Goal: Task Accomplishment & Management: Use online tool/utility

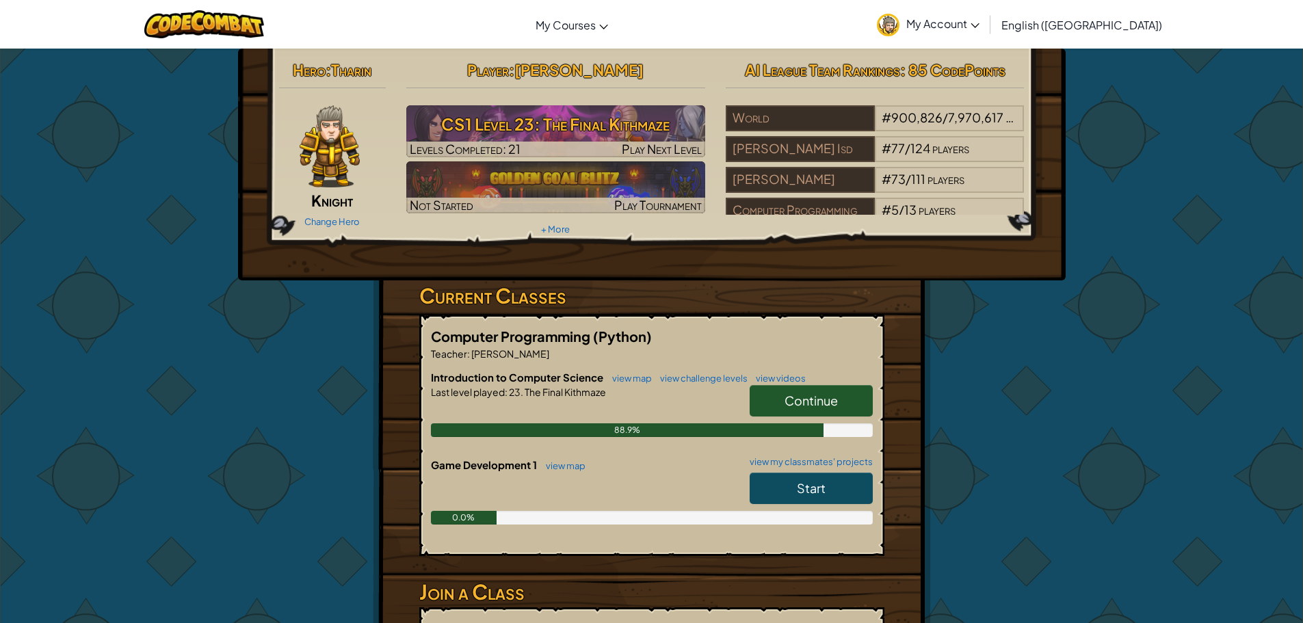
click at [834, 413] on link "Continue" at bounding box center [811, 400] width 123 height 31
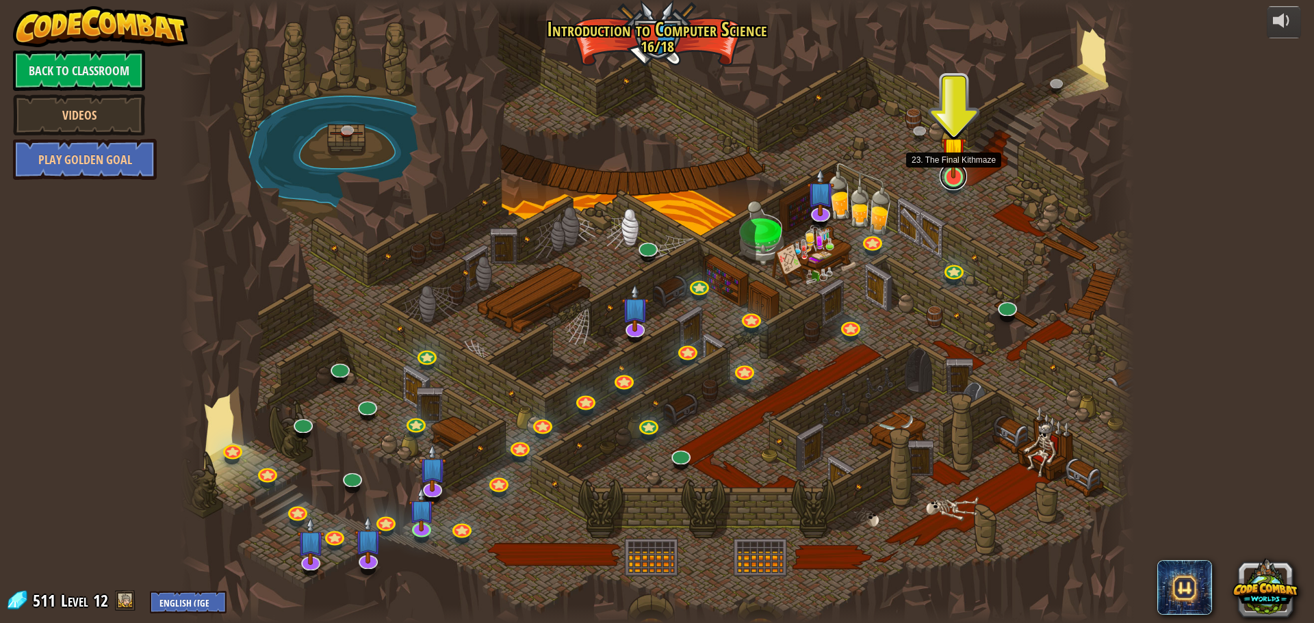
click at [952, 179] on link at bounding box center [952, 176] width 27 height 27
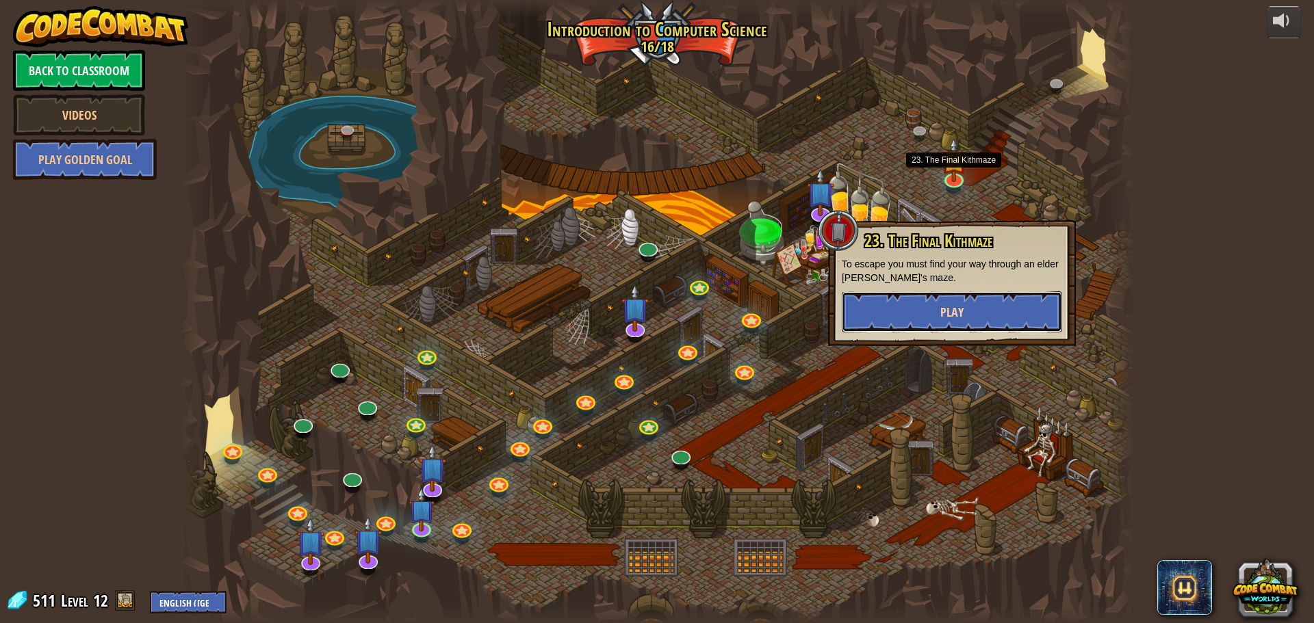
click at [918, 310] on button "Play" at bounding box center [952, 311] width 220 height 41
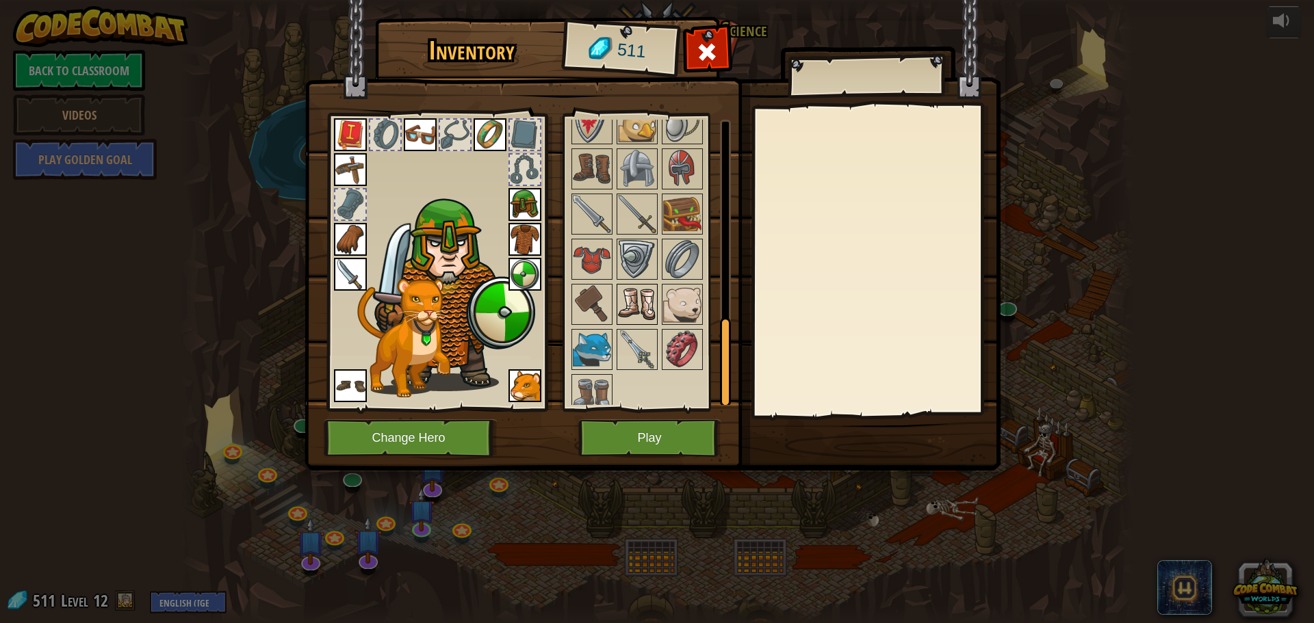
scroll to position [655, 0]
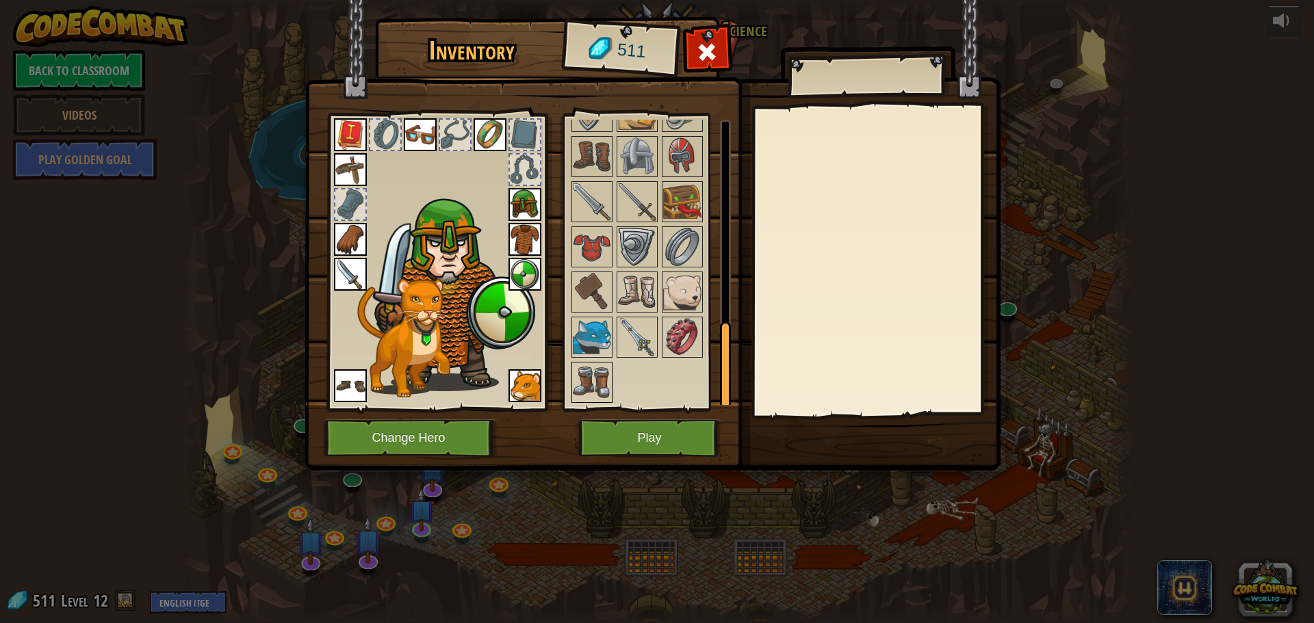
click at [593, 365] on img at bounding box center [592, 382] width 38 height 38
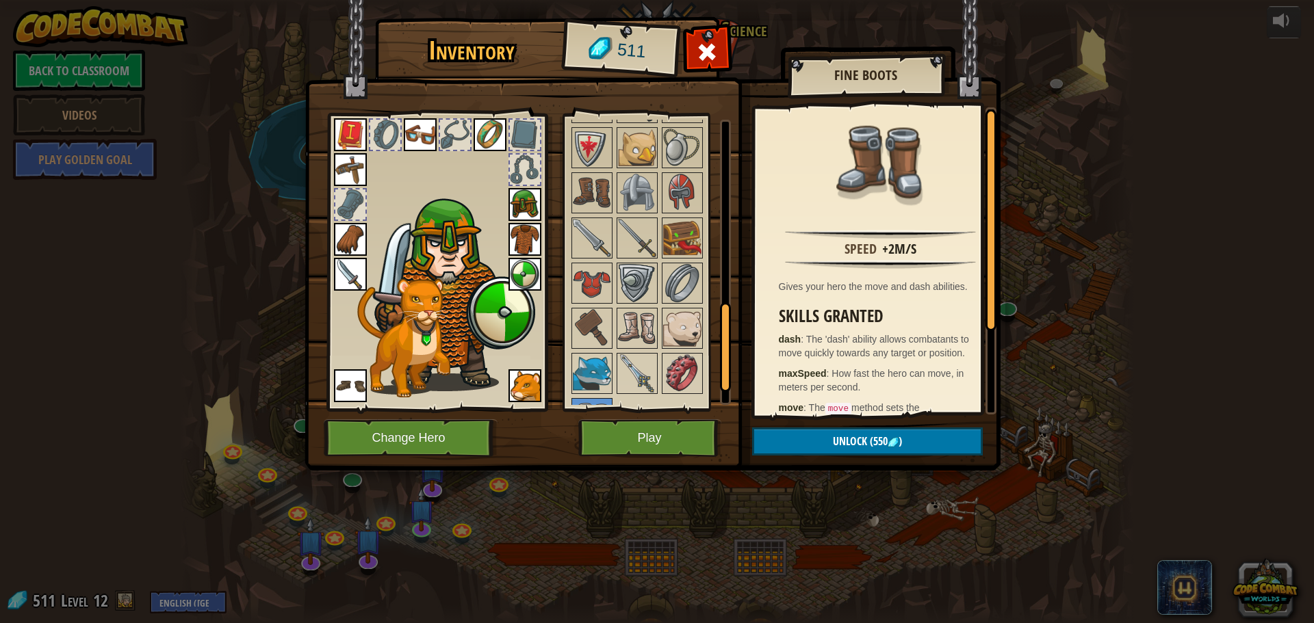
scroll to position [587, 0]
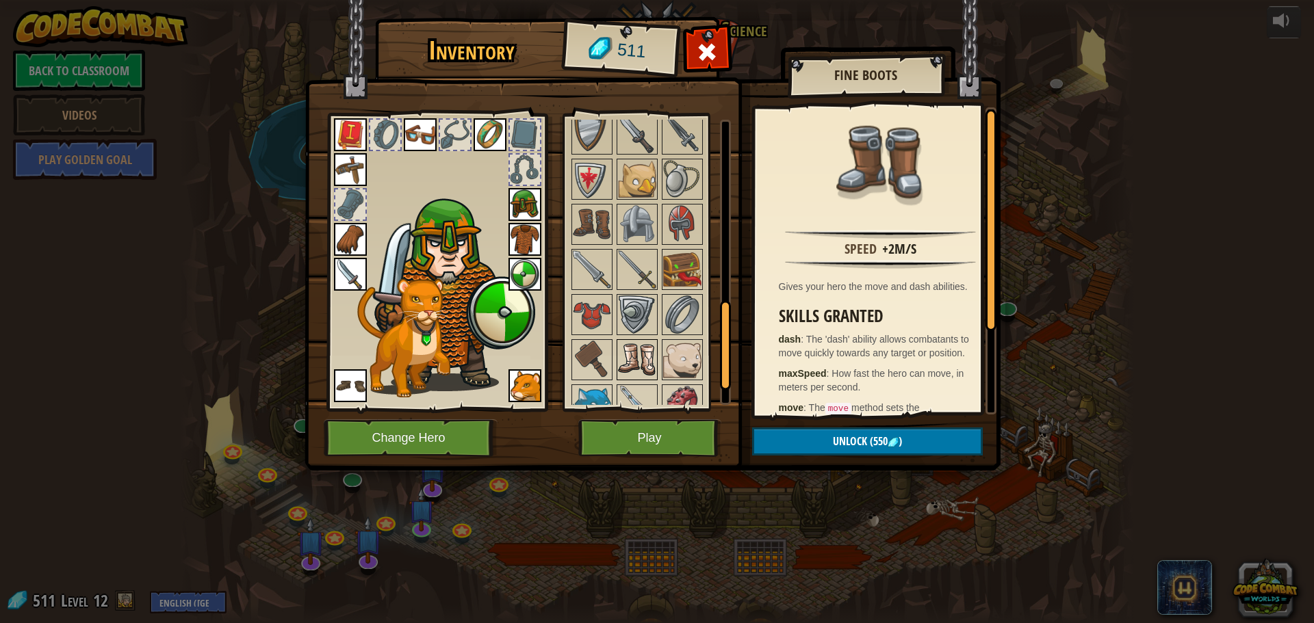
click at [638, 361] on img at bounding box center [637, 360] width 38 height 38
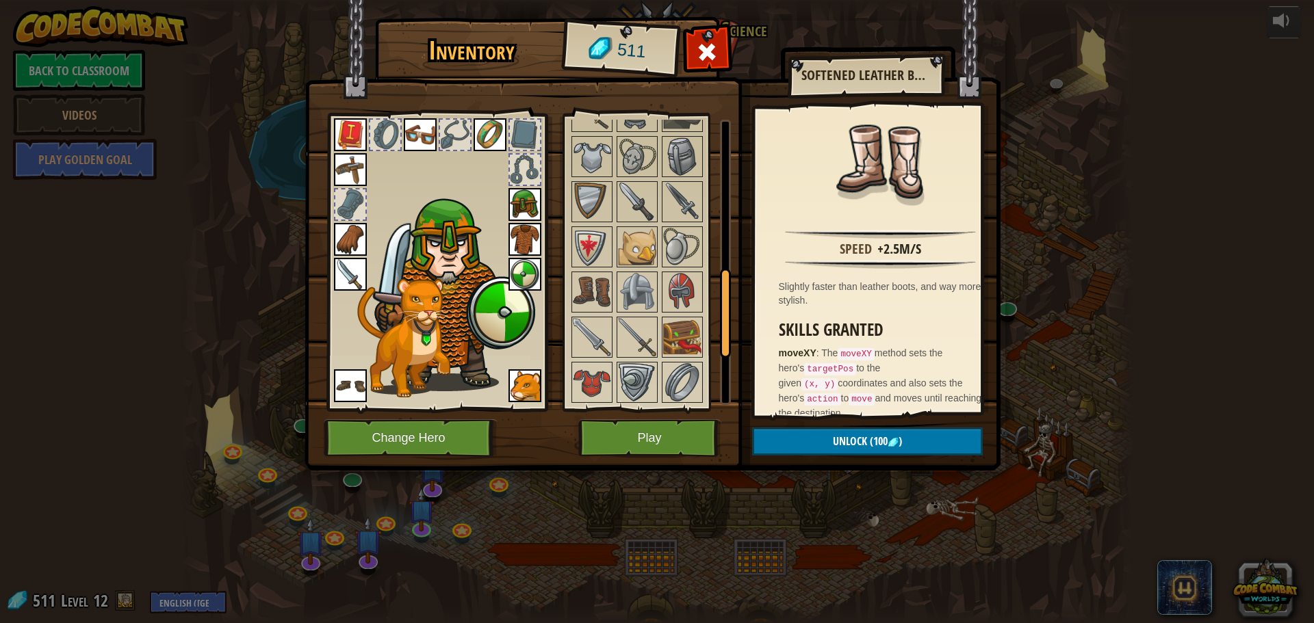
scroll to position [450, 0]
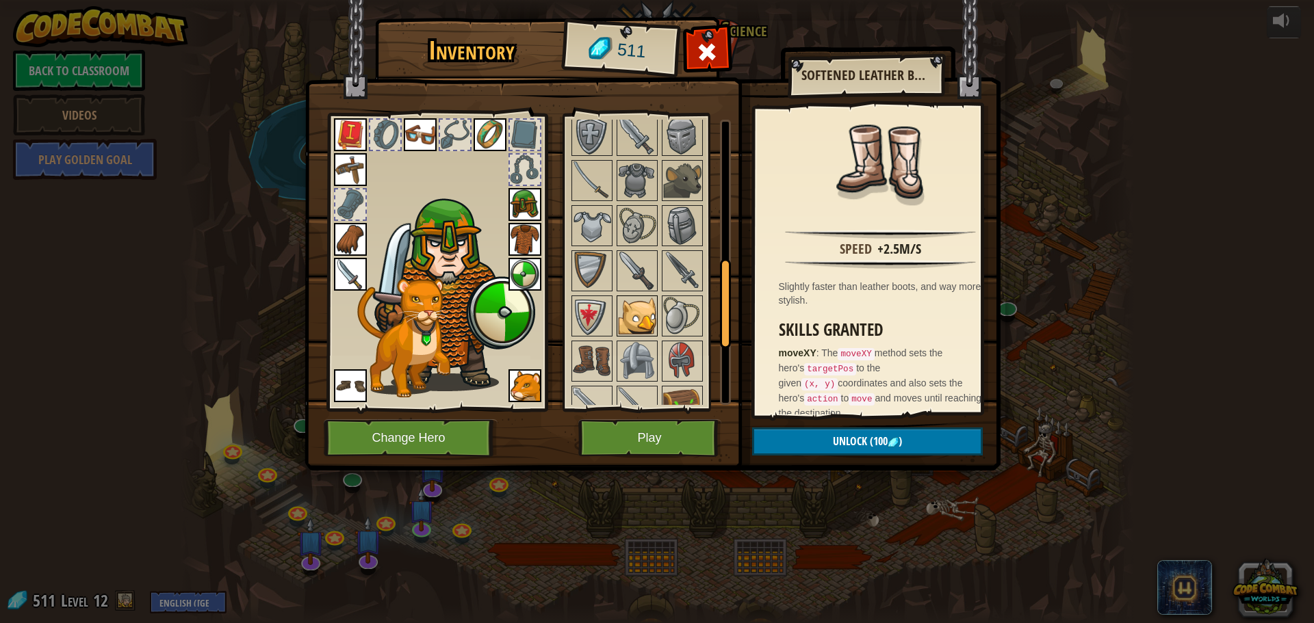
click at [644, 329] on img at bounding box center [637, 316] width 38 height 38
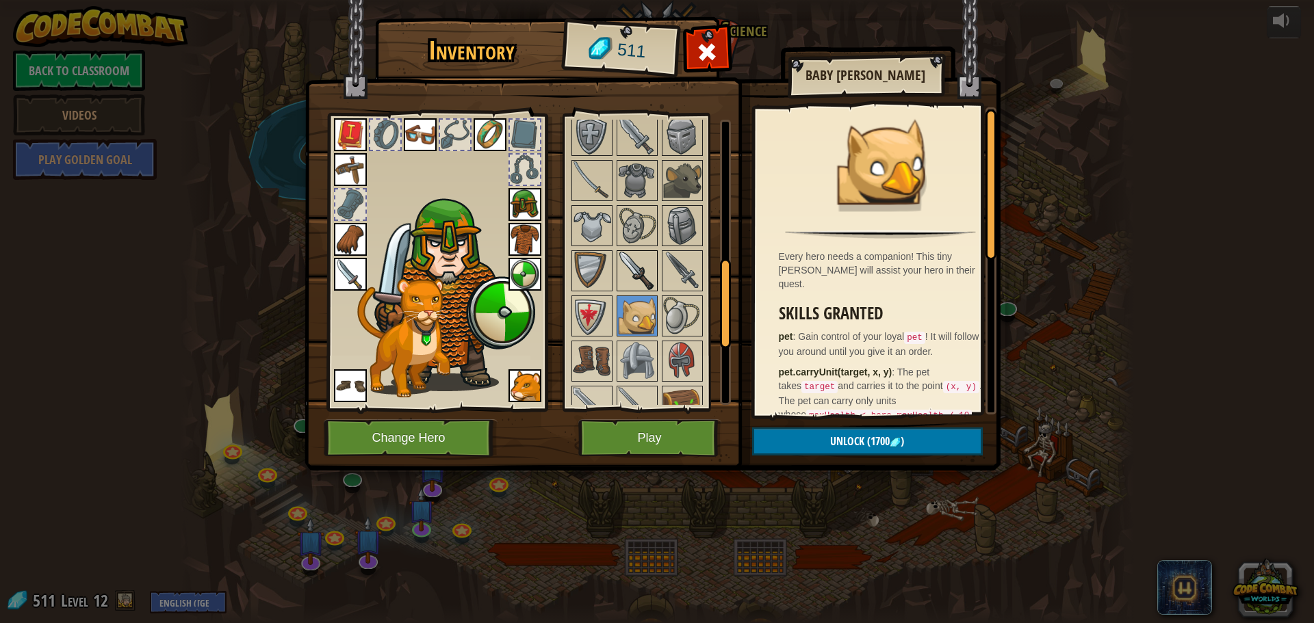
click at [637, 282] on img at bounding box center [637, 271] width 38 height 38
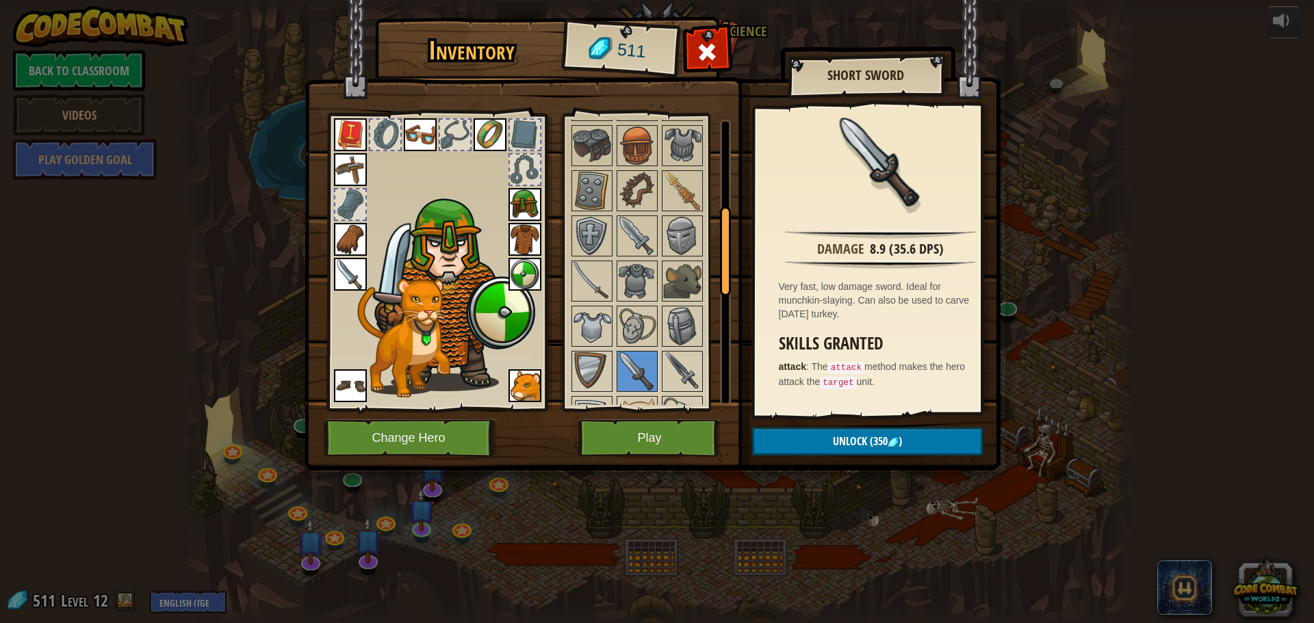
scroll to position [274, 0]
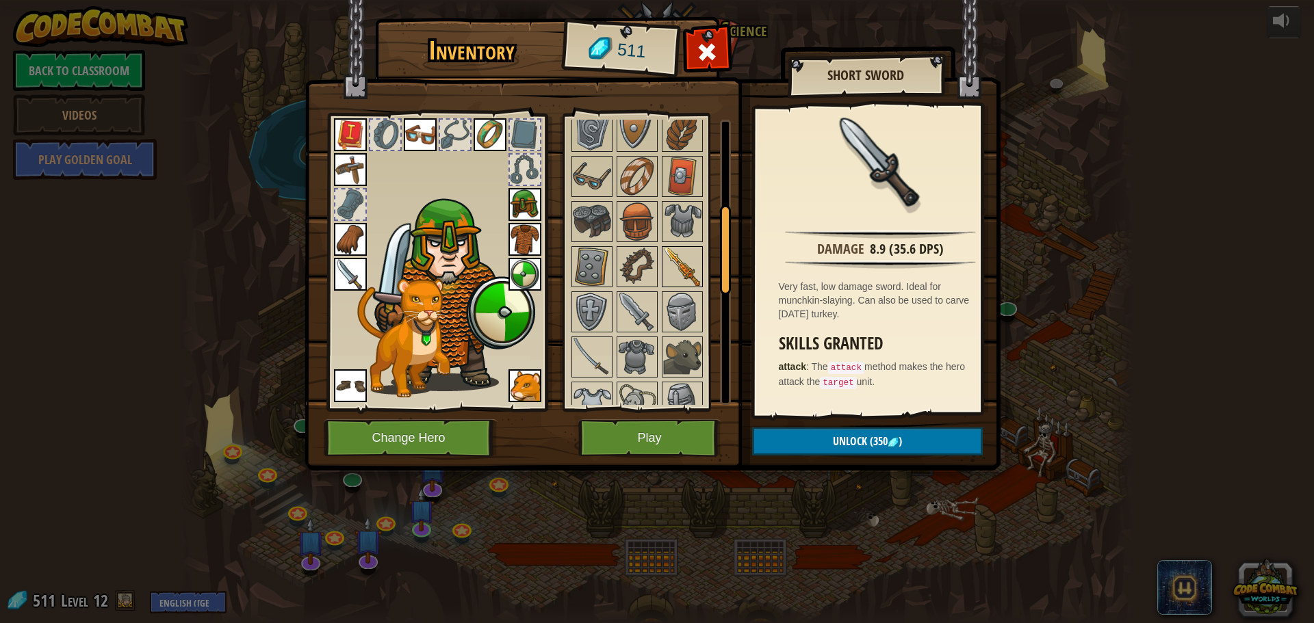
click at [681, 283] on img at bounding box center [682, 267] width 38 height 38
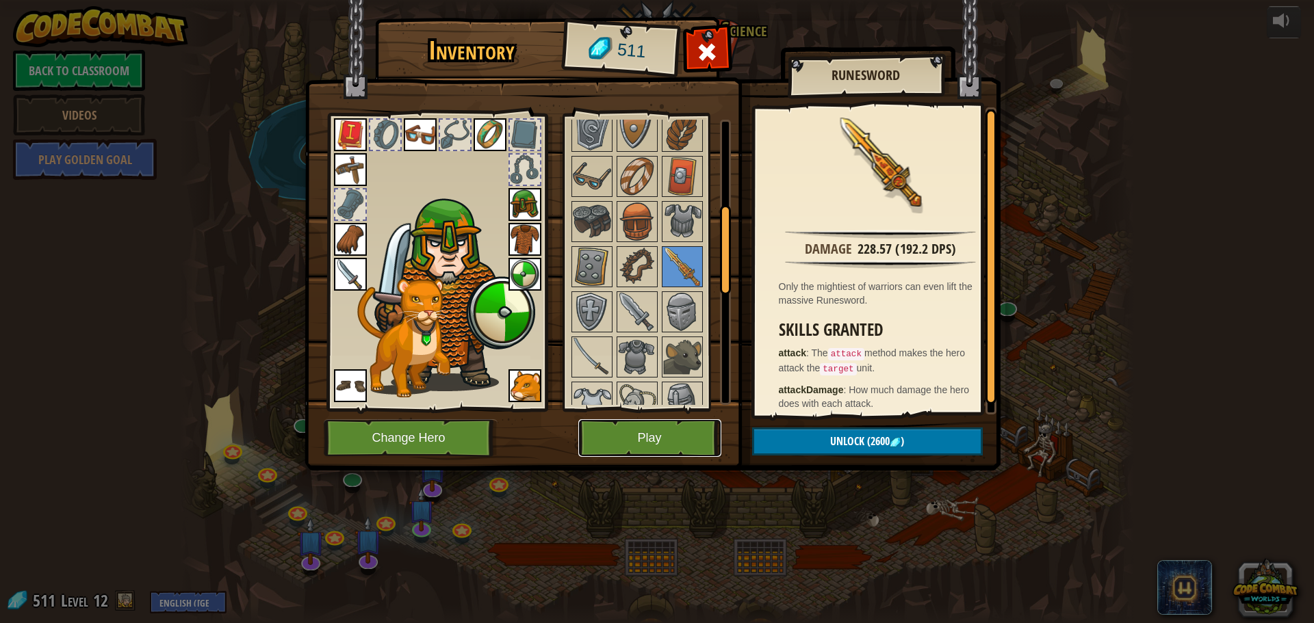
click at [687, 440] on button "Play" at bounding box center [649, 438] width 143 height 38
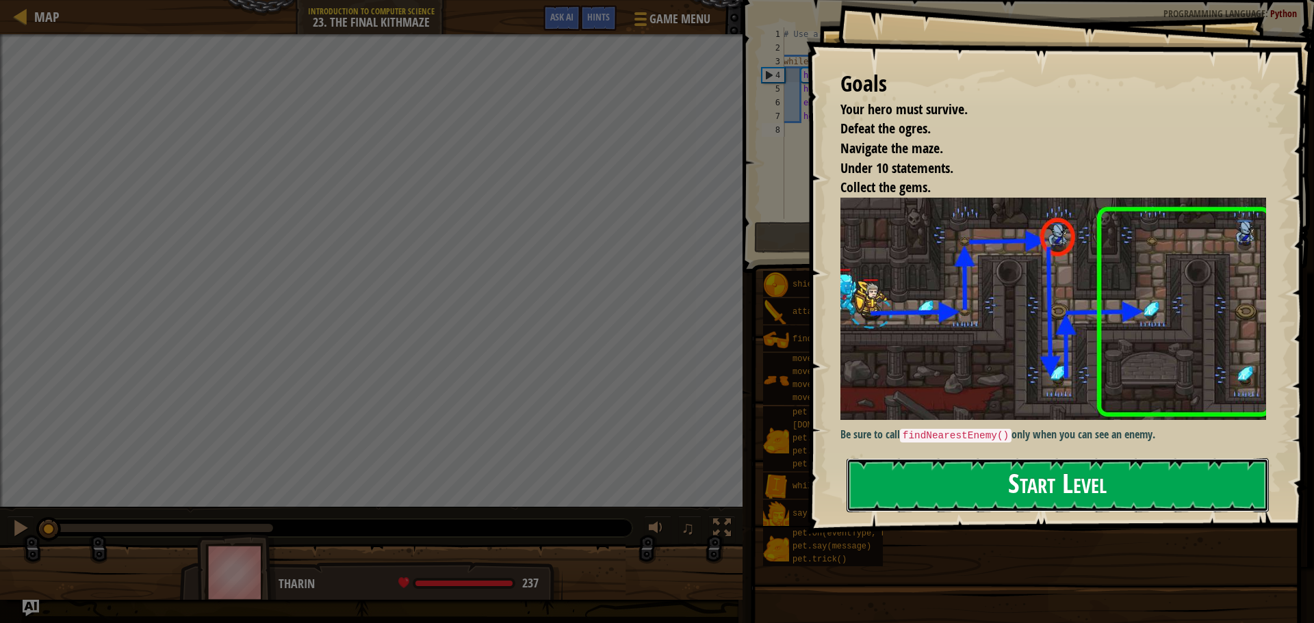
click at [990, 463] on button "Start Level" at bounding box center [1057, 485] width 422 height 54
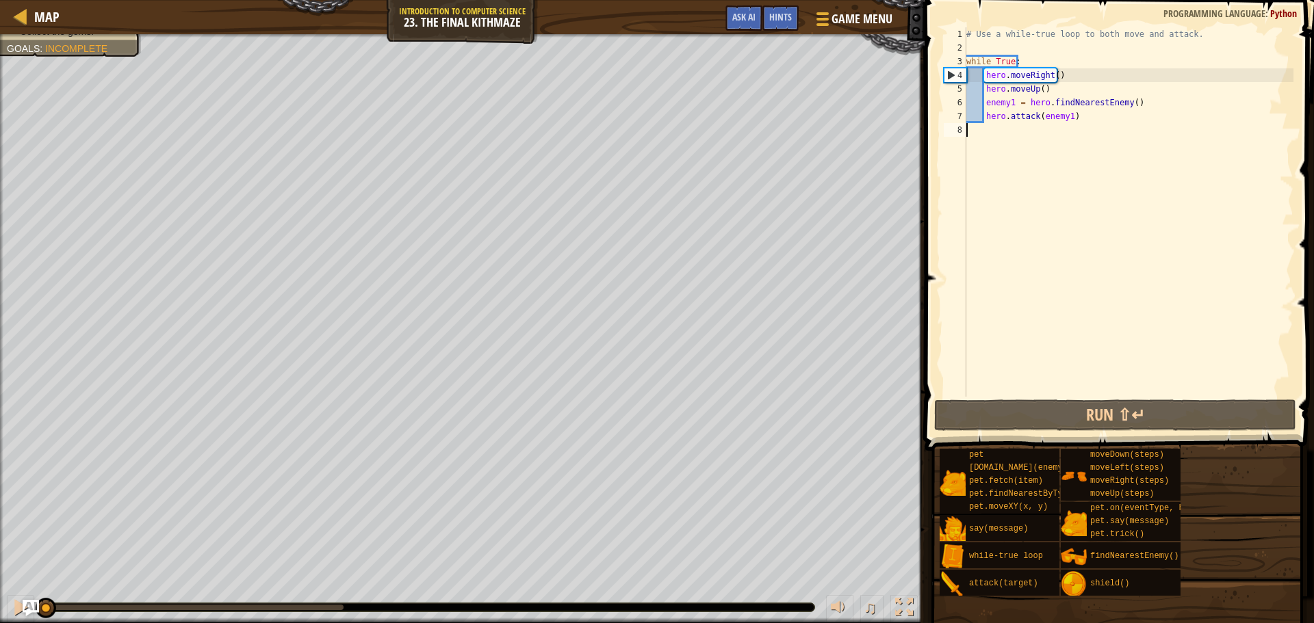
drag, startPoint x: 1081, startPoint y: 126, endPoint x: 1086, endPoint y: 117, distance: 10.4
click at [1086, 117] on div "# Use a while-true loop to both move and attack. while True : hero . moveRight …" at bounding box center [1128, 225] width 330 height 397
click at [1088, 114] on div "# Use a while-true loop to both move and attack. while True : hero . moveRight …" at bounding box center [1128, 211] width 330 height 369
type textarea "hero.attack(enemy1)"
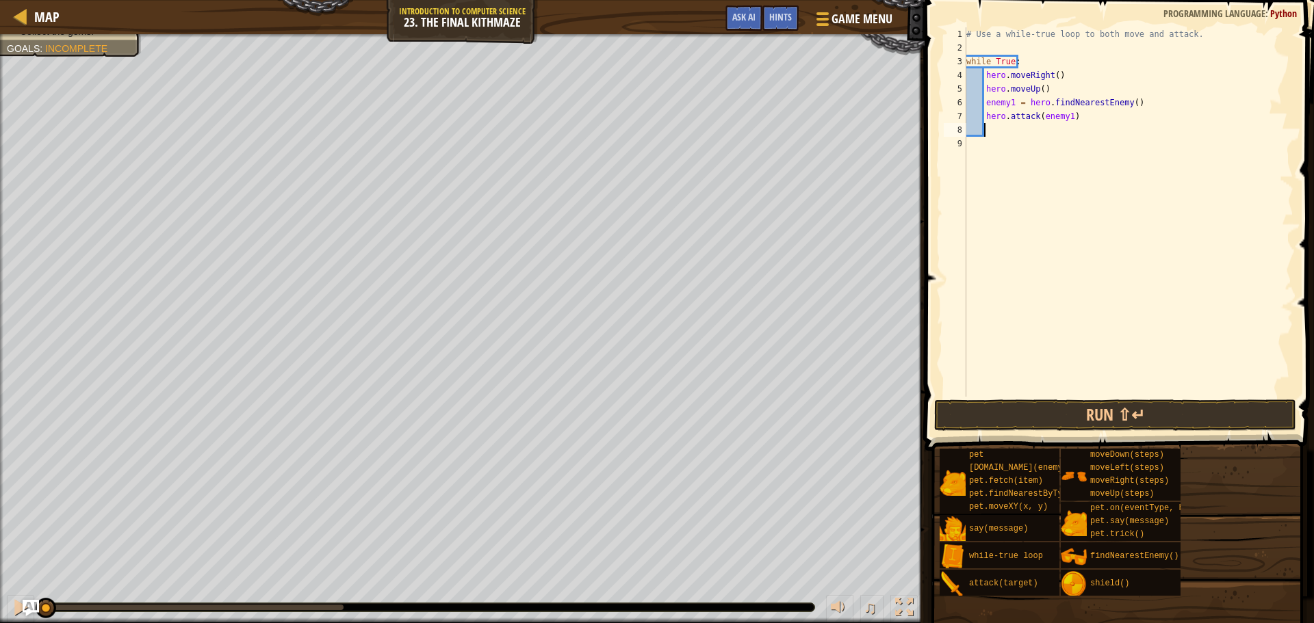
type textarea "h"
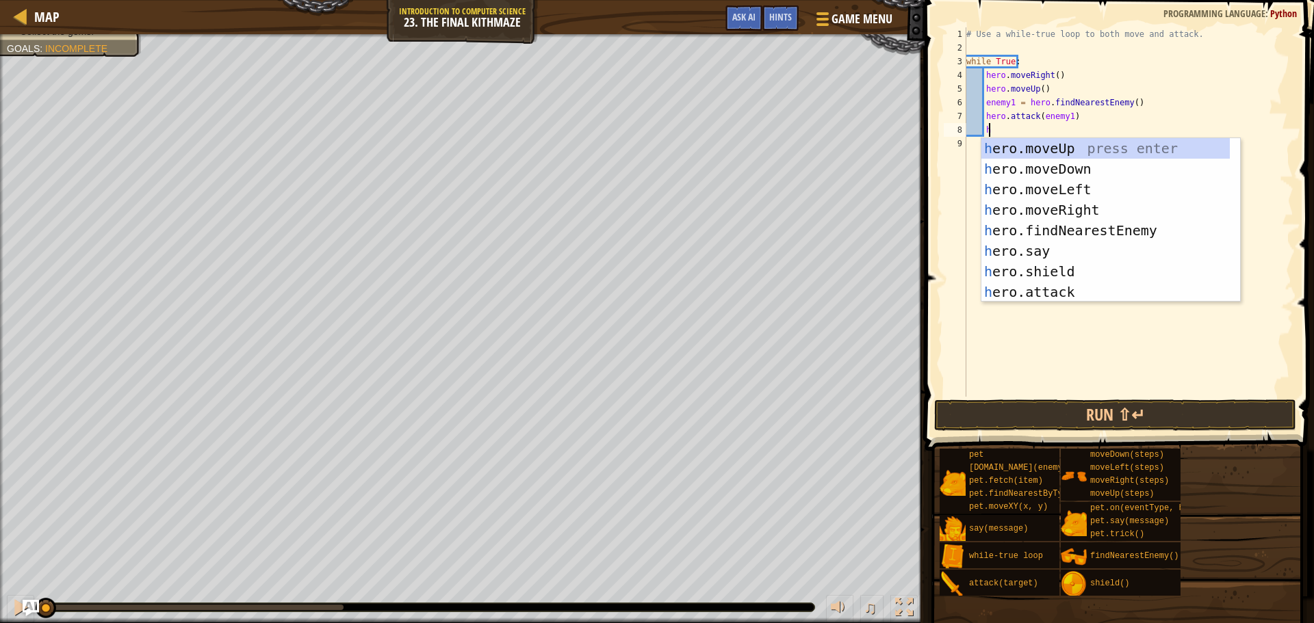
scroll to position [6, 1]
click at [1120, 166] on div "h ero.moveUp press enter h ero.moveDown press enter h ero.moveLeft press enter …" at bounding box center [1105, 240] width 248 height 205
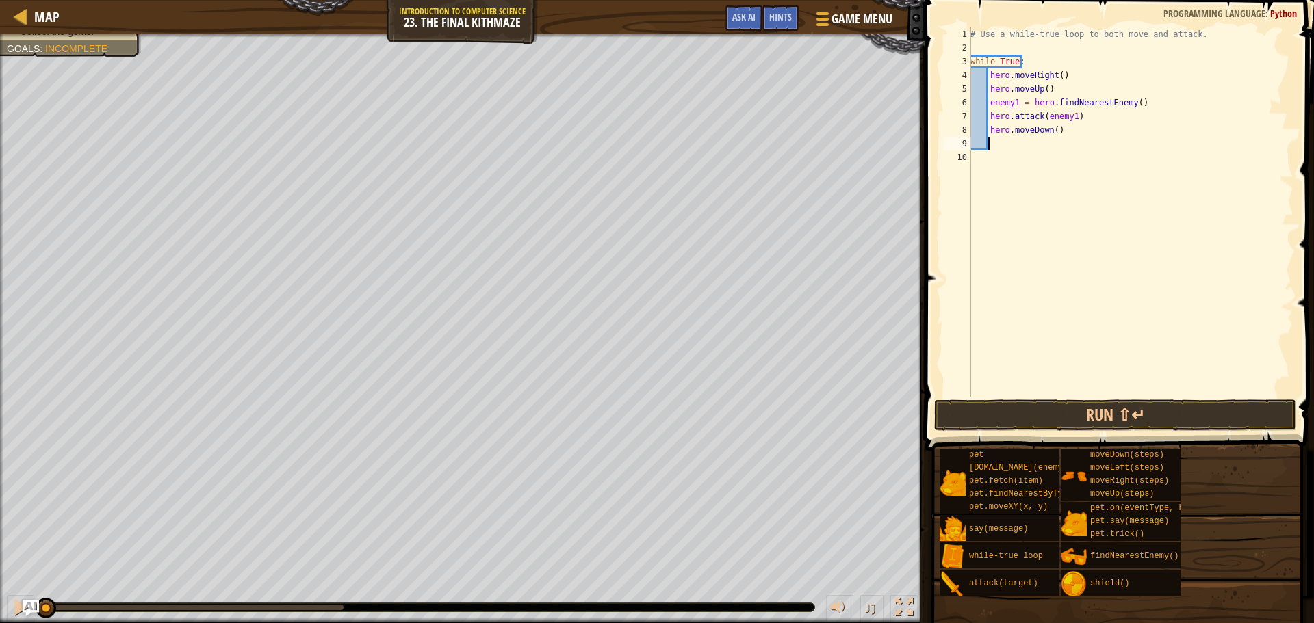
click at [1052, 131] on div "# Use a while-true loop to both move and attack. while True : hero . moveRight …" at bounding box center [1130, 225] width 326 height 397
type textarea "hero.moveDown(2)"
click at [1017, 144] on div "# Use a while-true loop to both move and attack. while True : hero . moveRight …" at bounding box center [1130, 225] width 326 height 397
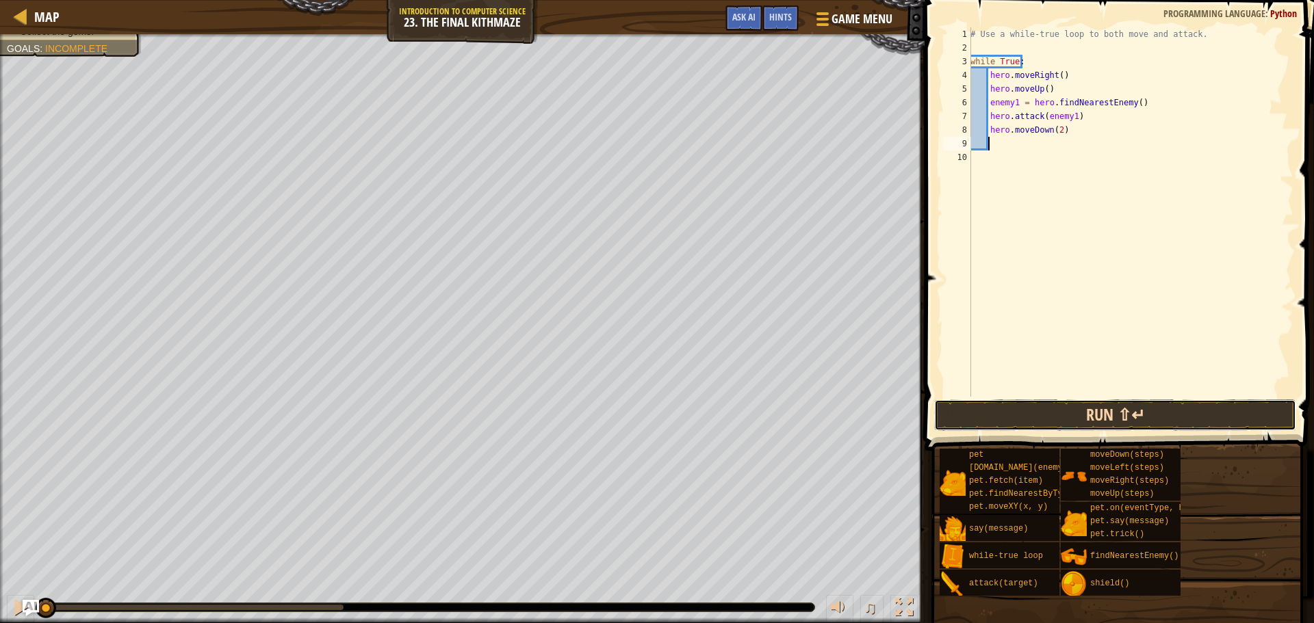
click at [1047, 408] on button "Run ⇧↵" at bounding box center [1115, 415] width 362 height 31
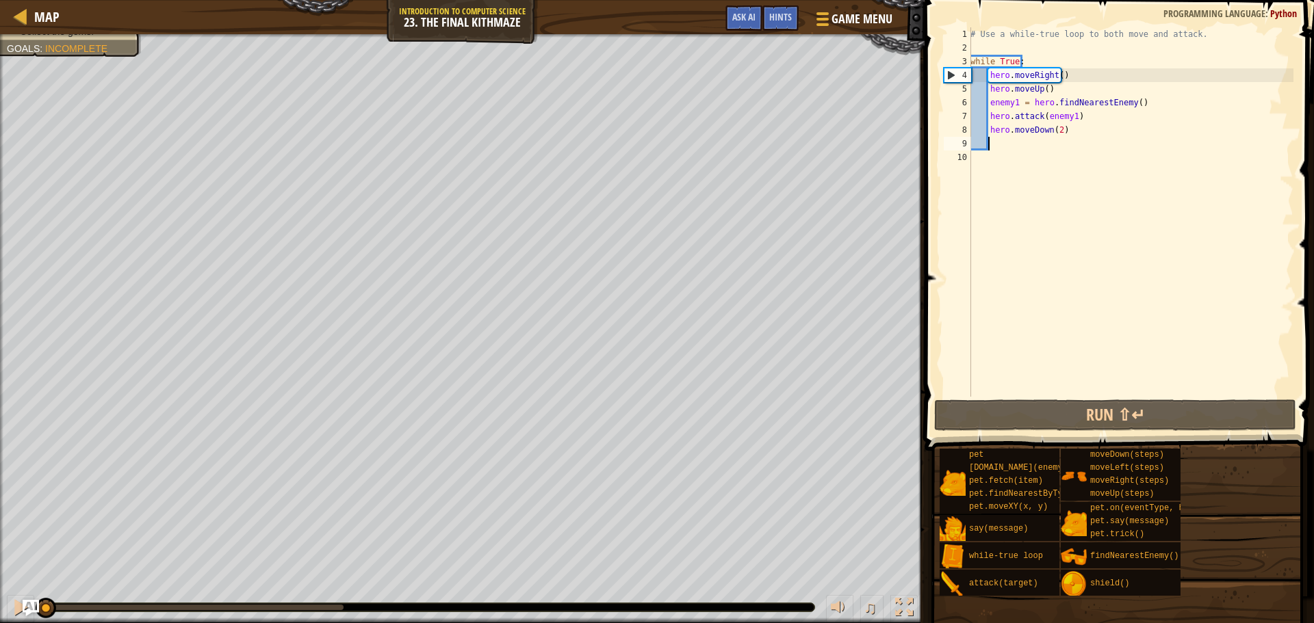
drag, startPoint x: 206, startPoint y: 612, endPoint x: 7, endPoint y: 584, distance: 201.0
click at [8, 588] on div "♫" at bounding box center [462, 604] width 924 height 41
click at [18, 601] on div at bounding box center [21, 608] width 18 height 18
click at [1064, 131] on div "# Use a while-true loop to both move and attack. while True : hero . moveRight …" at bounding box center [1130, 225] width 326 height 397
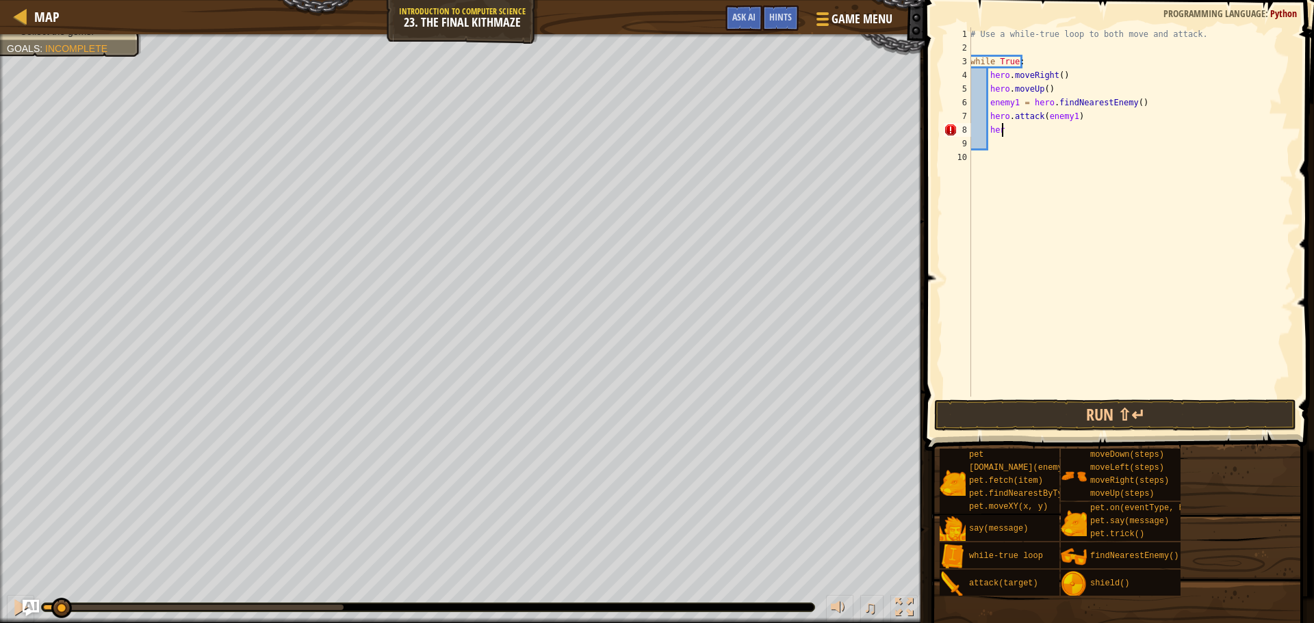
type textarea "h"
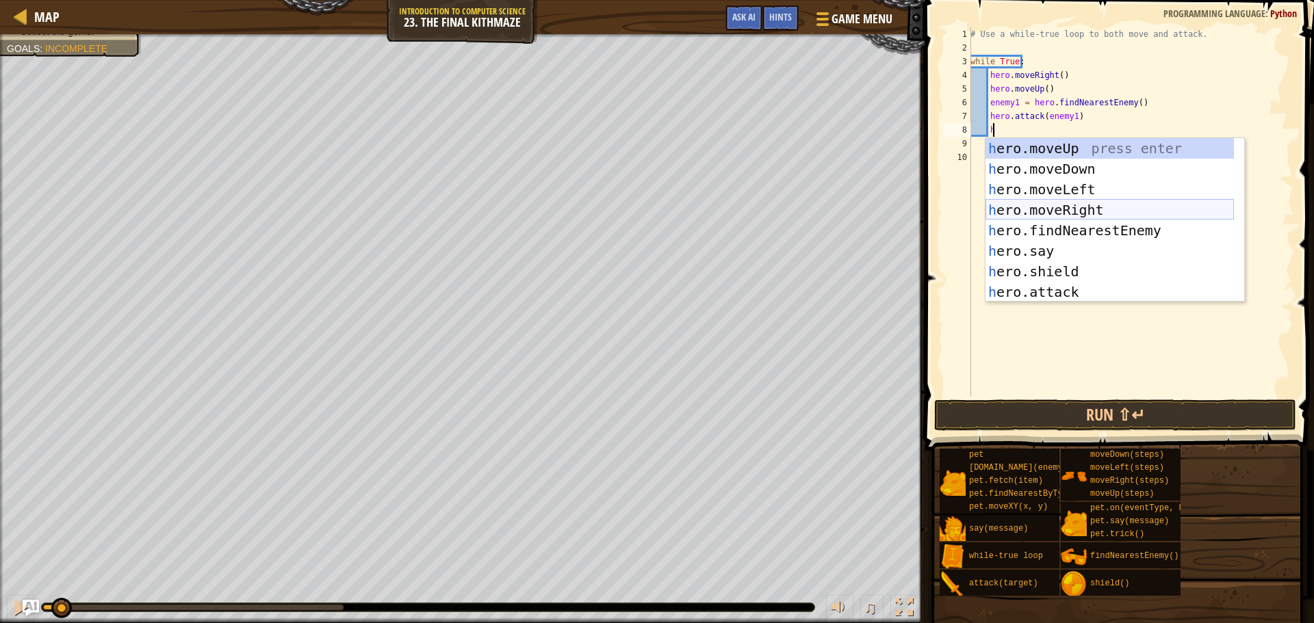
click at [1067, 206] on div "h ero.moveUp press enter h ero.moveDown press enter h ero.moveLeft press enter …" at bounding box center [1109, 240] width 248 height 205
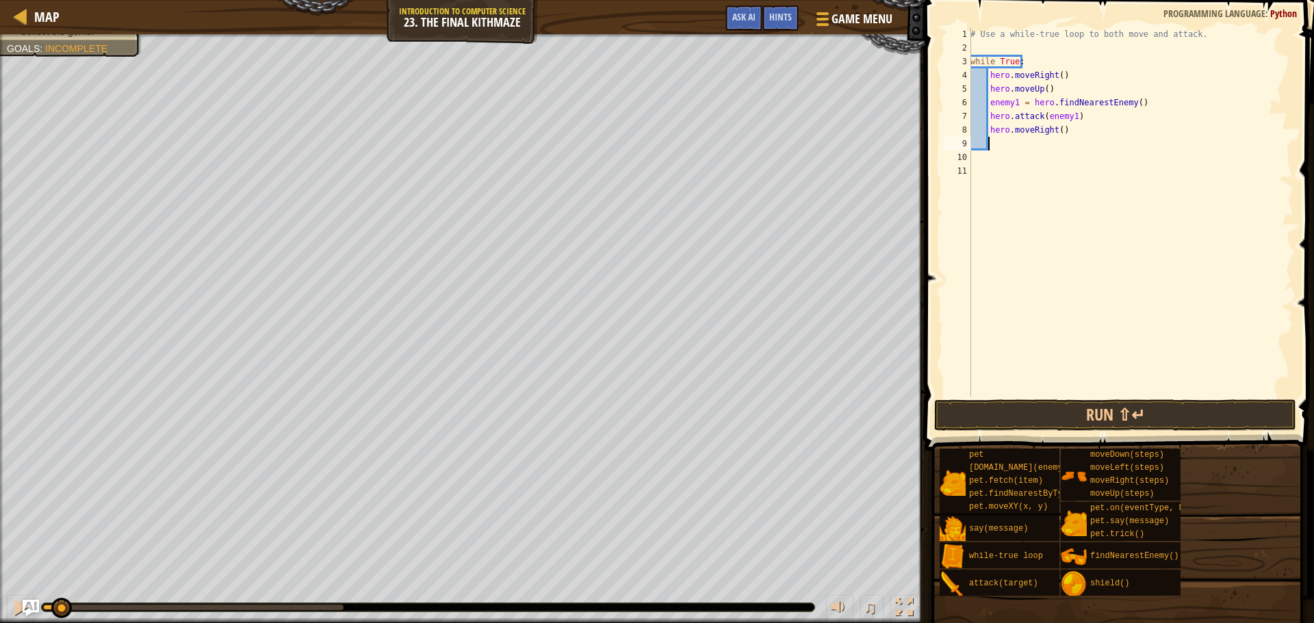
type textarea "h"
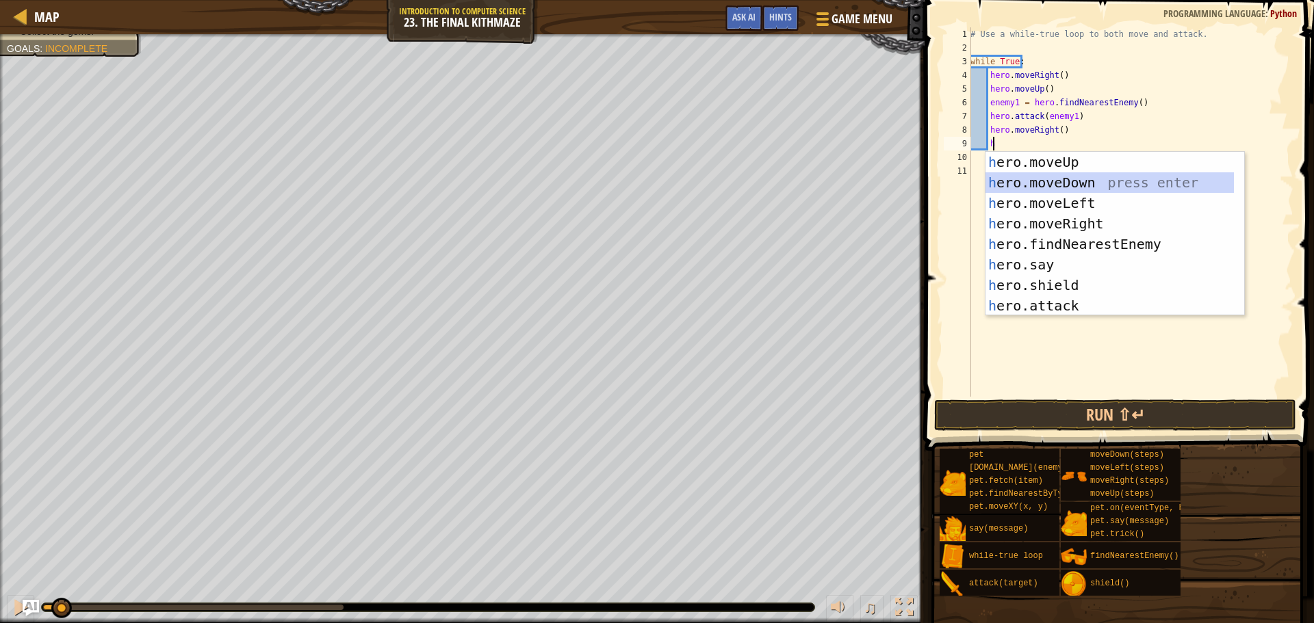
click at [1071, 189] on div "h ero.moveUp press enter h ero.moveDown press enter h ero.moveLeft press enter …" at bounding box center [1109, 254] width 248 height 205
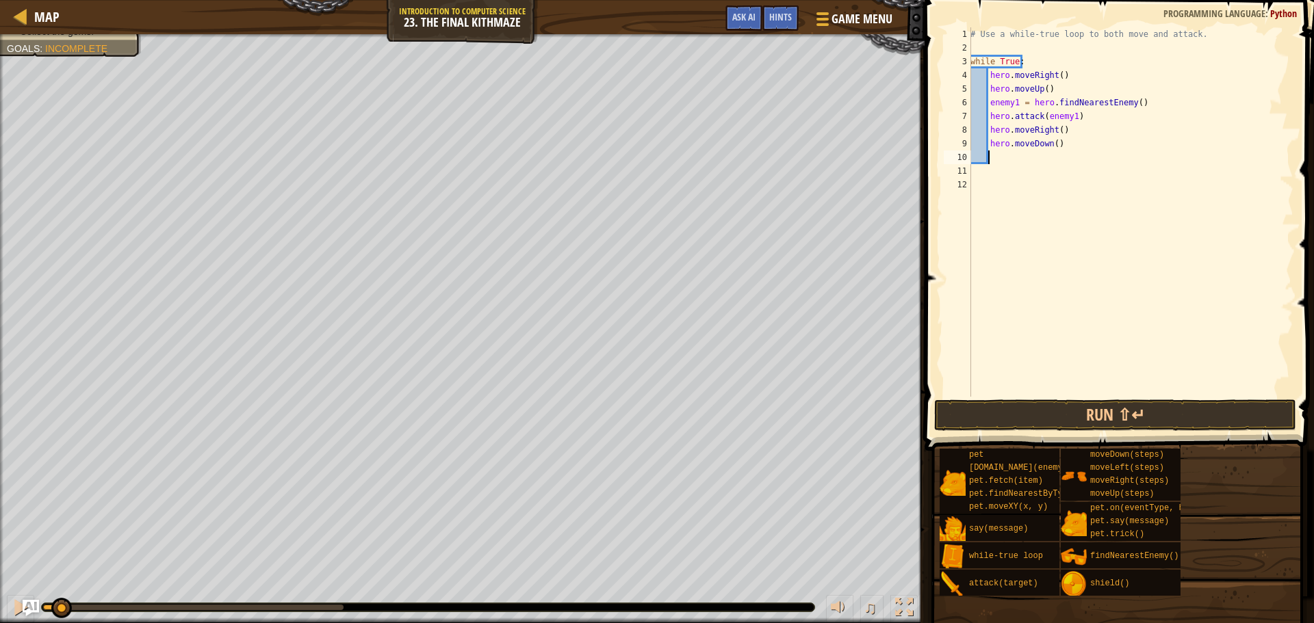
click at [1053, 143] on div "# Use a while-true loop to both move and attack. while True : hero . moveRight …" at bounding box center [1130, 225] width 326 height 397
type textarea "hero.moveDown(2)"
click at [1080, 406] on button "Run ⇧↵" at bounding box center [1115, 415] width 362 height 31
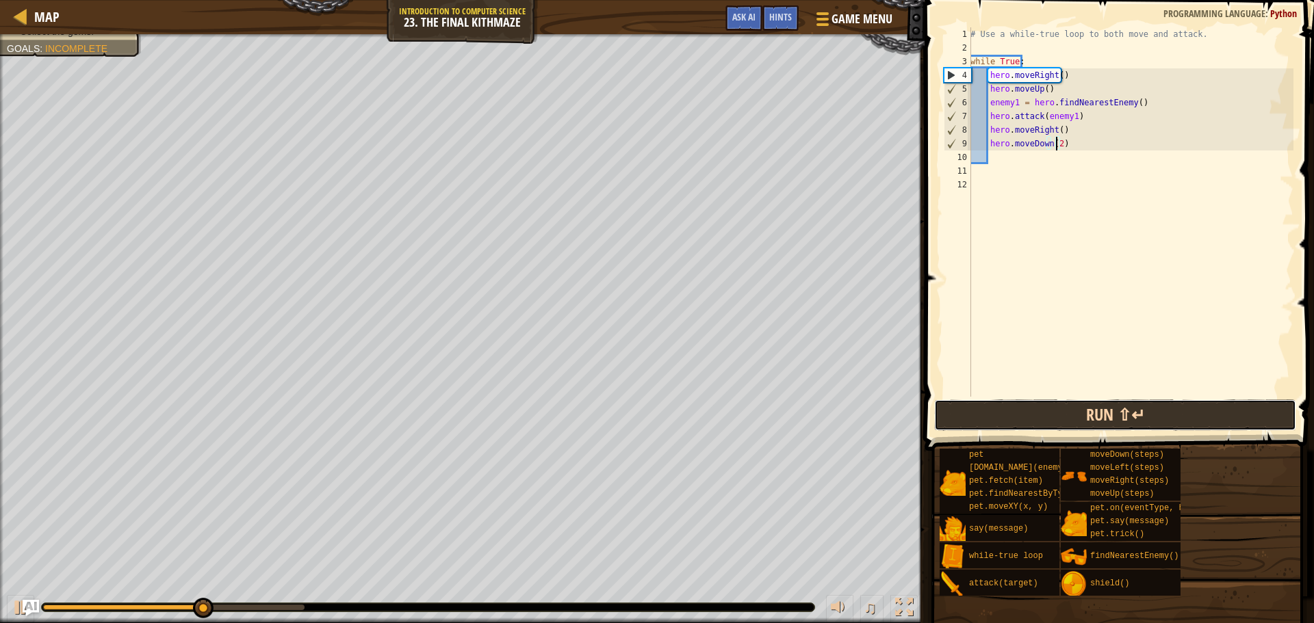
click at [1097, 406] on button "Run ⇧↵" at bounding box center [1115, 415] width 362 height 31
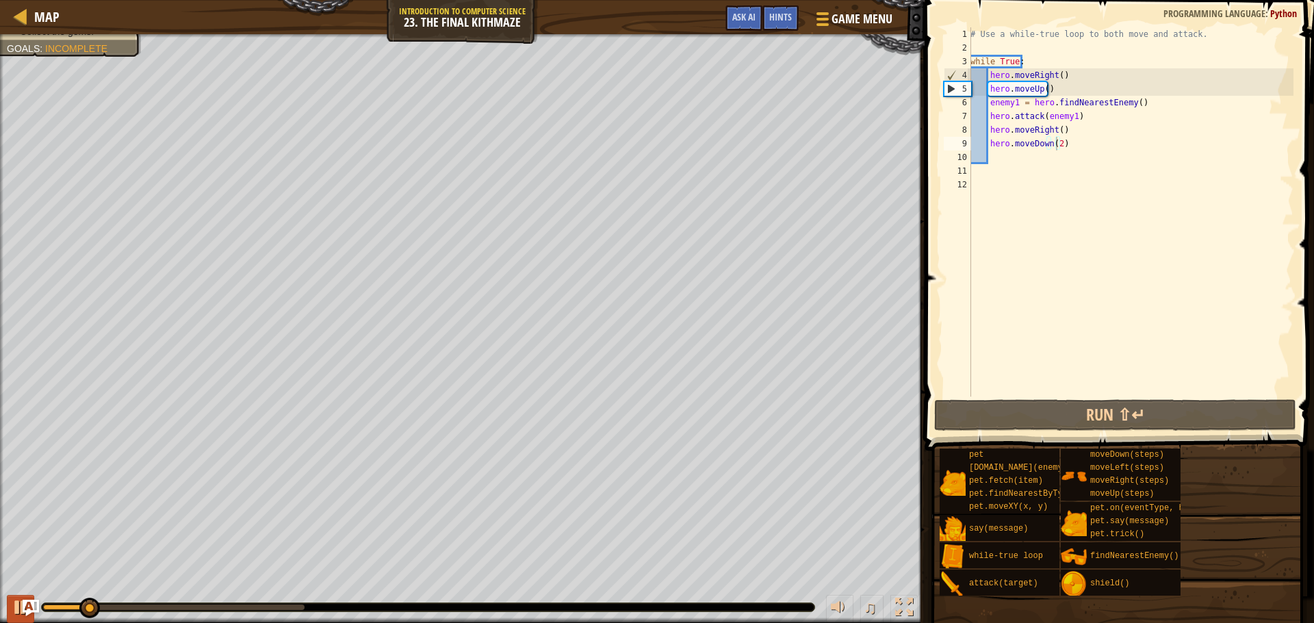
drag, startPoint x: 27, startPoint y: 597, endPoint x: 18, endPoint y: 597, distance: 8.9
click at [20, 597] on div "♫" at bounding box center [462, 604] width 924 height 41
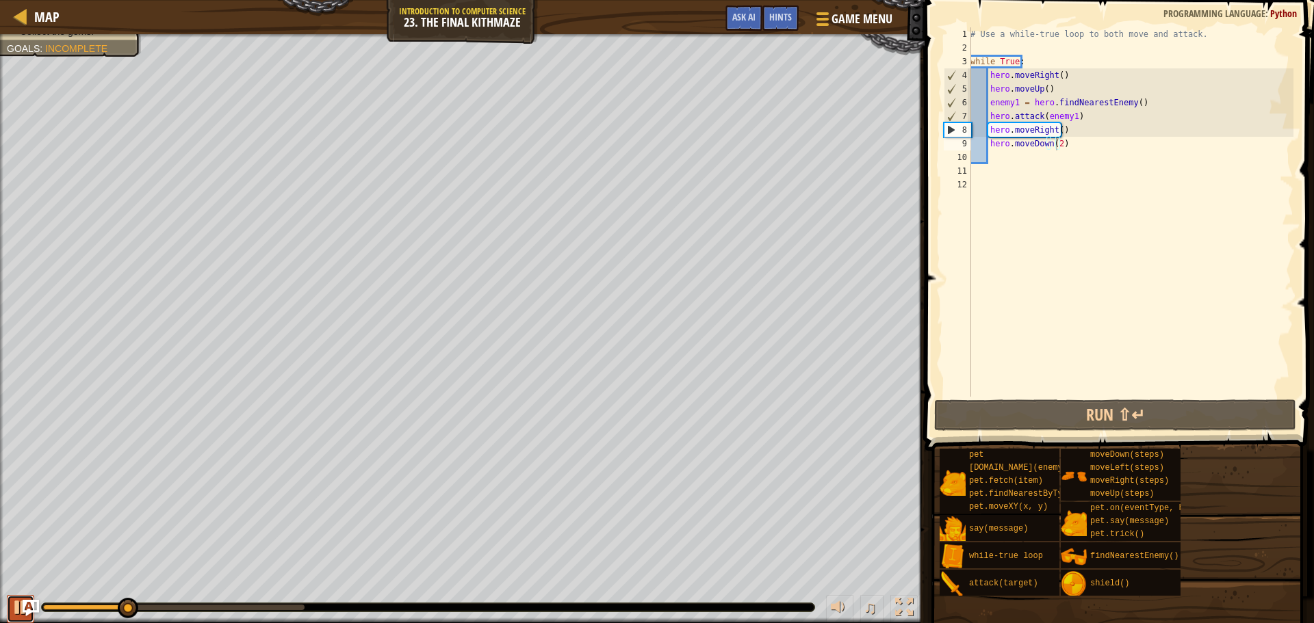
click at [11, 607] on button at bounding box center [20, 609] width 27 height 28
drag, startPoint x: 1047, startPoint y: 165, endPoint x: 1033, endPoint y: 157, distance: 16.5
click at [1046, 164] on div "# Use a while-true loop to both move and attack. while True : hero . moveRight …" at bounding box center [1130, 225] width 326 height 397
click at [1031, 155] on div "# Use a while-true loop to both move and attack. while True : hero . moveRight …" at bounding box center [1130, 225] width 326 height 397
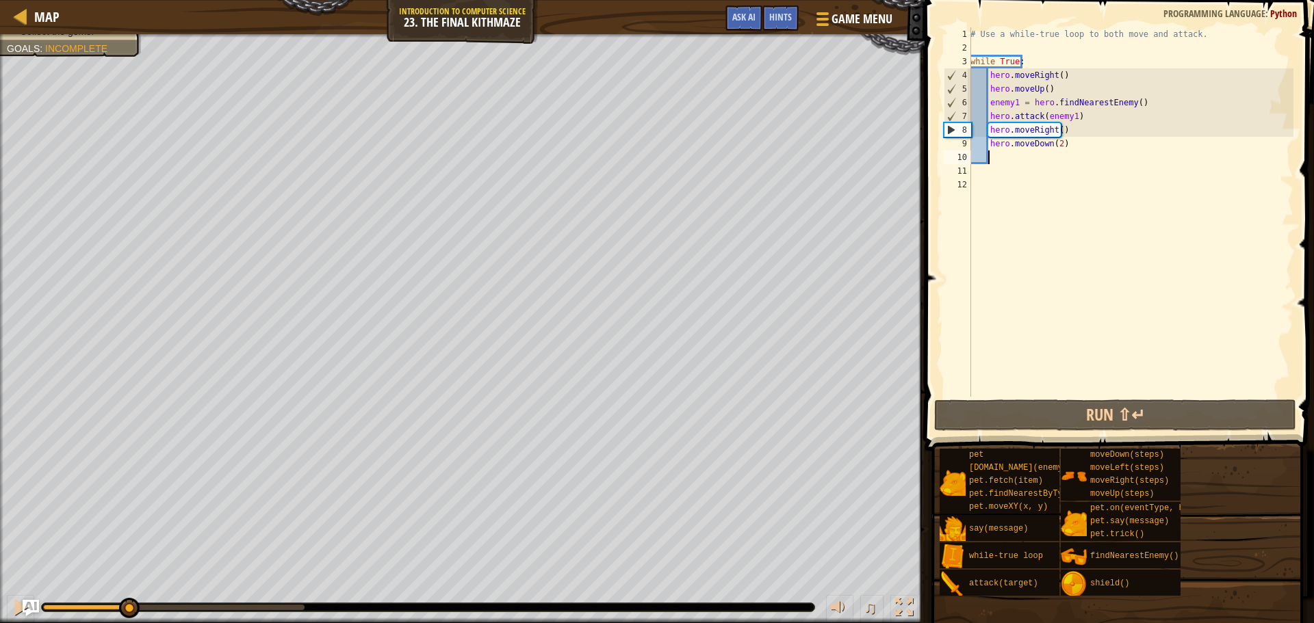
type textarea "h"
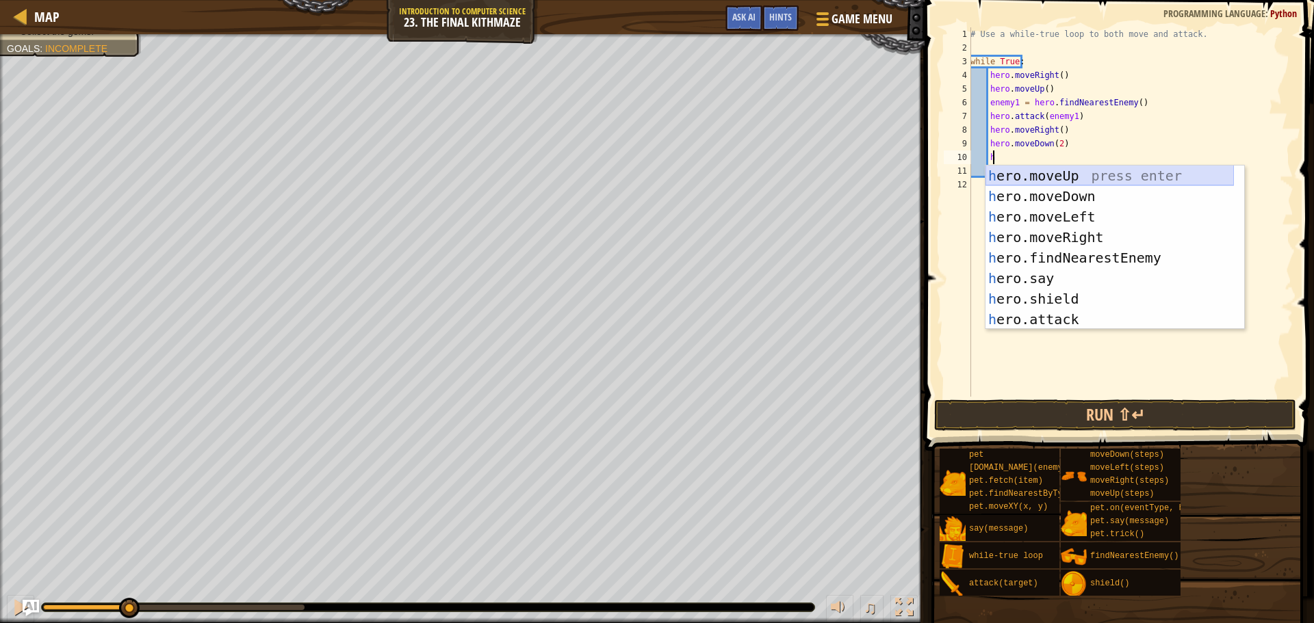
click at [1062, 178] on div "h ero.moveUp press enter h ero.moveDown press enter h ero.moveLeft press enter …" at bounding box center [1109, 268] width 248 height 205
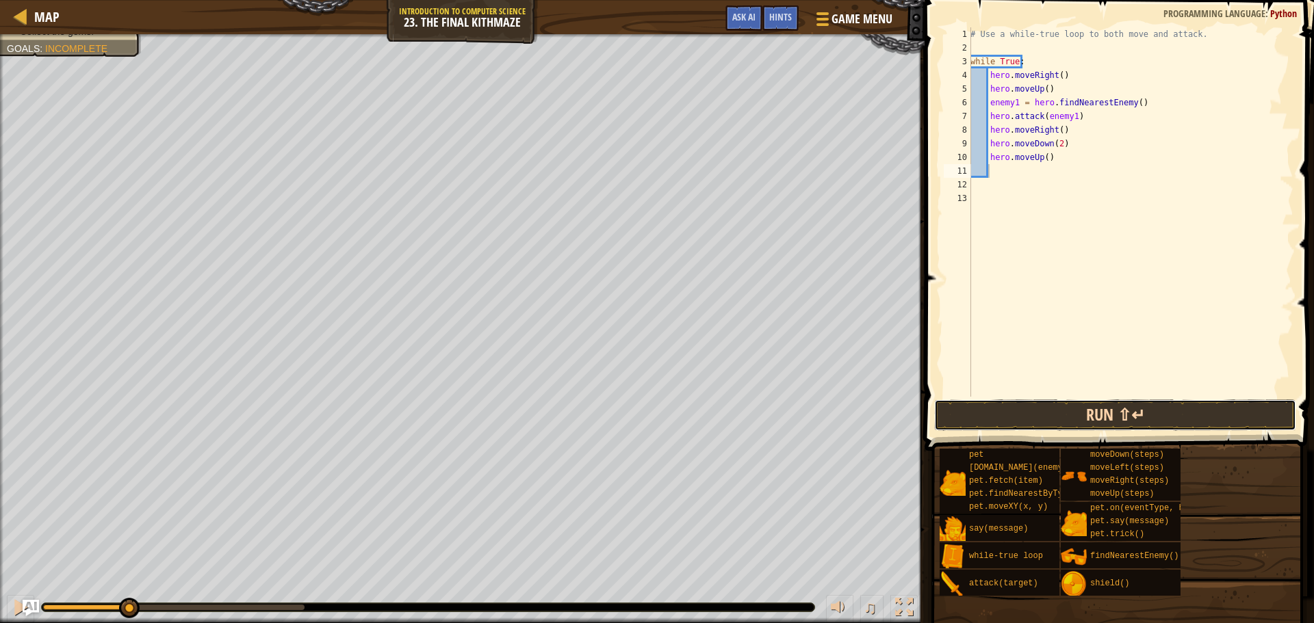
click at [1052, 407] on button "Run ⇧↵" at bounding box center [1115, 415] width 362 height 31
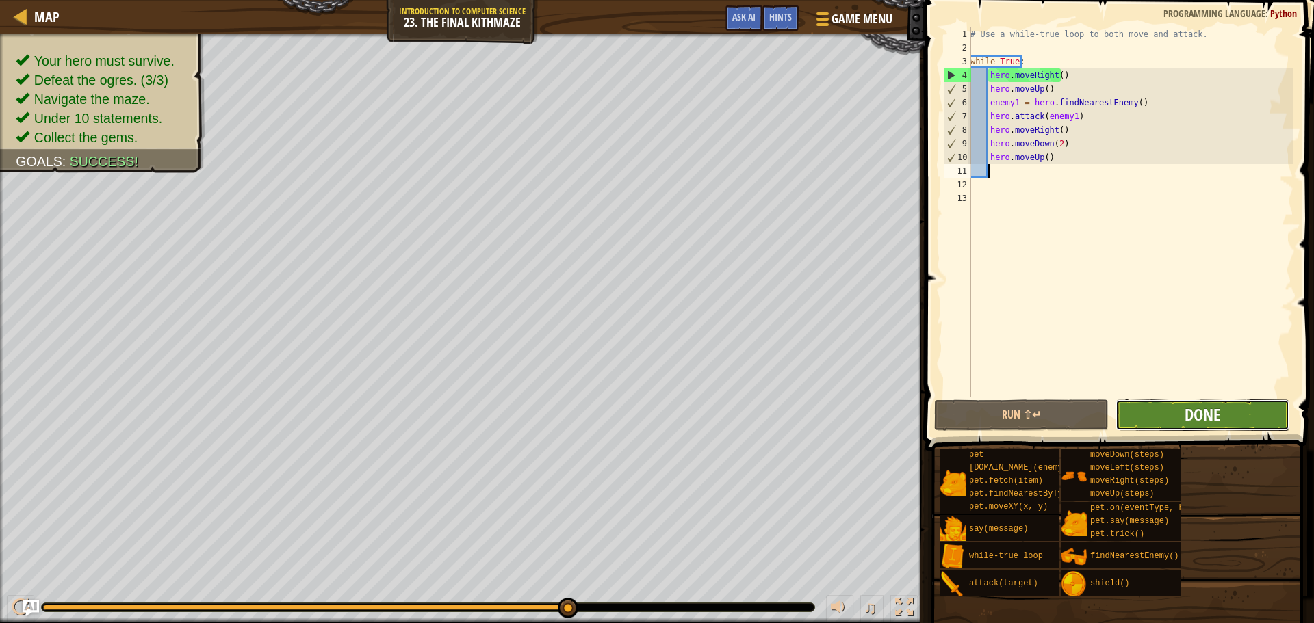
click at [1214, 418] on span "Done" at bounding box center [1202, 415] width 36 height 22
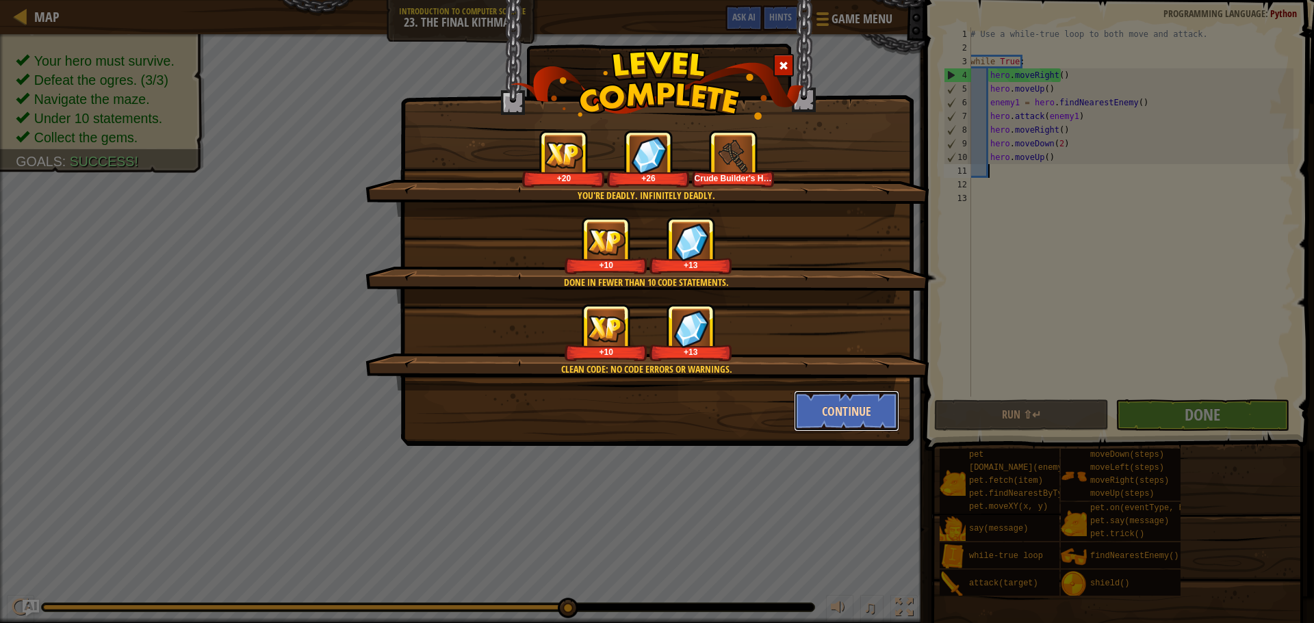
click at [826, 406] on button "Continue" at bounding box center [847, 411] width 106 height 41
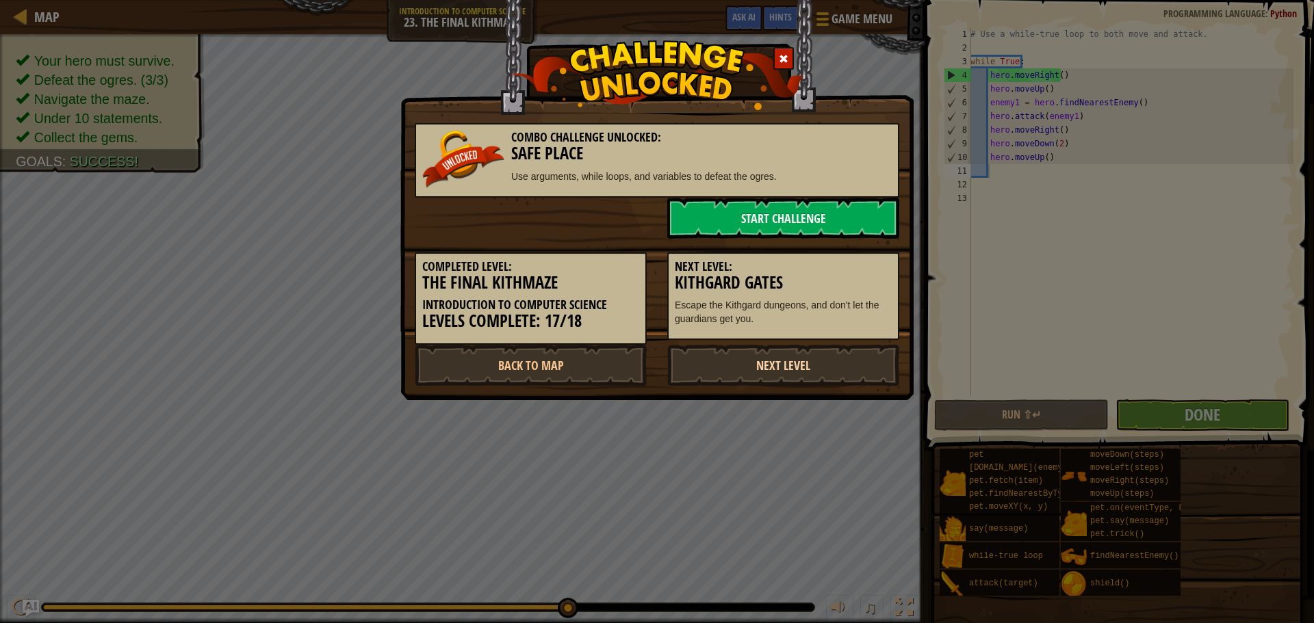
click at [784, 369] on link "Next Level" at bounding box center [783, 365] width 232 height 41
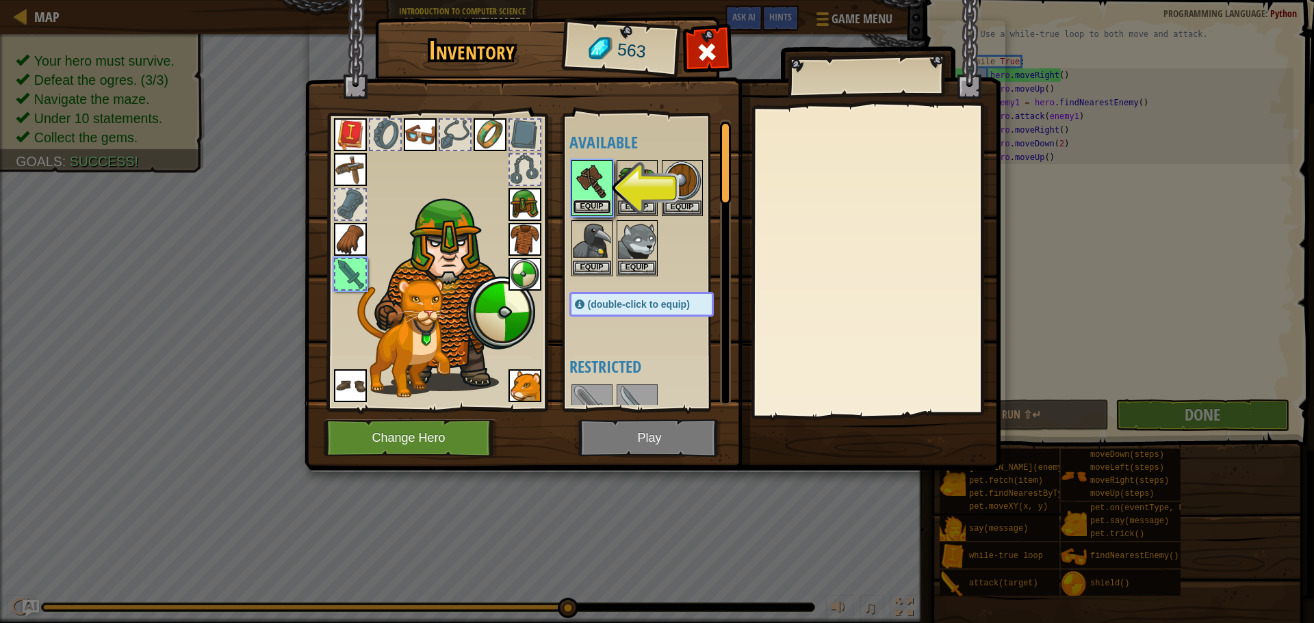
click at [592, 203] on button "Equip" at bounding box center [592, 207] width 38 height 14
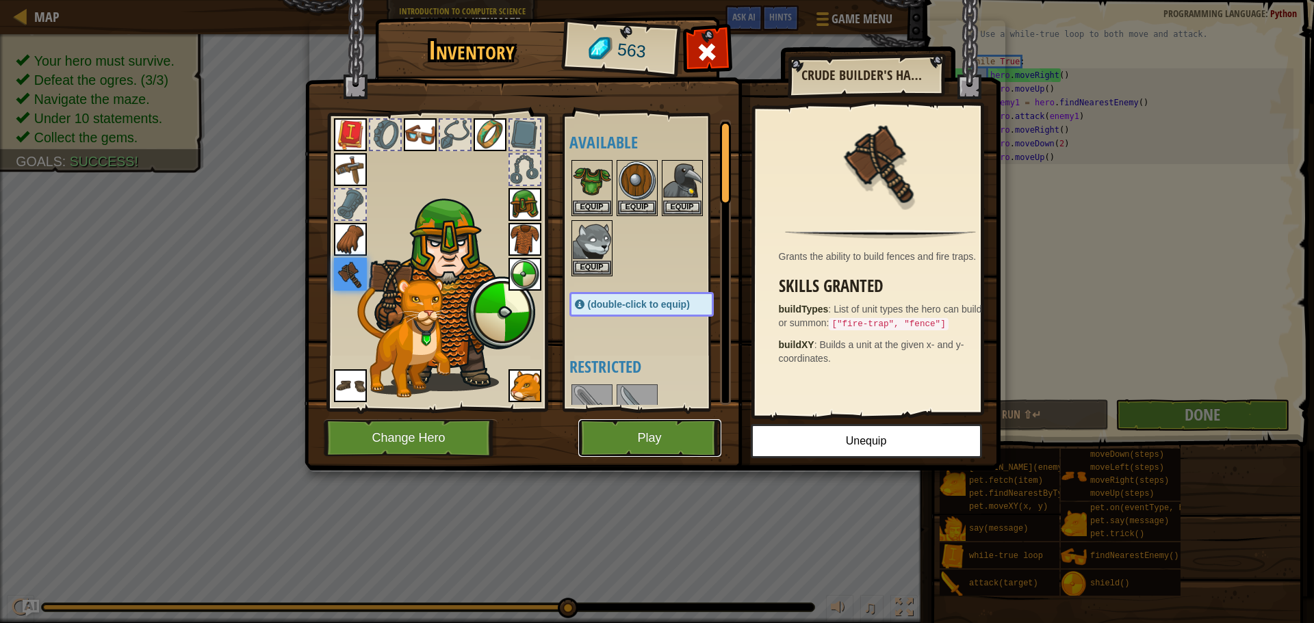
click at [684, 445] on button "Play" at bounding box center [649, 438] width 143 height 38
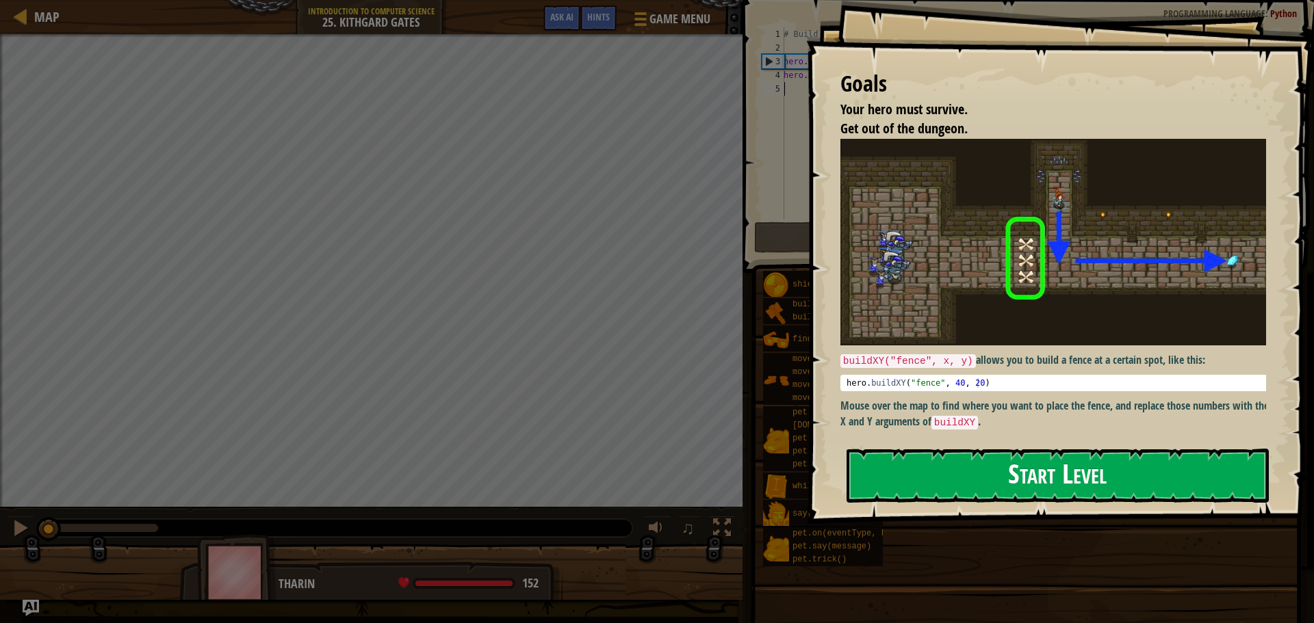
click at [1056, 471] on button "Start Level" at bounding box center [1057, 476] width 422 height 54
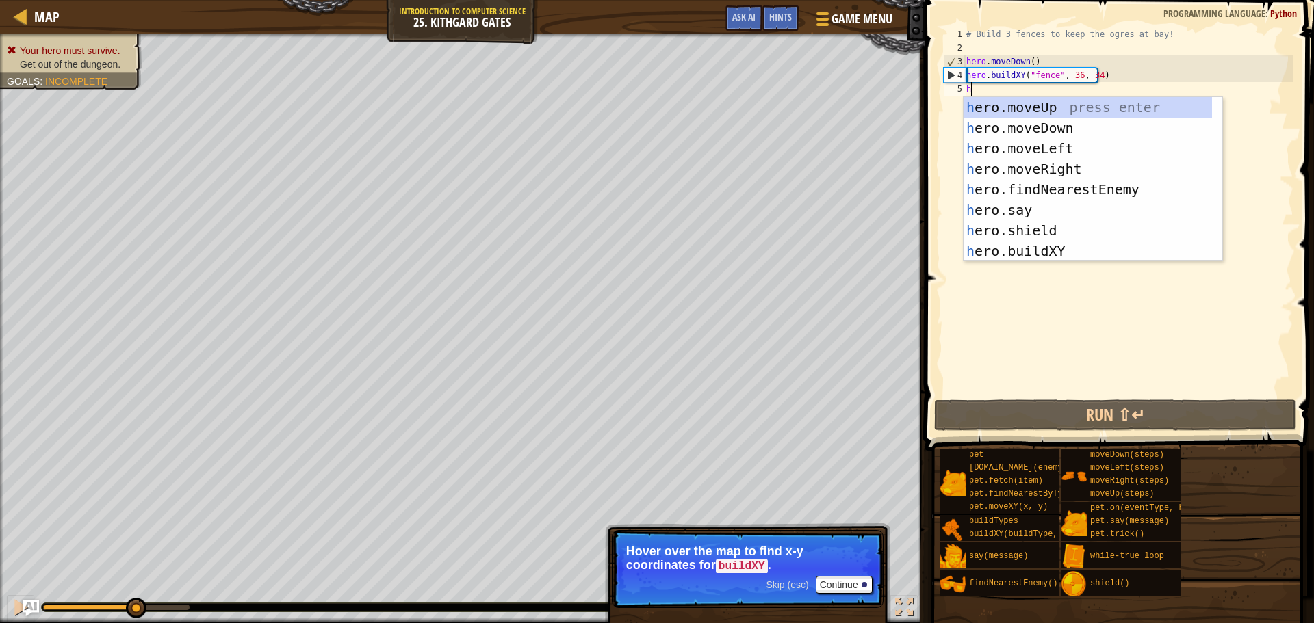
scroll to position [6, 0]
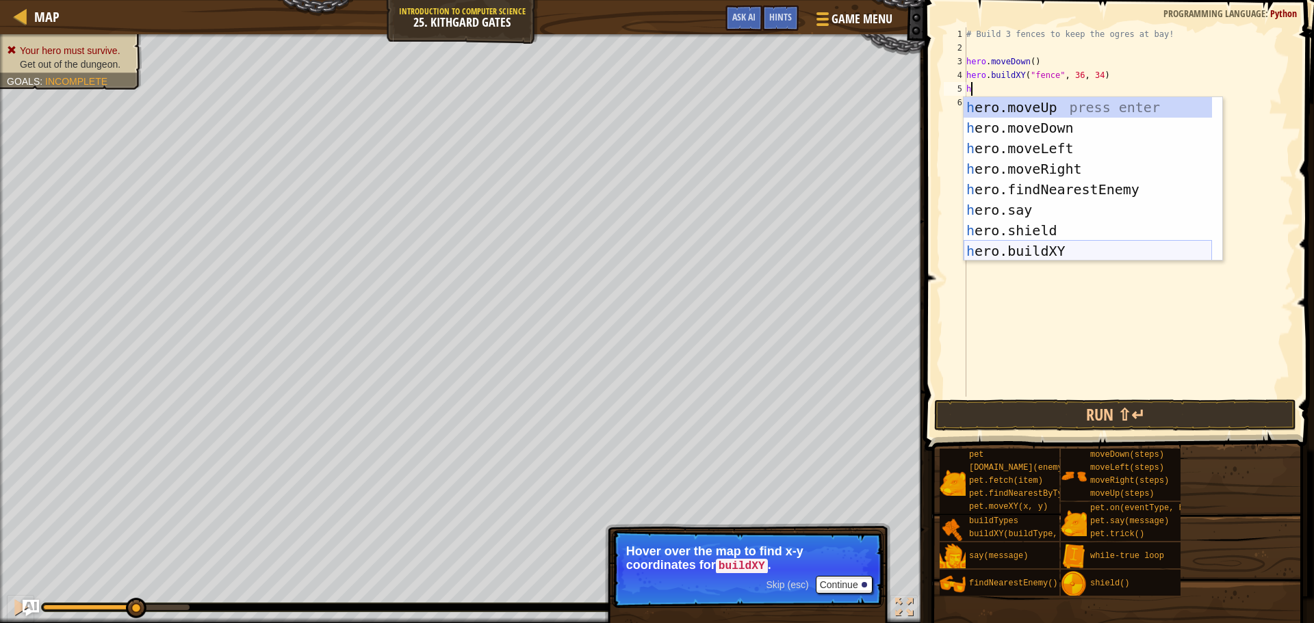
click at [1011, 253] on div "h ero.moveUp press enter h ero.moveDown press enter h ero.moveLeft press enter …" at bounding box center [1087, 199] width 248 height 205
type textarea "hero.buildXY("fence", 36, 30)"
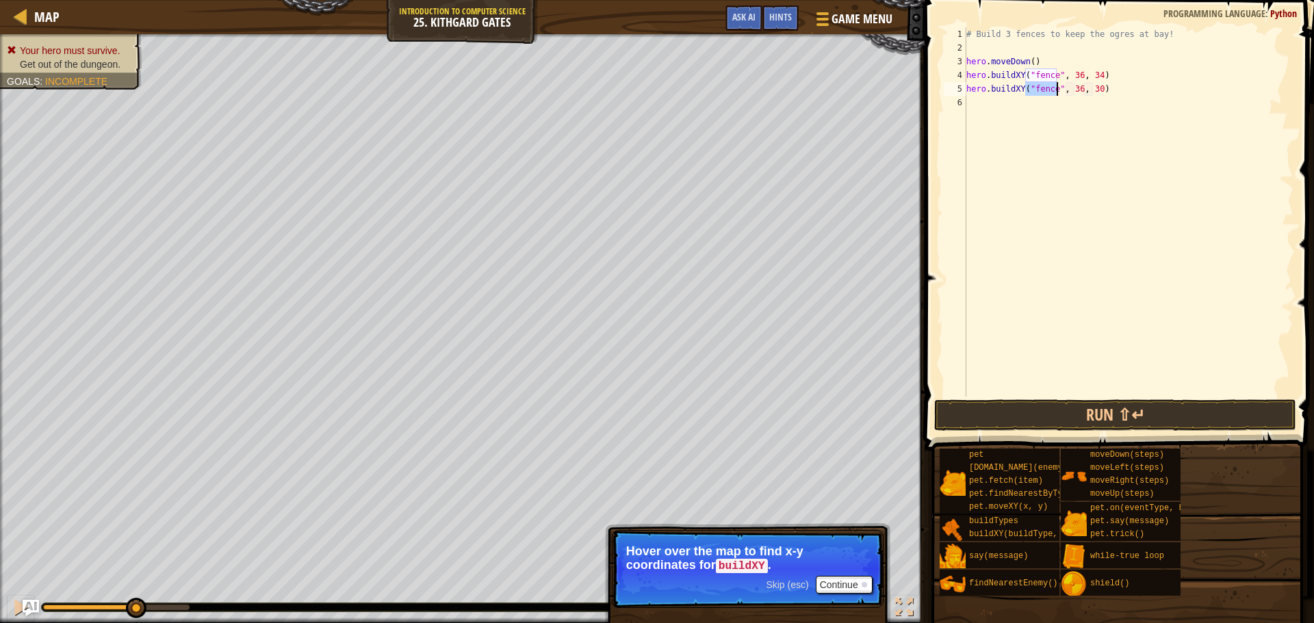
click at [974, 106] on div "# Build 3 fences to keep the ogres at bay! hero . moveDown ( ) hero . buildXY (…" at bounding box center [1128, 225] width 330 height 397
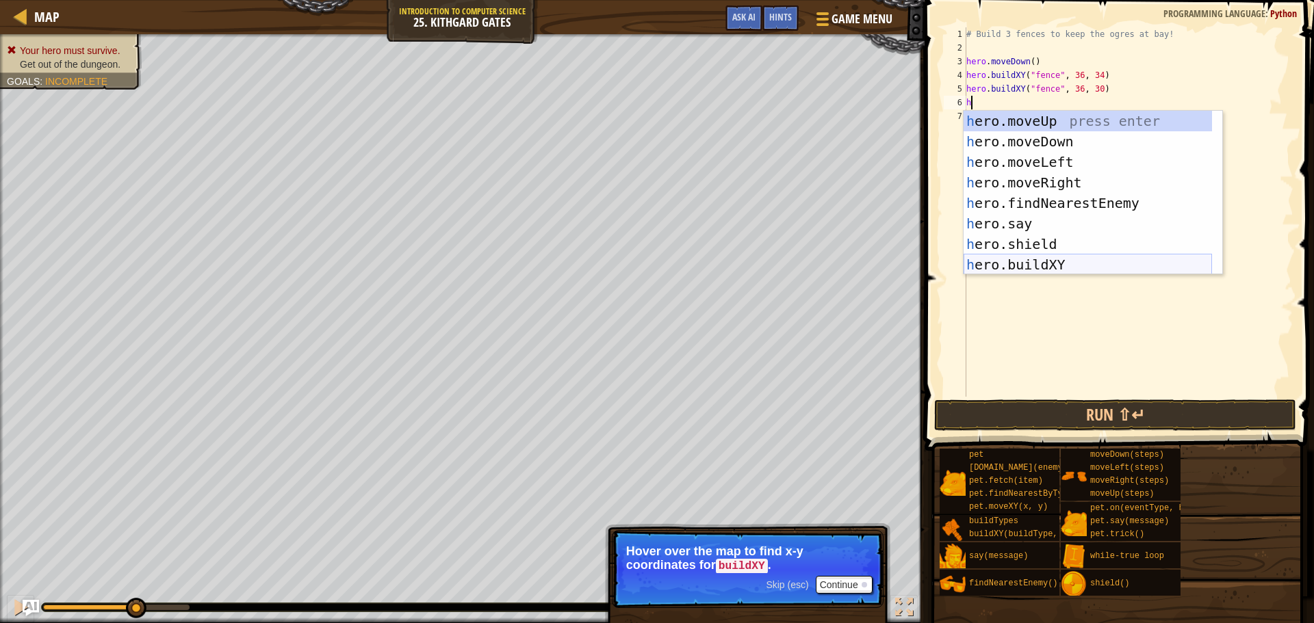
click at [1021, 257] on div "h ero.moveUp press enter h ero.moveDown press enter h ero.moveLeft press enter …" at bounding box center [1087, 213] width 248 height 205
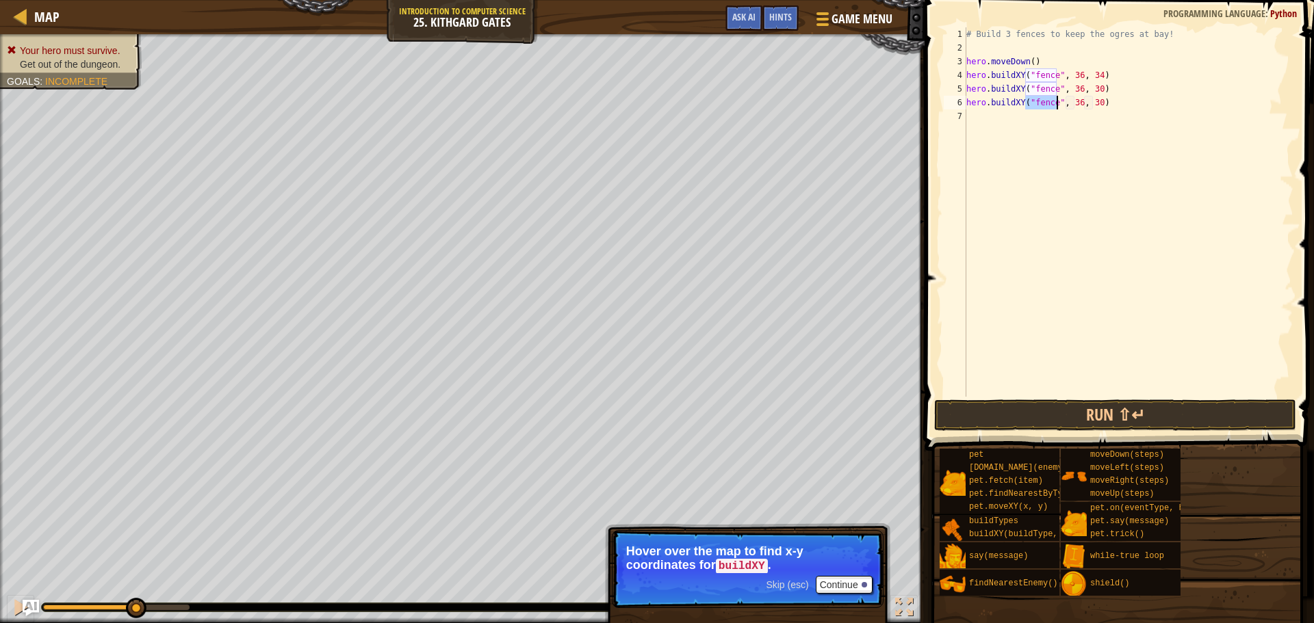
click at [1091, 100] on div "# Build 3 fences to keep the ogres at bay! hero . moveDown ( ) hero . buildXY (…" at bounding box center [1128, 225] width 330 height 397
type textarea "hero.buildXY("fence", 36, 27)"
click at [1086, 406] on button "Run ⇧↵" at bounding box center [1115, 415] width 362 height 31
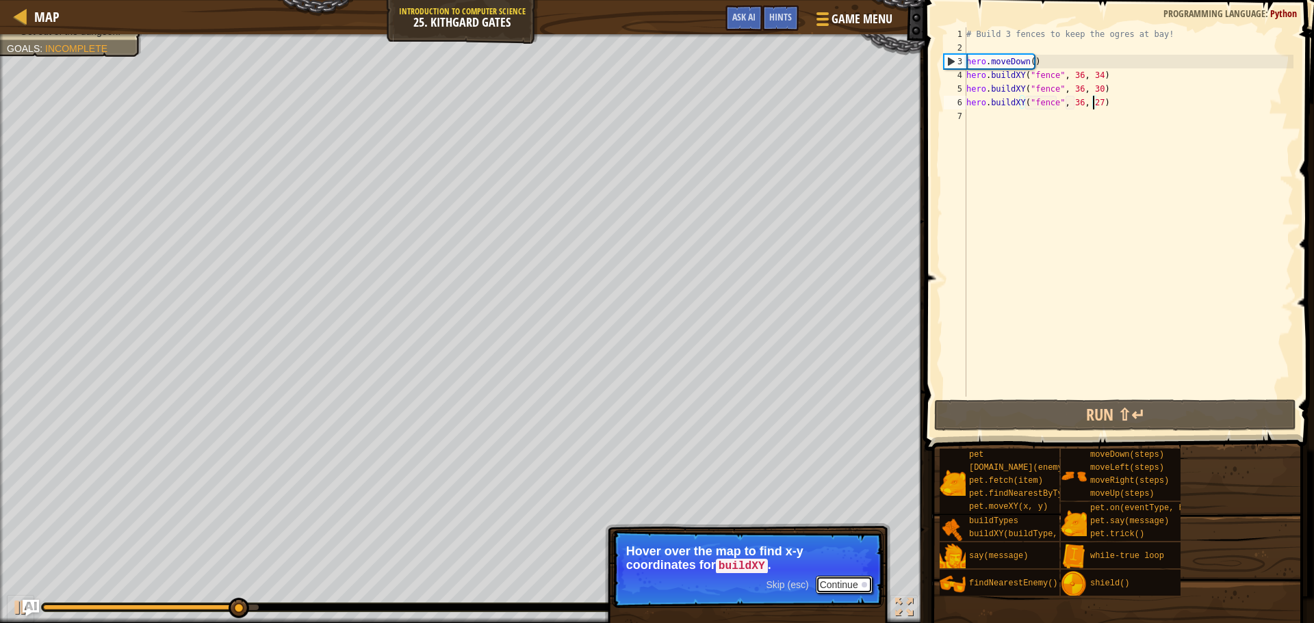
click at [836, 584] on button "Continue" at bounding box center [844, 585] width 57 height 18
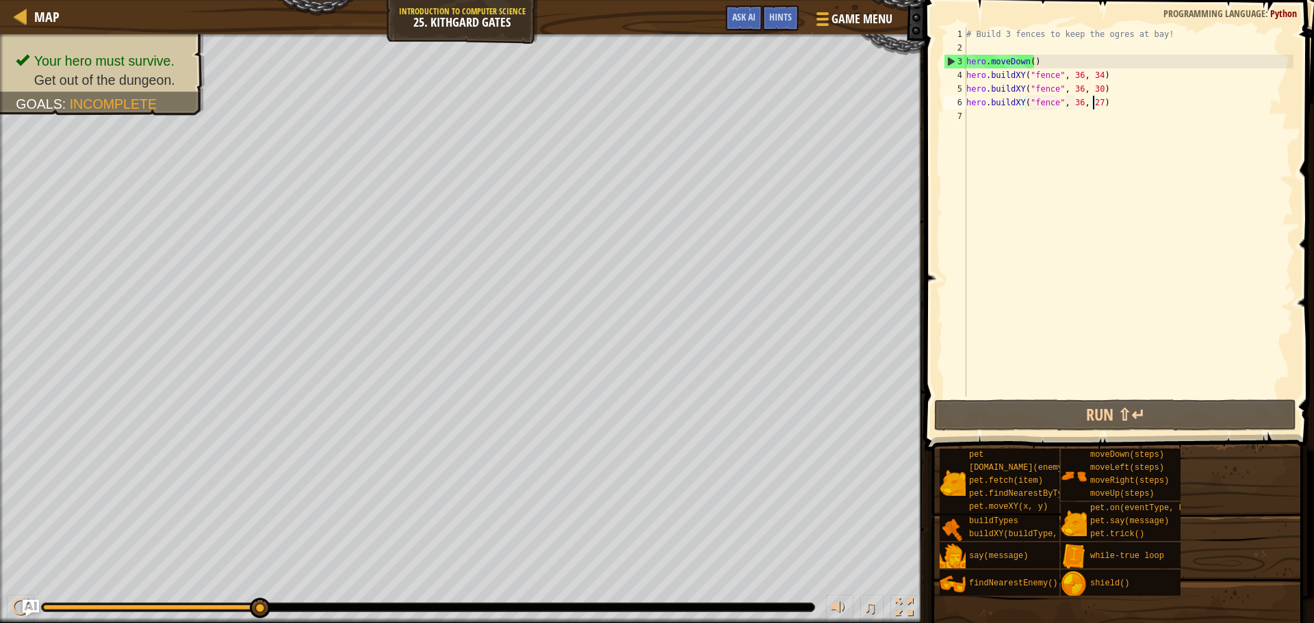
click at [1000, 110] on div "# Build 3 fences to keep the ogres at bay! hero . moveDown ( ) hero . buildXY (…" at bounding box center [1128, 225] width 330 height 397
type textarea "h"
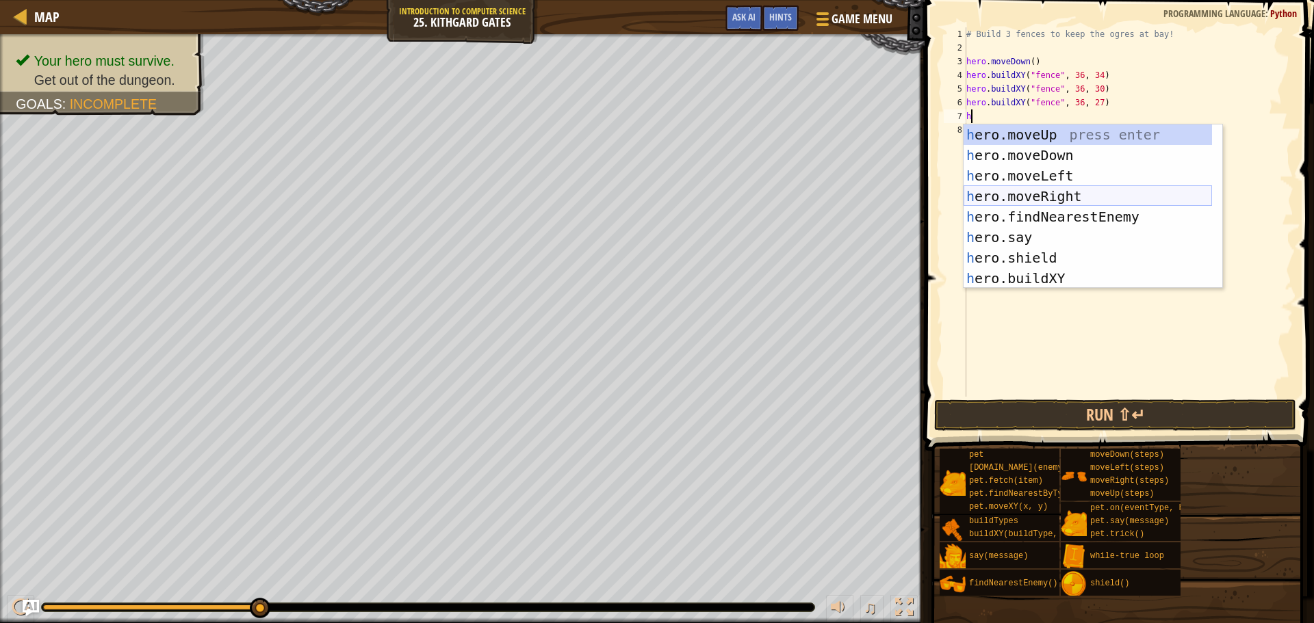
click at [1070, 191] on div "h ero.moveUp press enter h ero.moveDown press enter h ero.moveLeft press enter …" at bounding box center [1087, 227] width 248 height 205
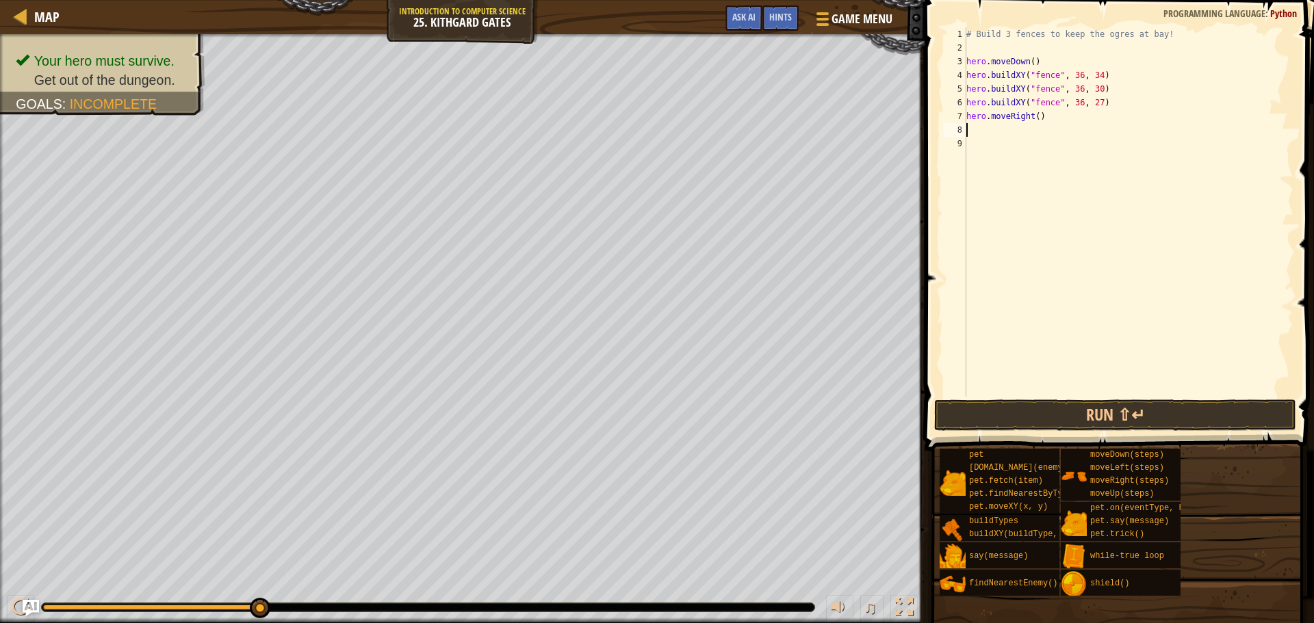
click at [1028, 116] on div "# Build 3 fences to keep the ogres at bay! hero . moveDown ( ) hero . buildXY (…" at bounding box center [1128, 225] width 330 height 397
click at [1032, 114] on div "# Build 3 fences to keep the ogres at bay! hero . moveDown ( ) hero . buildXY (…" at bounding box center [1128, 225] width 330 height 397
type textarea "hero.moveRight(3)"
click at [1068, 412] on button "Run ⇧↵" at bounding box center [1115, 415] width 362 height 31
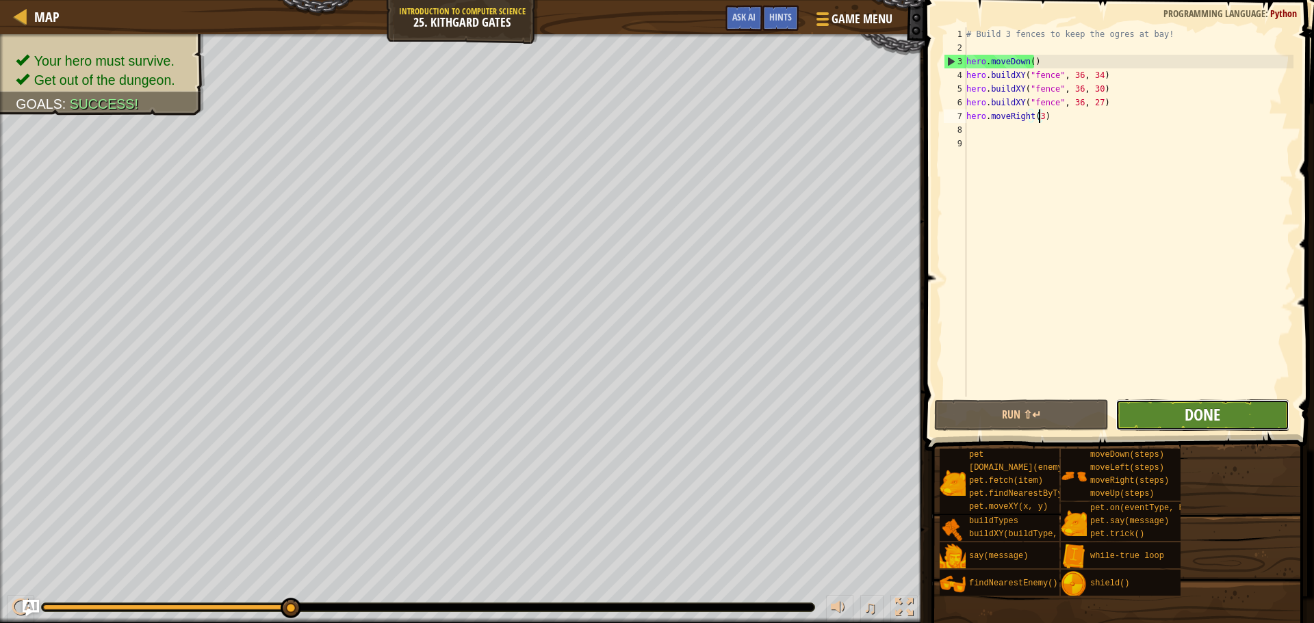
click at [1200, 413] on span "Done" at bounding box center [1202, 415] width 36 height 22
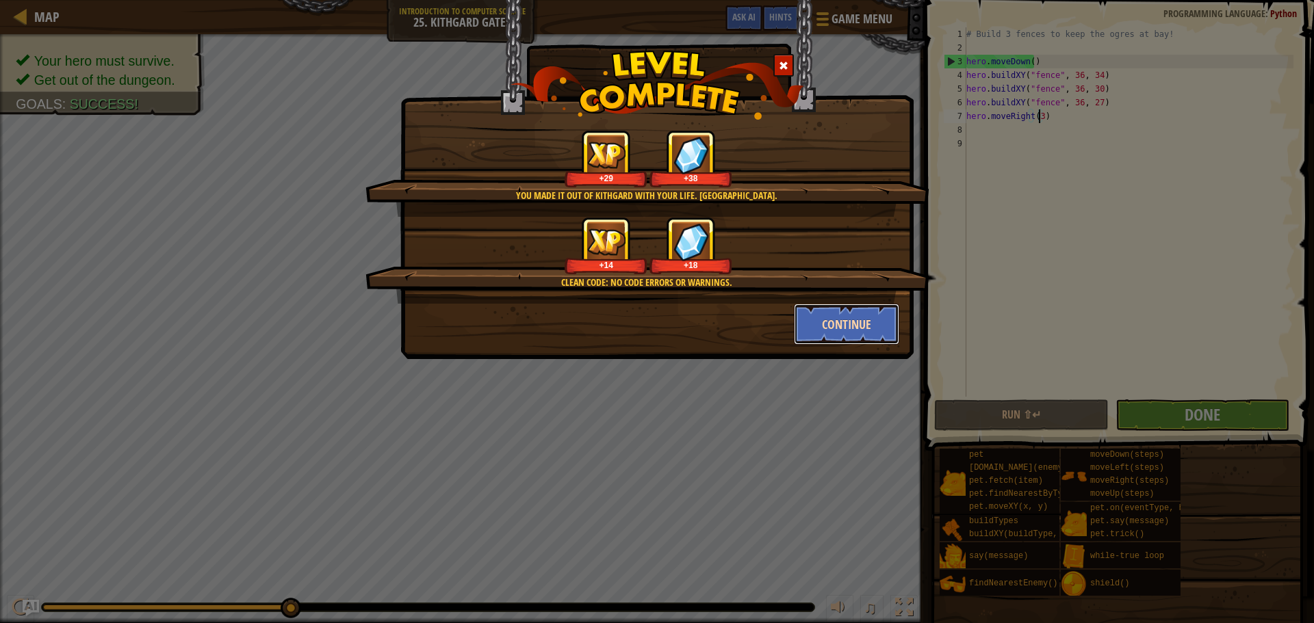
click at [863, 324] on button "Continue" at bounding box center [847, 324] width 106 height 41
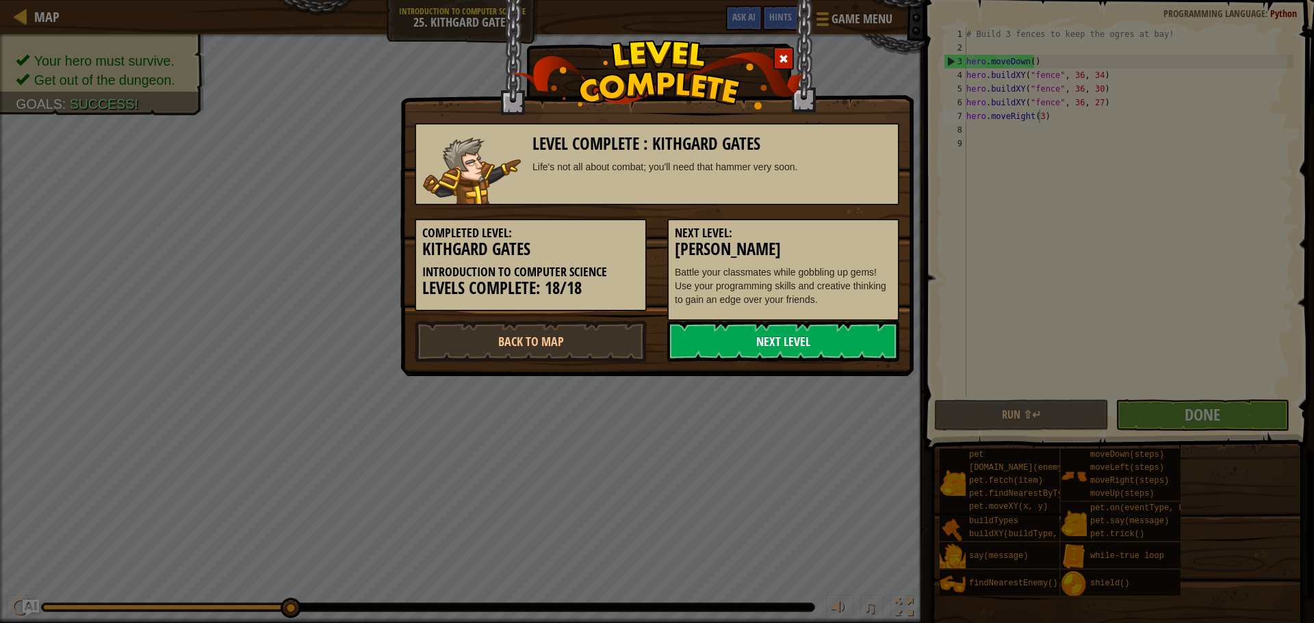
click at [759, 340] on link "Next Level" at bounding box center [783, 341] width 232 height 41
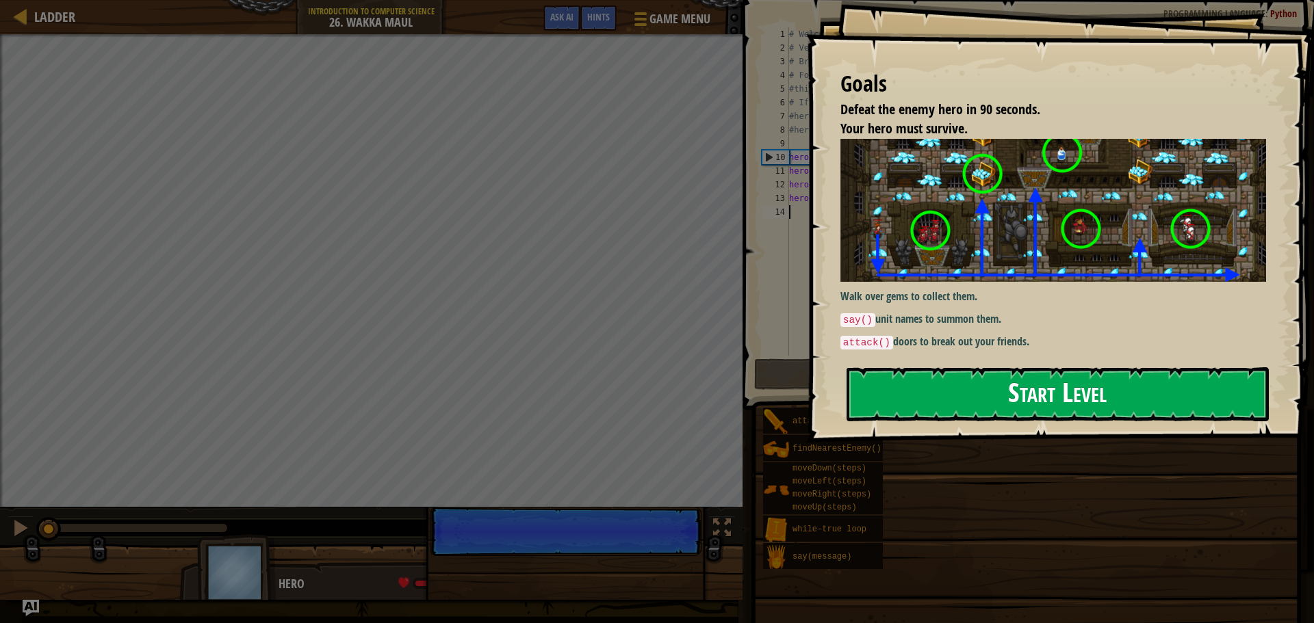
click at [879, 388] on button "Start Level" at bounding box center [1057, 394] width 422 height 54
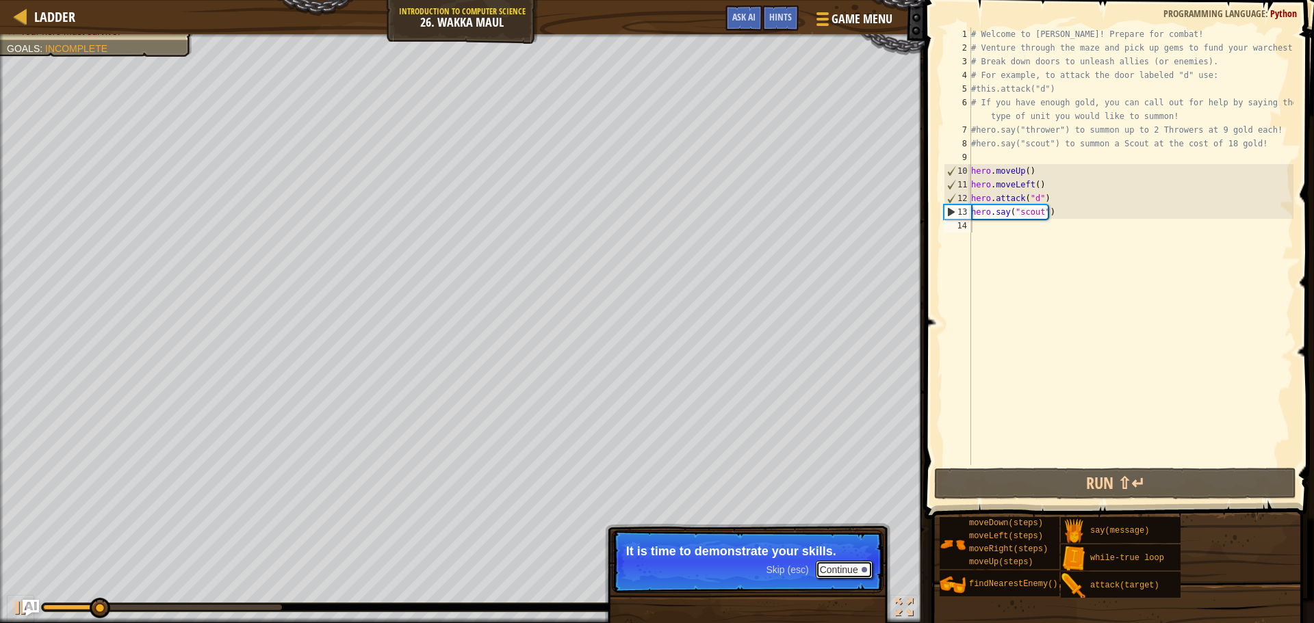
click at [835, 567] on button "Continue" at bounding box center [844, 570] width 57 height 18
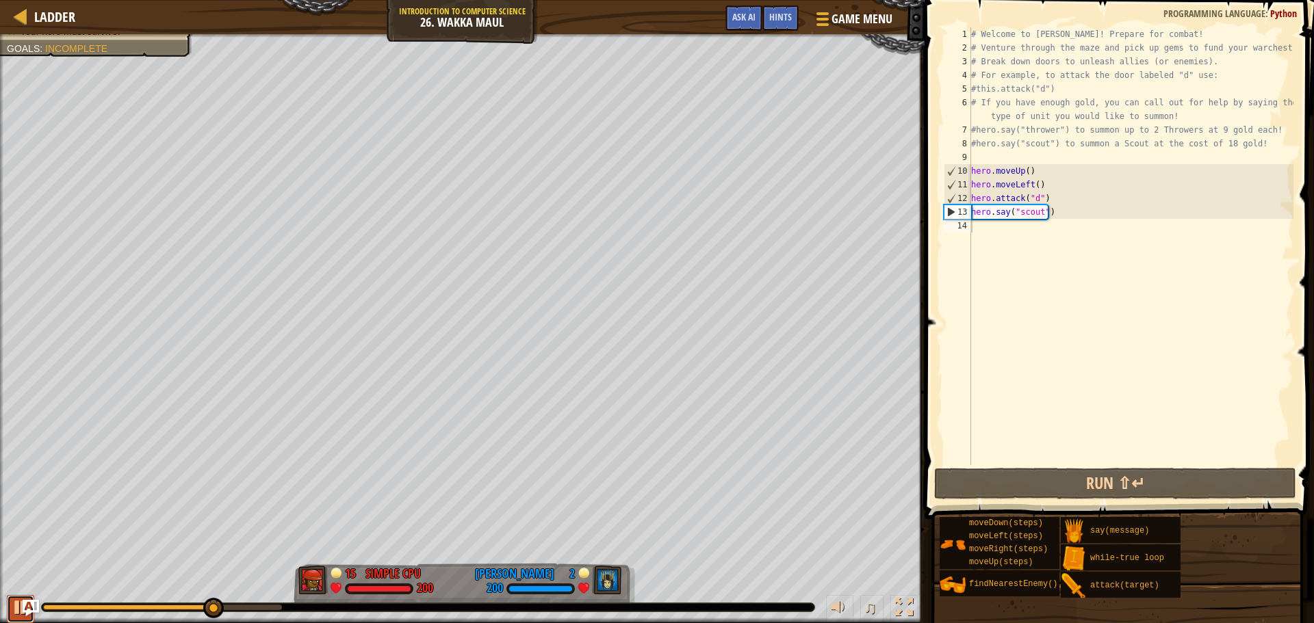
click at [11, 597] on button at bounding box center [20, 609] width 27 height 28
drag, startPoint x: 217, startPoint y: 613, endPoint x: 53, endPoint y: 584, distance: 166.1
click at [53, 584] on div "♫" at bounding box center [462, 604] width 924 height 41
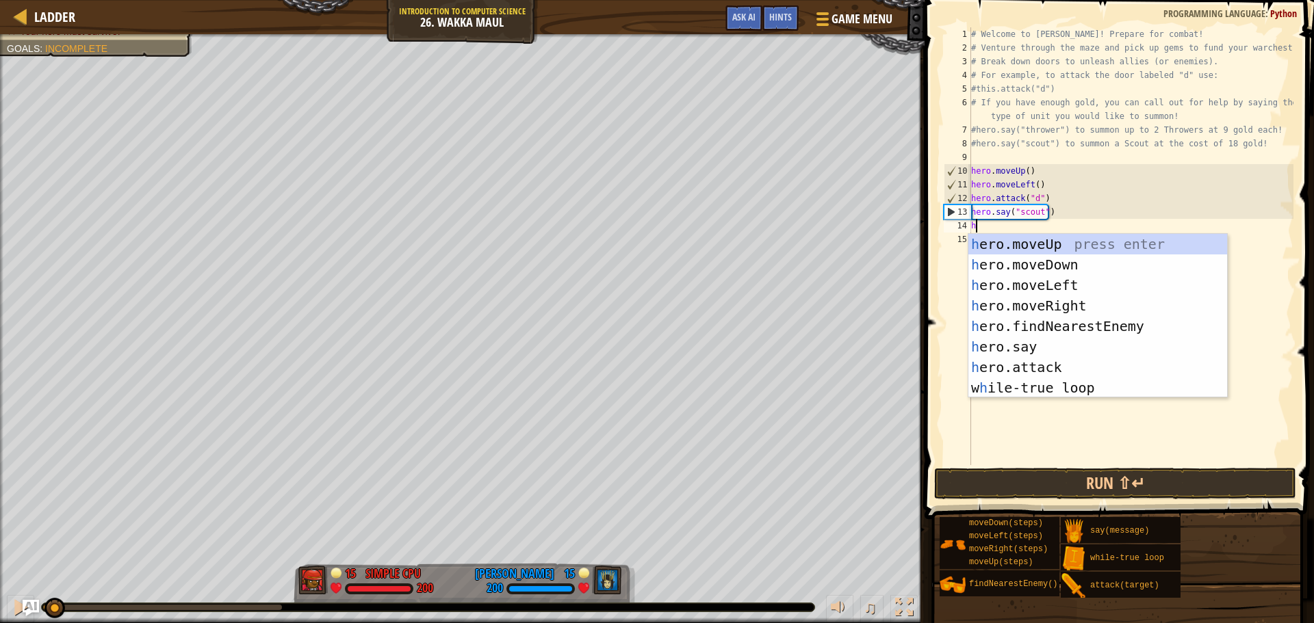
scroll to position [6, 0]
type textarea "her"
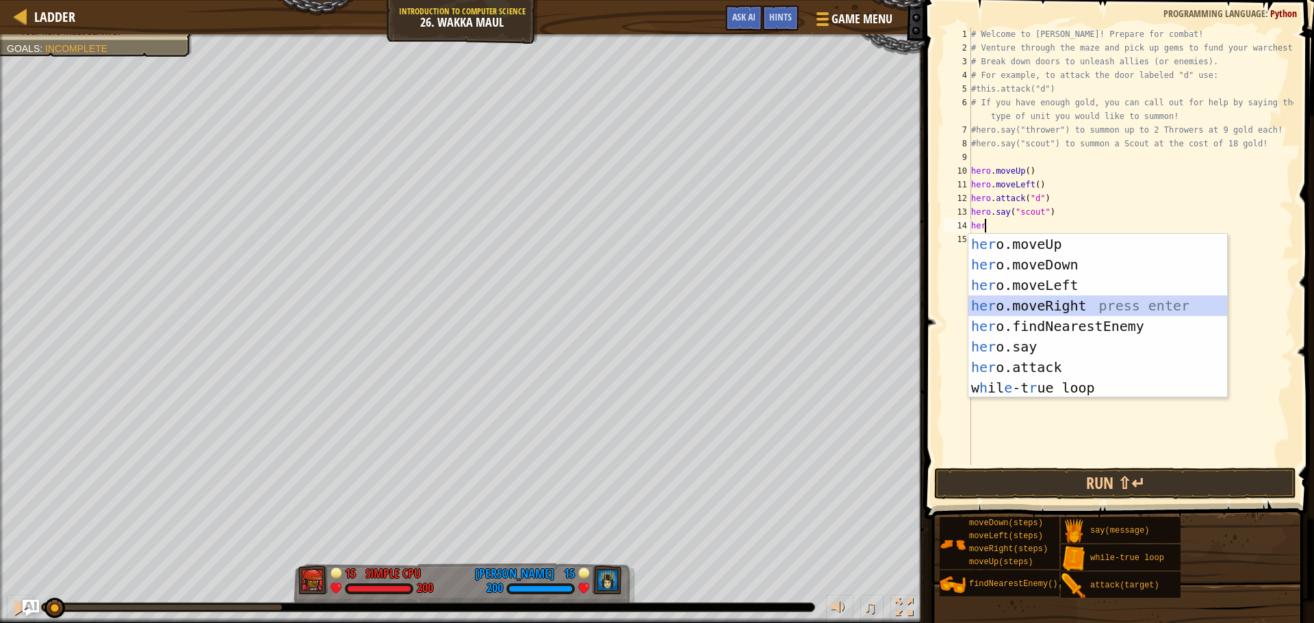
click at [1097, 304] on div "her o.moveUp press enter her o.moveDown press enter her o.moveLeft press enter …" at bounding box center [1097, 336] width 259 height 205
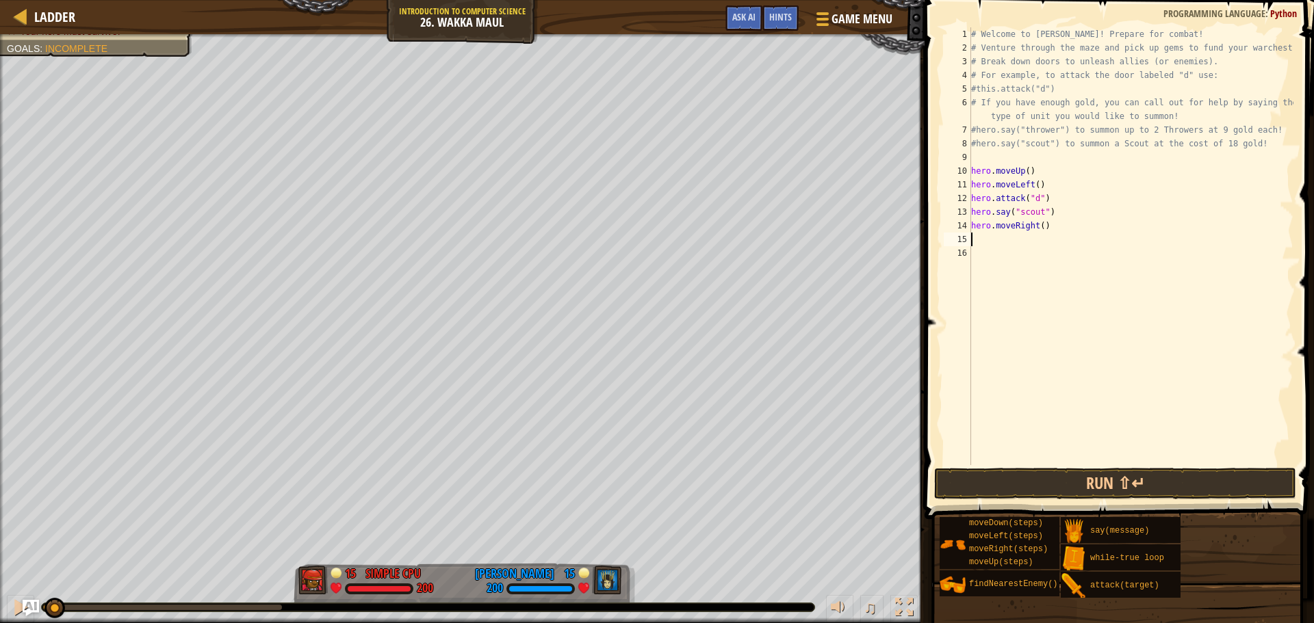
click at [1038, 227] on div "# Welcome to [PERSON_NAME]! Prepare for combat! # Venture through the maze and …" at bounding box center [1130, 259] width 325 height 465
type textarea "hero.moveRight(4)"
click at [1014, 239] on div "# Welcome to [PERSON_NAME]! Prepare for combat! # Venture through the maze and …" at bounding box center [1130, 259] width 325 height 465
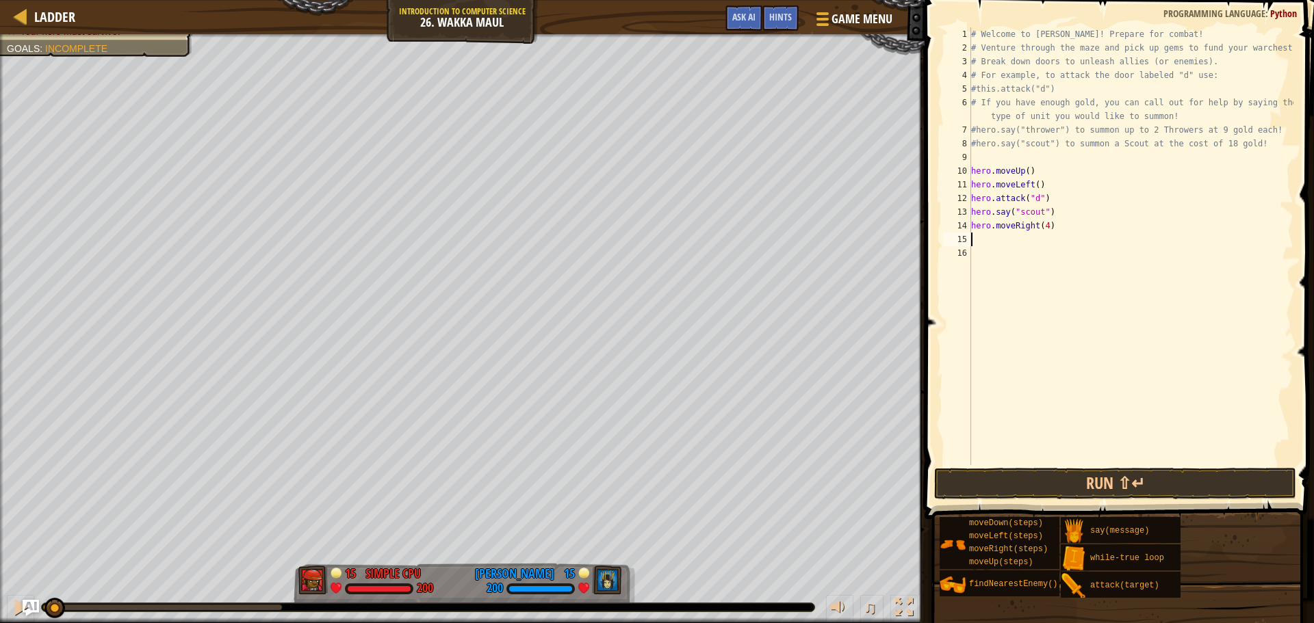
type textarea "h"
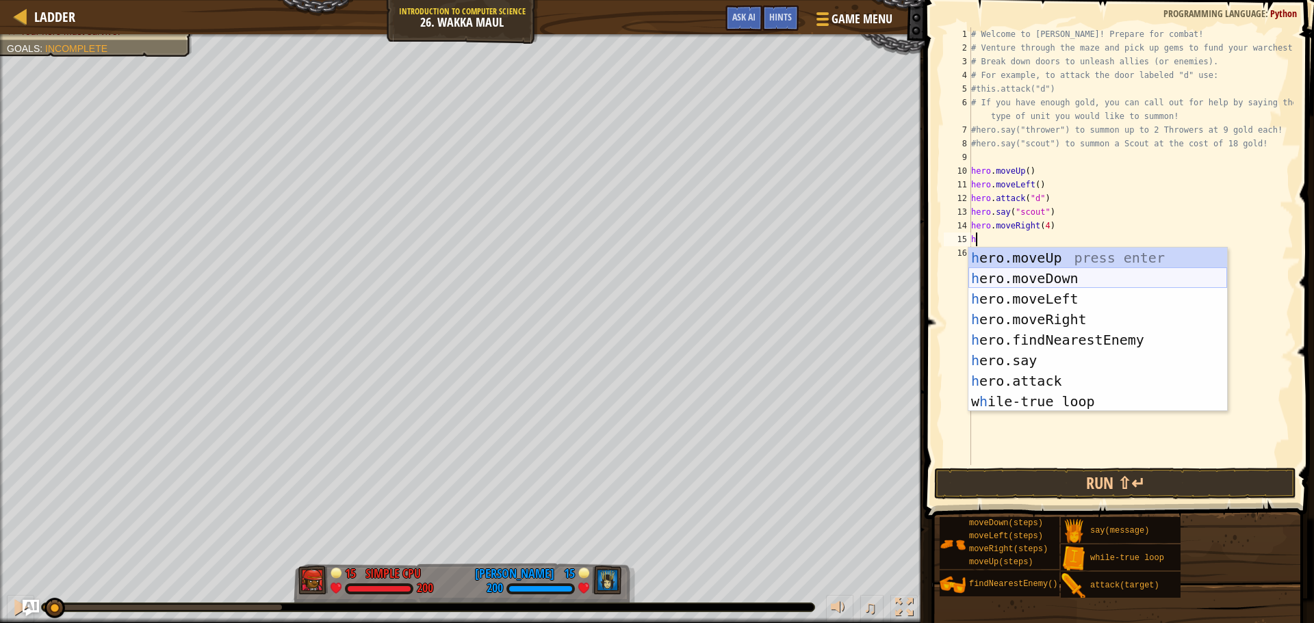
click at [1034, 282] on div "h ero.moveUp press enter h ero.moveDown press enter h ero.moveLeft press enter …" at bounding box center [1097, 350] width 259 height 205
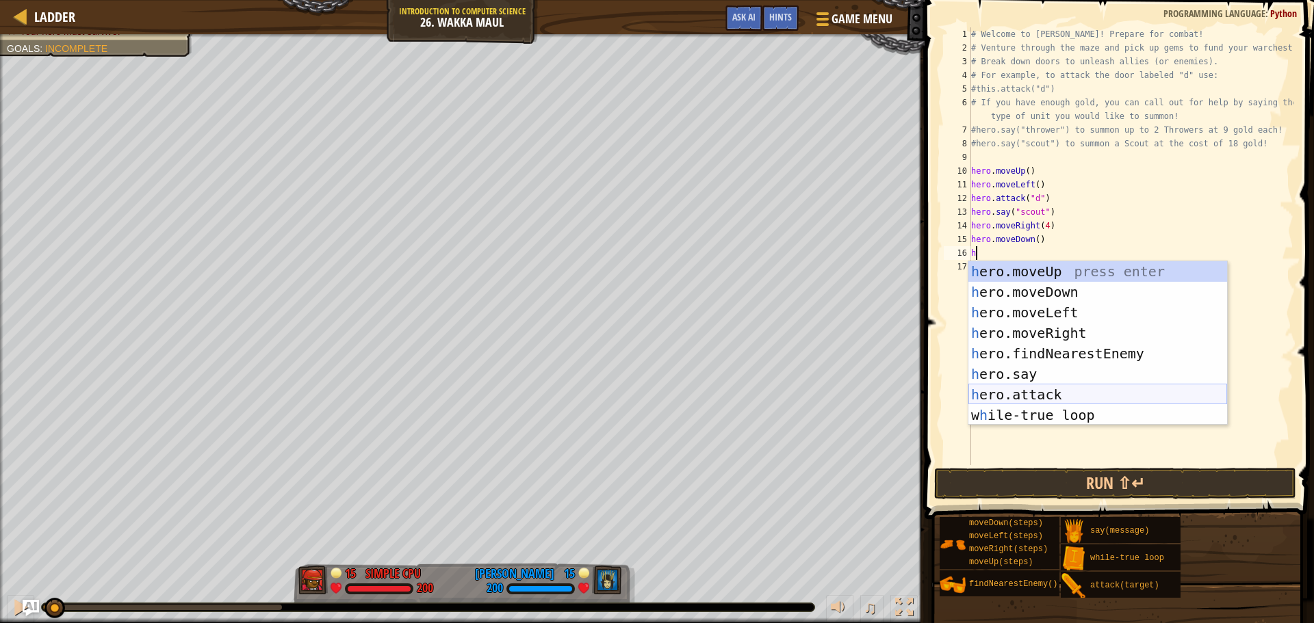
click at [1040, 400] on div "h ero.moveUp press enter h ero.moveDown press enter h ero.moveLeft press enter …" at bounding box center [1097, 363] width 259 height 205
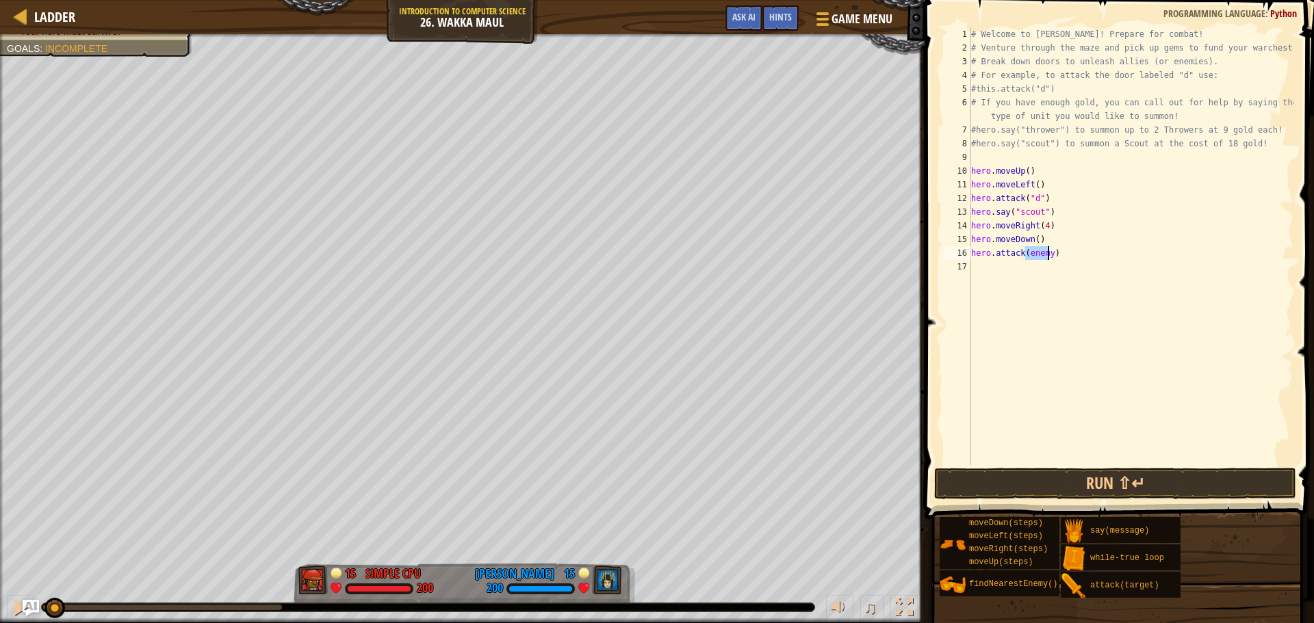
type textarea "hero.attack(c)"
click at [984, 265] on div "# Welcome to [PERSON_NAME]! Prepare for combat! # Venture through the maze and …" at bounding box center [1130, 259] width 325 height 465
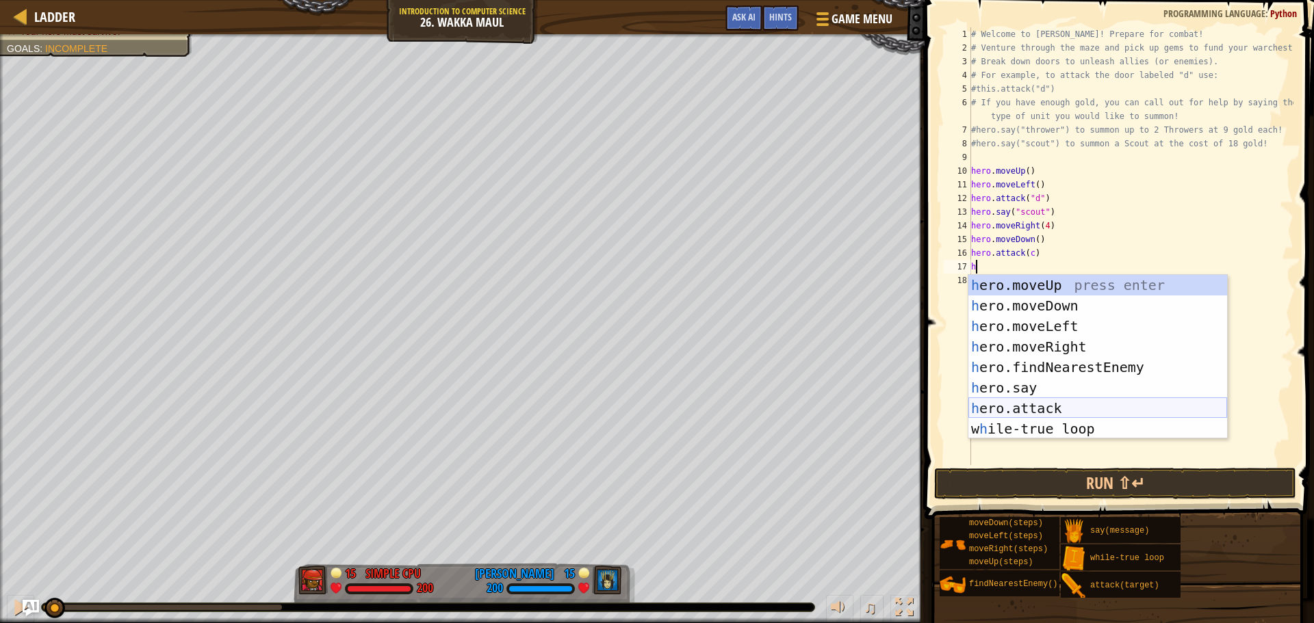
click at [1040, 404] on div "h ero.moveUp press enter h ero.moveDown press enter h ero.moveLeft press enter …" at bounding box center [1097, 377] width 259 height 205
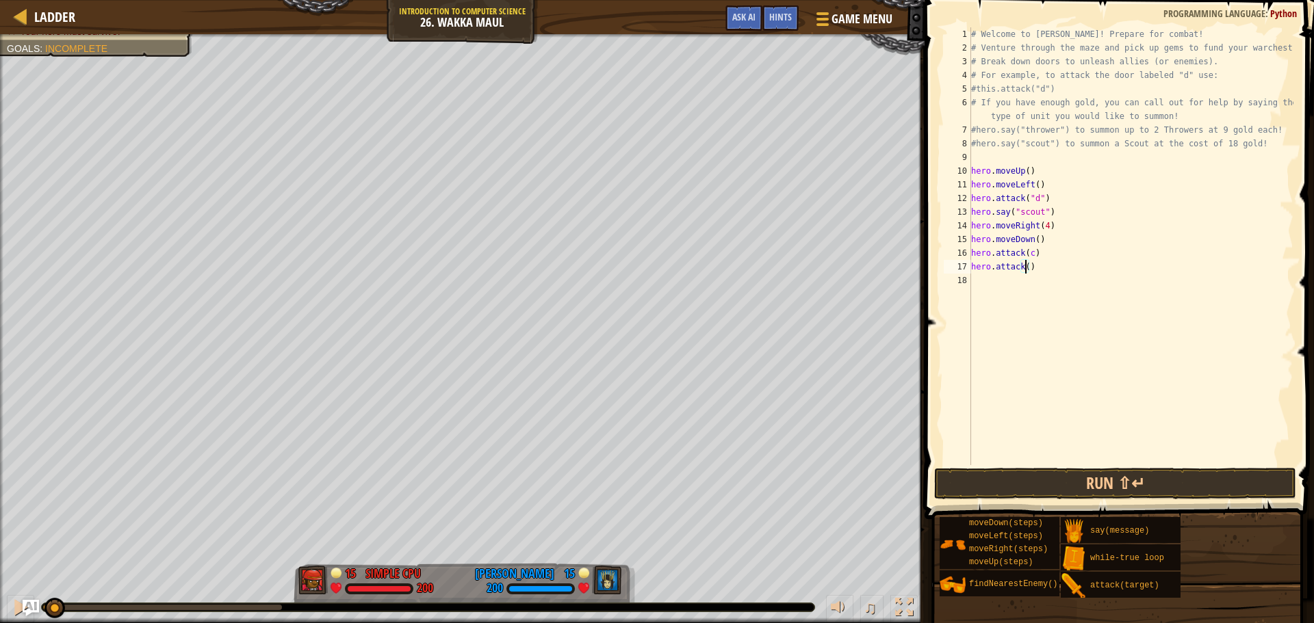
type textarea "hero.attack(b)"
click at [993, 278] on div "# Welcome to [PERSON_NAME]! Prepare for combat! # Venture through the maze and …" at bounding box center [1130, 259] width 325 height 465
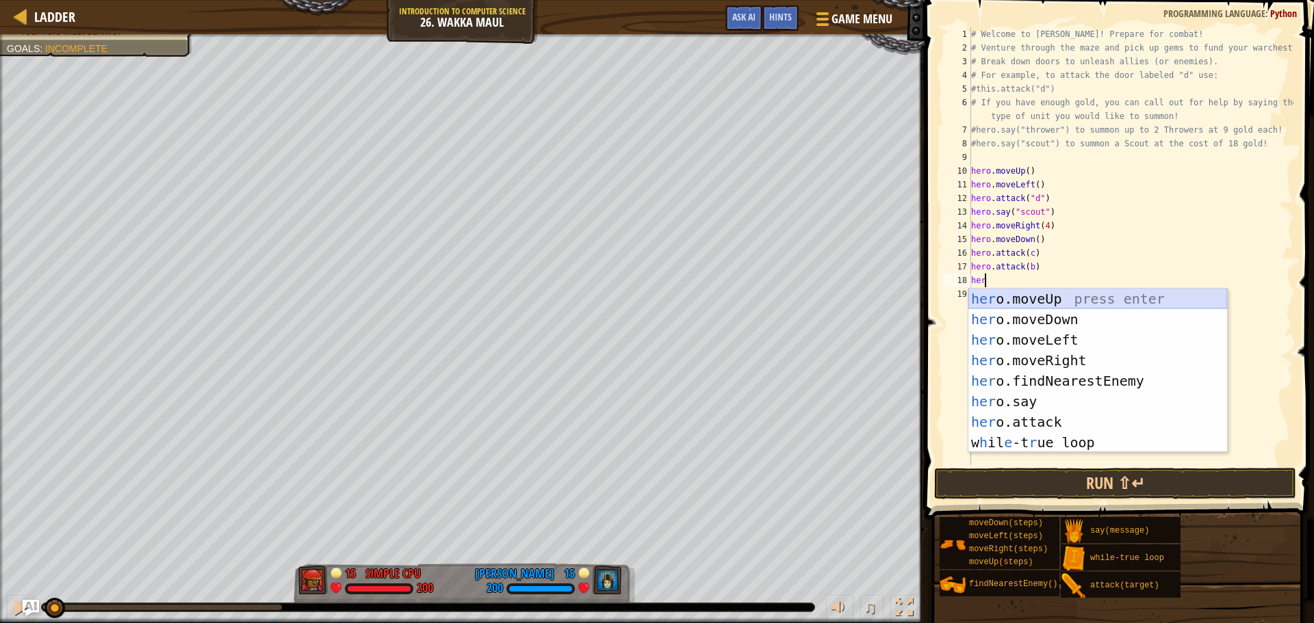
type textarea "hero"
click at [1063, 316] on div "hero .moveUp press enter hero .moveDown press enter hero .moveLeft press enter …" at bounding box center [1097, 391] width 259 height 205
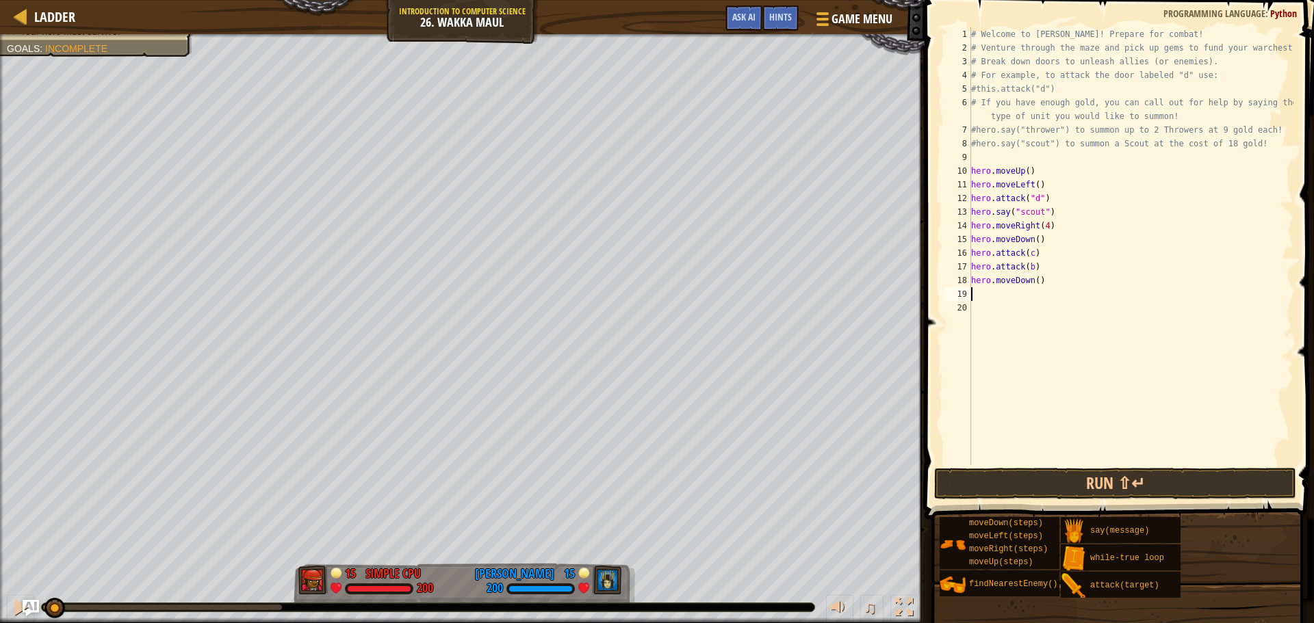
scroll to position [6, 0]
click at [1033, 283] on div "# Welcome to [PERSON_NAME]! Prepare for combat! # Venture through the maze and …" at bounding box center [1130, 259] width 325 height 465
click at [1097, 478] on button "Run ⇧↵" at bounding box center [1115, 483] width 362 height 31
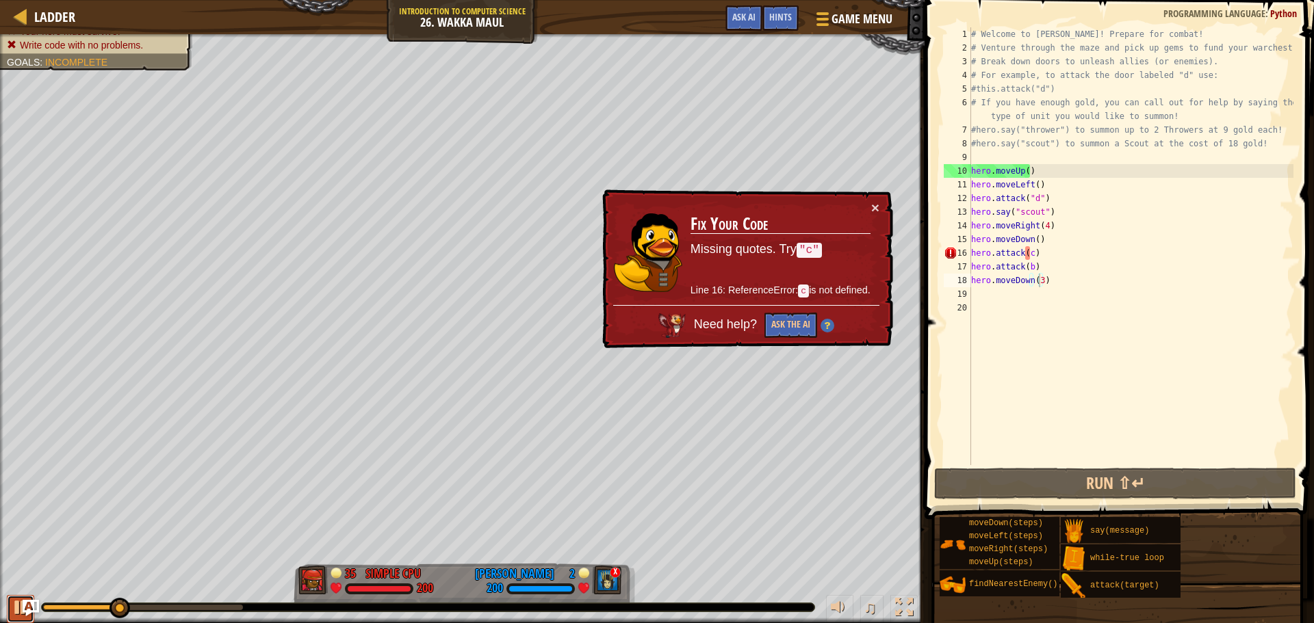
click at [8, 603] on button at bounding box center [20, 609] width 27 height 28
drag, startPoint x: 96, startPoint y: 606, endPoint x: 33, endPoint y: 601, distance: 63.1
click at [33, 601] on div "Ladder Introduction to Computer Science 26. Wakka Maul Game Menu Done Hints Ask…" at bounding box center [657, 311] width 1314 height 623
click at [1030, 251] on div "# Welcome to [PERSON_NAME]! Prepare for combat! # Venture through the maze and …" at bounding box center [1130, 259] width 325 height 465
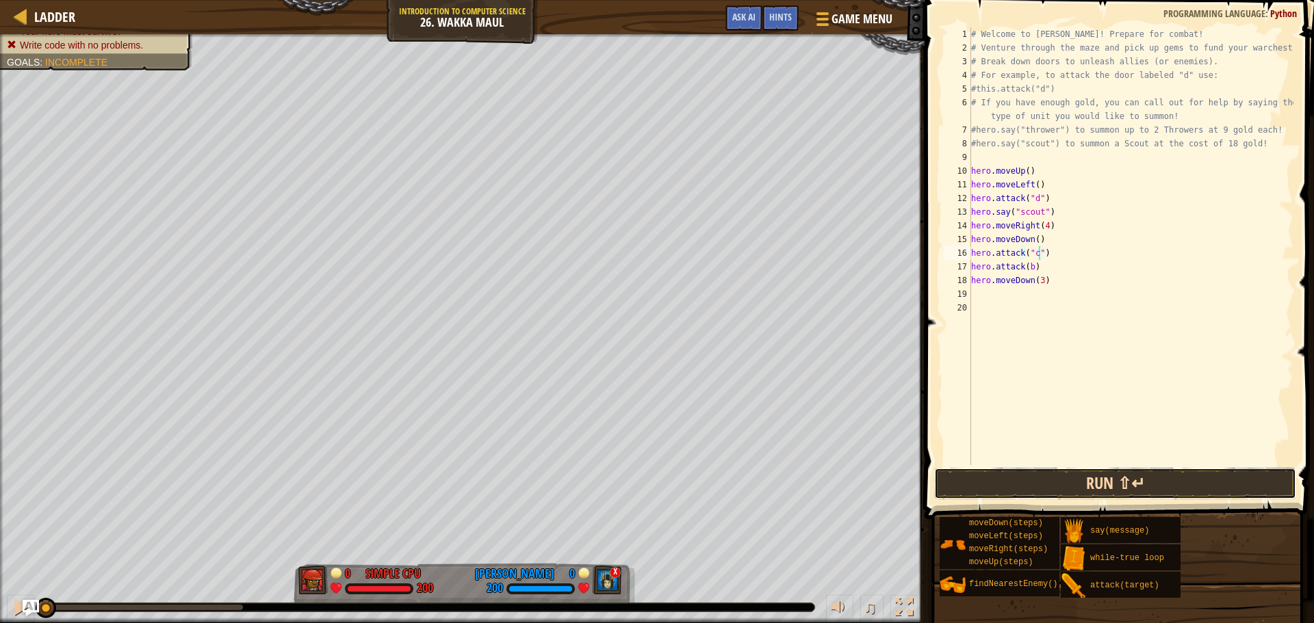
click at [1098, 489] on button "Run ⇧↵" at bounding box center [1115, 483] width 362 height 31
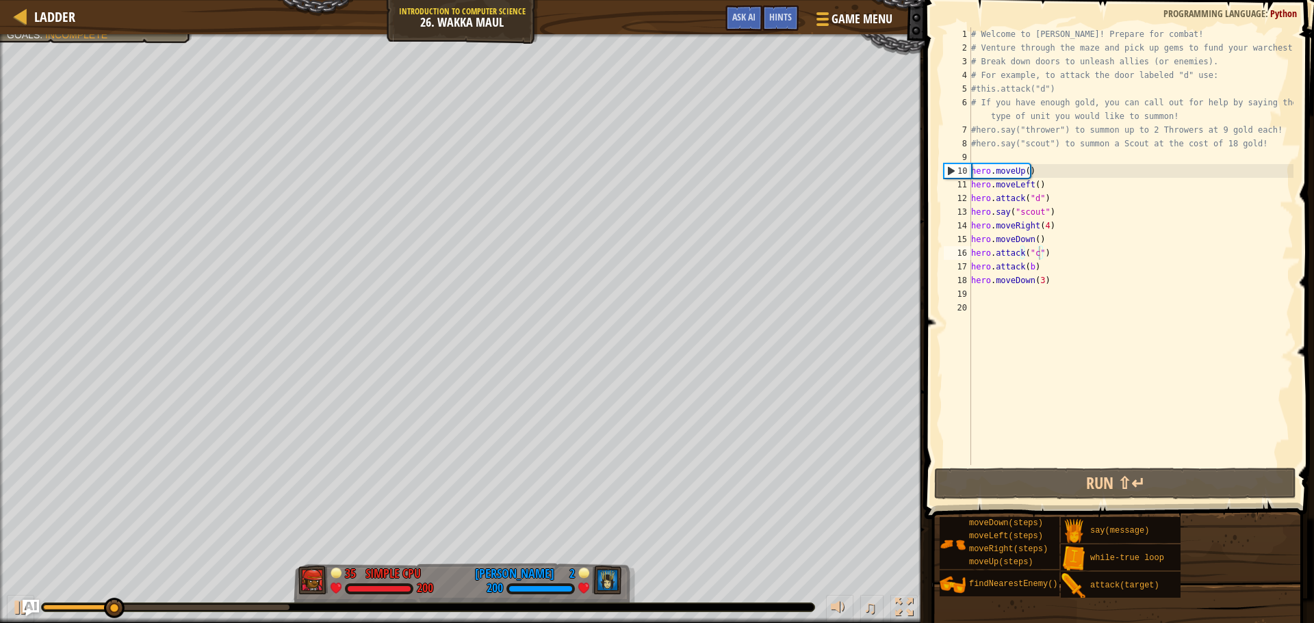
click at [6, 601] on div "♫" at bounding box center [462, 604] width 924 height 41
click at [12, 603] on div at bounding box center [21, 608] width 18 height 18
drag, startPoint x: 109, startPoint y: 611, endPoint x: 60, endPoint y: 589, distance: 53.3
click at [15, 613] on div "♫" at bounding box center [462, 604] width 924 height 41
click at [1032, 226] on div "# Welcome to [PERSON_NAME]! Prepare for combat! # Venture through the maze and …" at bounding box center [1130, 259] width 325 height 465
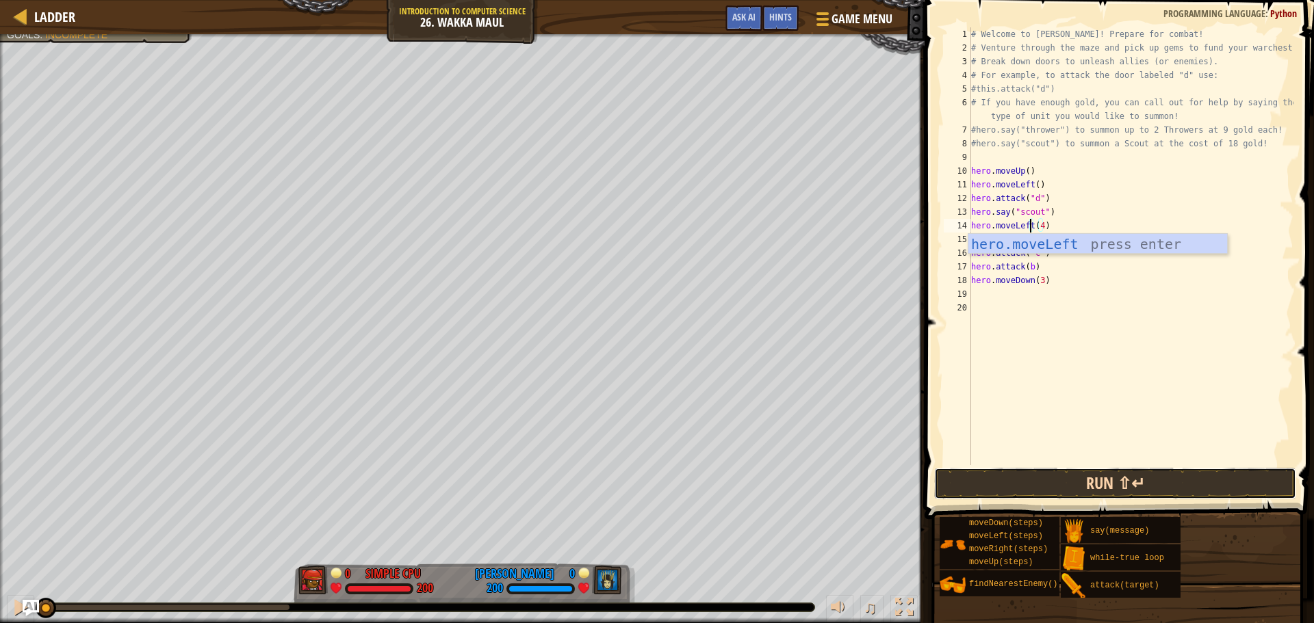
click at [1129, 491] on button "Run ⇧↵" at bounding box center [1115, 483] width 362 height 31
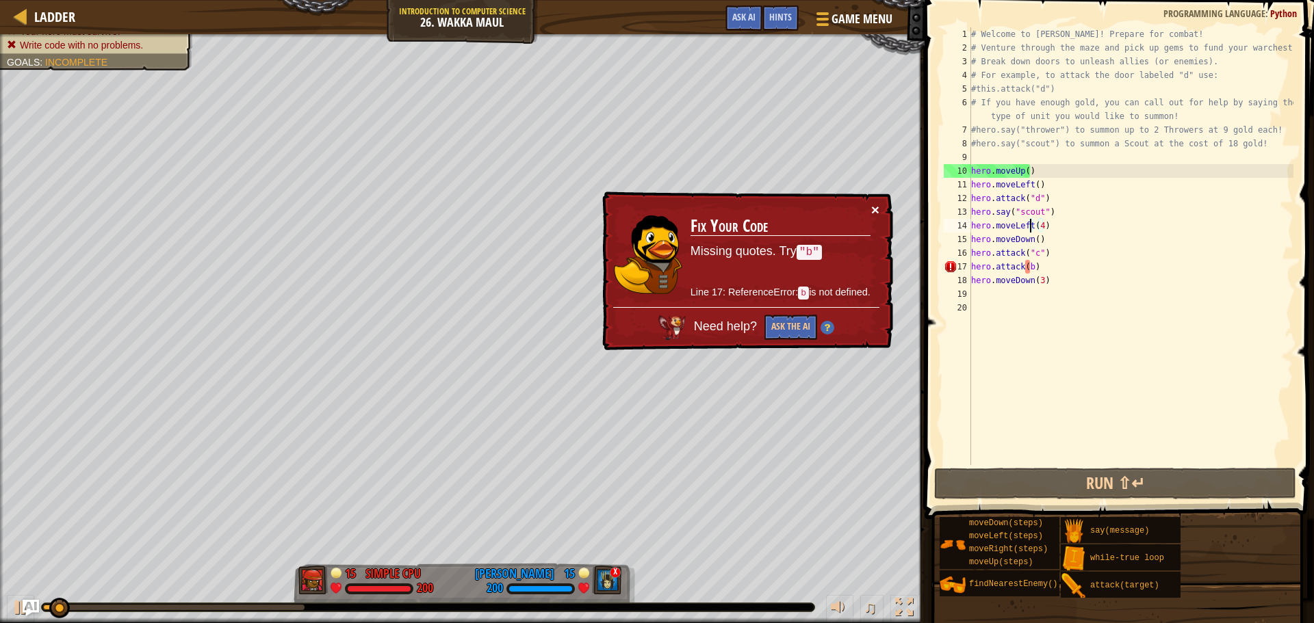
click at [878, 205] on button "×" at bounding box center [875, 210] width 8 height 14
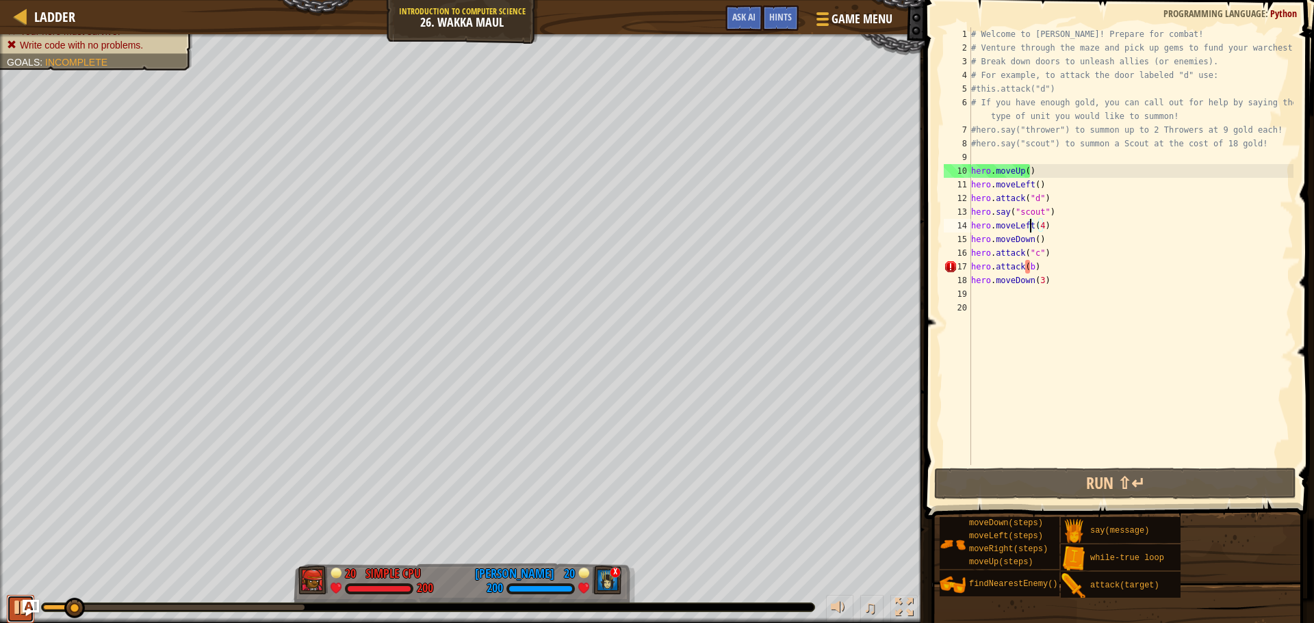
click at [13, 599] on div at bounding box center [21, 608] width 18 height 18
click at [1030, 270] on div "# Welcome to [PERSON_NAME]! Prepare for combat! # Venture through the maze and …" at bounding box center [1130, 259] width 325 height 465
click at [1032, 263] on div "# Welcome to [PERSON_NAME]! Prepare for combat! # Venture through the maze and …" at bounding box center [1130, 246] width 325 height 438
click at [1028, 264] on div "# Welcome to [PERSON_NAME]! Prepare for combat! # Venture through the maze and …" at bounding box center [1130, 259] width 325 height 465
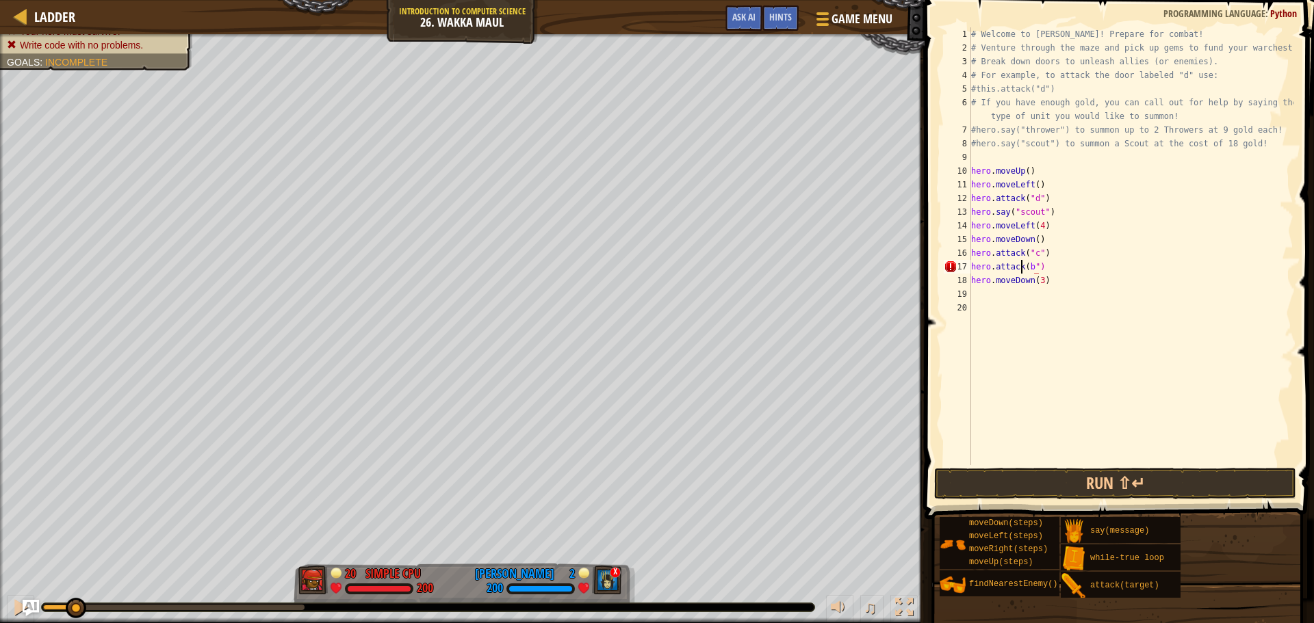
click at [1022, 270] on div "# Welcome to [PERSON_NAME]! Prepare for combat! # Venture through the maze and …" at bounding box center [1130, 259] width 325 height 465
click at [1026, 268] on div "# Welcome to [PERSON_NAME]! Prepare for combat! # Venture through the maze and …" at bounding box center [1130, 259] width 325 height 465
type textarea "hero.attack("b")"
click at [1089, 483] on button "Run ⇧↵" at bounding box center [1115, 483] width 362 height 31
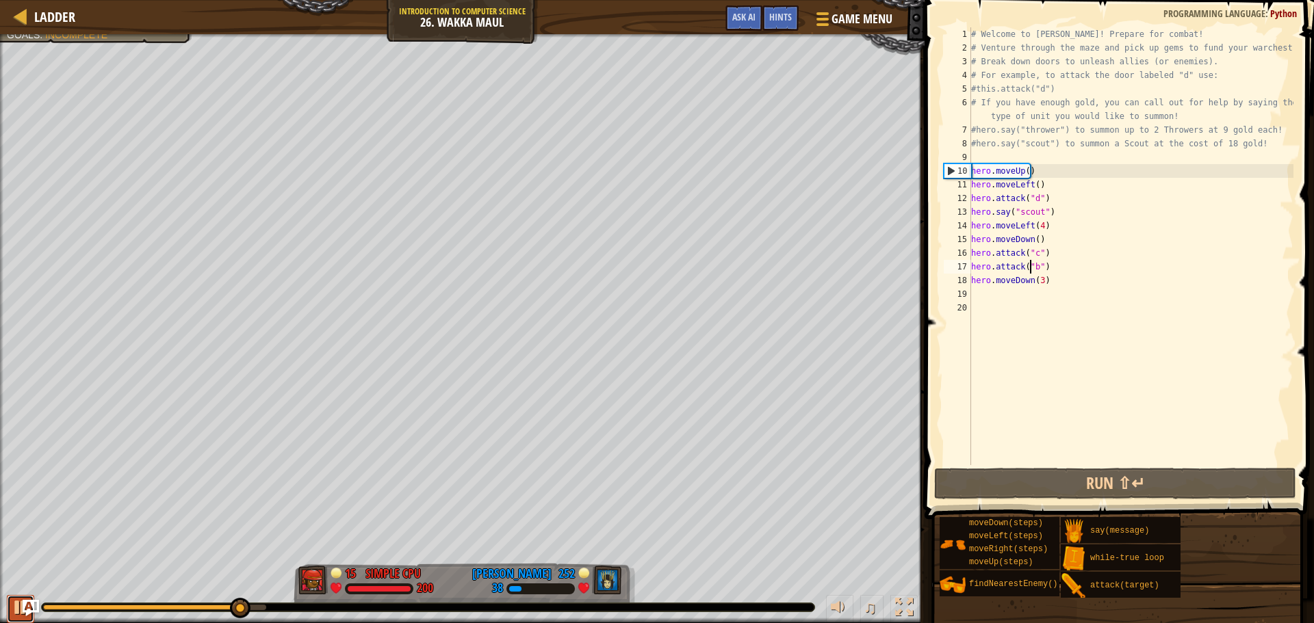
click at [12, 612] on div at bounding box center [21, 608] width 18 height 18
drag, startPoint x: 233, startPoint y: 611, endPoint x: 27, endPoint y: 623, distance: 206.3
click at [27, 623] on div "♫" at bounding box center [462, 604] width 924 height 41
click at [989, 301] on div "# Welcome to [PERSON_NAME]! Prepare for combat! # Venture through the maze and …" at bounding box center [1130, 259] width 325 height 465
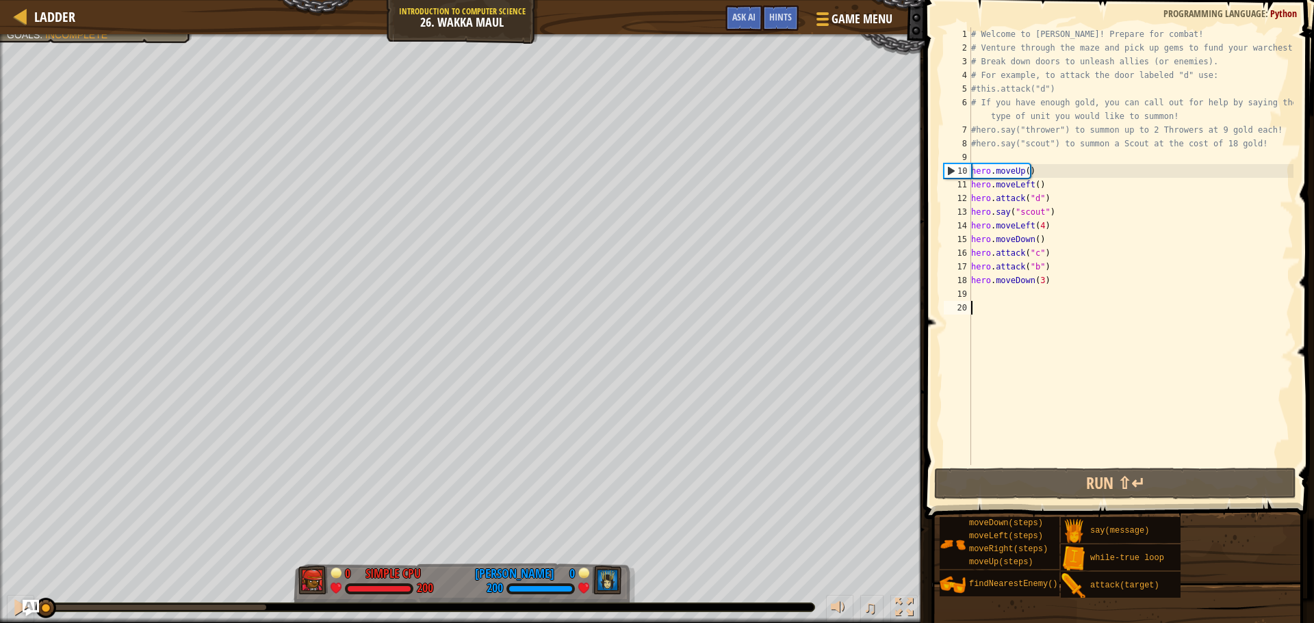
click at [990, 301] on div "# Welcome to [PERSON_NAME]! Prepare for combat! # Venture through the maze and …" at bounding box center [1130, 259] width 325 height 465
click at [991, 297] on div "# Welcome to [PERSON_NAME]! Prepare for combat! # Venture through the maze and …" at bounding box center [1130, 259] width 325 height 465
type textarea "h"
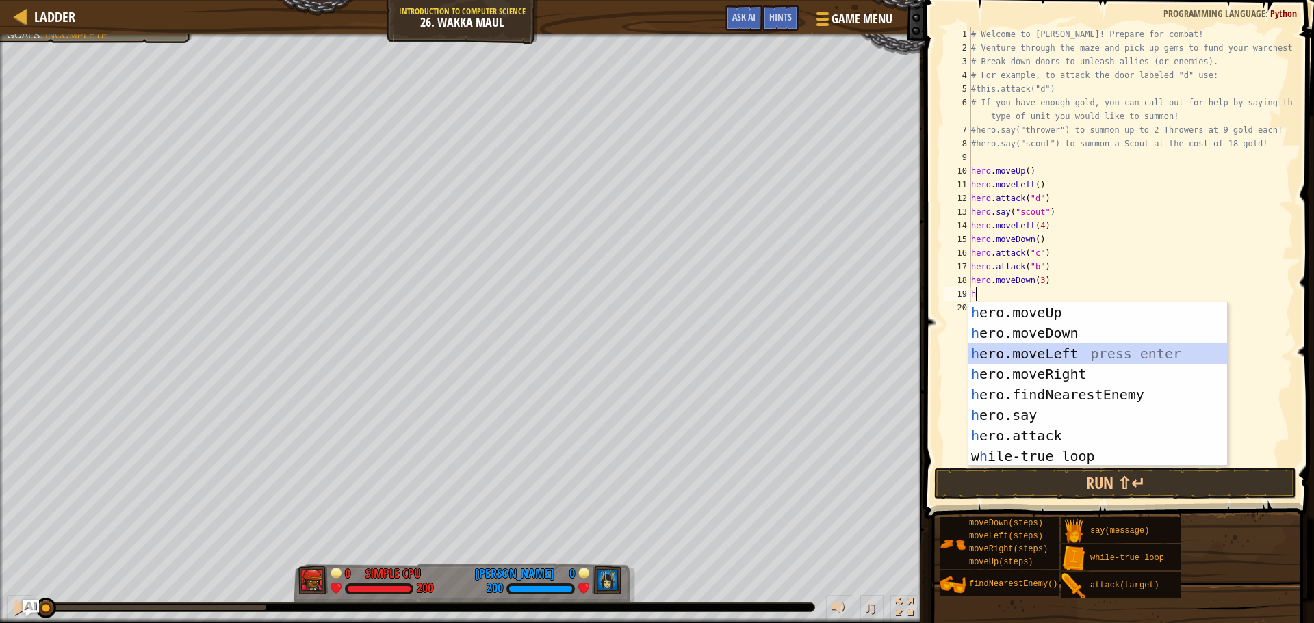
click at [1111, 354] on div "h ero.moveUp press enter h ero.moveDown press enter h ero.moveLeft press enter …" at bounding box center [1097, 404] width 259 height 205
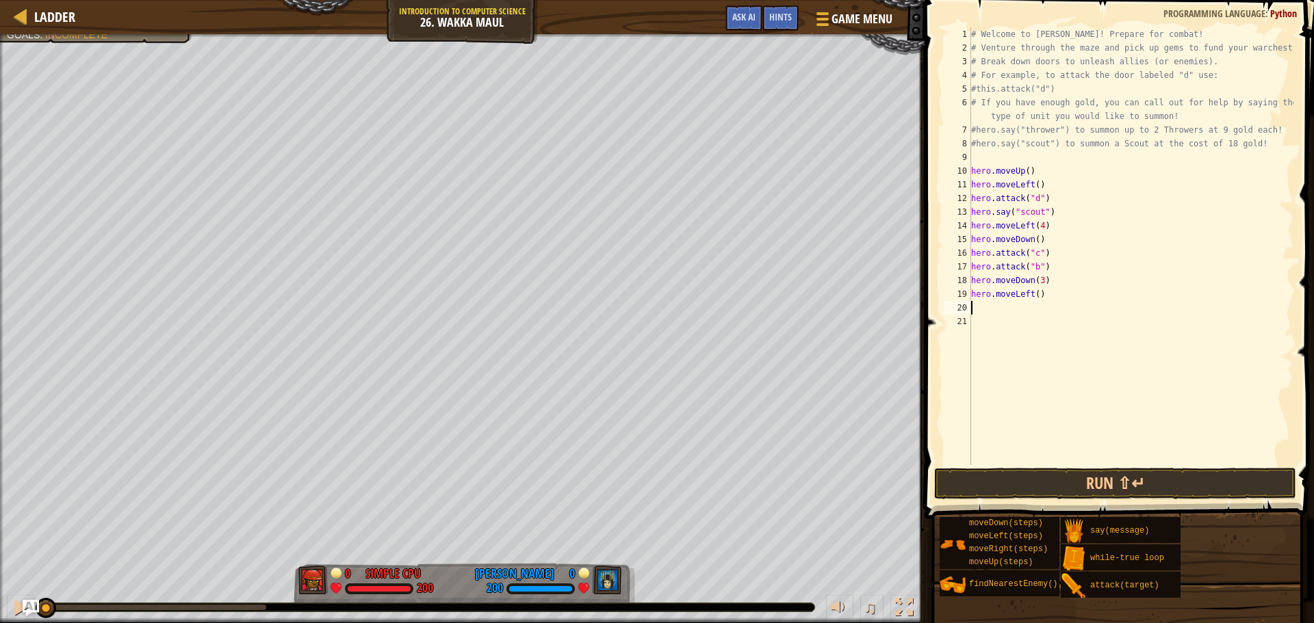
click at [1030, 296] on div "# Welcome to [PERSON_NAME]! Prepare for combat! # Venture through the maze and …" at bounding box center [1130, 259] width 325 height 465
click at [1036, 294] on div "# Welcome to [PERSON_NAME]! Prepare for combat! # Venture through the maze and …" at bounding box center [1130, 259] width 325 height 465
click at [1032, 295] on div "# Welcome to [PERSON_NAME]! Prepare for combat! # Venture through the maze and …" at bounding box center [1130, 259] width 325 height 465
type textarea "hero.moveLeft(2)"
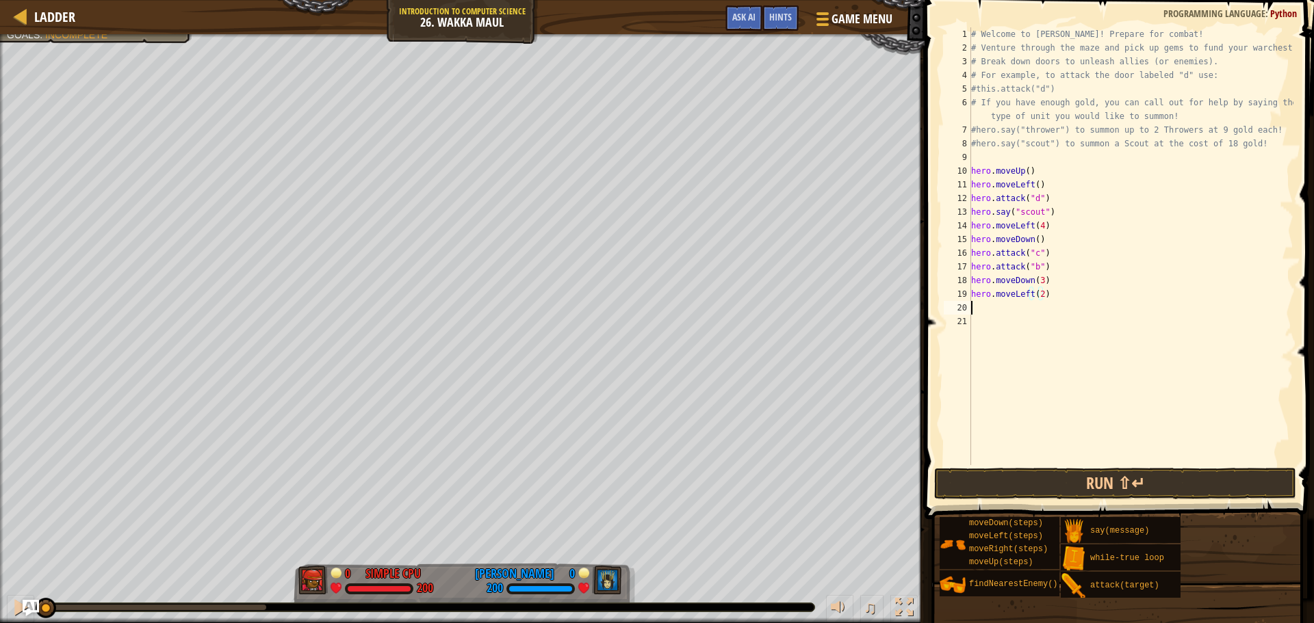
click at [989, 309] on div "# Welcome to [PERSON_NAME]! Prepare for combat! # Venture through the maze and …" at bounding box center [1130, 259] width 325 height 465
type textarea "h"
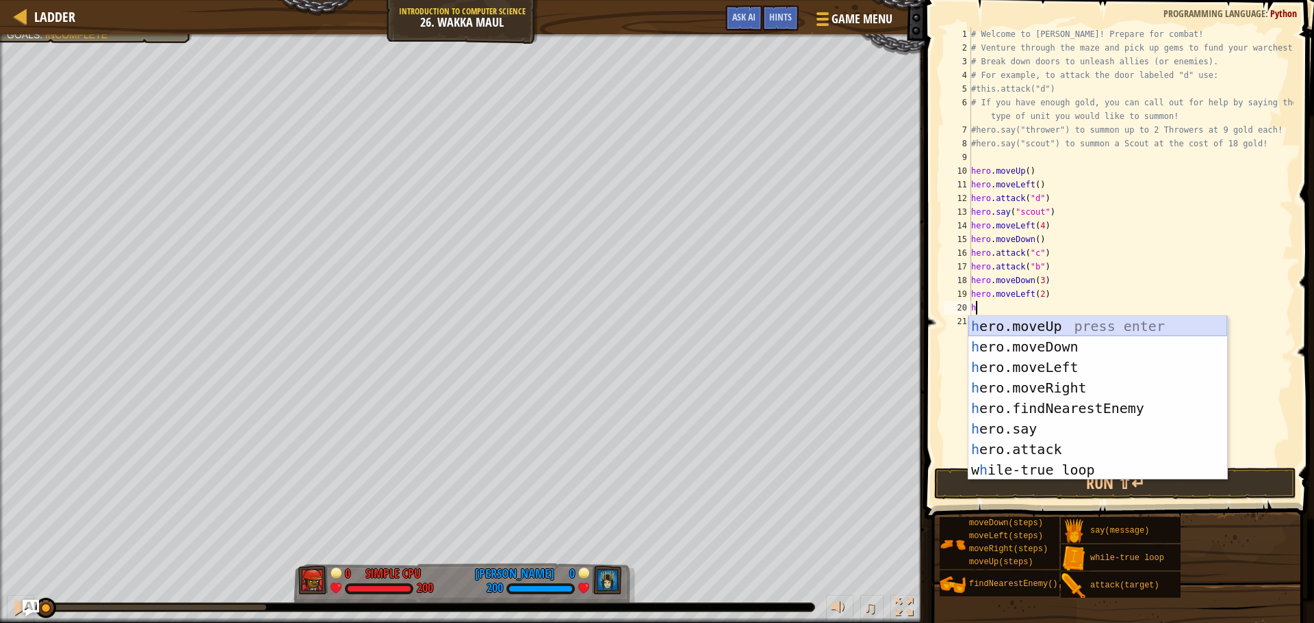
click at [1057, 325] on div "h ero.moveUp press enter h ero.moveDown press enter h ero.moveLeft press enter …" at bounding box center [1097, 418] width 259 height 205
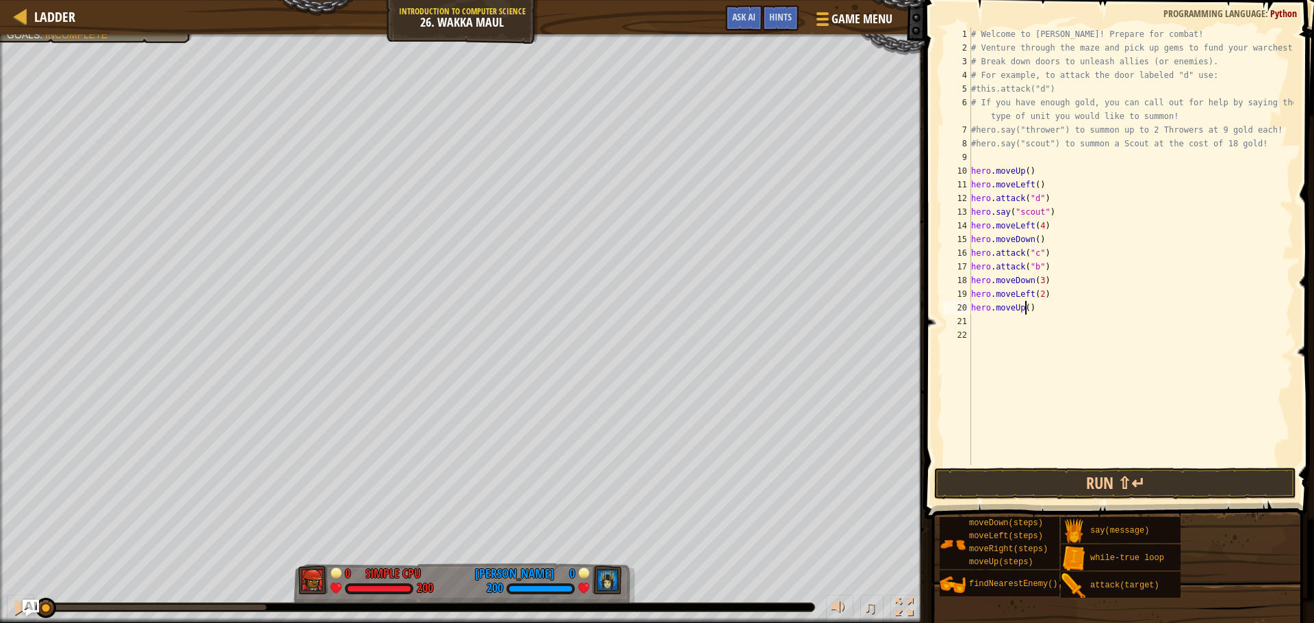
click at [1023, 306] on div "# Welcome to [PERSON_NAME]! Prepare for combat! # Venture through the maze and …" at bounding box center [1130, 259] width 325 height 465
type textarea "hero.moveUp()"
click at [1009, 322] on div "# Welcome to [PERSON_NAME]! Prepare for combat! # Venture through the maze and …" at bounding box center [1130, 259] width 325 height 465
type textarea "h"
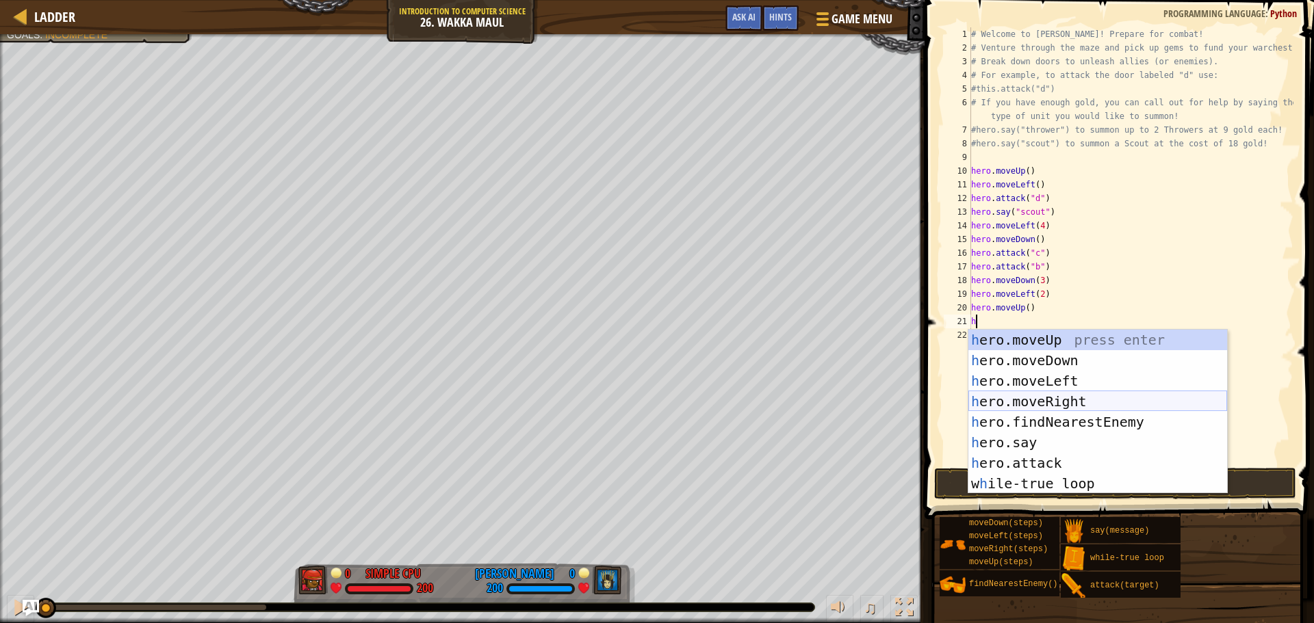
click at [1039, 394] on div "h ero.moveUp press enter h ero.moveDown press enter h ero.moveLeft press enter …" at bounding box center [1097, 432] width 259 height 205
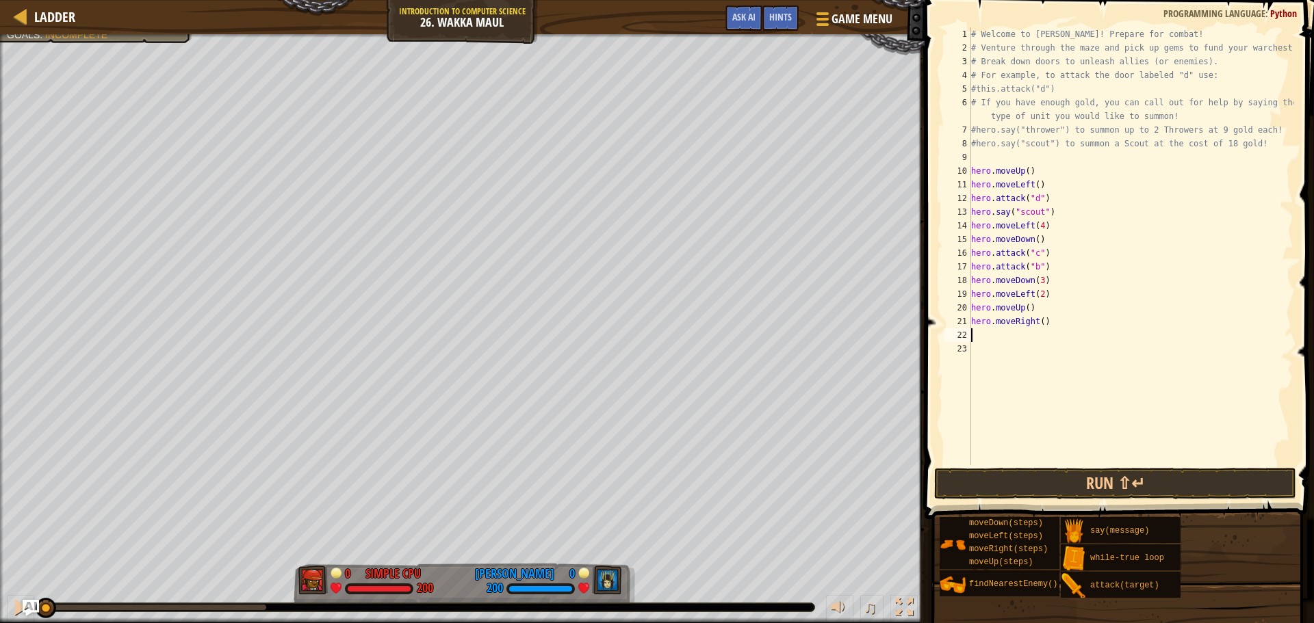
click at [1041, 326] on div "# Welcome to [PERSON_NAME]! Prepare for combat! # Venture through the maze and …" at bounding box center [1130, 259] width 325 height 465
click at [1040, 326] on div "# Welcome to [PERSON_NAME]! Prepare for combat! # Venture through the maze and …" at bounding box center [1130, 259] width 325 height 465
click at [1037, 326] on div "# Welcome to [PERSON_NAME]! Prepare for combat! # Venture through the maze and …" at bounding box center [1130, 246] width 325 height 438
click at [1037, 324] on div "# Welcome to [PERSON_NAME]! Prepare for combat! # Venture through the maze and …" at bounding box center [1130, 259] width 325 height 465
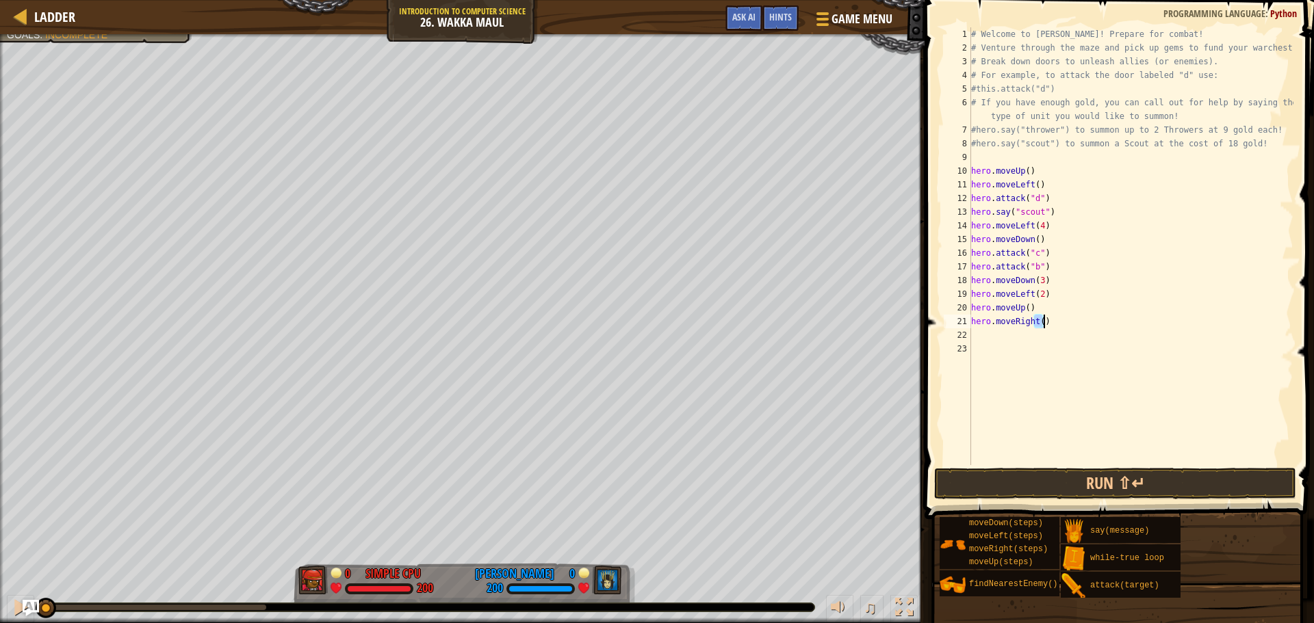
type textarea "hero.moveRight()"
click at [1037, 324] on div "# Welcome to [PERSON_NAME]! Prepare for combat! # Venture through the maze and …" at bounding box center [1130, 259] width 325 height 465
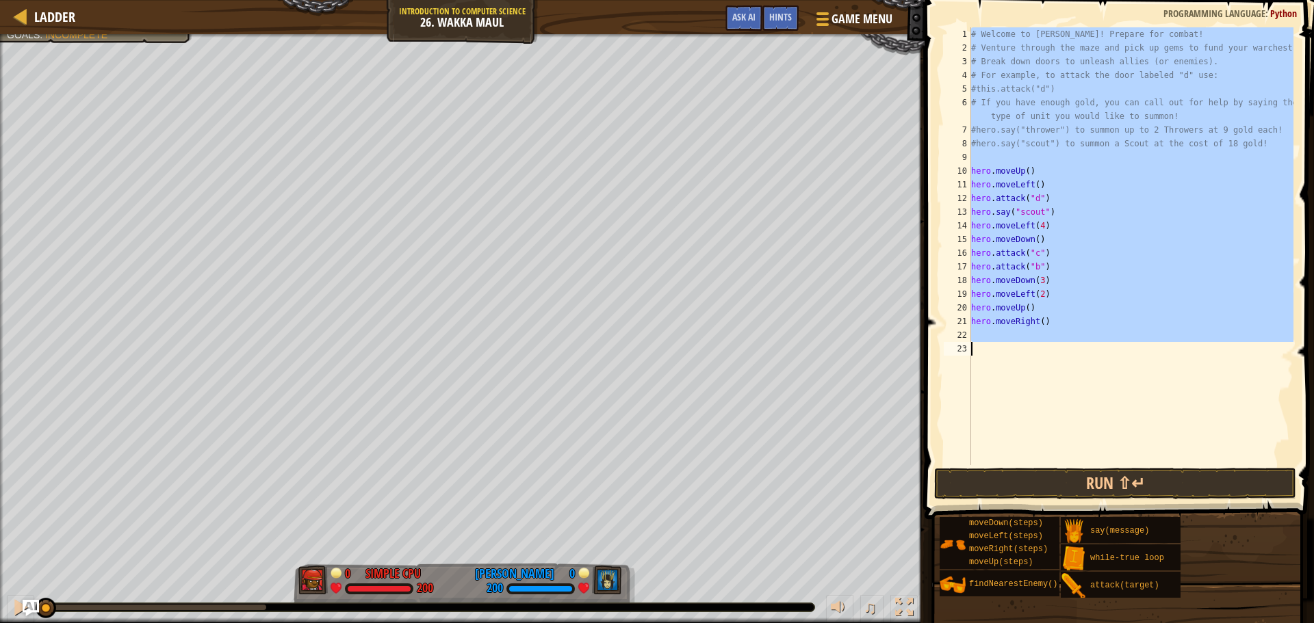
click at [1032, 374] on div "# Welcome to [PERSON_NAME]! Prepare for combat! # Venture through the maze and …" at bounding box center [1130, 246] width 325 height 438
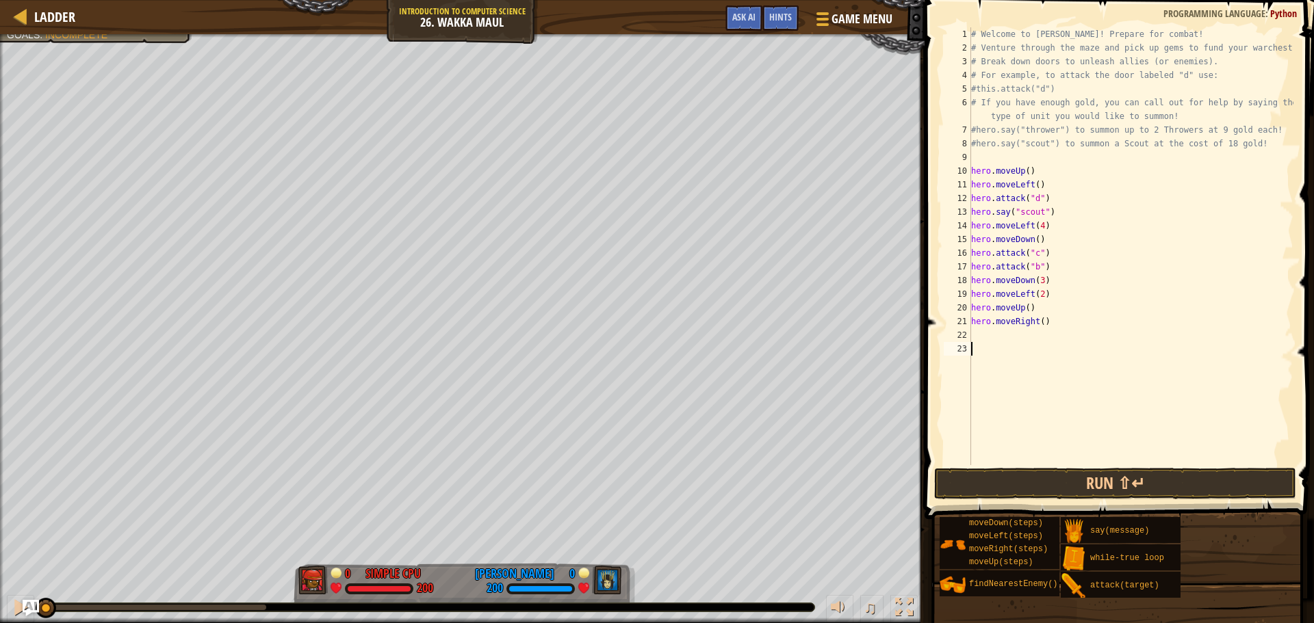
click at [1039, 326] on div "# Welcome to [PERSON_NAME]! Prepare for combat! # Venture through the maze and …" at bounding box center [1130, 259] width 325 height 465
type textarea "hero.moveRight(2)"
click at [1002, 338] on div "# Welcome to [PERSON_NAME]! Prepare for combat! # Venture through the maze and …" at bounding box center [1130, 259] width 325 height 465
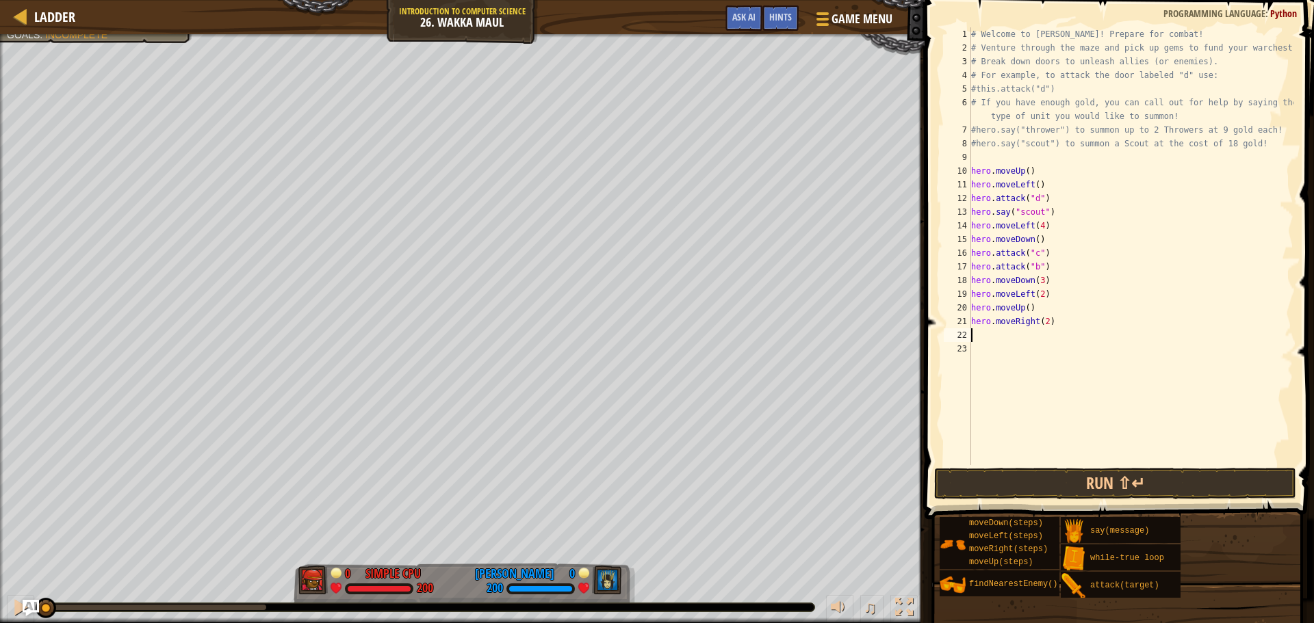
type textarea "h"
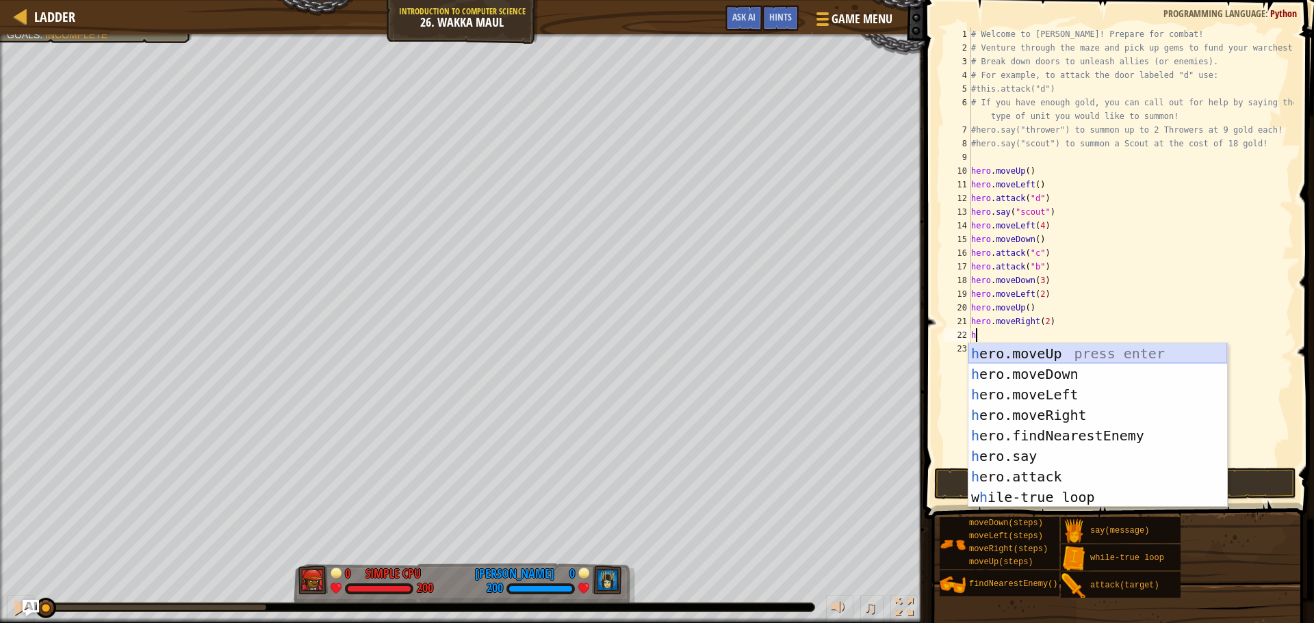
click at [1036, 358] on div "h ero.moveUp press enter h ero.moveDown press enter h ero.moveLeft press enter …" at bounding box center [1097, 445] width 259 height 205
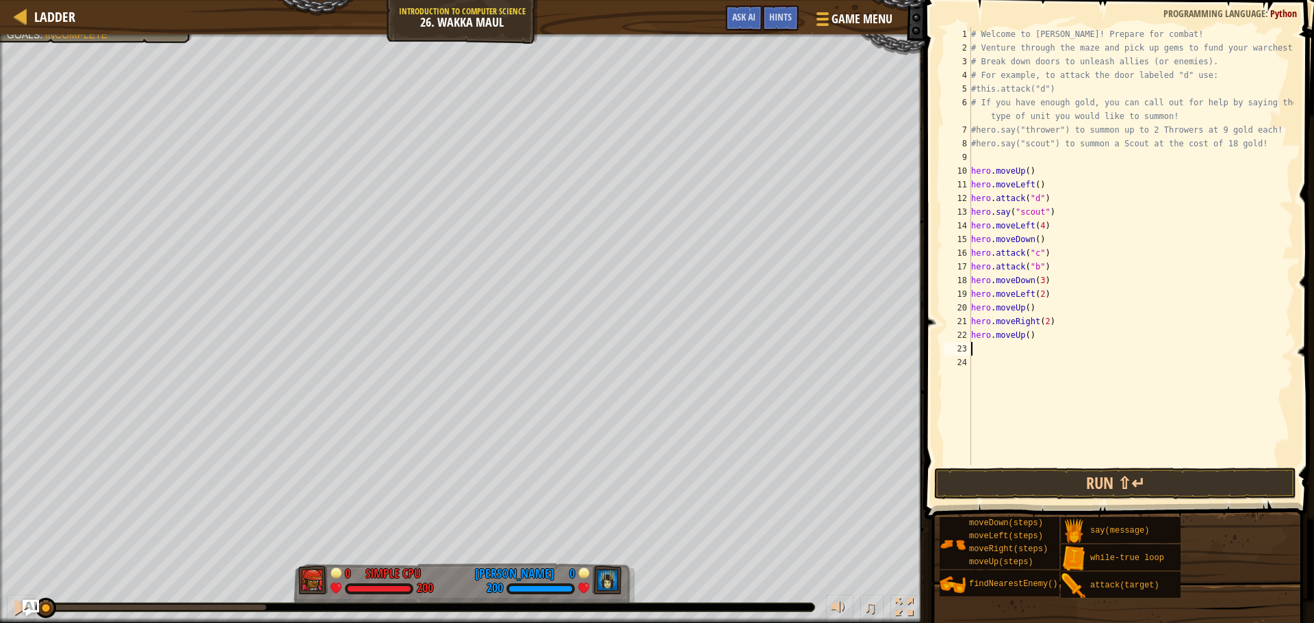
type textarea "h"
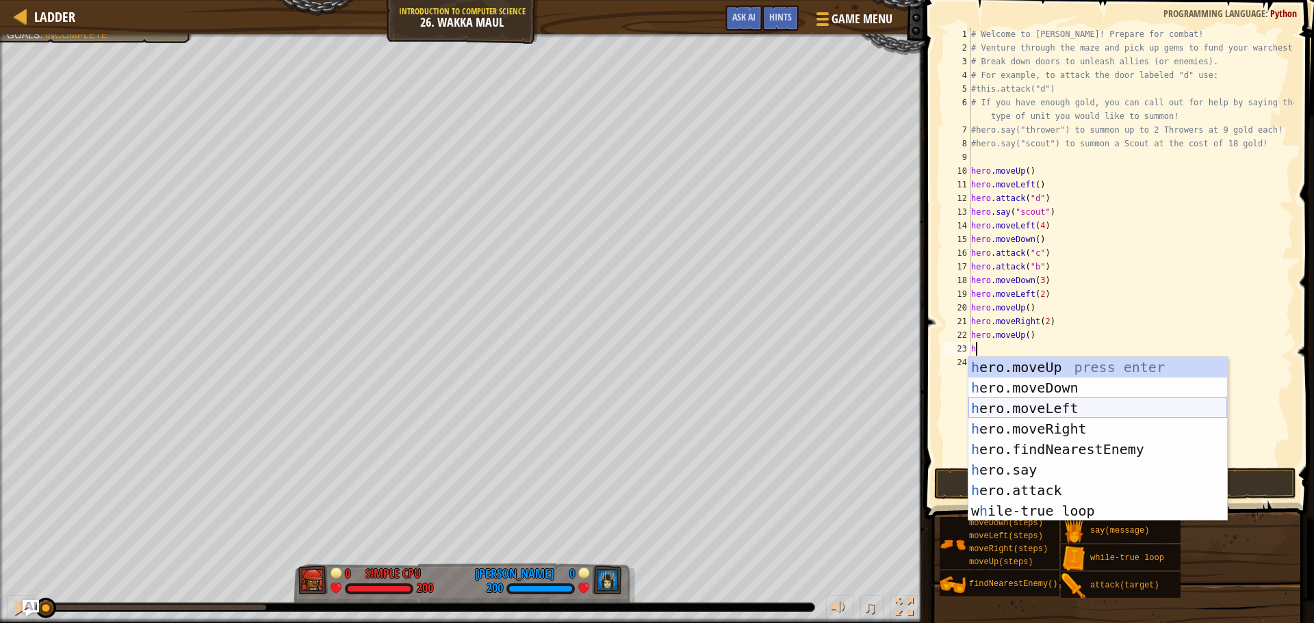
click at [1030, 407] on div "h ero.moveUp press enter h ero.moveDown press enter h ero.moveLeft press enter …" at bounding box center [1097, 459] width 259 height 205
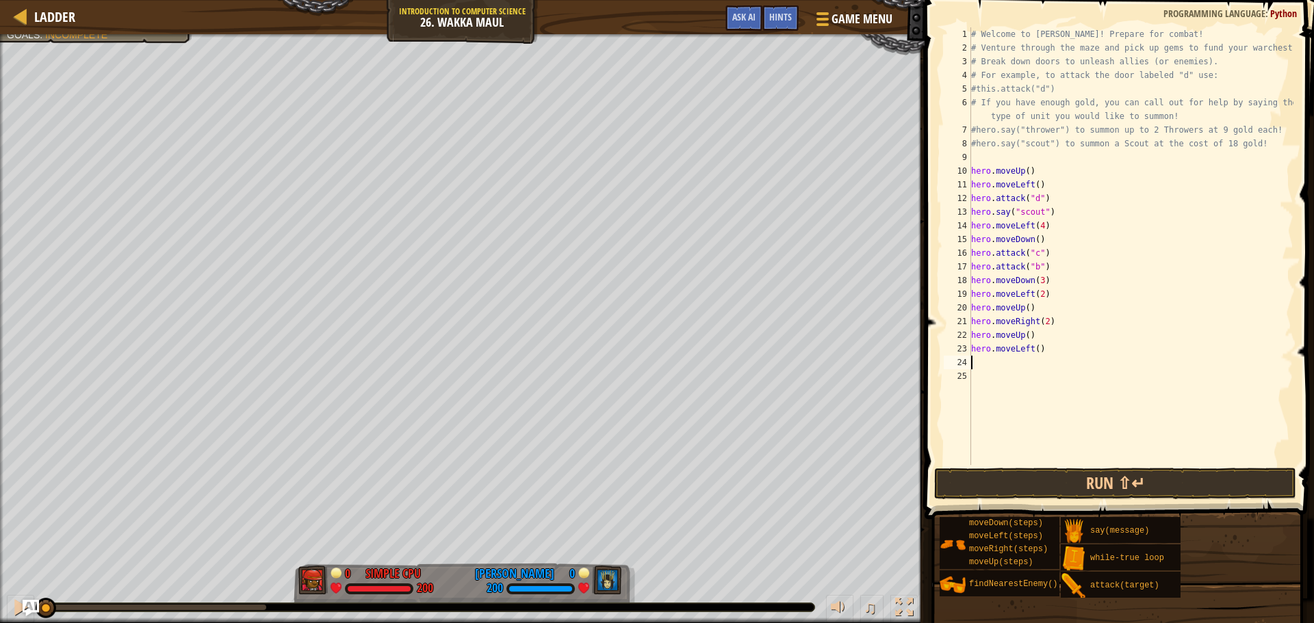
type textarea "h"
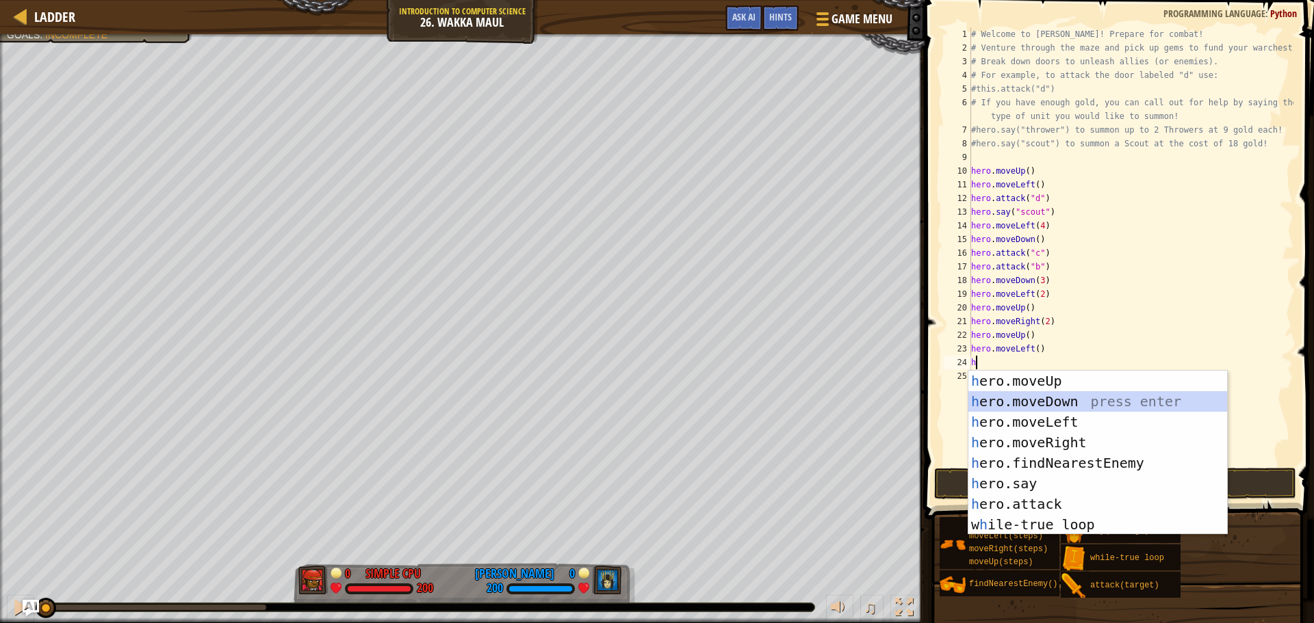
click at [1040, 404] on div "h ero.moveUp press enter h ero.moveDown press enter h ero.moveLeft press enter …" at bounding box center [1097, 473] width 259 height 205
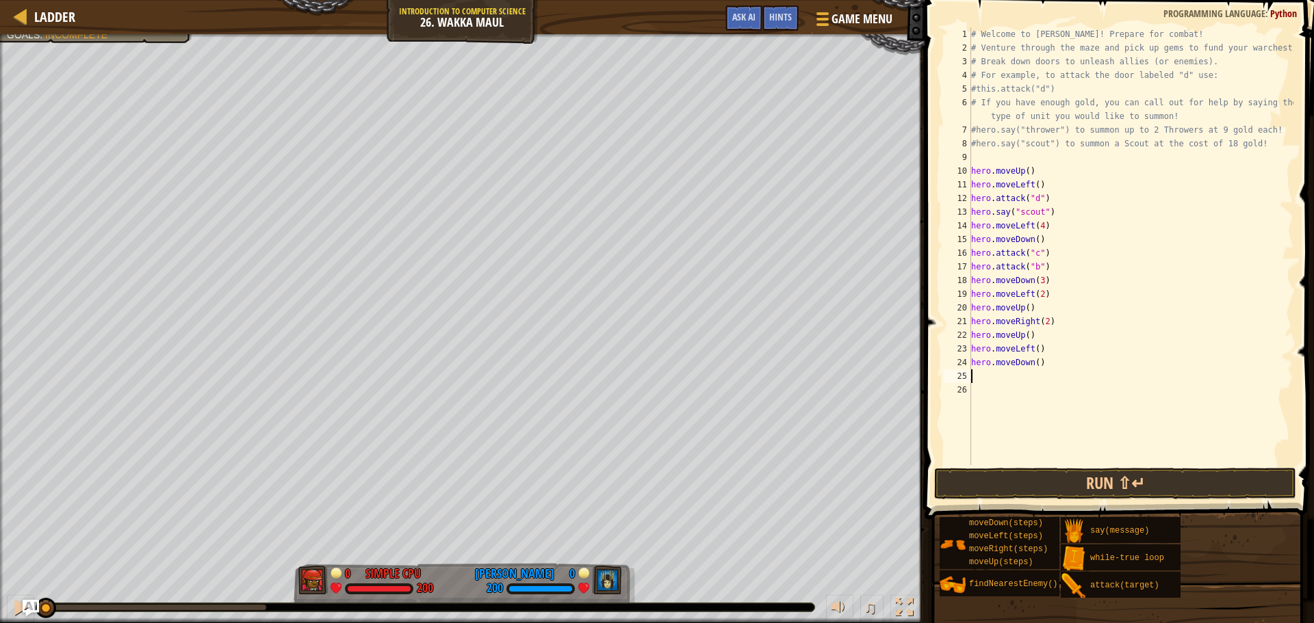
click at [1035, 363] on div "# Welcome to [PERSON_NAME]! Prepare for combat! # Venture through the maze and …" at bounding box center [1130, 259] width 325 height 465
click at [1112, 486] on button "Run ⇧↵" at bounding box center [1115, 483] width 362 height 31
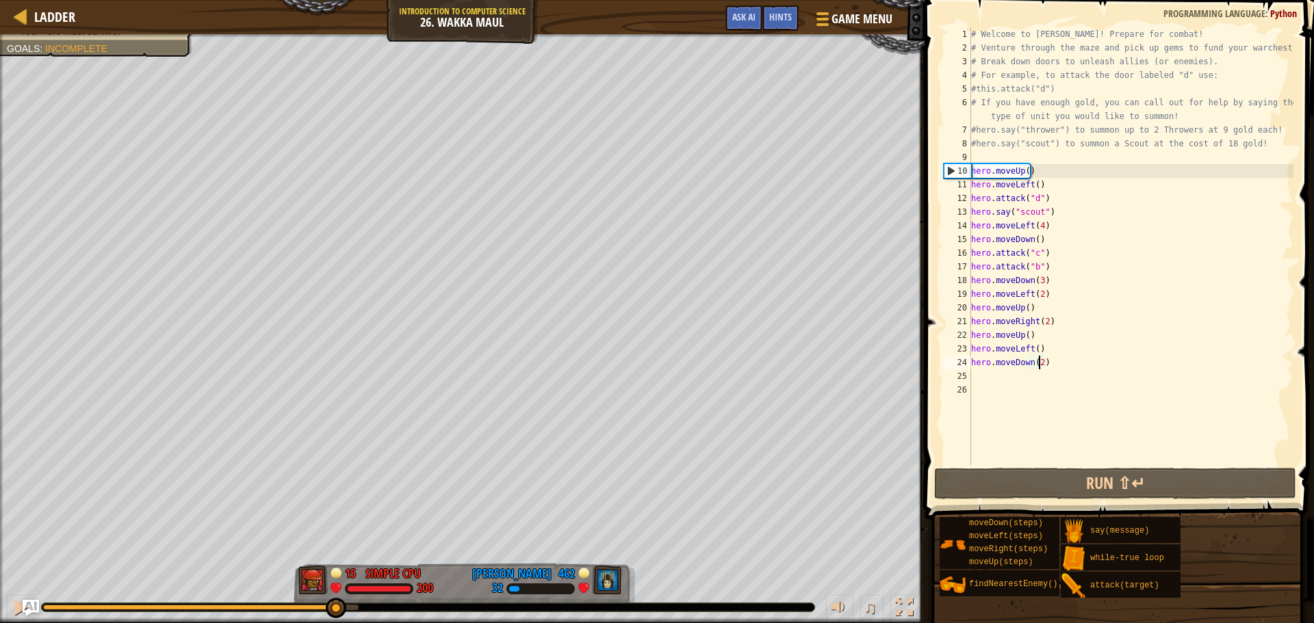
drag, startPoint x: 89, startPoint y: 606, endPoint x: 335, endPoint y: 633, distance: 247.1
click at [335, 0] on html "Ladder Introduction to Computer Science 26. Wakka Maul Game Menu Done Hints Ask…" at bounding box center [657, 0] width 1314 height 0
click at [1, 599] on div "♫" at bounding box center [462, 604] width 924 height 41
click at [15, 599] on div at bounding box center [21, 608] width 18 height 18
click at [8, 569] on div "Defeat the enemy hero in 90 seconds. Your hero must survive. Goals : Incomplete…" at bounding box center [657, 328] width 1314 height 589
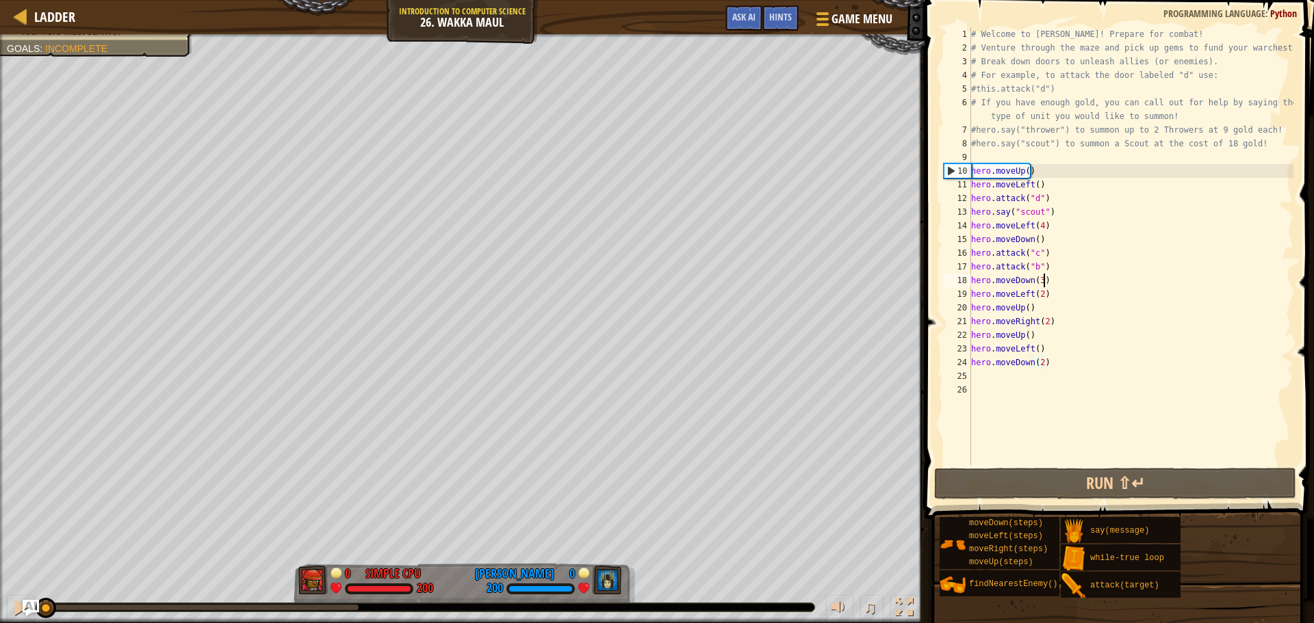
click at [1064, 285] on div "# Welcome to [PERSON_NAME]! Prepare for combat! # Venture through the maze and …" at bounding box center [1130, 259] width 325 height 465
type textarea "hero.moveDown(3)"
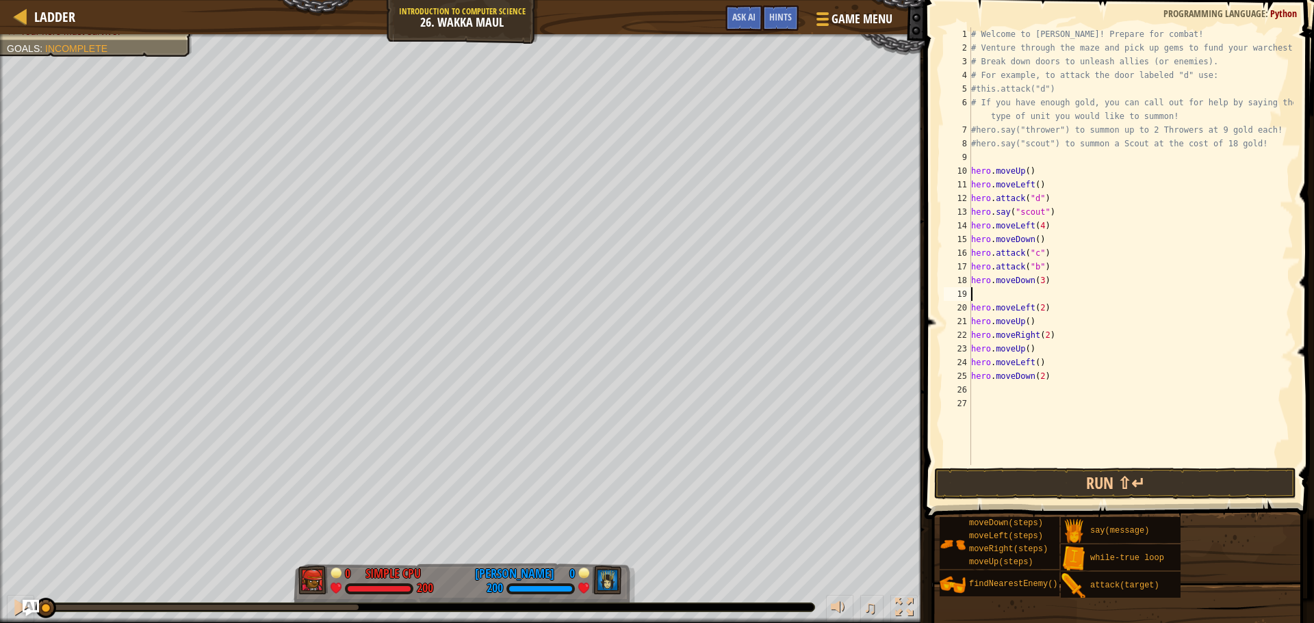
type textarea "h"
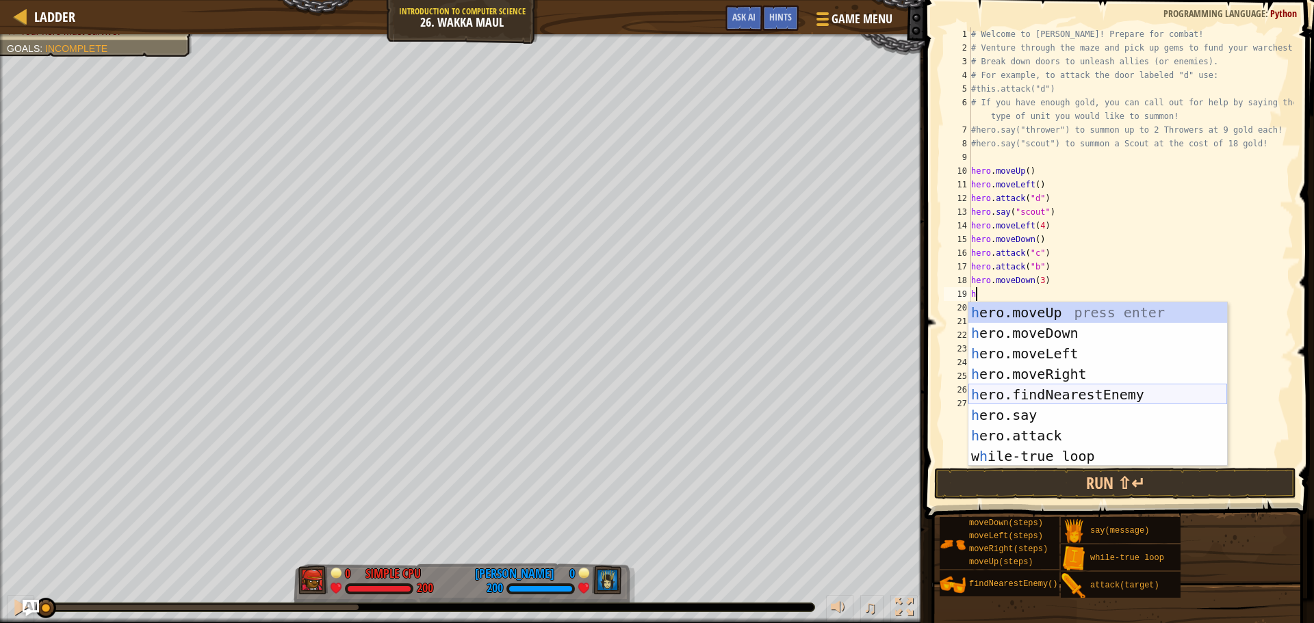
click at [1095, 391] on div "h ero.moveUp press enter h ero.moveDown press enter h ero.moveLeft press enter …" at bounding box center [1097, 404] width 259 height 205
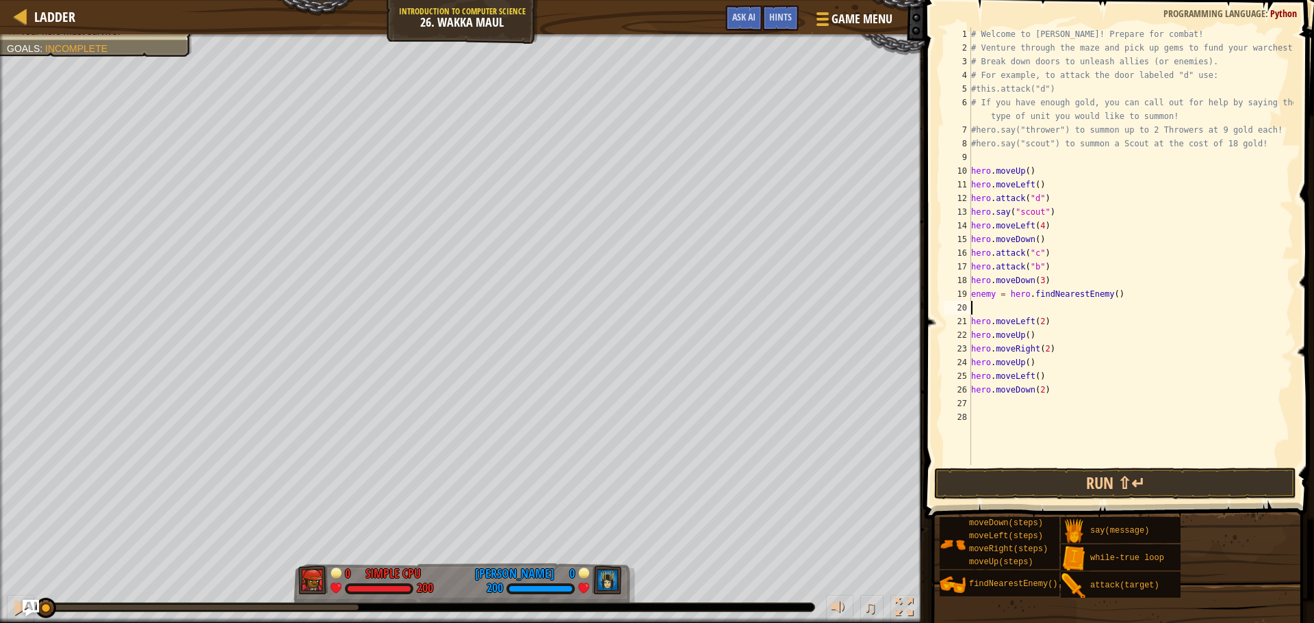
click at [993, 292] on div "# Welcome to [PERSON_NAME]! Prepare for combat! # Venture through the maze and …" at bounding box center [1130, 259] width 325 height 465
type textarea "enemy1 = hero.findNearestEnemy()"
click at [1036, 307] on div "# Welcome to [PERSON_NAME]! Prepare for combat! # Venture through the maze and …" at bounding box center [1130, 259] width 325 height 465
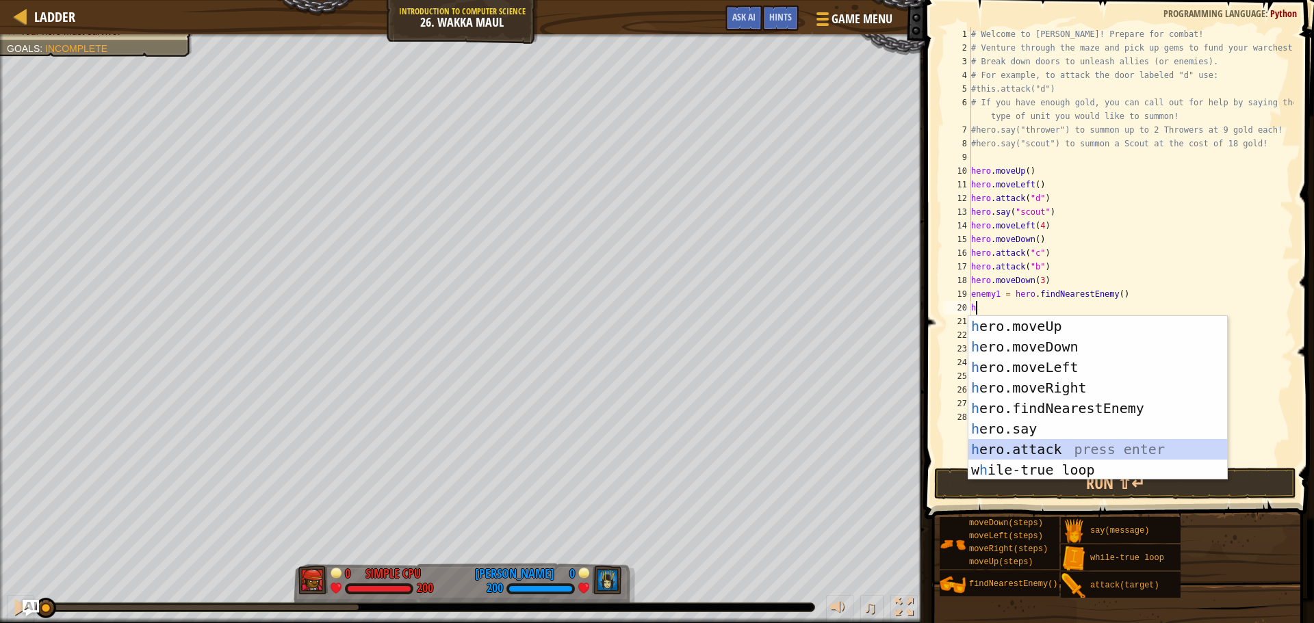
click at [1045, 450] on div "h ero.moveUp press enter h ero.moveDown press enter h ero.moveLeft press enter …" at bounding box center [1097, 418] width 259 height 205
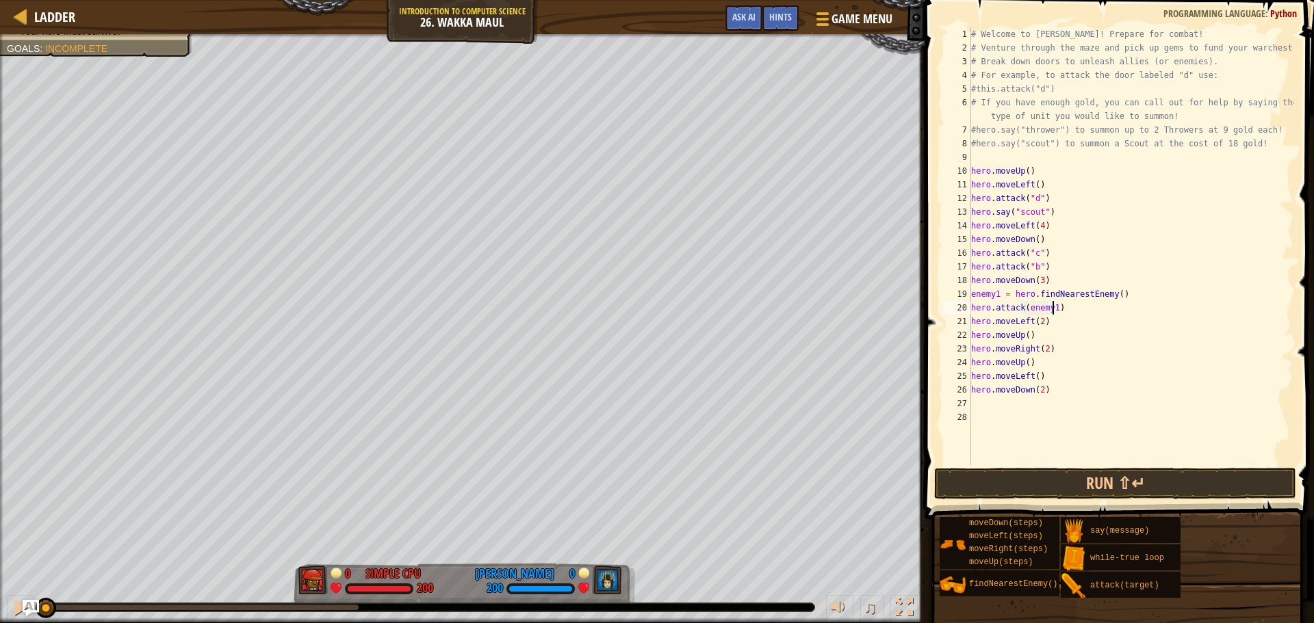
scroll to position [6, 6]
type textarea "hero.attack(enemy1)"
click at [1129, 484] on button "Run ⇧↵" at bounding box center [1115, 483] width 362 height 31
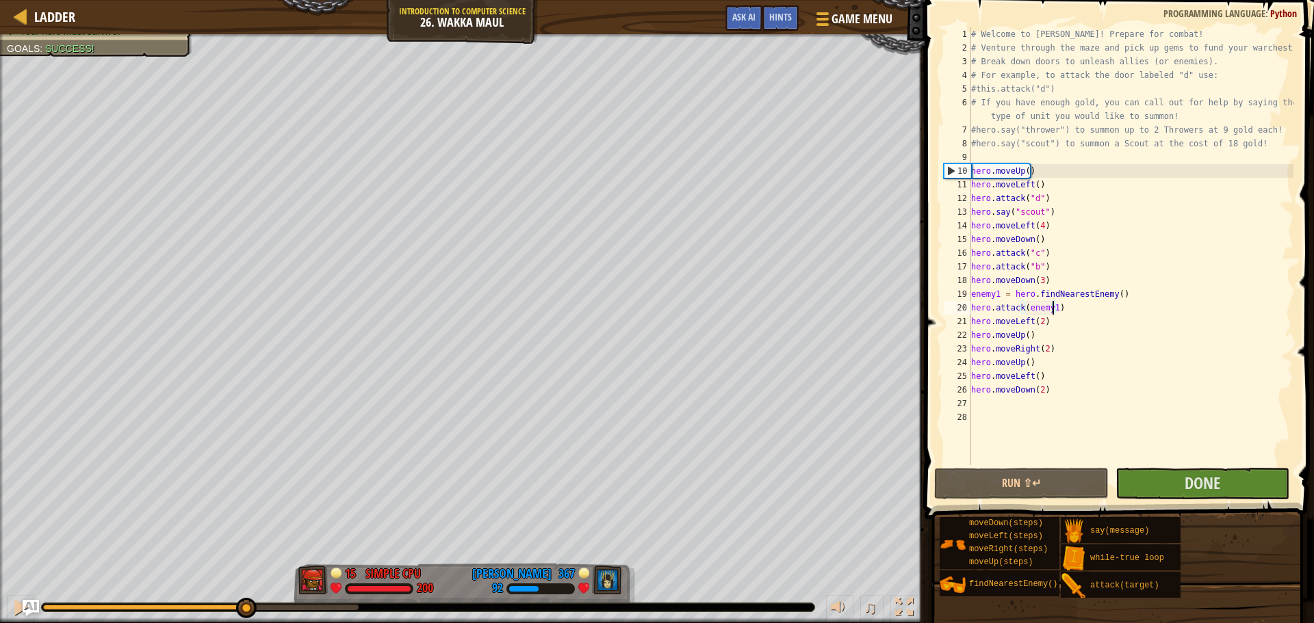
drag, startPoint x: 83, startPoint y: 608, endPoint x: 245, endPoint y: 625, distance: 162.4
click at [245, 0] on html "Ladder Introduction to Computer Science 26. Wakka Maul Game Menu Done Hints Ask…" at bounding box center [657, 0] width 1314 height 0
click at [14, 606] on div at bounding box center [21, 608] width 18 height 18
click at [1038, 404] on div "# Welcome to [PERSON_NAME]! Prepare for combat! # Venture through the maze and …" at bounding box center [1130, 259] width 325 height 465
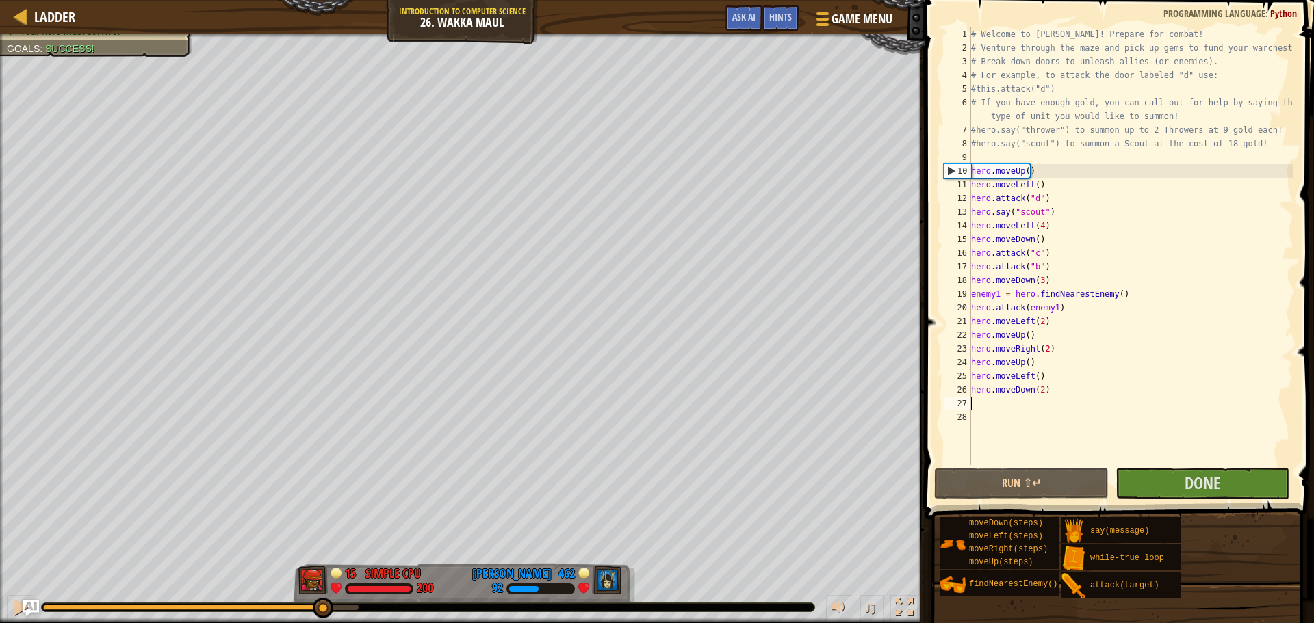
type textarea "h"
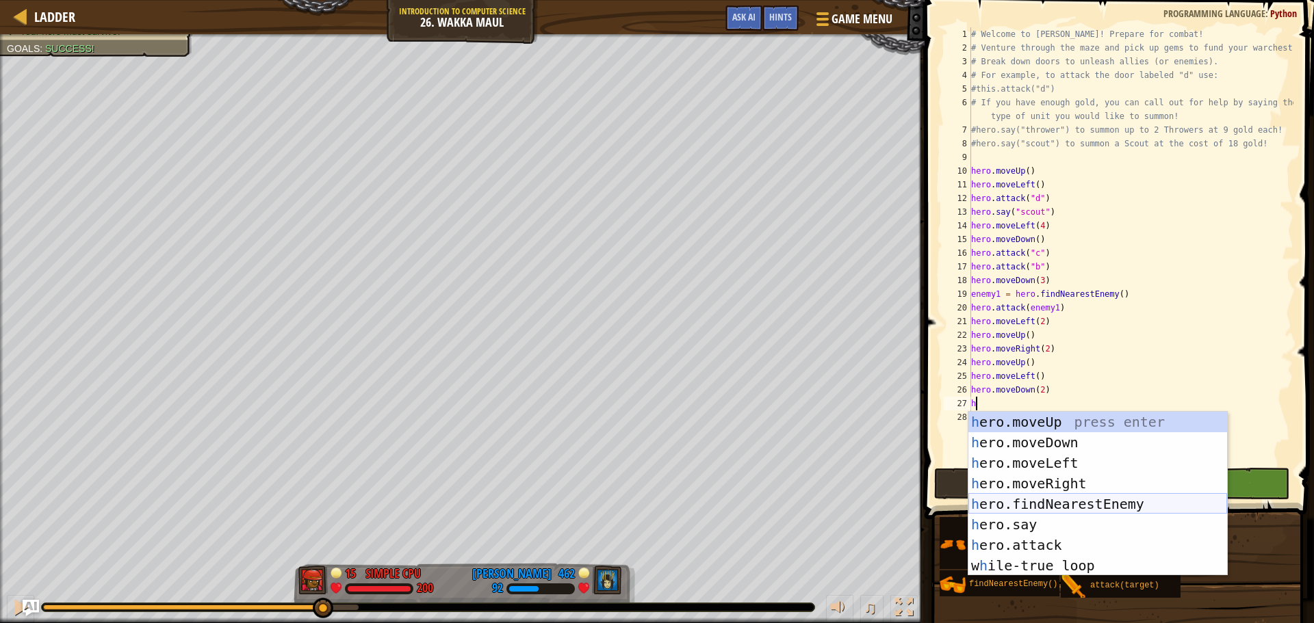
click at [1065, 499] on div "h ero.moveUp press enter h ero.moveDown press enter h ero.moveLeft press enter …" at bounding box center [1097, 514] width 259 height 205
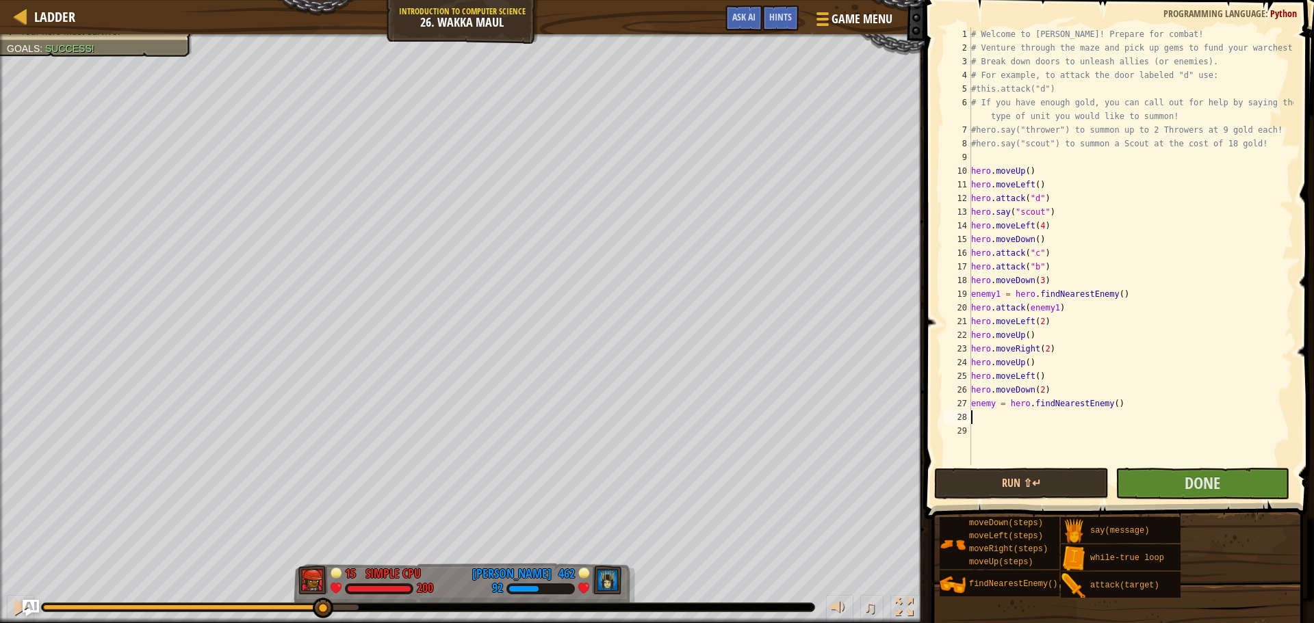
click at [991, 402] on div "# Welcome to [PERSON_NAME]! Prepare for combat! # Venture through the maze and …" at bounding box center [1130, 259] width 325 height 465
click at [993, 406] on div "# Welcome to [PERSON_NAME]! Prepare for combat! # Venture through the maze and …" at bounding box center [1130, 259] width 325 height 465
type textarea "enemy2 = hero.findNearestEnemy()"
click at [1006, 419] on div "# Welcome to [PERSON_NAME]! Prepare for combat! # Venture through the maze and …" at bounding box center [1130, 259] width 325 height 465
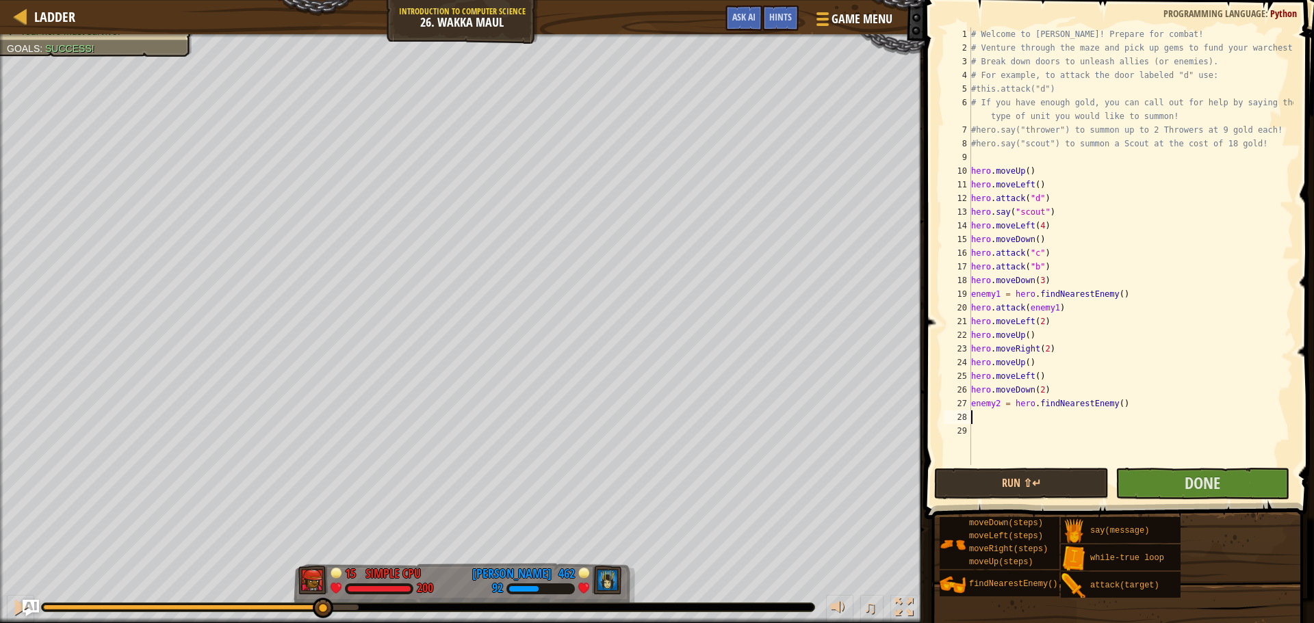
scroll to position [6, 0]
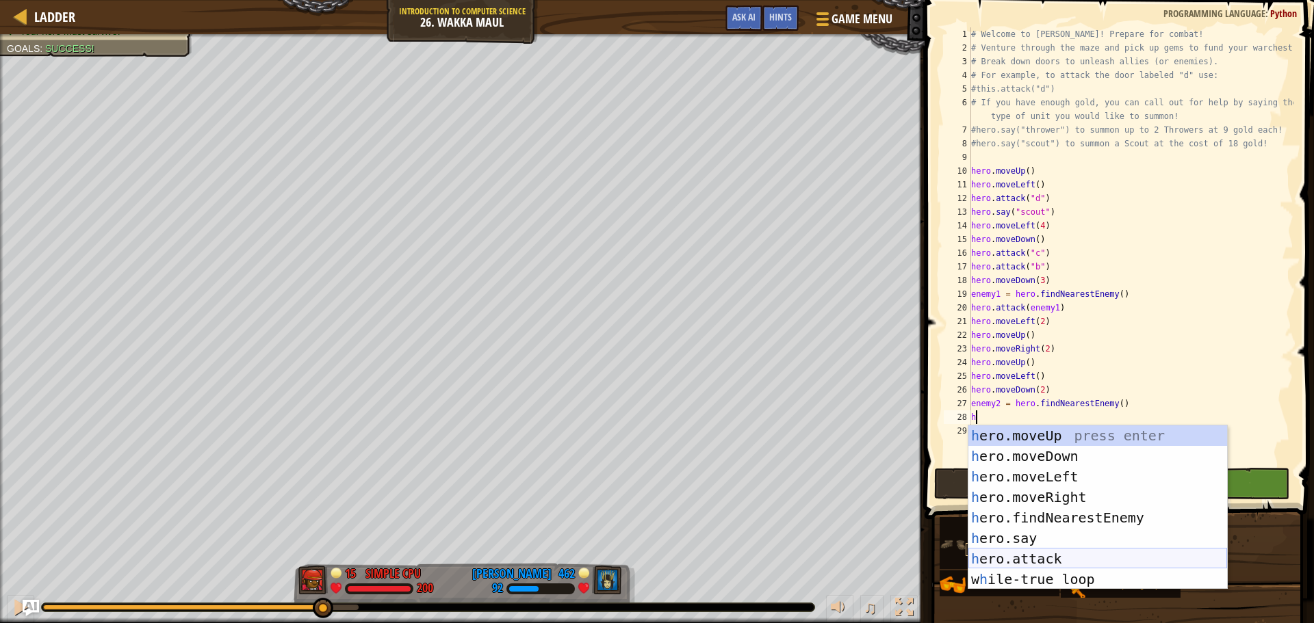
click at [1024, 553] on div "h ero.moveUp press enter h ero.moveDown press enter h ero.moveLeft press enter …" at bounding box center [1097, 528] width 259 height 205
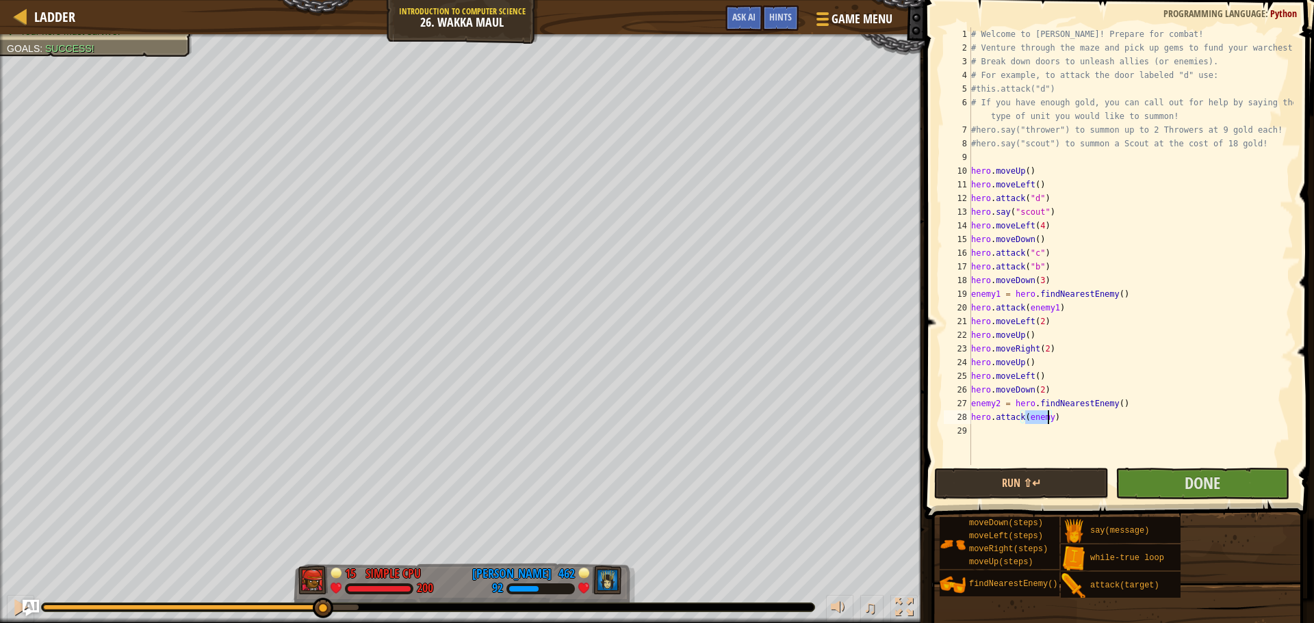
click at [1046, 417] on div "# Welcome to [PERSON_NAME]! Prepare for combat! # Venture through the maze and …" at bounding box center [1130, 246] width 325 height 438
type textarea "hero.attack(enemy2)"
click at [1183, 480] on button "Done" at bounding box center [1202, 483] width 174 height 31
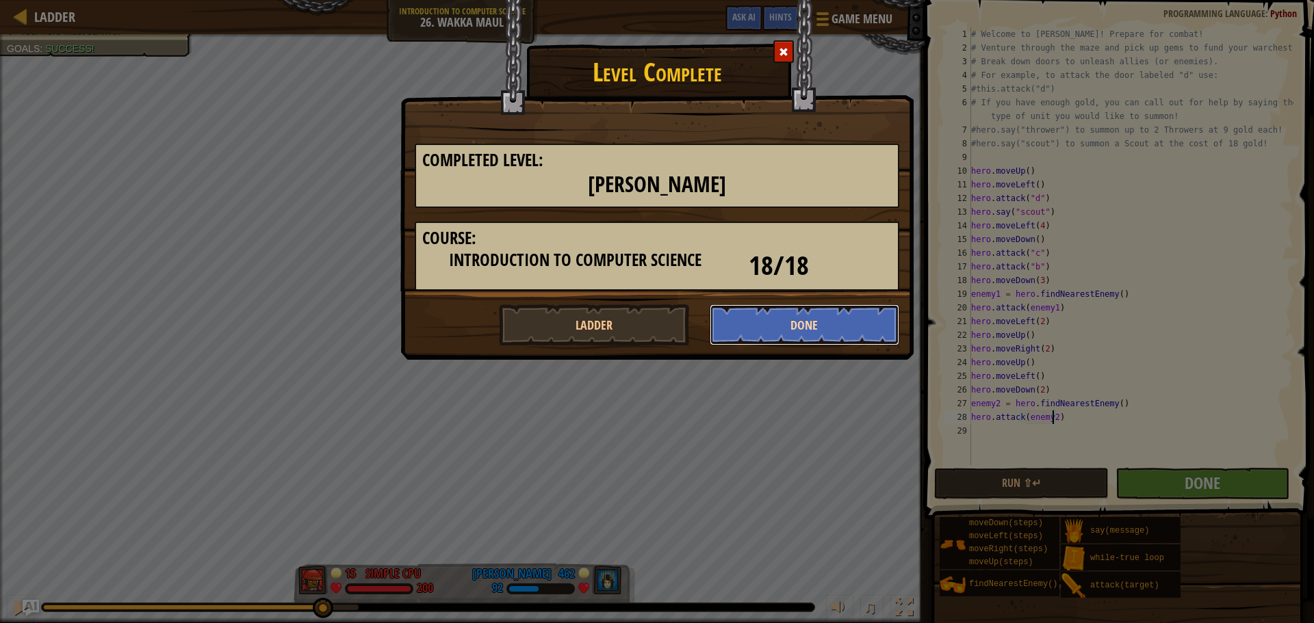
click at [811, 332] on button "Done" at bounding box center [804, 324] width 190 height 41
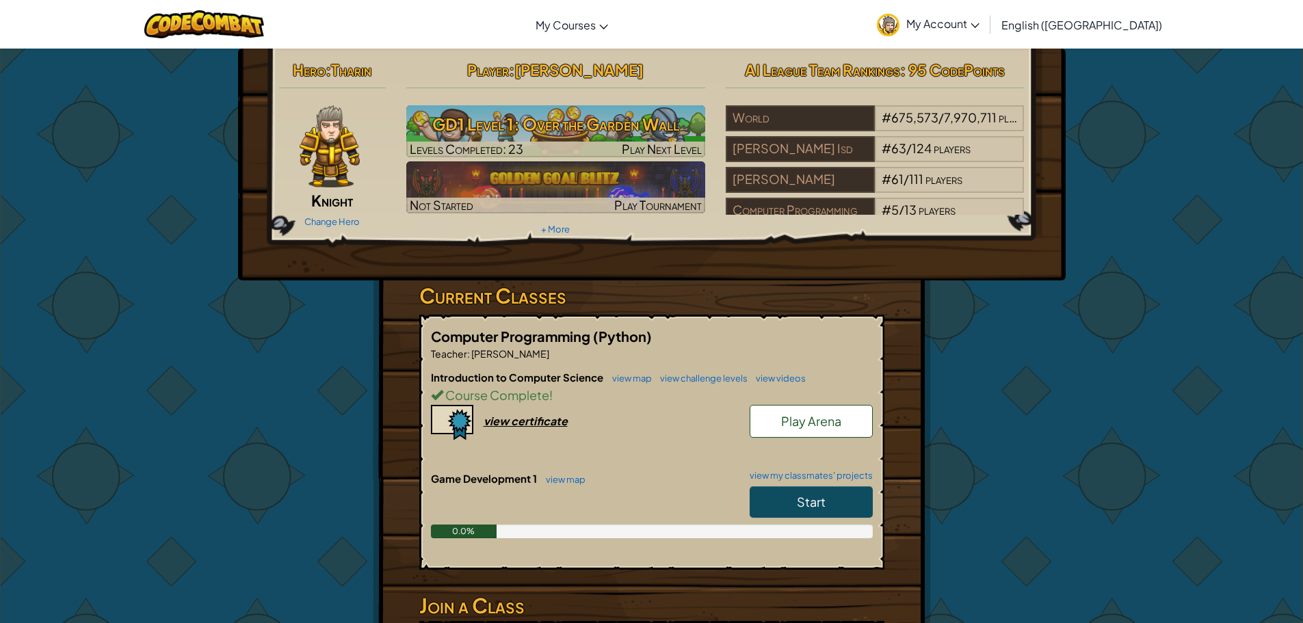
click at [830, 506] on link "Start" at bounding box center [811, 501] width 123 height 31
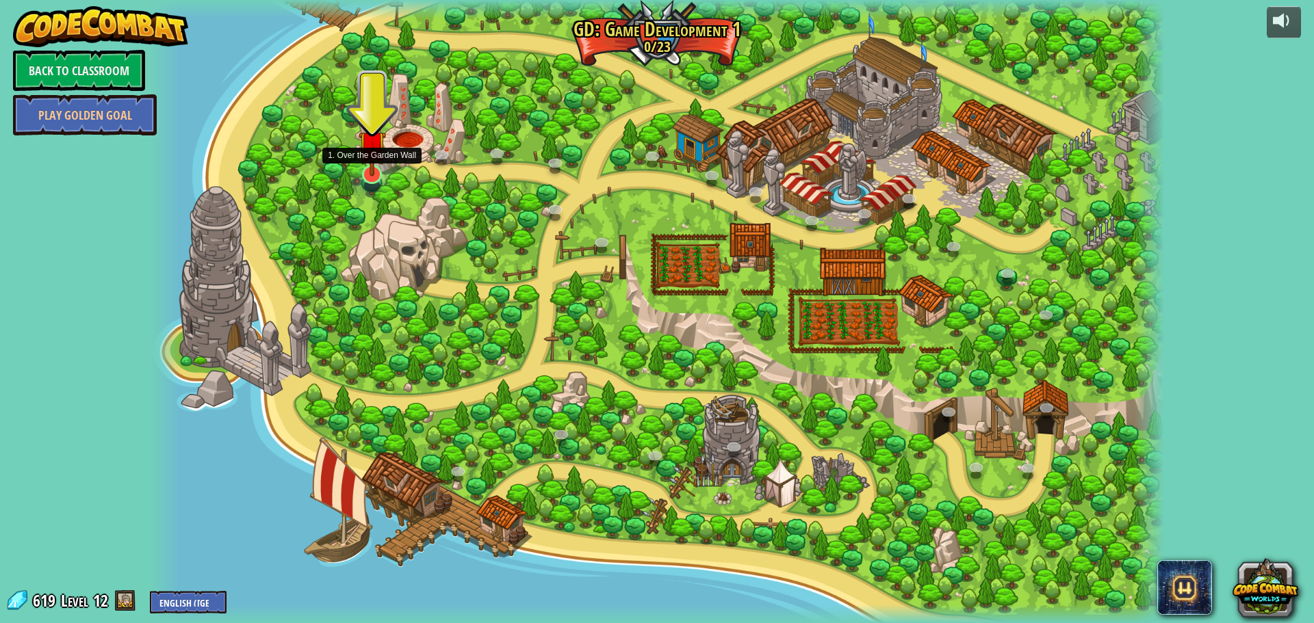
click at [375, 174] on img at bounding box center [371, 144] width 27 height 63
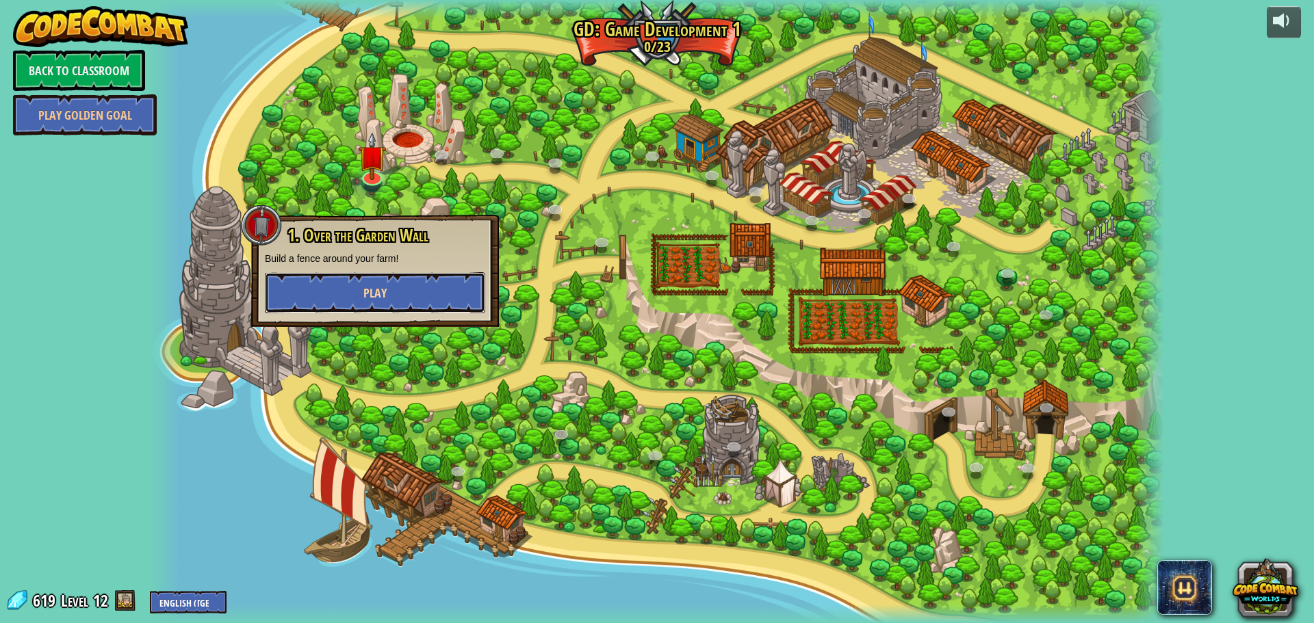
click at [401, 285] on button "Play" at bounding box center [375, 292] width 220 height 41
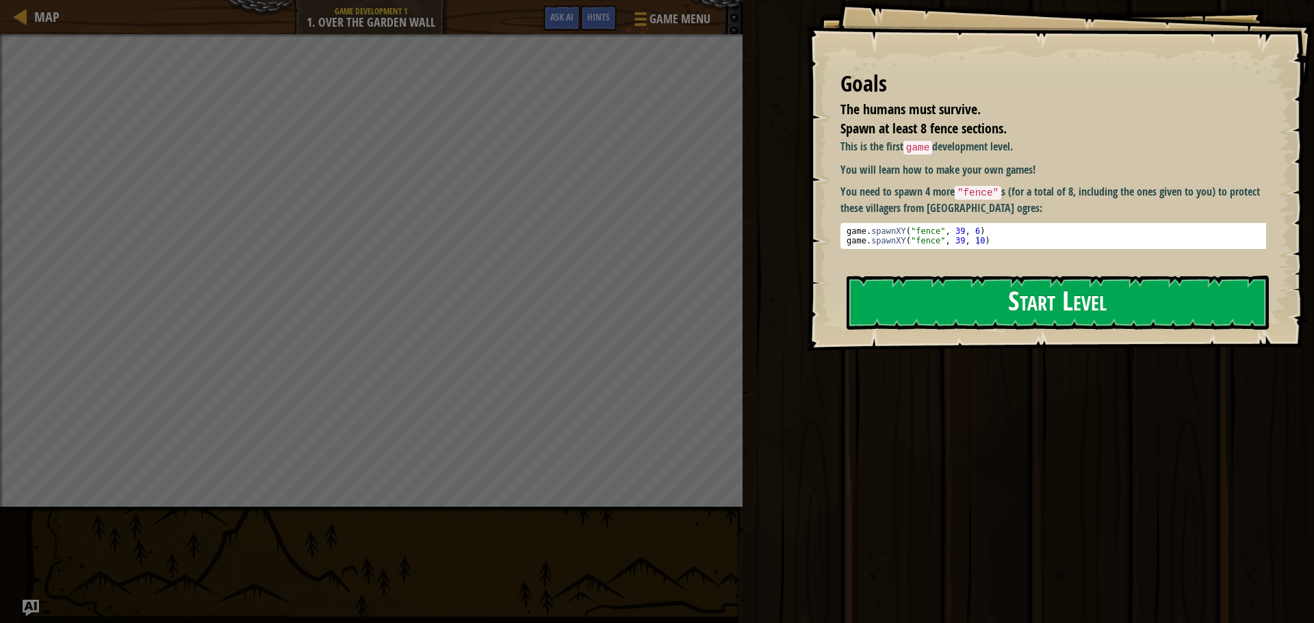
click at [1054, 308] on button "Start Level" at bounding box center [1057, 303] width 422 height 54
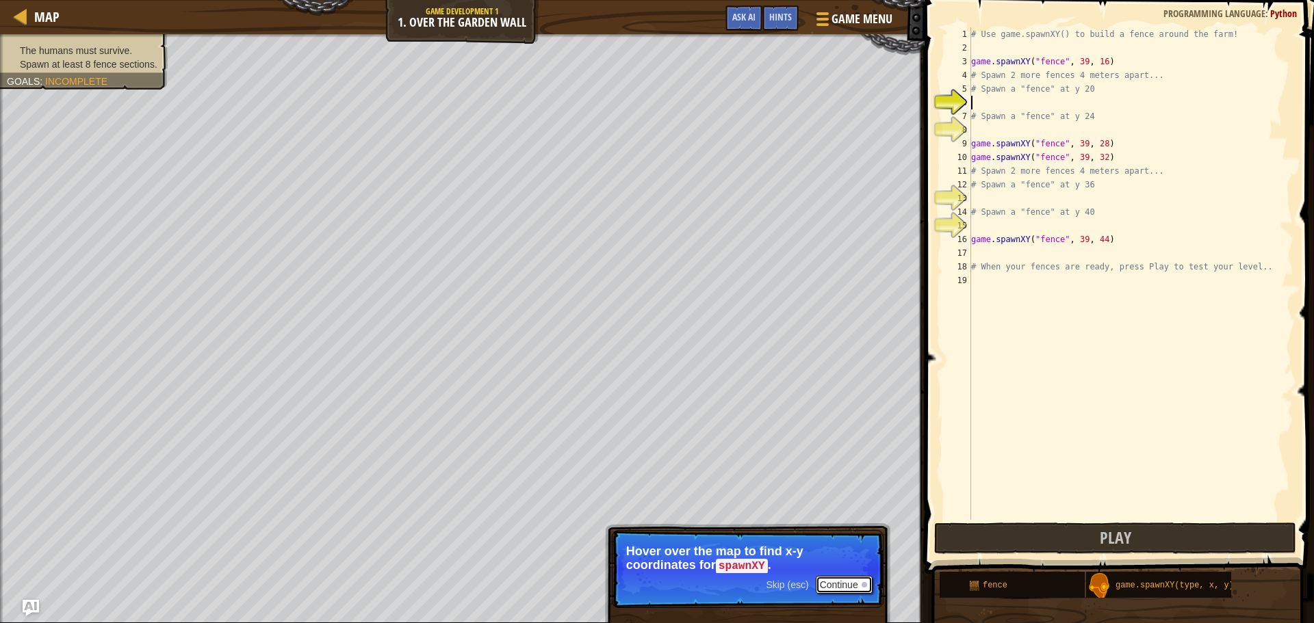
click at [831, 587] on button "Continue" at bounding box center [844, 585] width 57 height 18
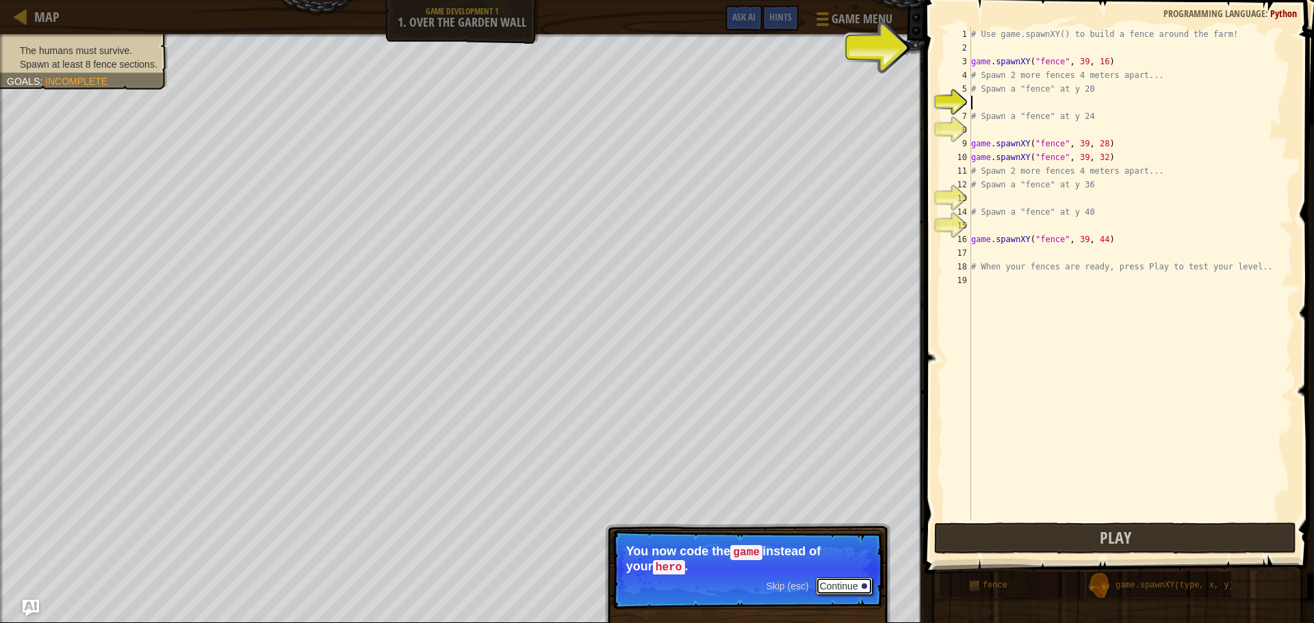
click at [842, 585] on button "Continue" at bounding box center [844, 586] width 57 height 18
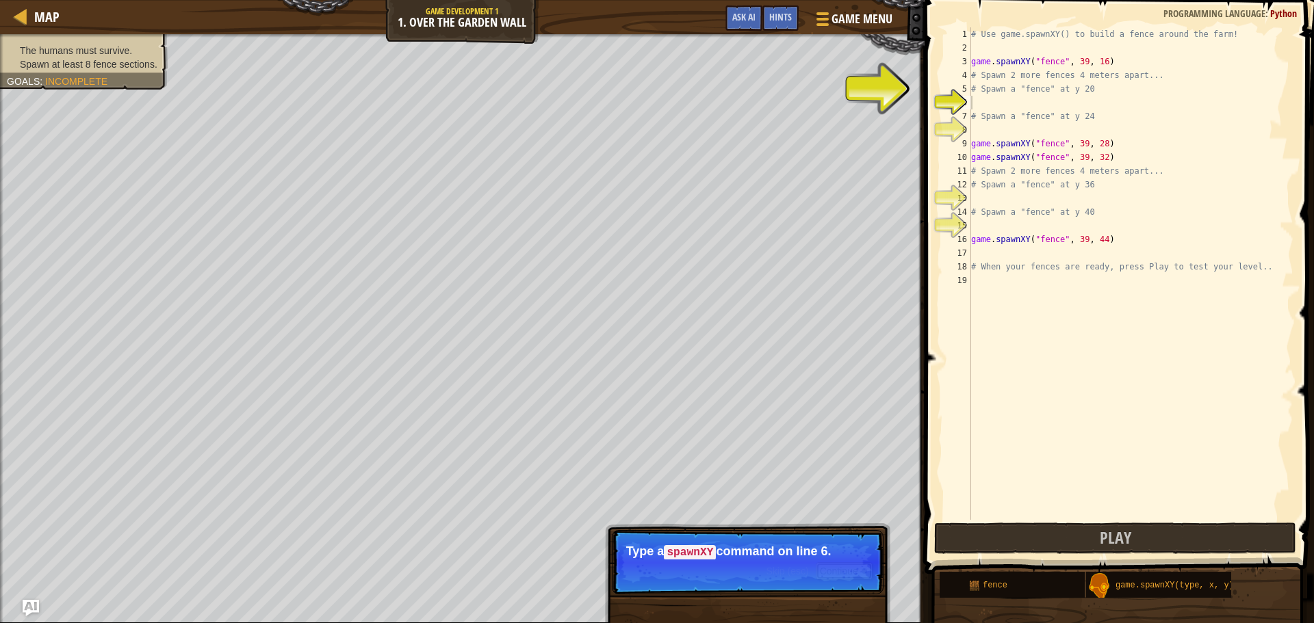
click at [833, 578] on button "Continue" at bounding box center [844, 571] width 57 height 18
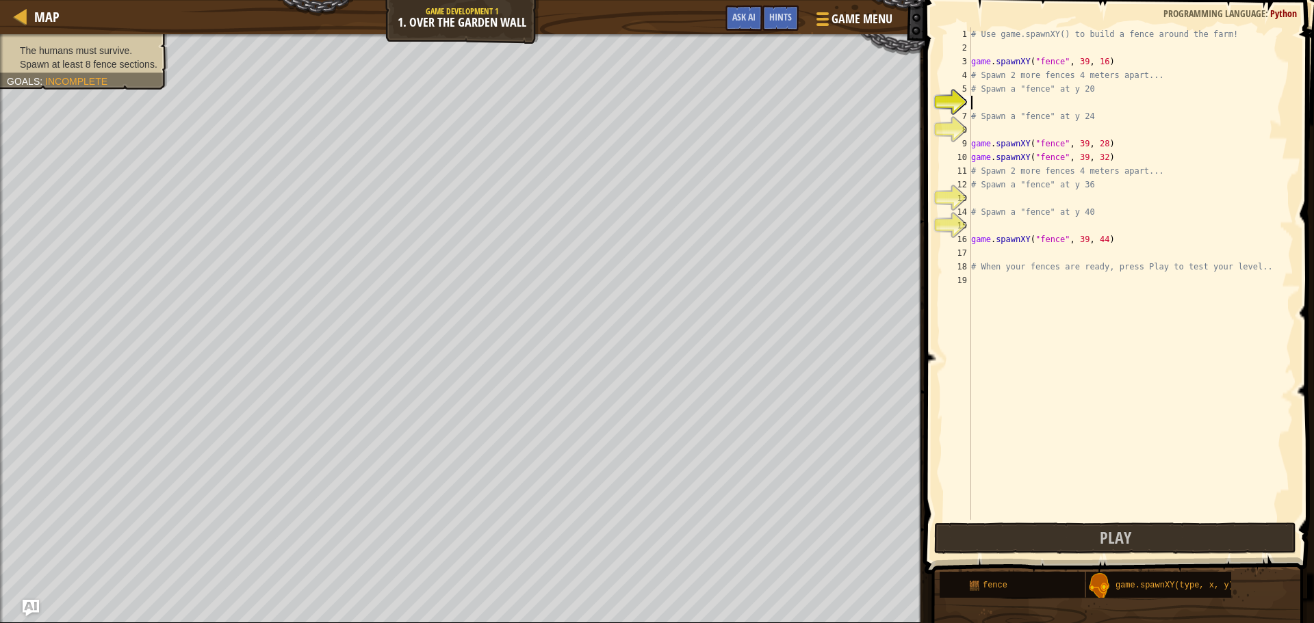
scroll to position [6, 0]
click at [1086, 112] on div "g ame.spawnXY press enter" at bounding box center [1097, 135] width 259 height 49
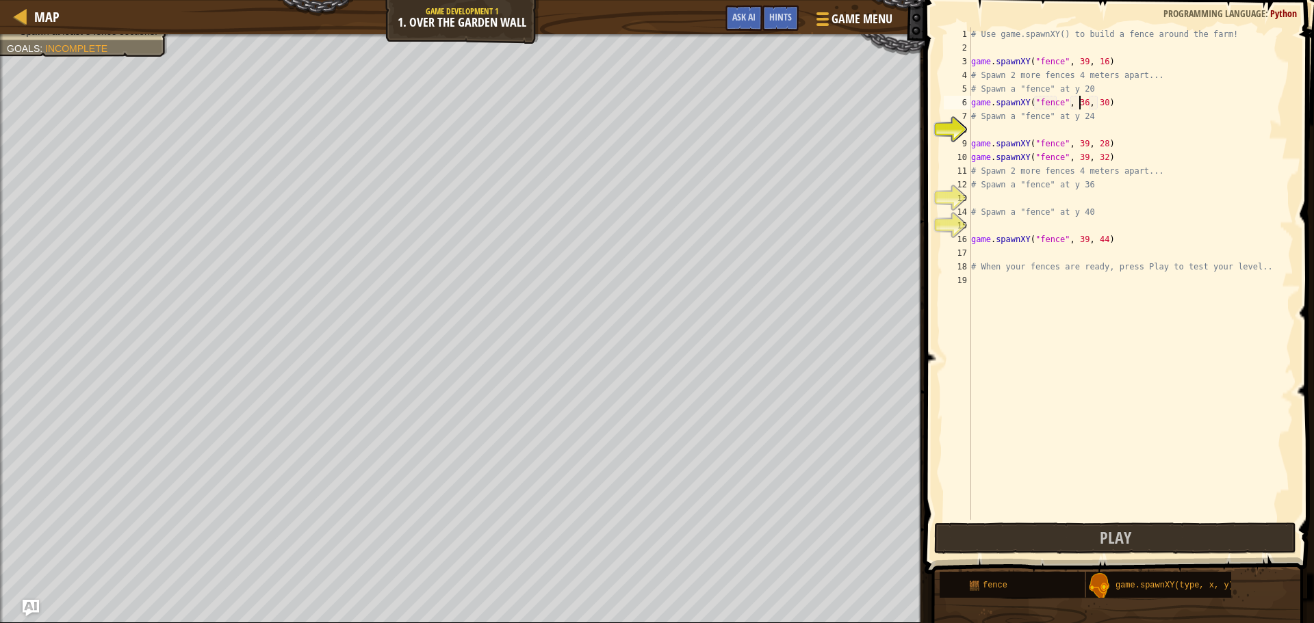
click at [1080, 101] on div "# Use game.spawnXY() to build a fence around the farm! game . spawnXY ( "fence"…" at bounding box center [1130, 287] width 325 height 520
click at [1099, 101] on div "# Use game.spawnXY() to build a fence around the farm! game . spawnXY ( "fence"…" at bounding box center [1130, 287] width 325 height 520
type textarea "game.spawnXY("fence", 39, 39)"
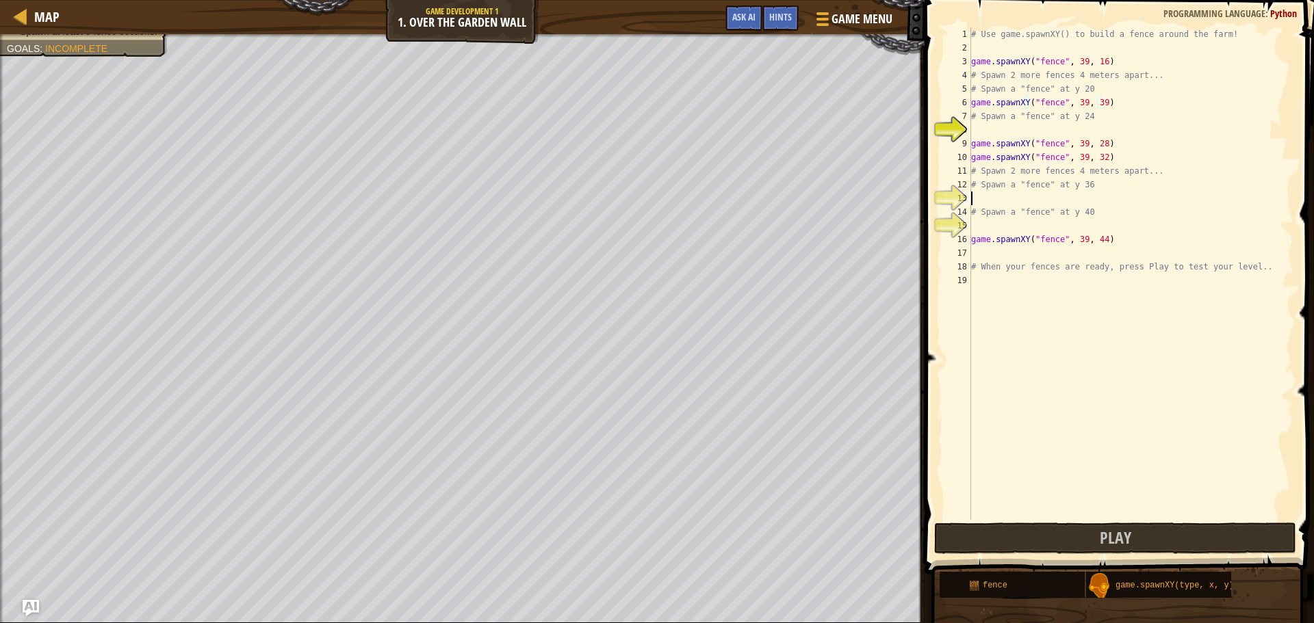
click at [1010, 194] on div "# Use game.spawnXY() to build a fence around the farm! game . spawnXY ( "fence"…" at bounding box center [1130, 287] width 325 height 520
click at [1099, 211] on div "g ame.spawnXY press enter" at bounding box center [1097, 231] width 259 height 49
click at [1078, 200] on div "# Use game.spawnXY() to build a fence around the farm! game . spawnXY ( "fence"…" at bounding box center [1130, 287] width 325 height 520
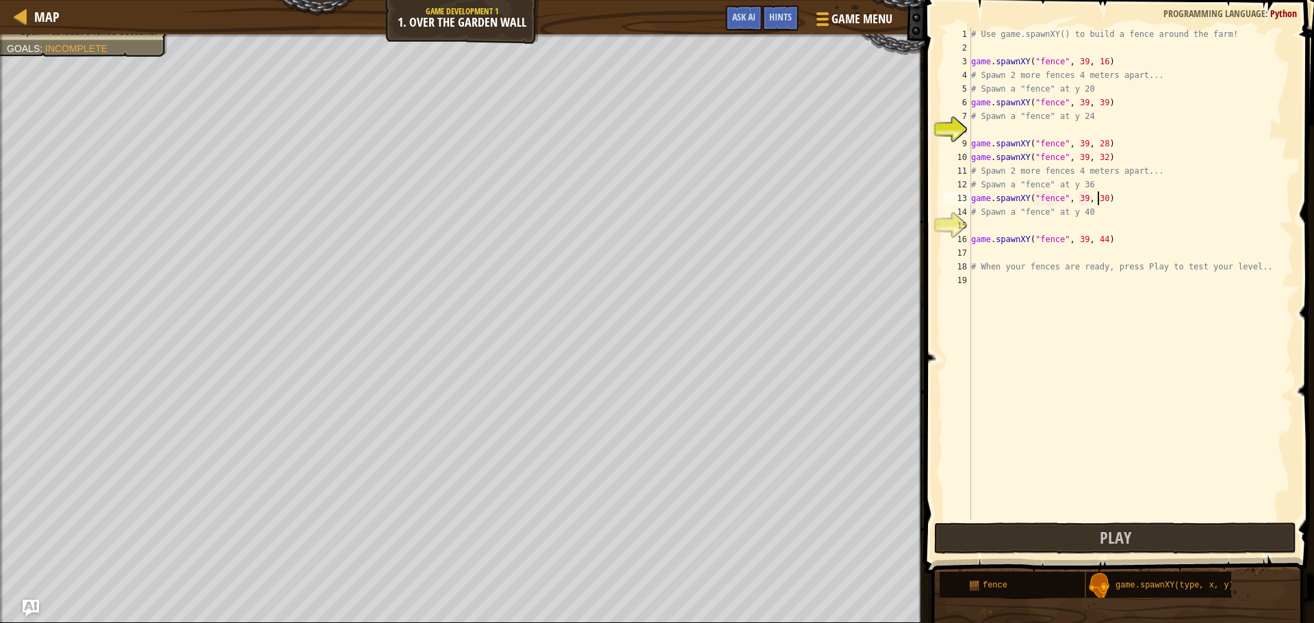
click at [1097, 199] on div "# Use game.spawnXY() to build a fence around the farm! game . spawnXY ( "fence"…" at bounding box center [1130, 287] width 325 height 520
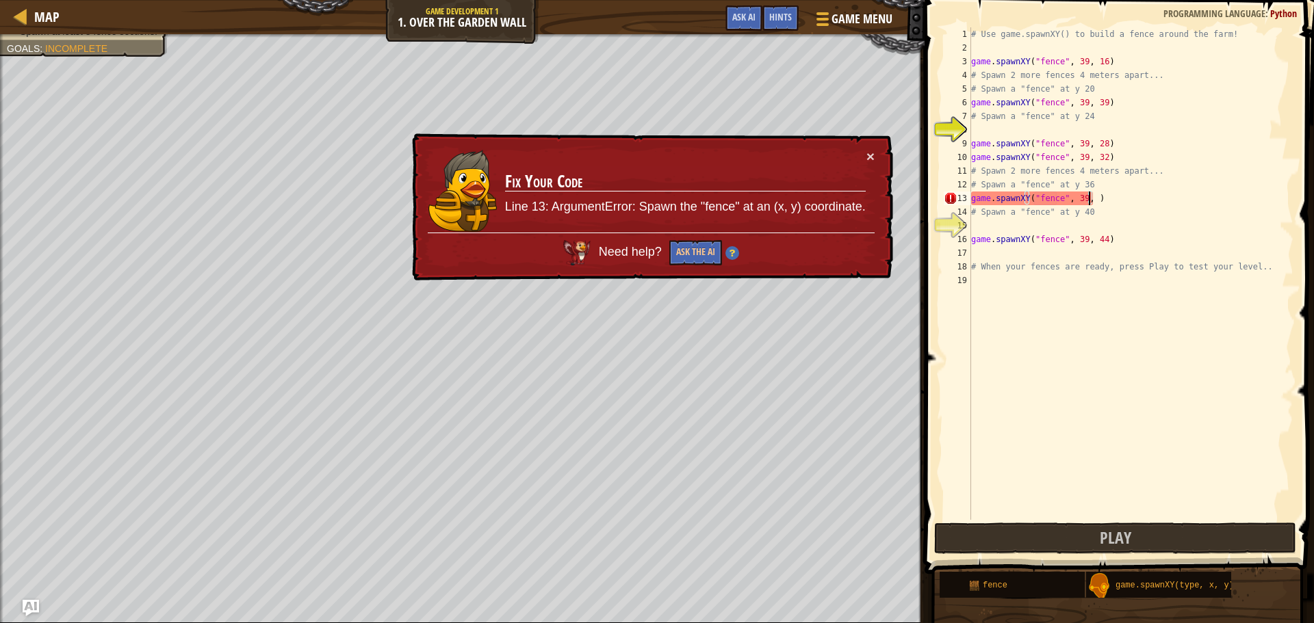
scroll to position [6, 10]
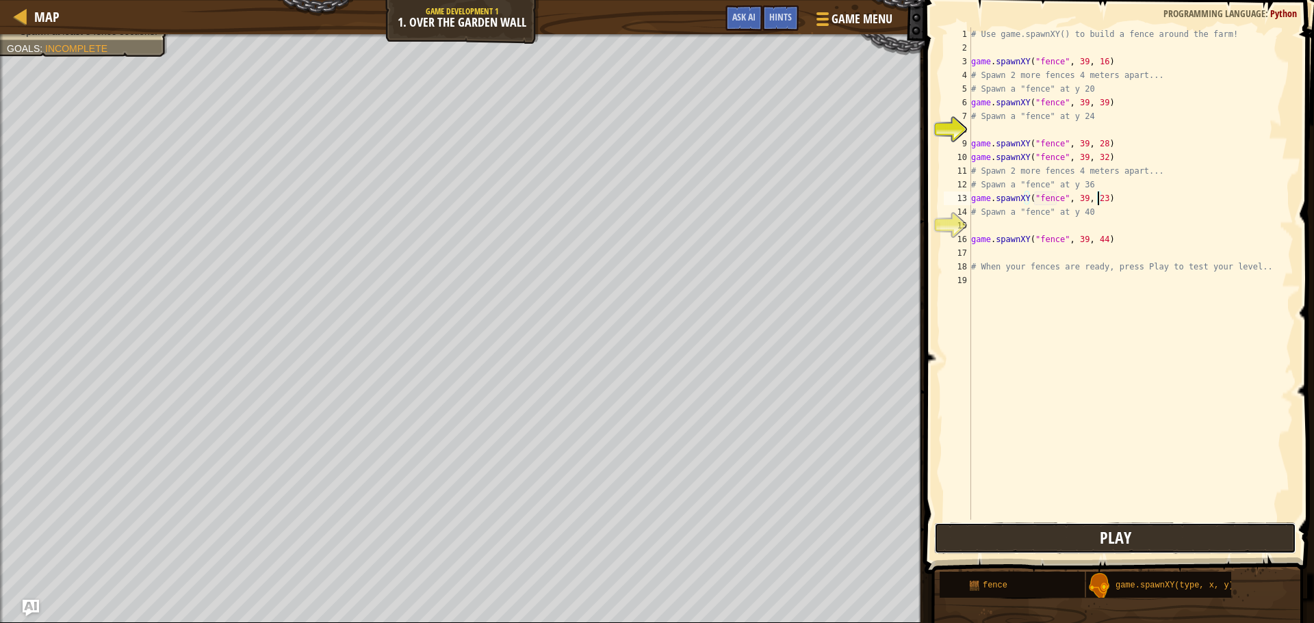
click at [1138, 532] on button "Play" at bounding box center [1115, 538] width 362 height 31
click at [1098, 101] on div "# Use game.spawnXY() to build a fence around the farm! game . spawnXY ( "fence"…" at bounding box center [1130, 287] width 325 height 520
click at [1096, 191] on div "# Use game.spawnXY() to build a fence around the farm! game . spawnXY ( "fence"…" at bounding box center [1130, 287] width 325 height 520
click at [1097, 198] on div "# Use game.spawnXY() to build a fence around the farm! game . spawnXY ( "fence"…" at bounding box center [1130, 287] width 325 height 520
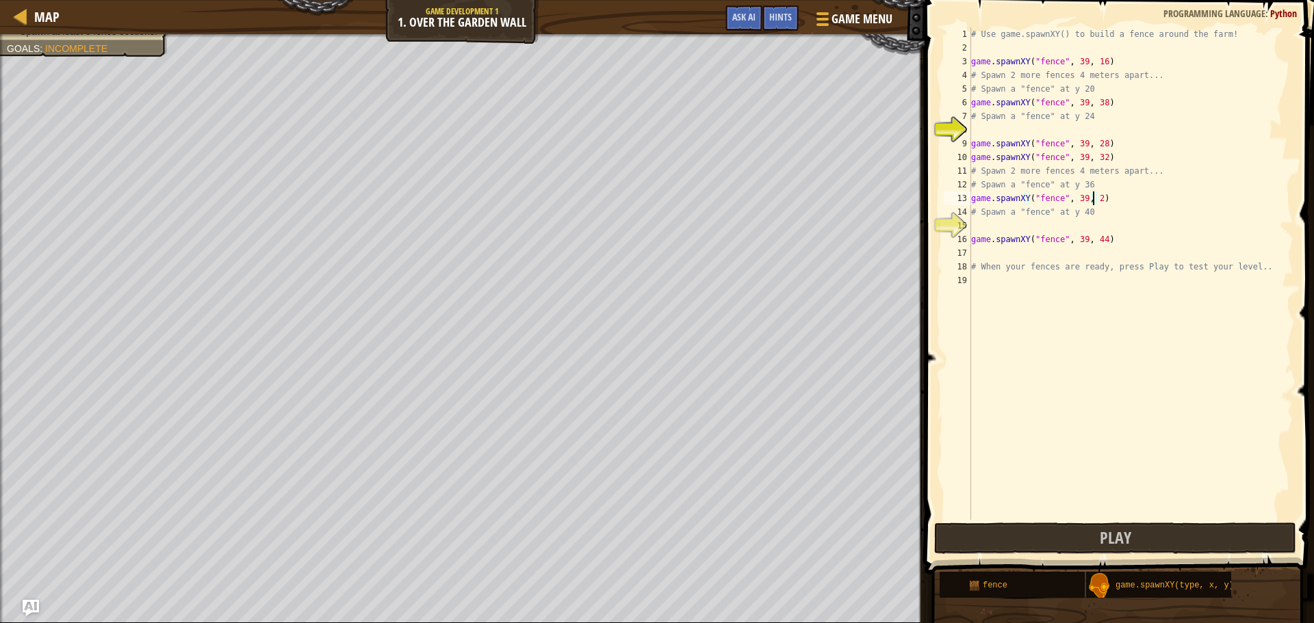
scroll to position [6, 10]
type textarea "game.spawnXY("fence", 39, 22)"
click at [1125, 534] on span "Play" at bounding box center [1114, 538] width 31 height 22
click at [1017, 133] on div "# Use game.spawnXY() to build a fence around the farm! game . spawnXY ( "fence"…" at bounding box center [1130, 287] width 325 height 520
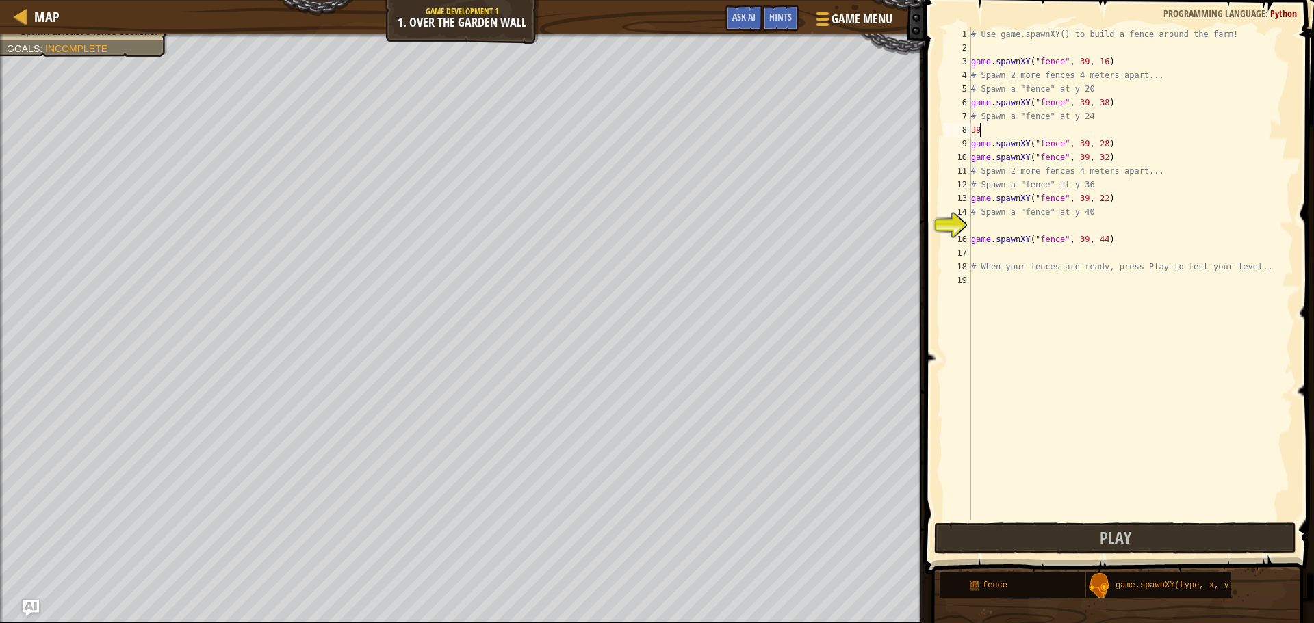
type textarea "3"
click at [1004, 135] on div "# Use game.spawnXY() to build a fence around the farm! game . spawnXY ( "fence"…" at bounding box center [1130, 287] width 325 height 520
click at [1015, 141] on div "ga me.spawnXY press enter" at bounding box center [1097, 162] width 259 height 49
click at [1079, 129] on div "# Use game.spawnXY() to build a fence around the farm! game . spawnXY ( "fence"…" at bounding box center [1130, 287] width 325 height 520
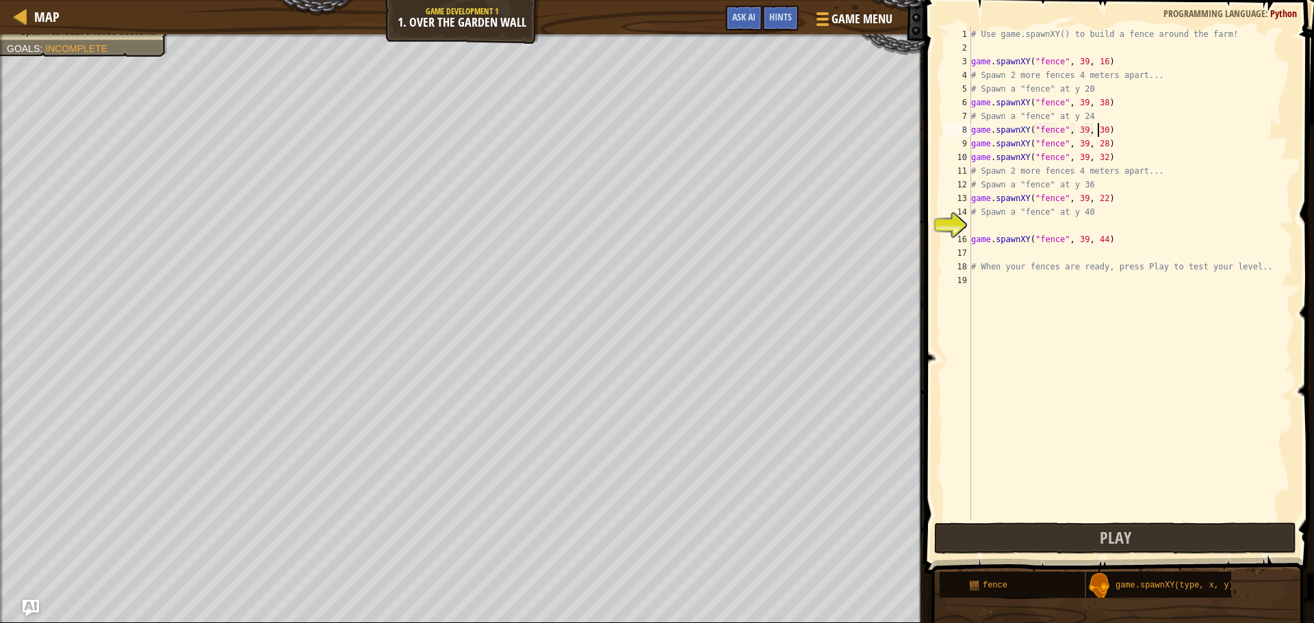
click at [1099, 127] on div "# Use game.spawnXY() to build a fence around the farm! game . spawnXY ( "fence"…" at bounding box center [1130, 287] width 325 height 520
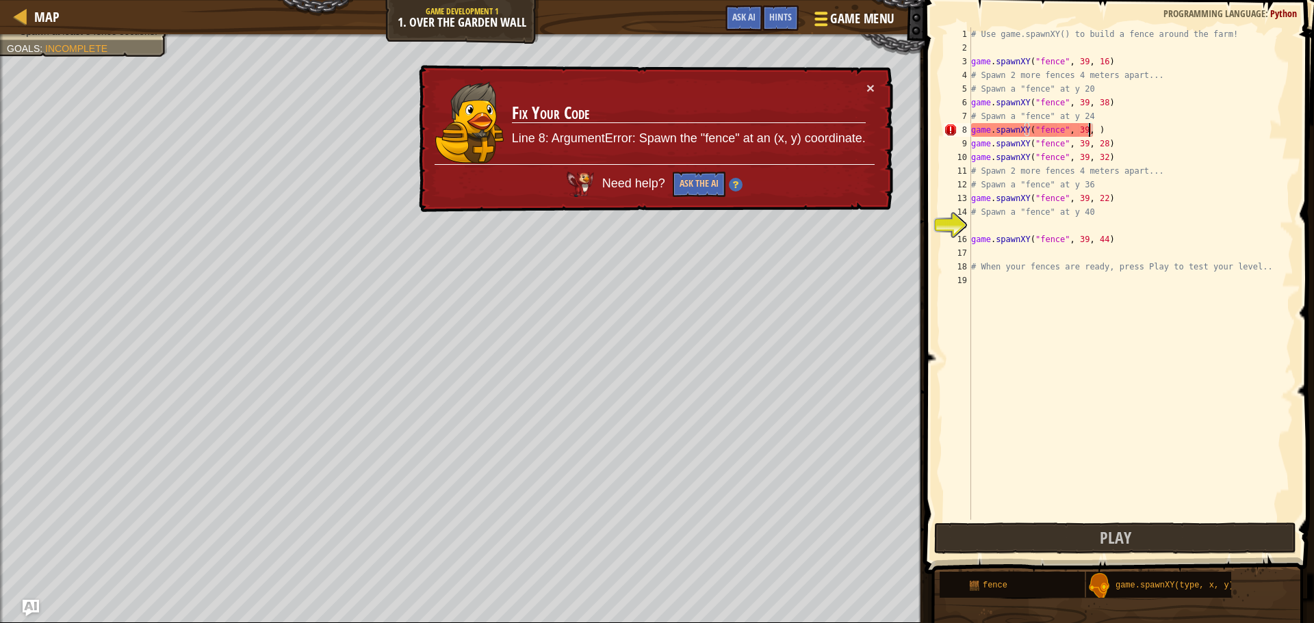
scroll to position [6, 10]
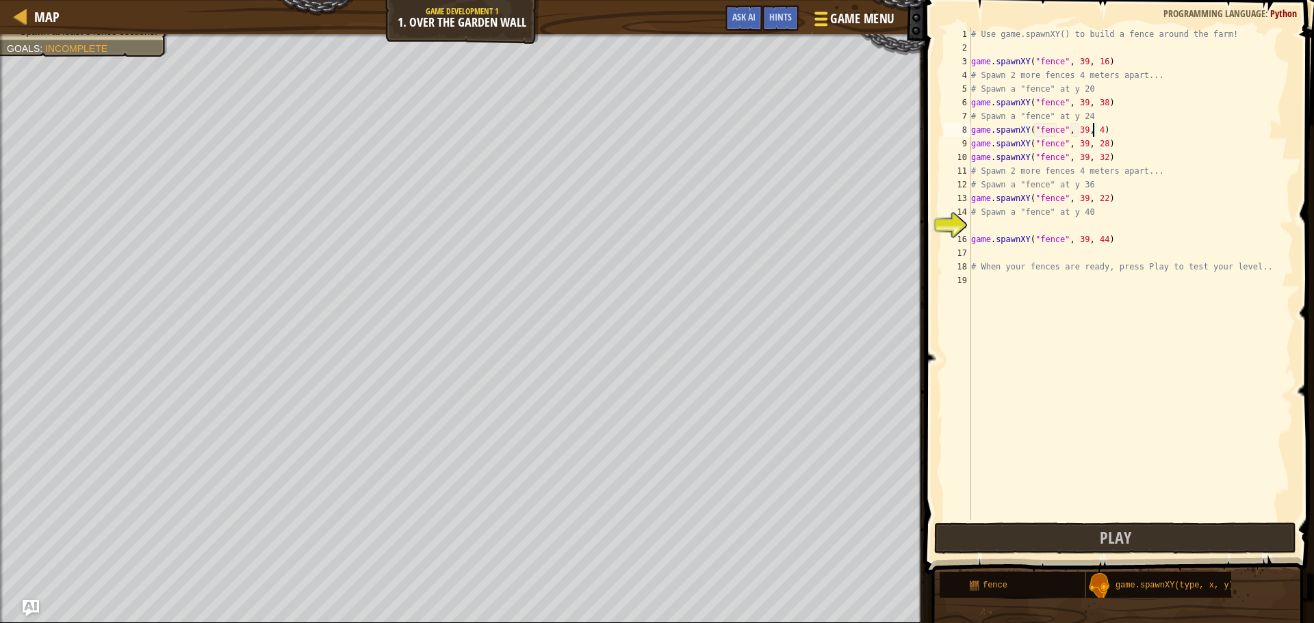
type textarea "game.spawnXY("fence", 39, 43)"
click at [982, 231] on div "# Use game.spawnXY() to build a fence around the farm! game . spawnXY ( "fence"…" at bounding box center [1130, 287] width 325 height 520
click at [1020, 242] on div "g ame.spawnXY press enter" at bounding box center [1097, 258] width 259 height 49
click at [1077, 226] on div "# Use game.spawnXY() to build a fence around the farm! game . spawnXY ( "fence"…" at bounding box center [1130, 287] width 325 height 520
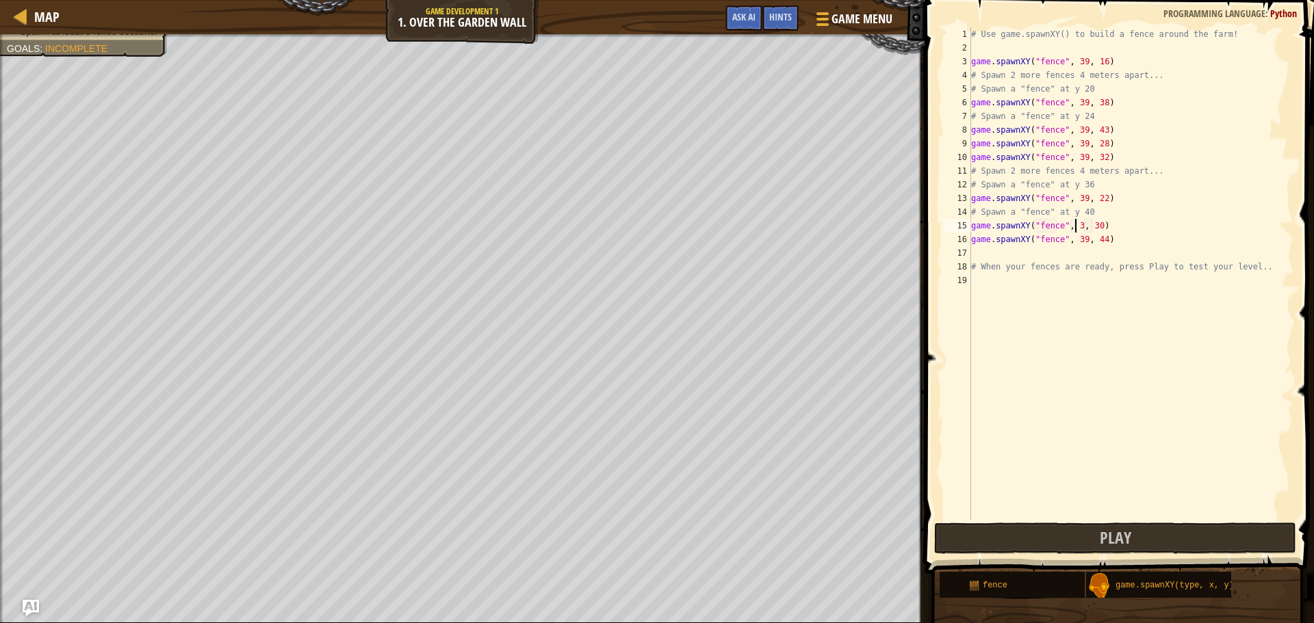
scroll to position [6, 9]
click at [1094, 226] on div "# Use game.spawnXY() to build a fence around the farm! game . spawnXY ( "fence"…" at bounding box center [1130, 287] width 325 height 520
click at [1095, 225] on div "# Use game.spawnXY() to build a fence around the farm! game . spawnXY ( "fence"…" at bounding box center [1130, 287] width 325 height 520
click at [1097, 224] on div "# Use game.spawnXY() to build a fence around the farm! game . spawnXY ( "fence"…" at bounding box center [1130, 273] width 325 height 493
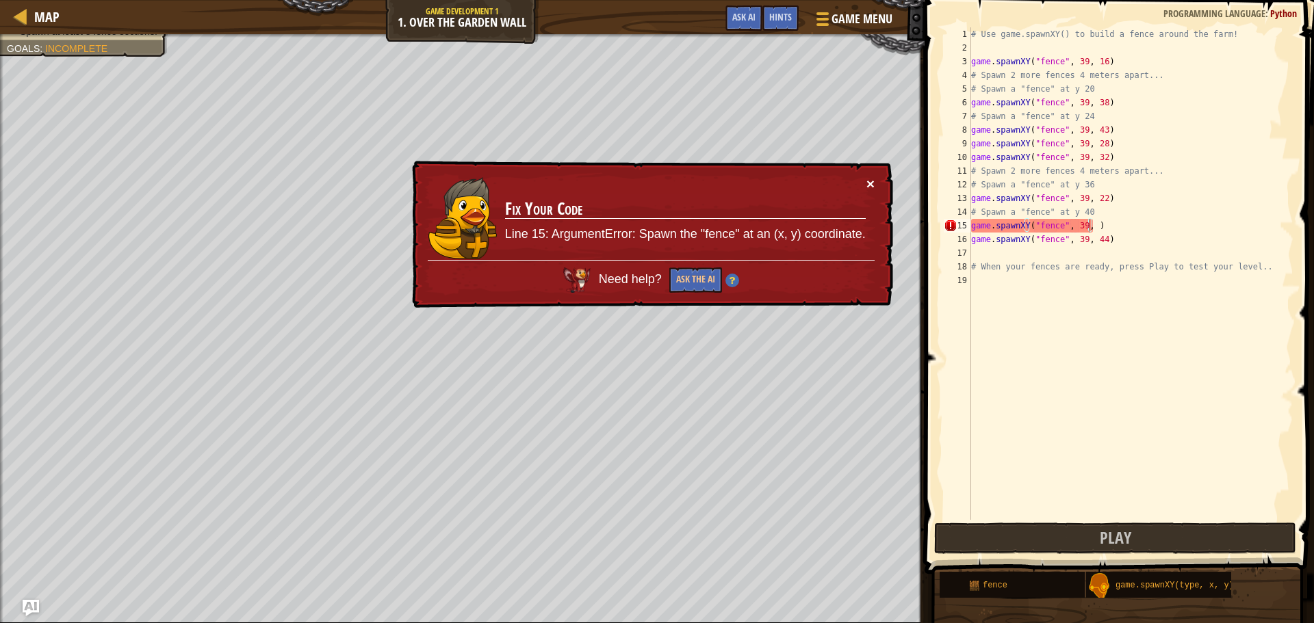
click at [867, 179] on button "×" at bounding box center [870, 184] width 8 height 14
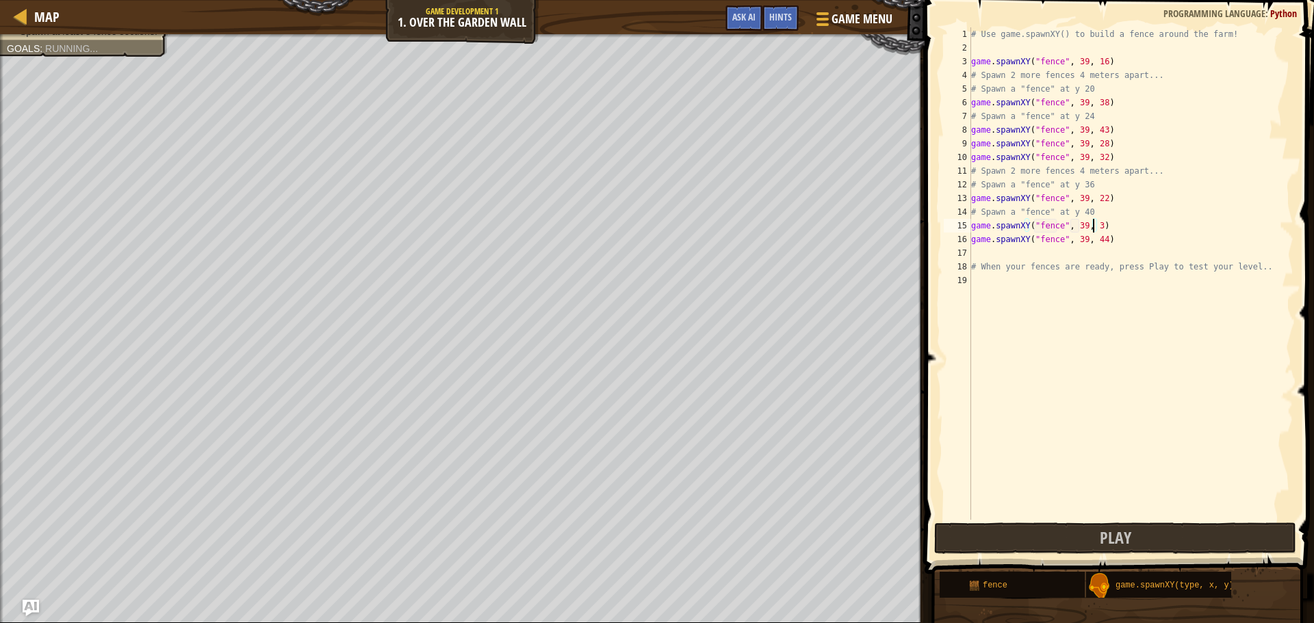
scroll to position [6, 10]
click at [1132, 530] on button "Play" at bounding box center [1115, 538] width 362 height 31
click at [1099, 224] on div "# Use game.spawnXY() to build a fence around the farm! game . spawnXY ( "fence"…" at bounding box center [1130, 287] width 325 height 520
type textarea "game.spawnXY("fence", 39, 36)"
click at [1059, 540] on button "Play" at bounding box center [1115, 538] width 362 height 31
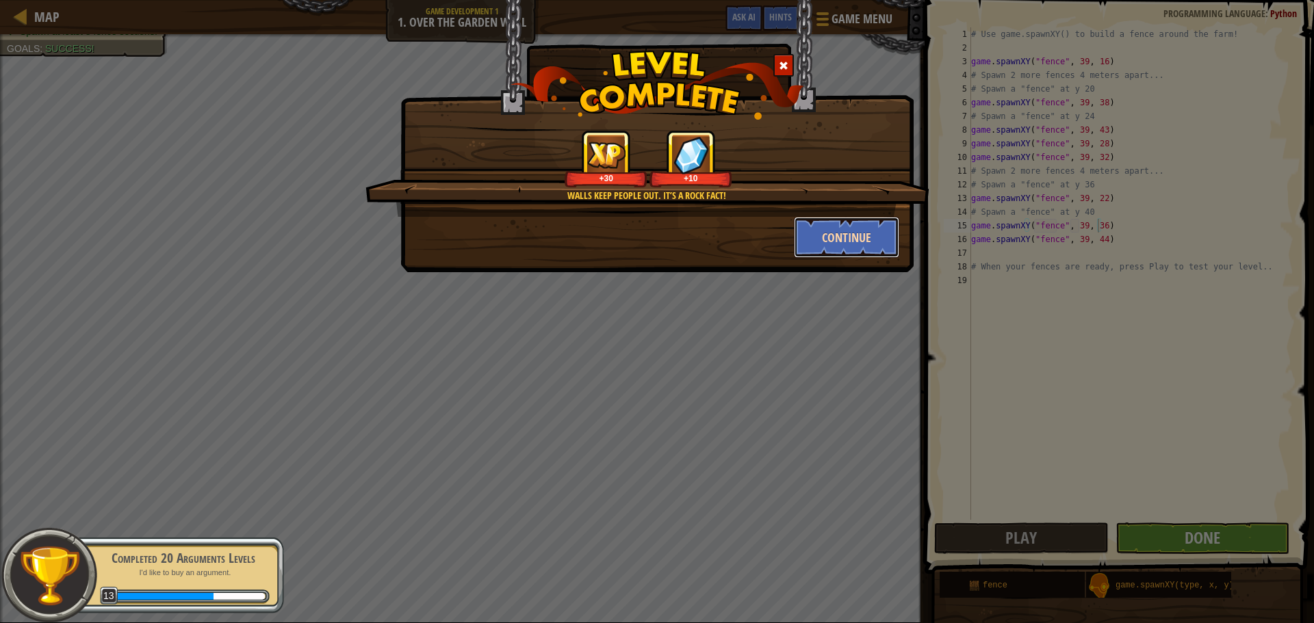
click at [833, 239] on button "Continue" at bounding box center [847, 237] width 106 height 41
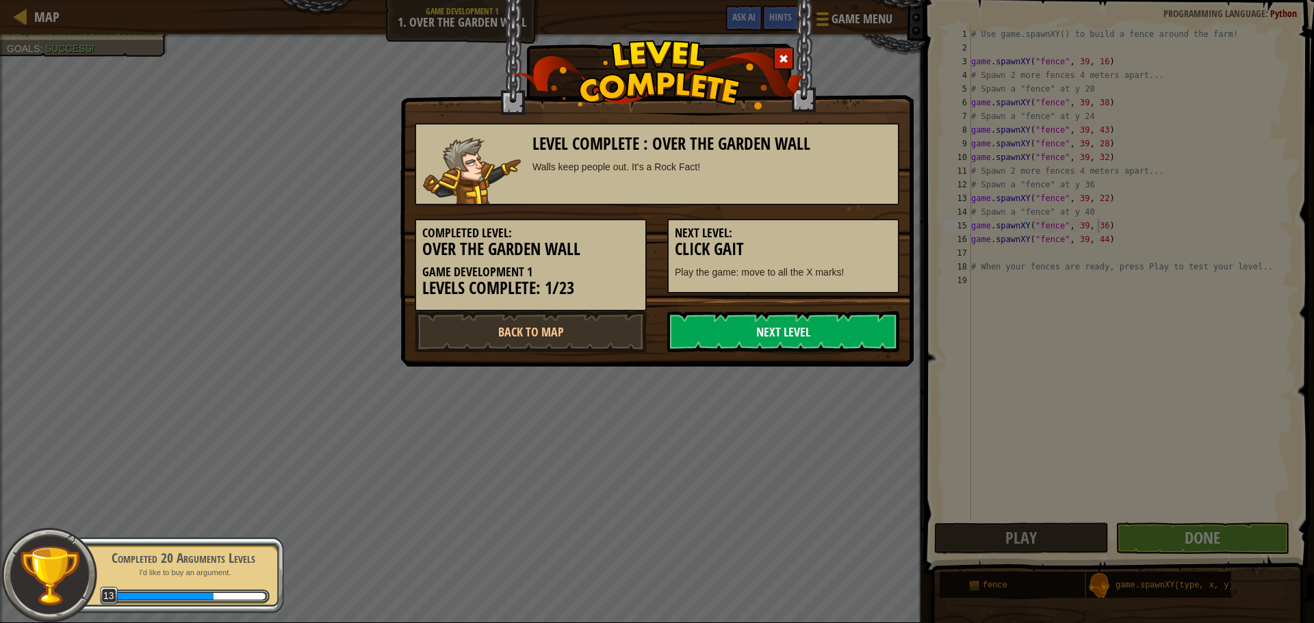
click at [798, 326] on link "Next Level" at bounding box center [783, 331] width 232 height 41
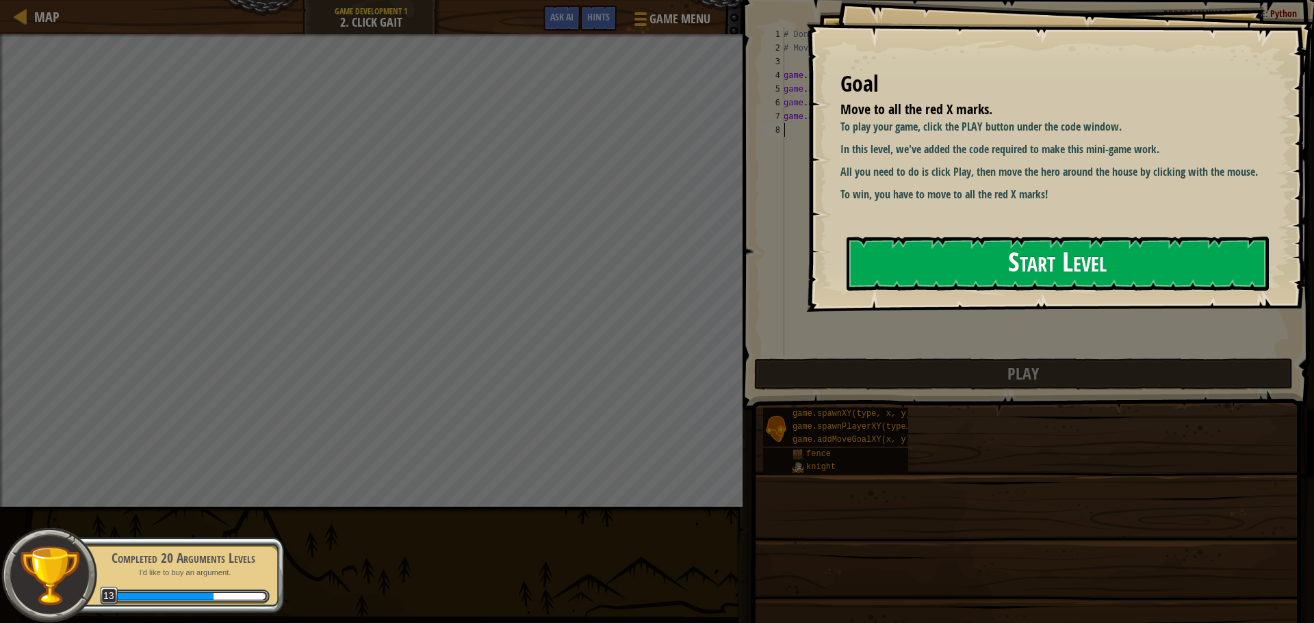
click at [967, 255] on button "Start Level" at bounding box center [1057, 264] width 422 height 54
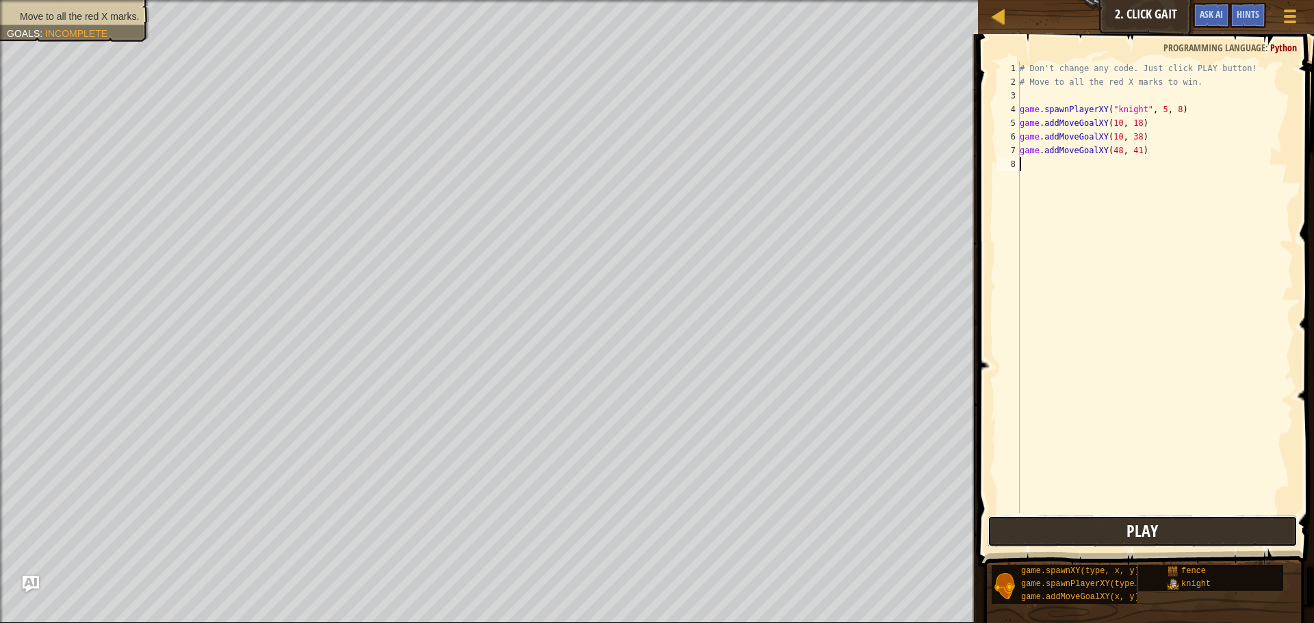
click at [1095, 536] on button "Play" at bounding box center [1142, 531] width 310 height 31
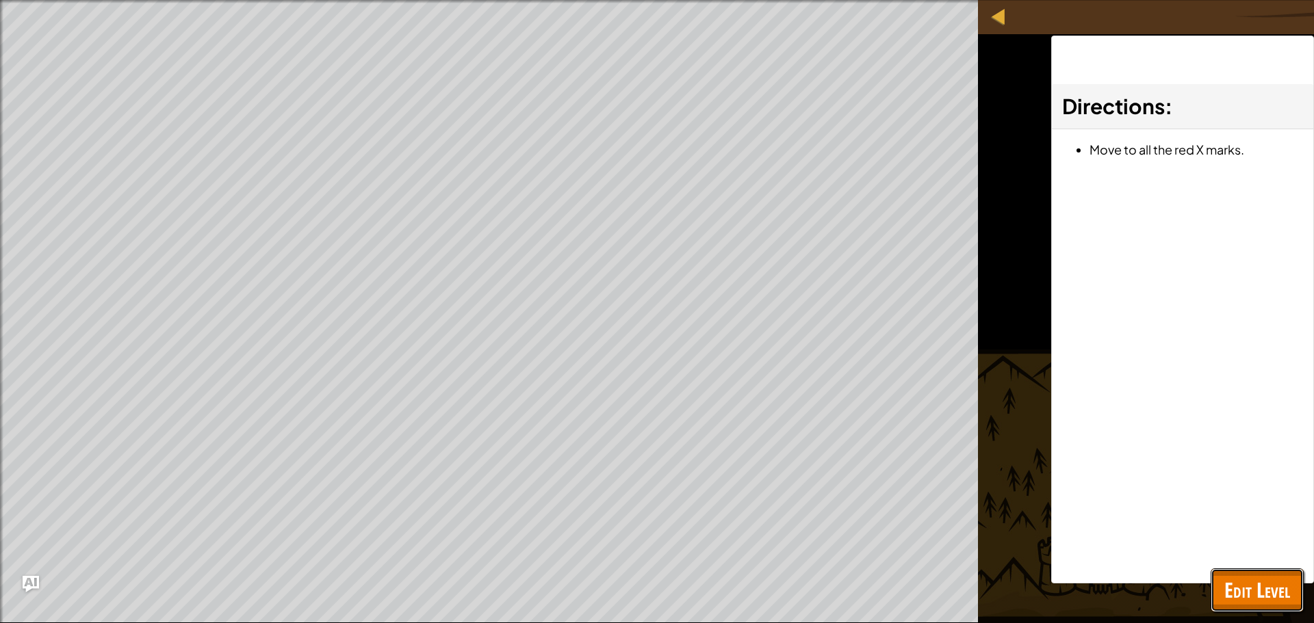
click at [1281, 586] on span "Edit Level" at bounding box center [1257, 590] width 66 height 28
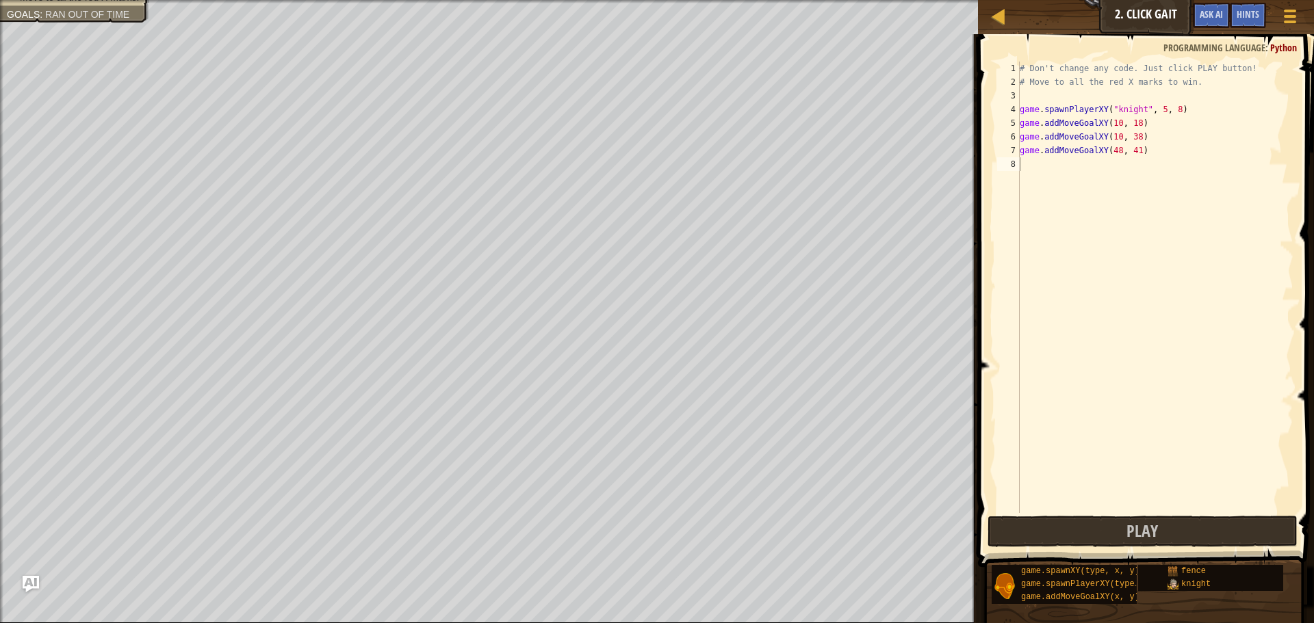
click at [1071, 171] on div "# Don't change any code. Just click PLAY button! # Move to all the red X marks …" at bounding box center [1155, 301] width 276 height 479
type textarea "g"
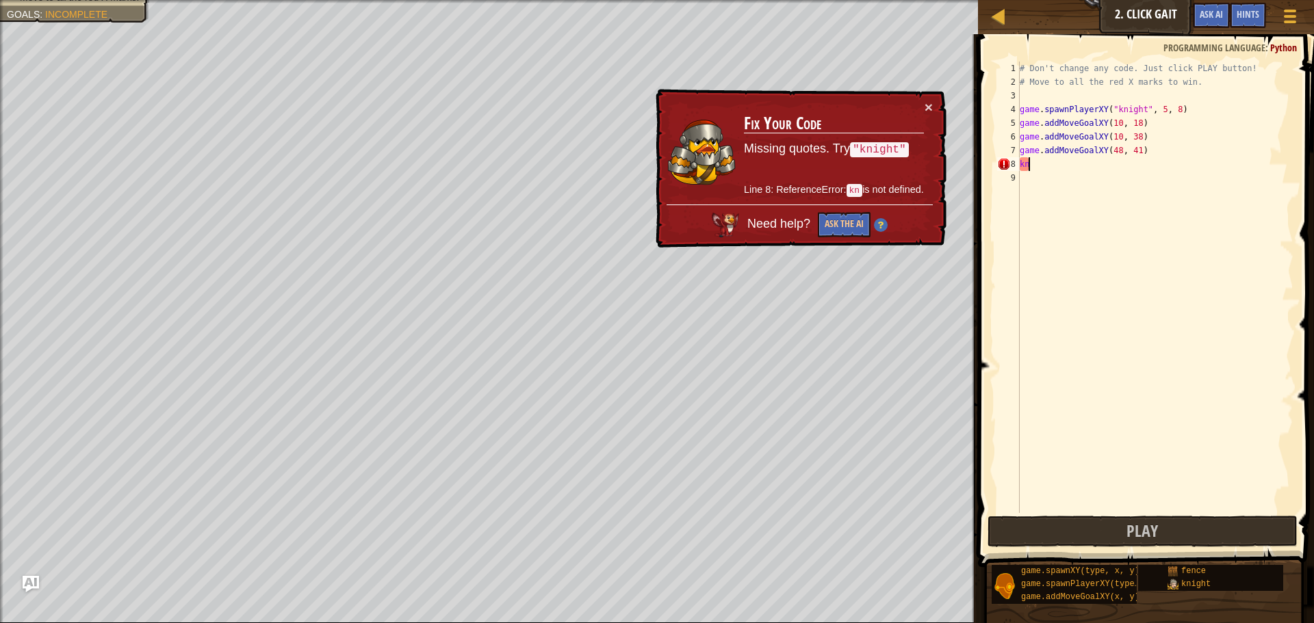
type textarea "k"
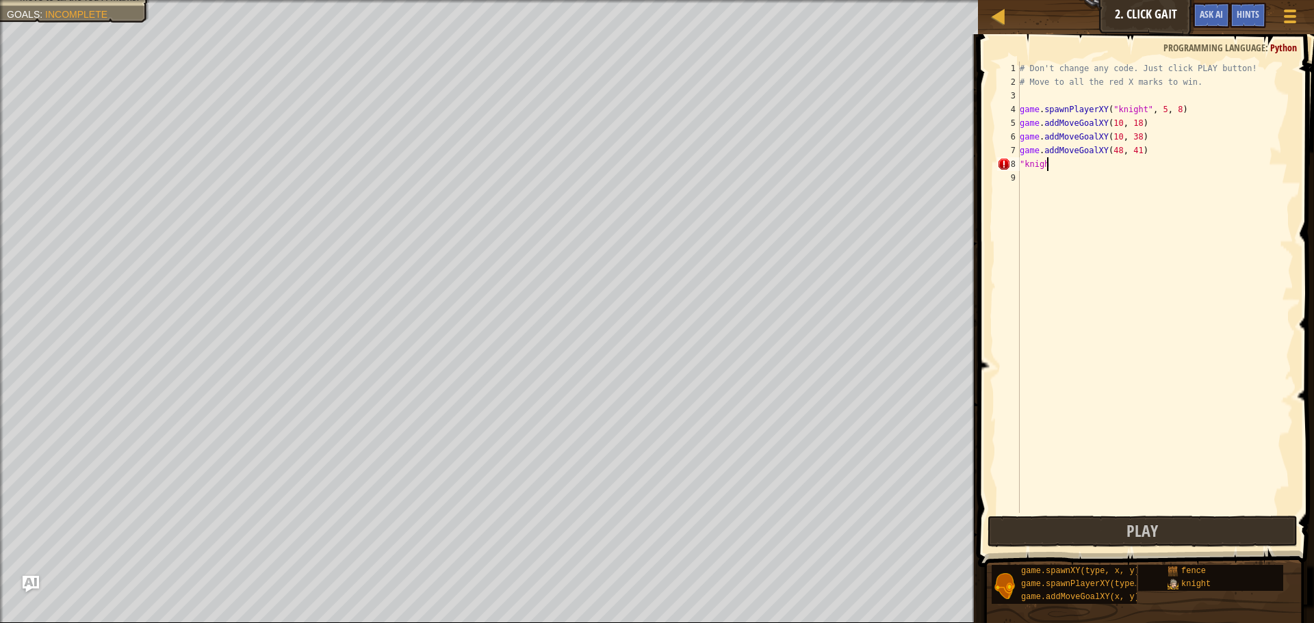
scroll to position [6, 1]
type textarea """
type textarea "game.addMoveGoalXY(48, 41)"
click at [1059, 159] on div "# Don't change any code. Just click PLAY button! # Move to all the red X marks …" at bounding box center [1155, 301] width 276 height 479
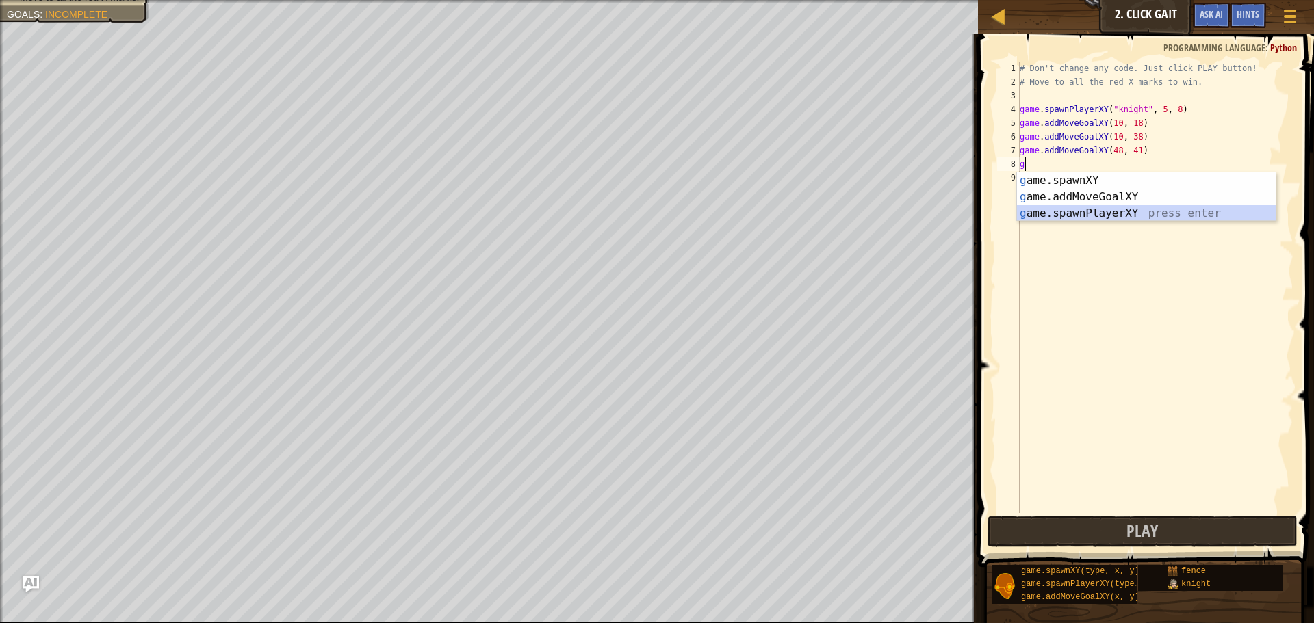
click at [1094, 214] on div "g ame.spawnXY press enter g ame.addMoveGoalXY press enter g ame.spawnPlayerXY p…" at bounding box center [1146, 213] width 259 height 82
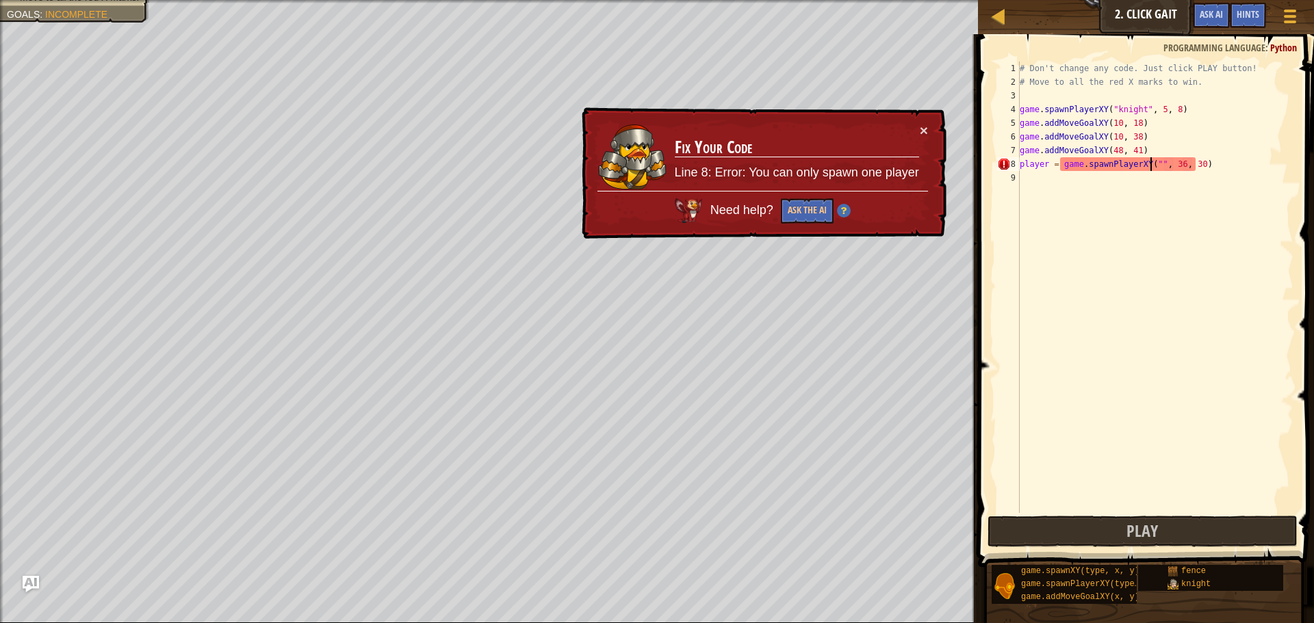
drag, startPoint x: 1223, startPoint y: 173, endPoint x: 1221, endPoint y: 161, distance: 11.9
click at [1222, 164] on div "# Don't change any code. Just click PLAY button! # Move to all the red X marks …" at bounding box center [1155, 301] width 276 height 479
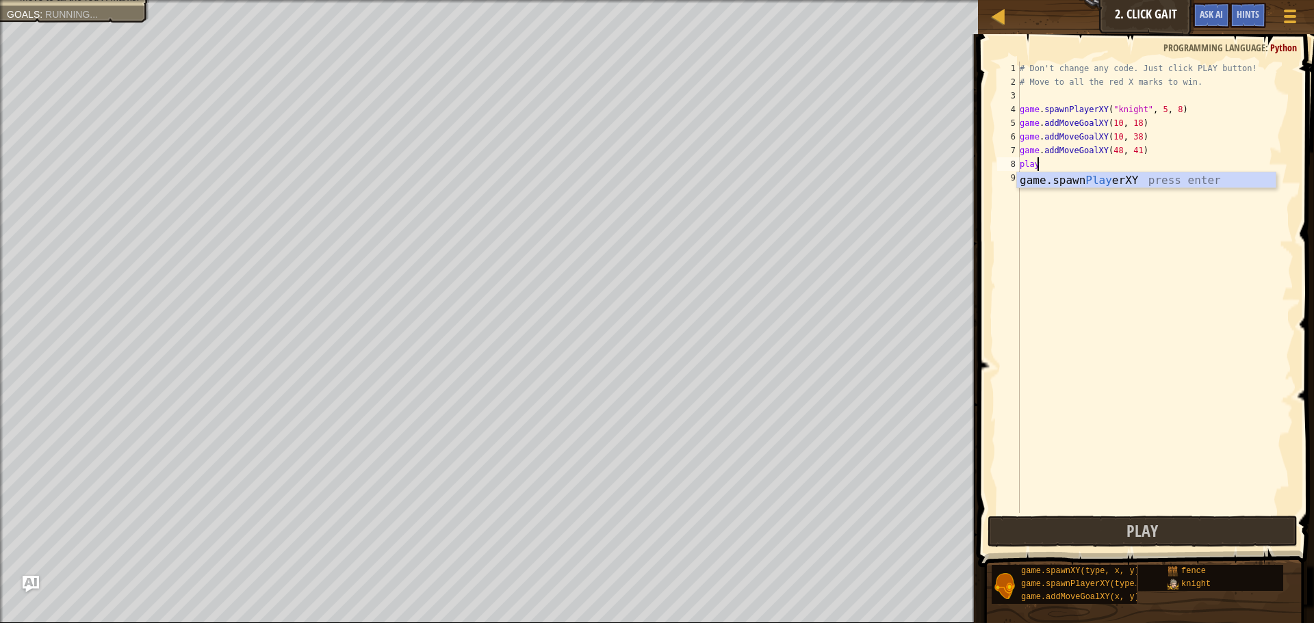
type textarea "p"
click at [1257, 12] on span "Hints" at bounding box center [1247, 14] width 23 height 13
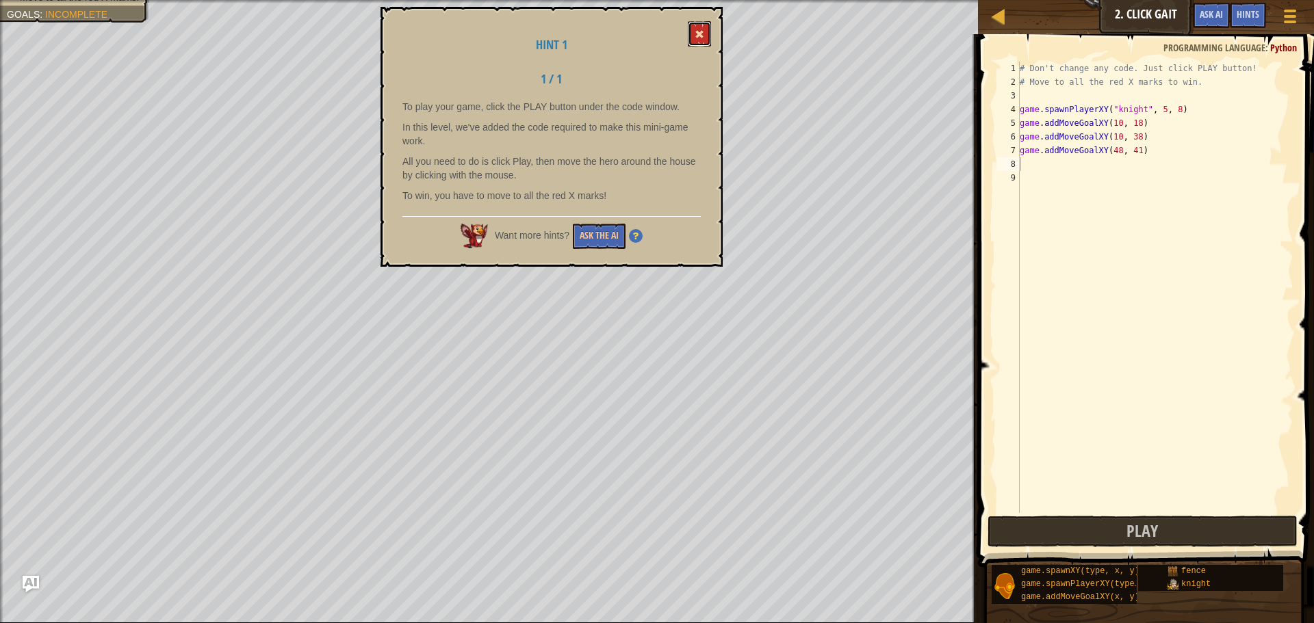
click at [697, 41] on button at bounding box center [699, 33] width 23 height 25
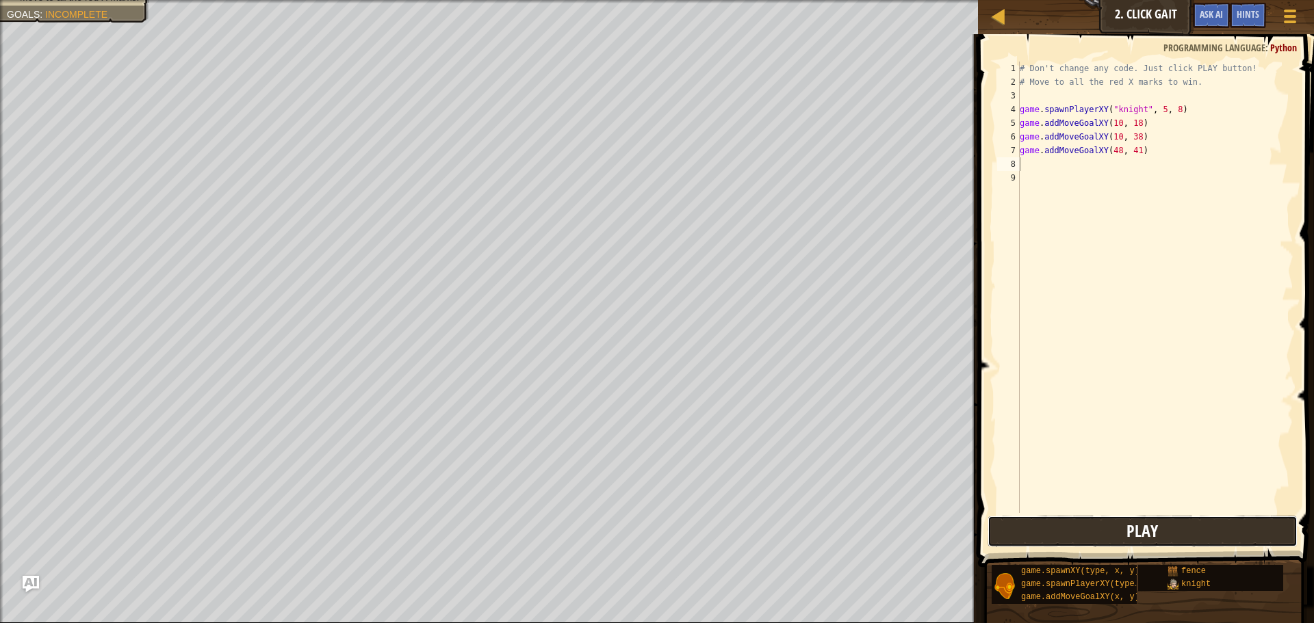
click at [1198, 538] on button "Play" at bounding box center [1142, 531] width 310 height 31
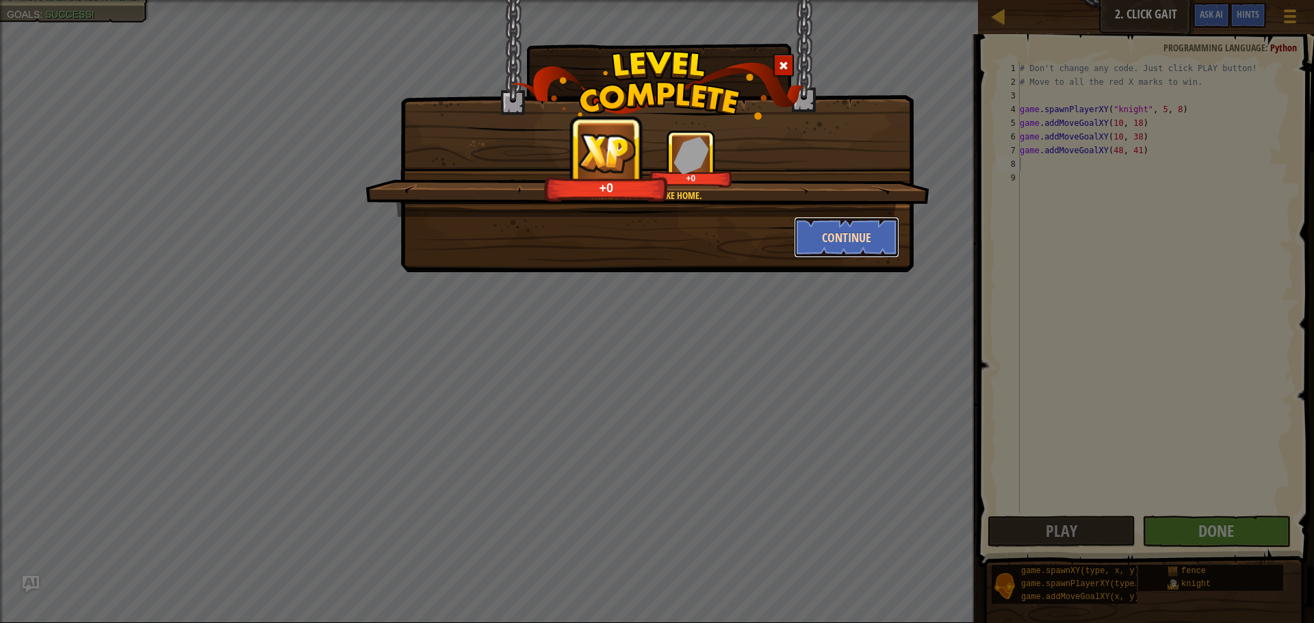
click at [810, 228] on button "Continue" at bounding box center [847, 237] width 106 height 41
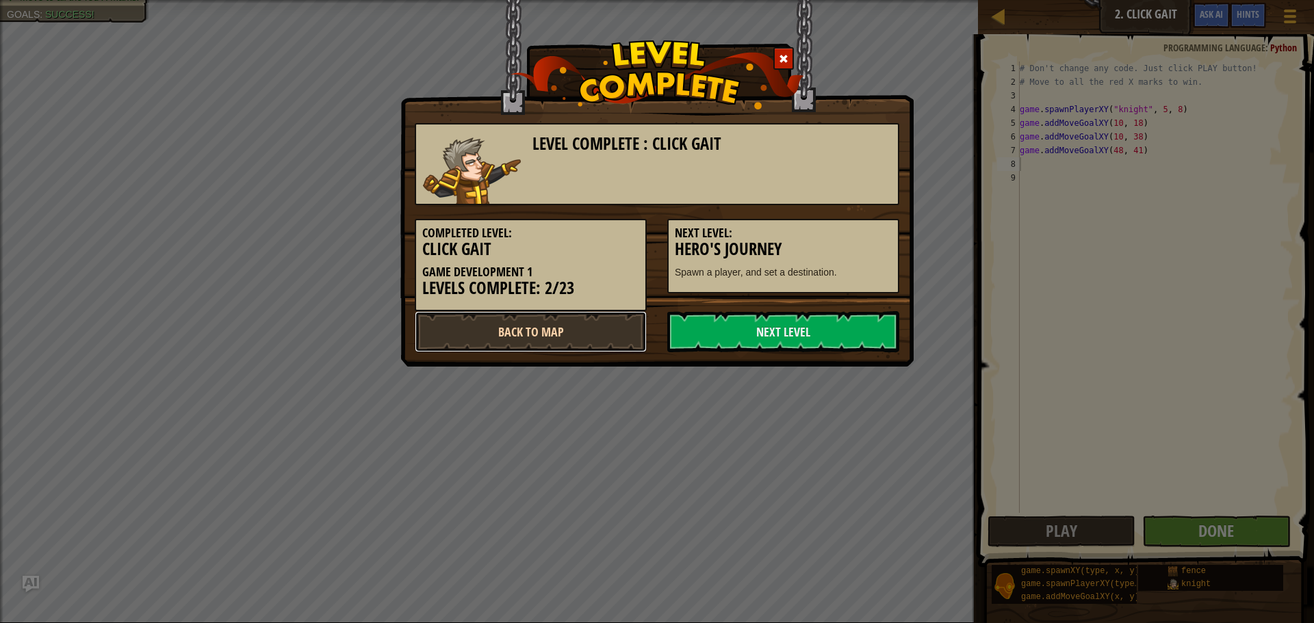
click at [631, 330] on link "Back to Map" at bounding box center [531, 331] width 232 height 41
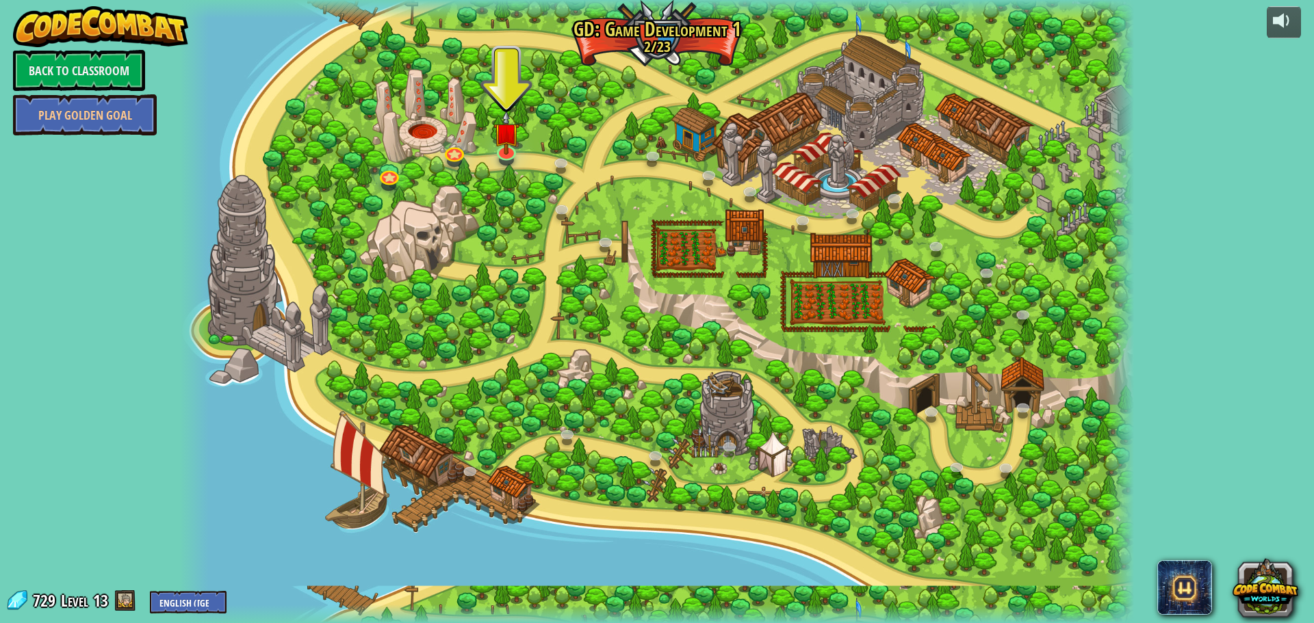
click at [121, 592] on span at bounding box center [125, 600] width 21 height 21
click at [508, 155] on link at bounding box center [505, 148] width 27 height 27
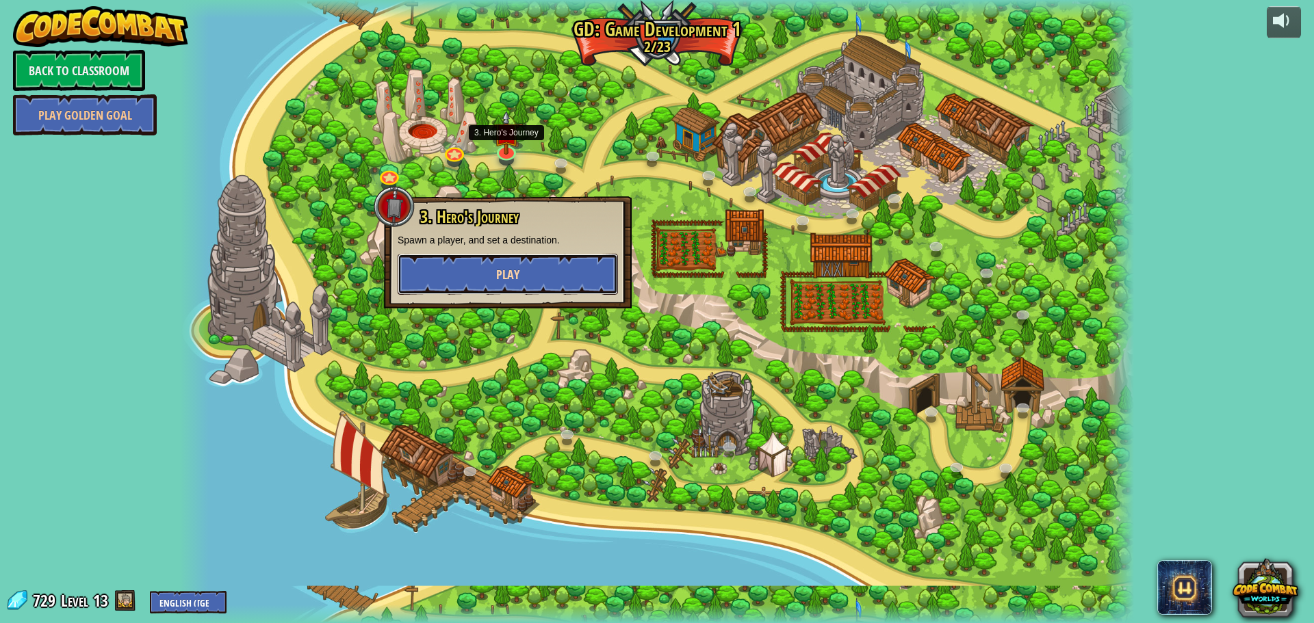
click at [522, 274] on button "Play" at bounding box center [507, 274] width 220 height 41
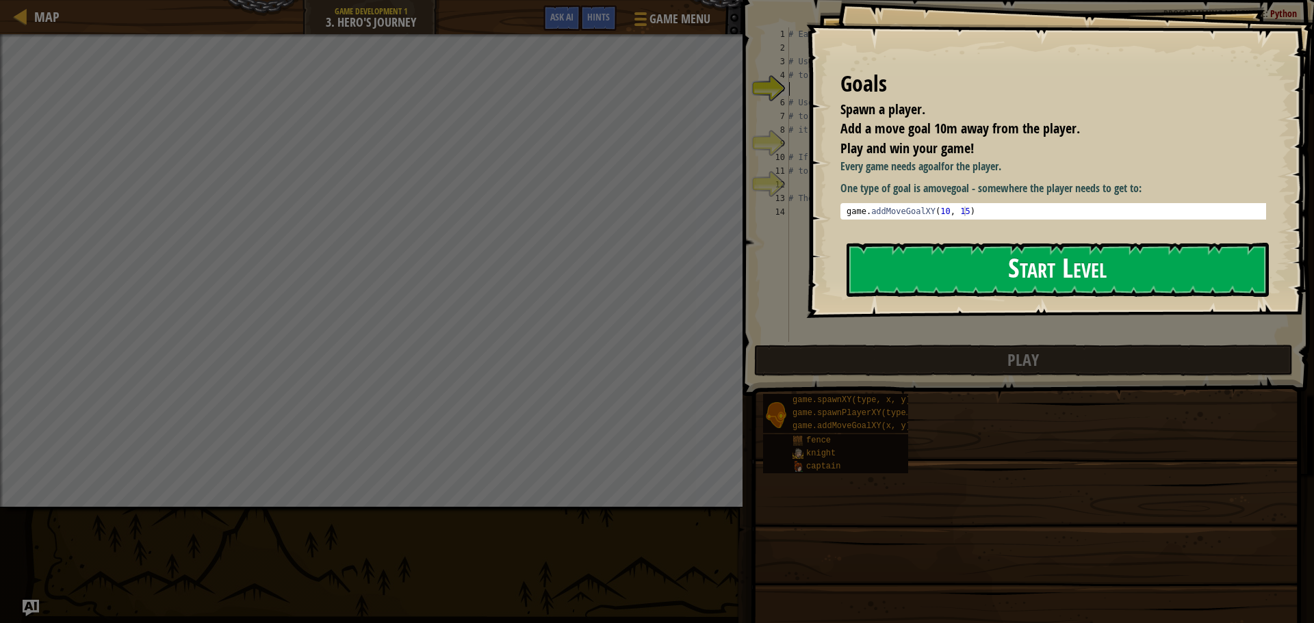
click at [872, 263] on button "Start Level" at bounding box center [1057, 270] width 422 height 54
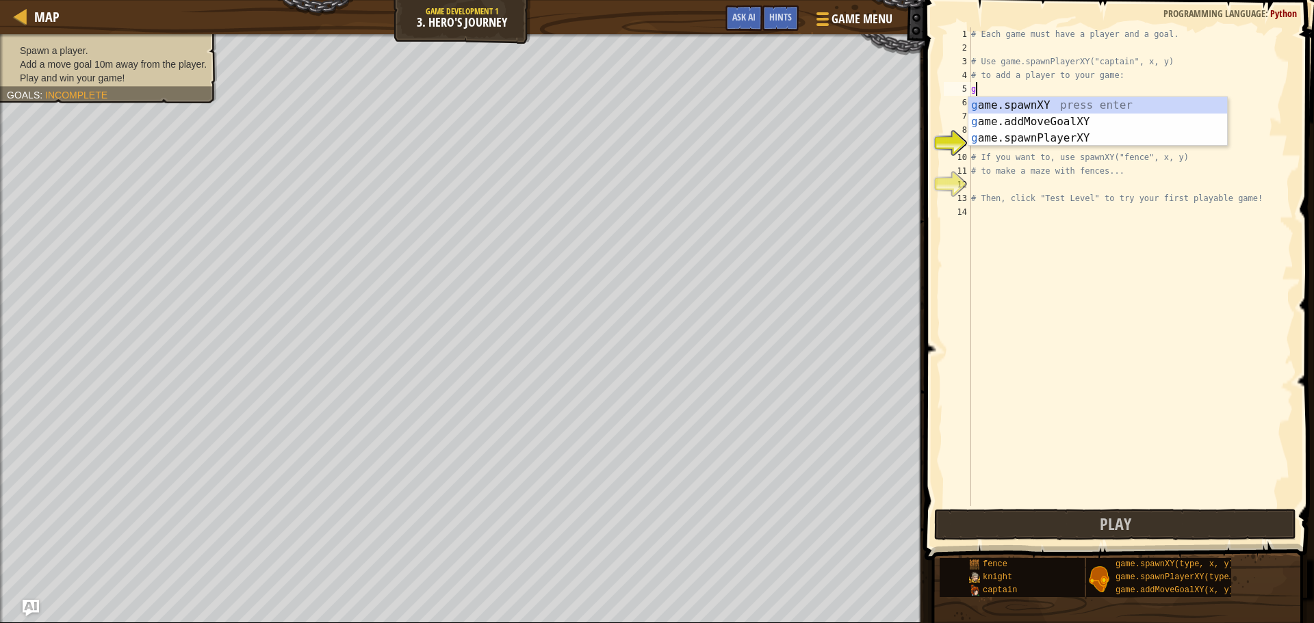
scroll to position [6, 0]
click at [1034, 135] on div "g ame.spawnXY press enter g ame.addMoveGoalXY press enter g ame.spawnPlayerXY p…" at bounding box center [1097, 138] width 259 height 82
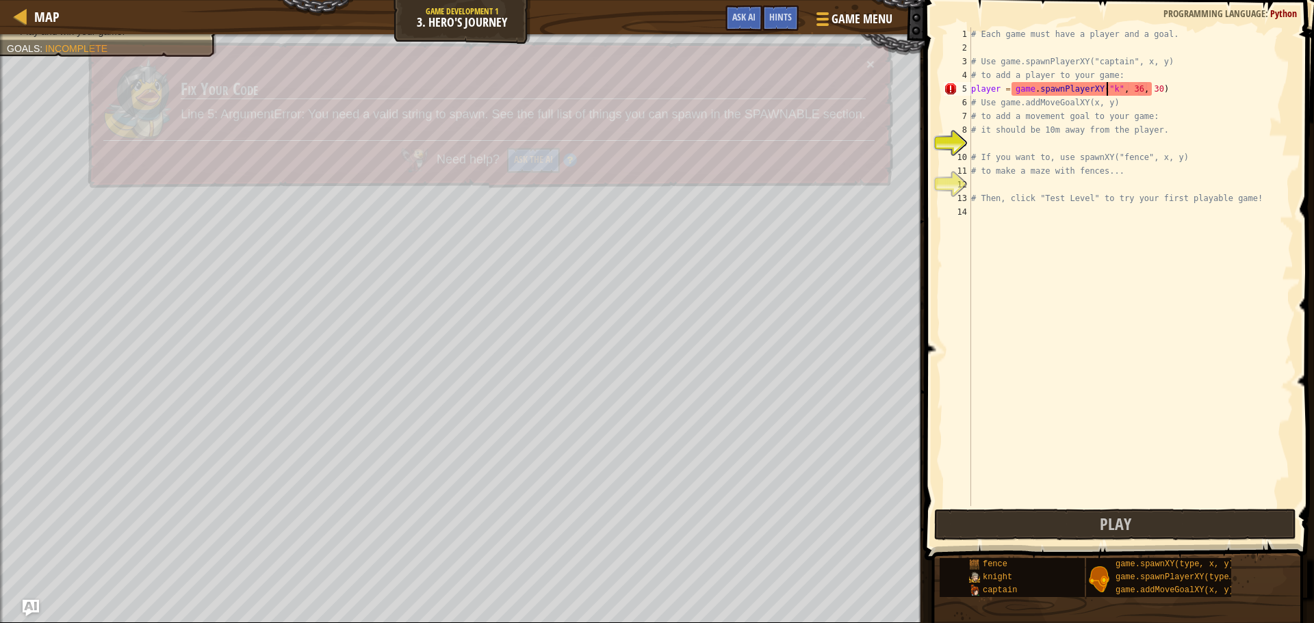
scroll to position [6, 12]
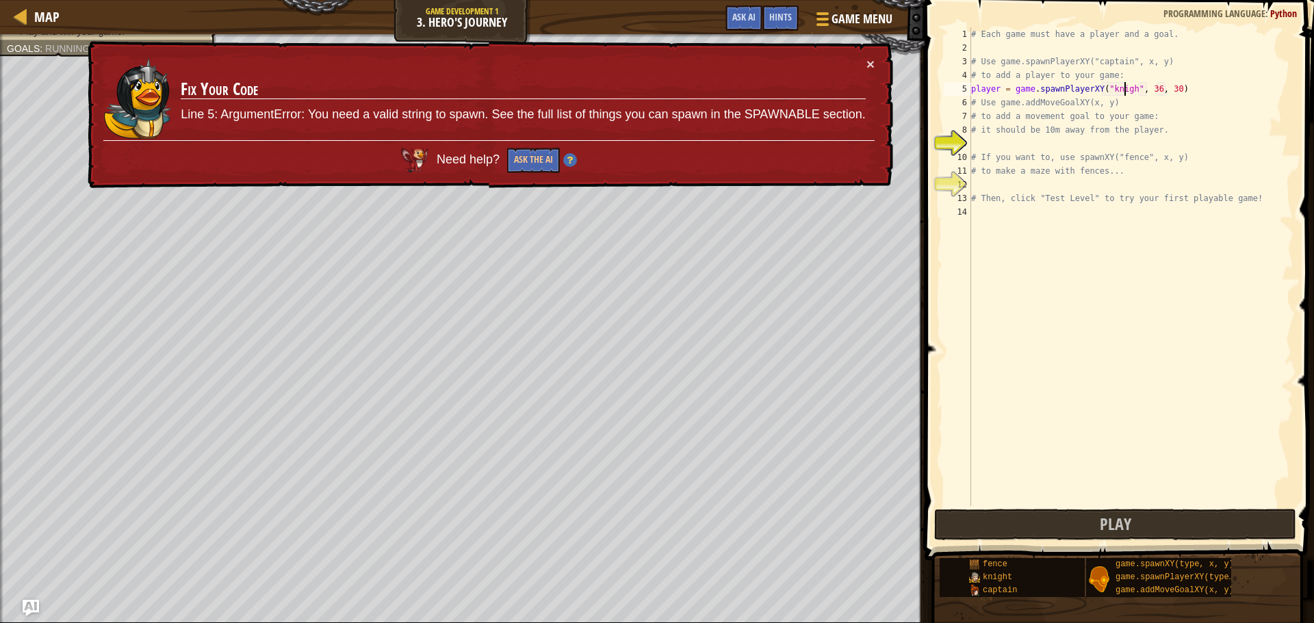
type textarea "player = game.spawnPlayerXY("knight", 36, 30)"
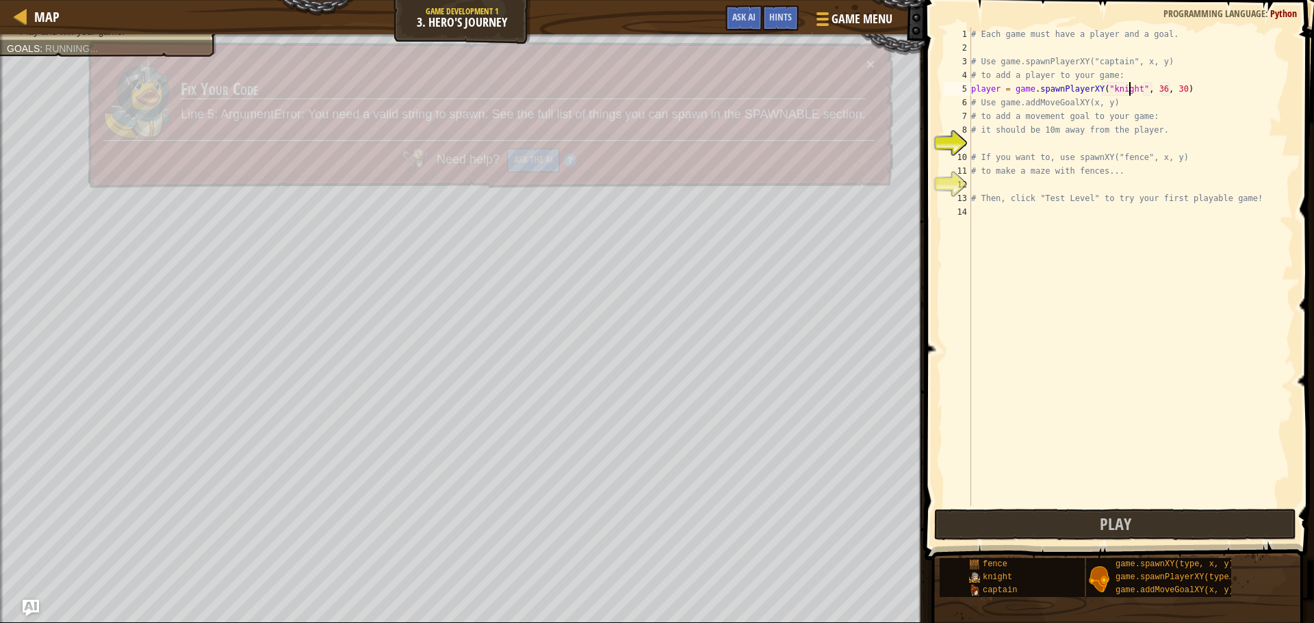
scroll to position [6, 13]
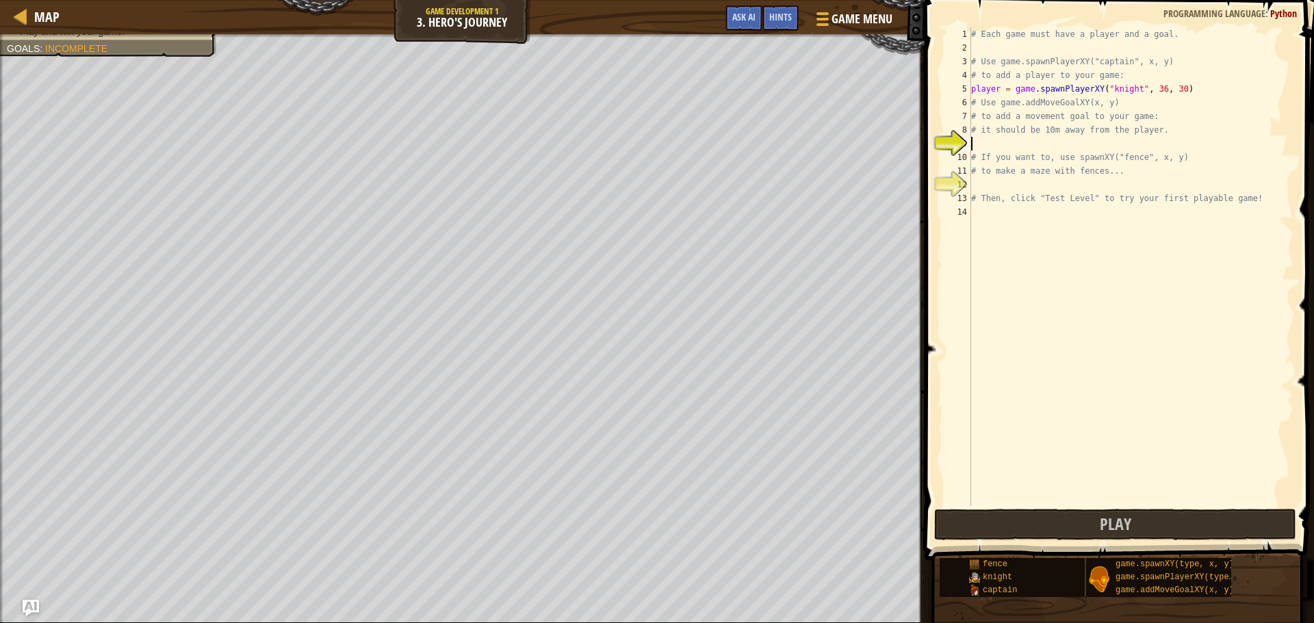
click at [1032, 138] on div "# Each game must have a player and a goal. # Use game.spawnPlayerXY("captain", …" at bounding box center [1130, 280] width 325 height 506
click at [1171, 90] on div "# Each game must have a player and a goal. # Use game.spawnPlayerXY("captain", …" at bounding box center [1130, 280] width 325 height 506
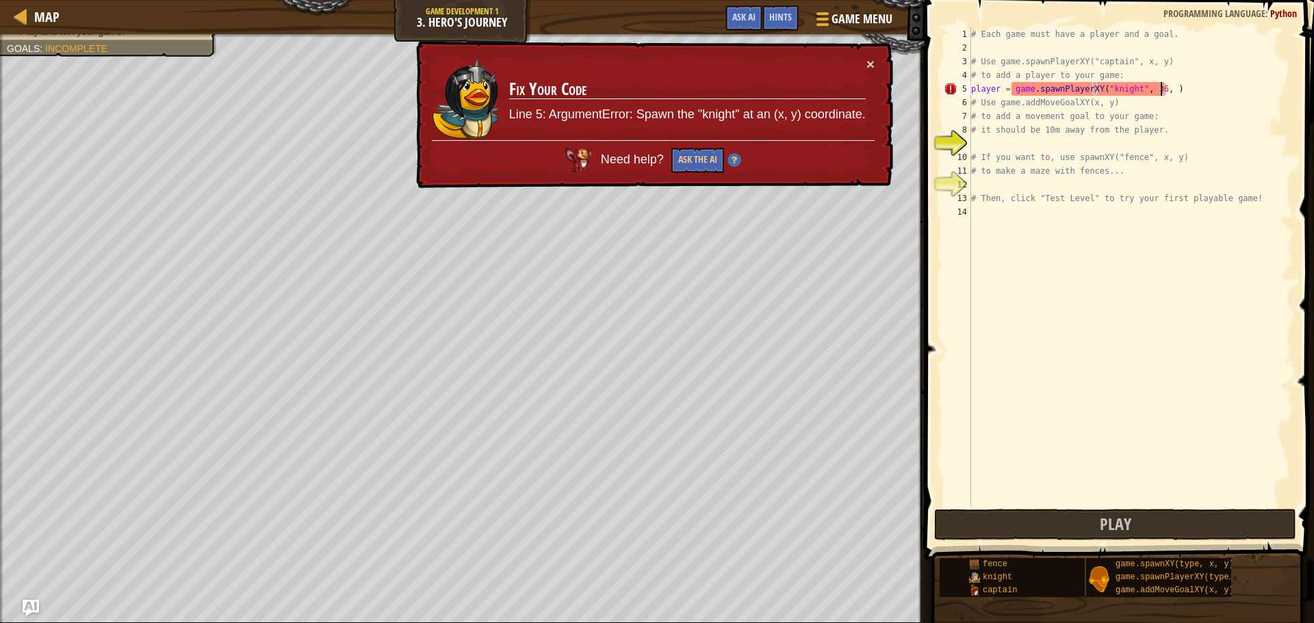
type textarea "player = game.spawnPlayerXY("knight", 36, 10)"
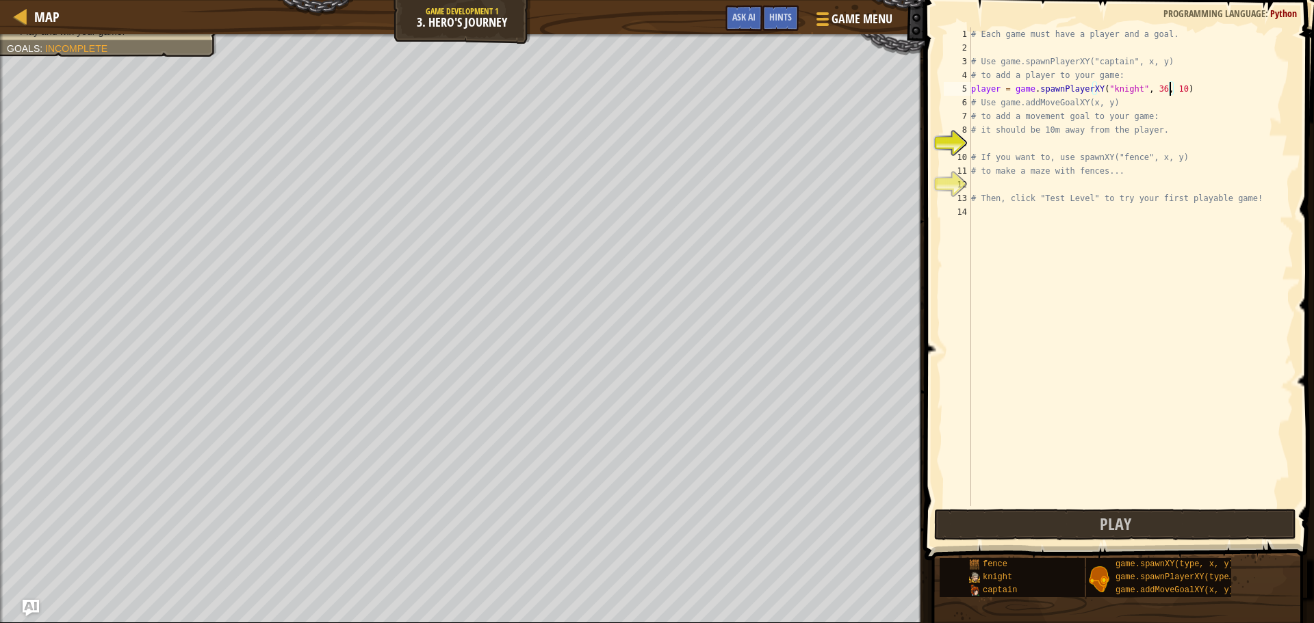
click at [1053, 150] on div "# Each game must have a player and a goal. # Use game.spawnPlayerXY("captain", …" at bounding box center [1130, 280] width 325 height 506
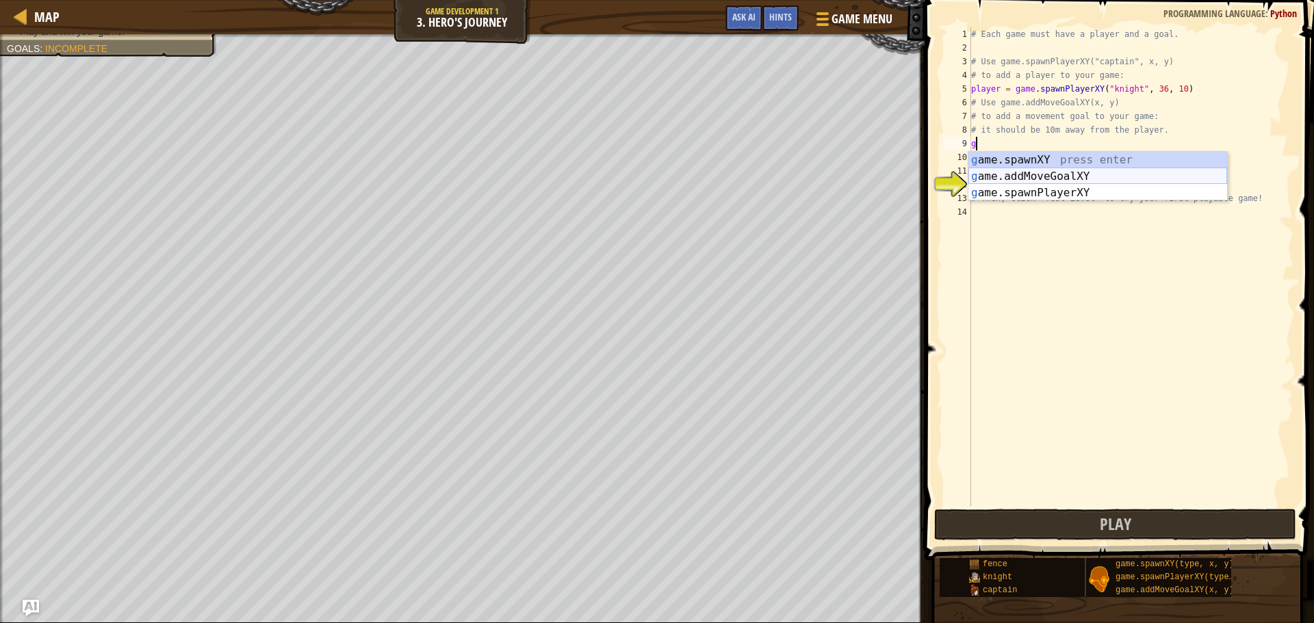
click at [1028, 179] on div "g ame.spawnXY press enter g ame.addMoveGoalXY press enter g ame.spawnPlayerXY p…" at bounding box center [1097, 193] width 259 height 82
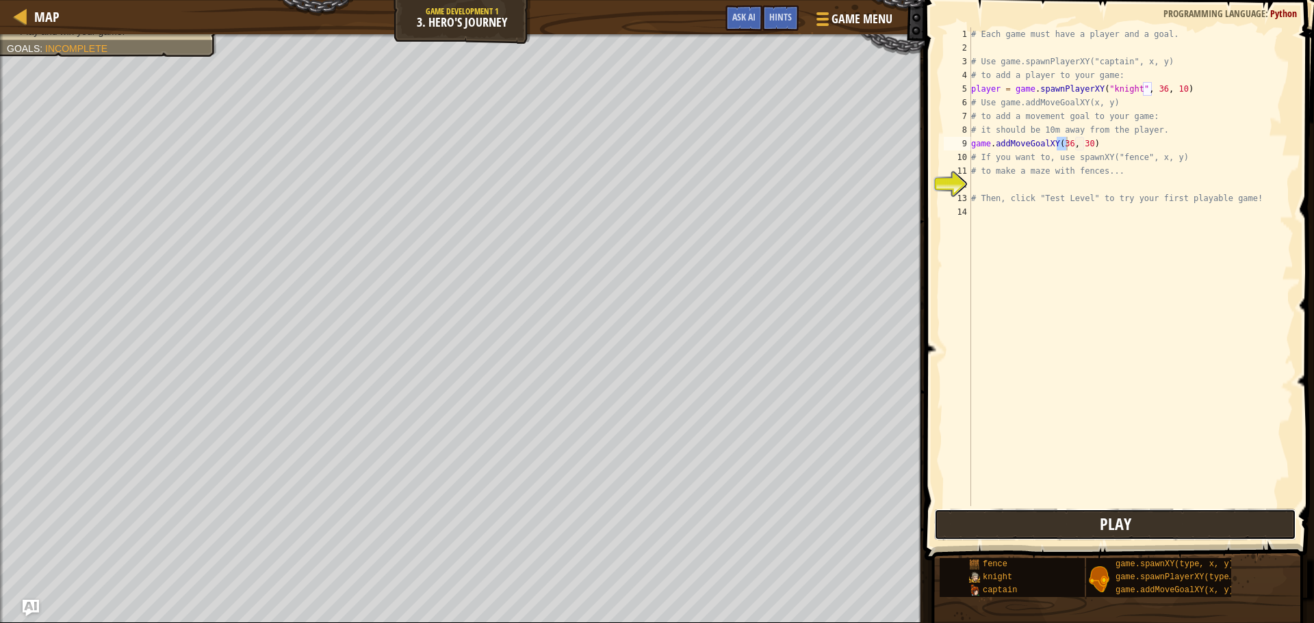
click at [1119, 526] on span "Play" at bounding box center [1114, 524] width 31 height 22
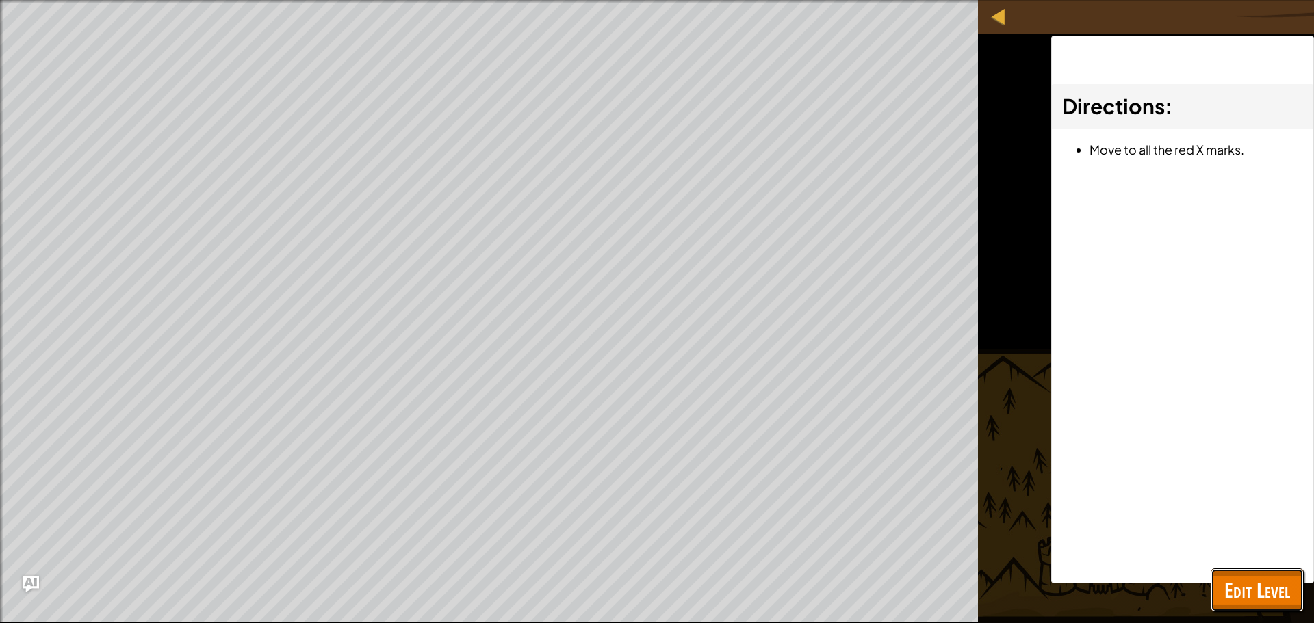
click at [1271, 595] on span "Edit Level" at bounding box center [1257, 590] width 66 height 28
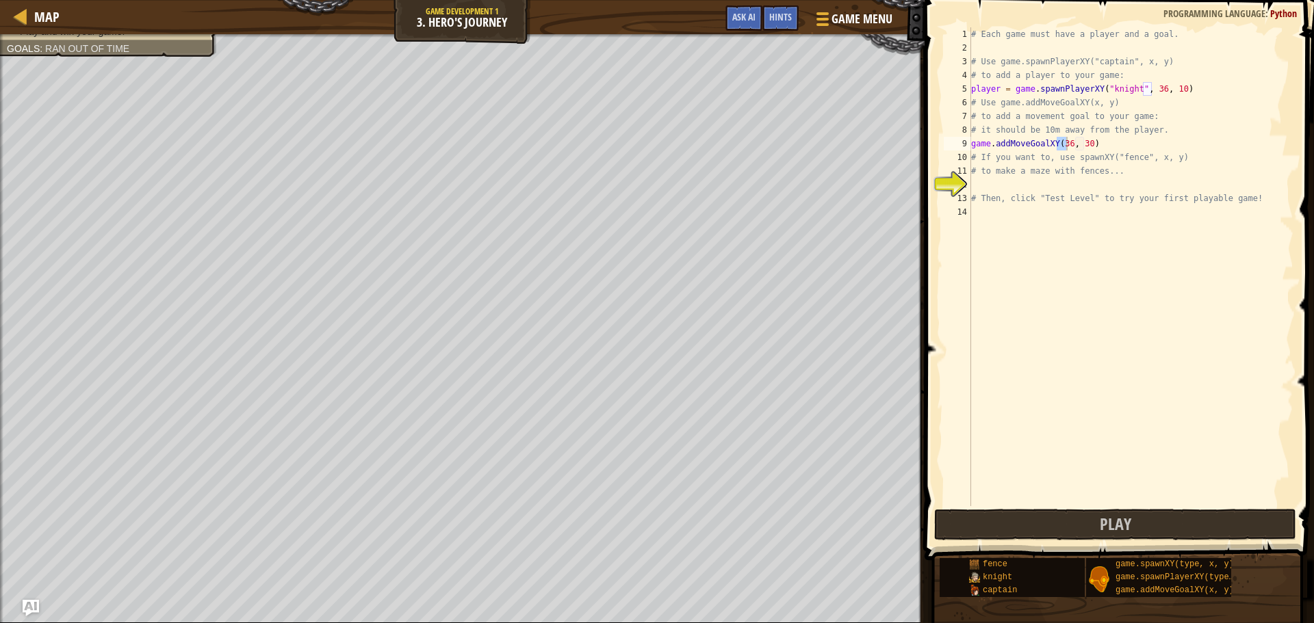
click at [1082, 144] on div "# Each game must have a player and a goal. # Use game.spawnPlayerXY("captain", …" at bounding box center [1130, 280] width 325 height 506
type textarea "game.addMoveGoalXY(36, 40)"
click at [1071, 512] on button "Play" at bounding box center [1115, 524] width 362 height 31
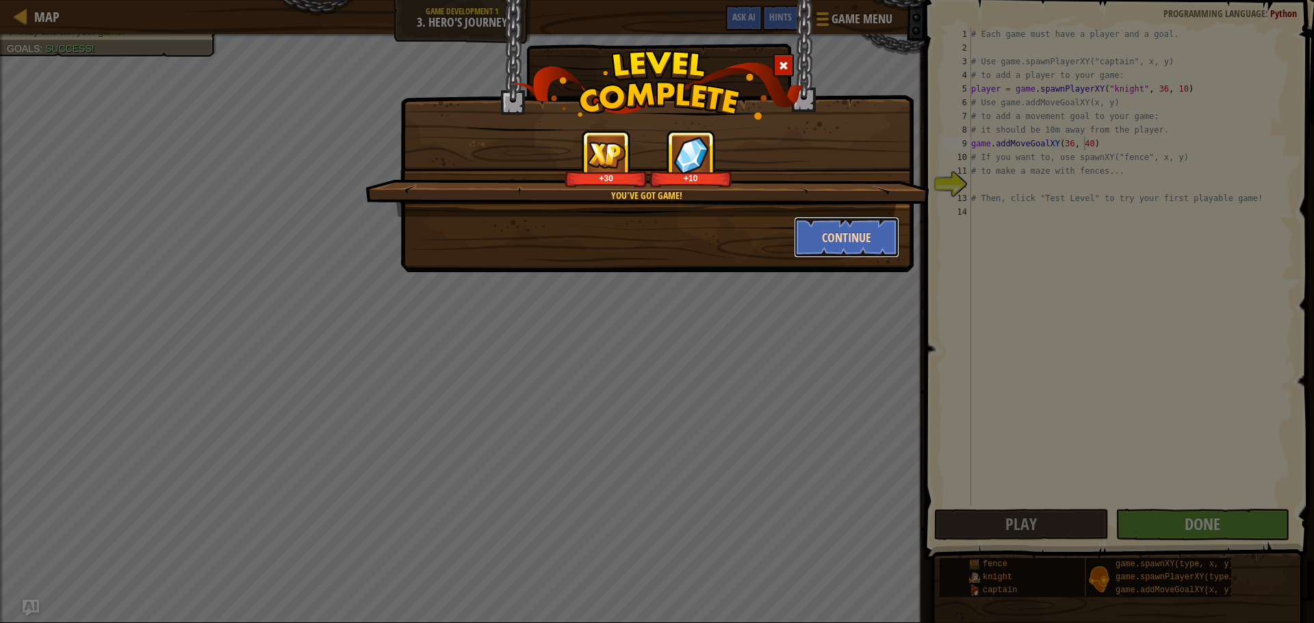
click at [855, 242] on button "Continue" at bounding box center [847, 237] width 106 height 41
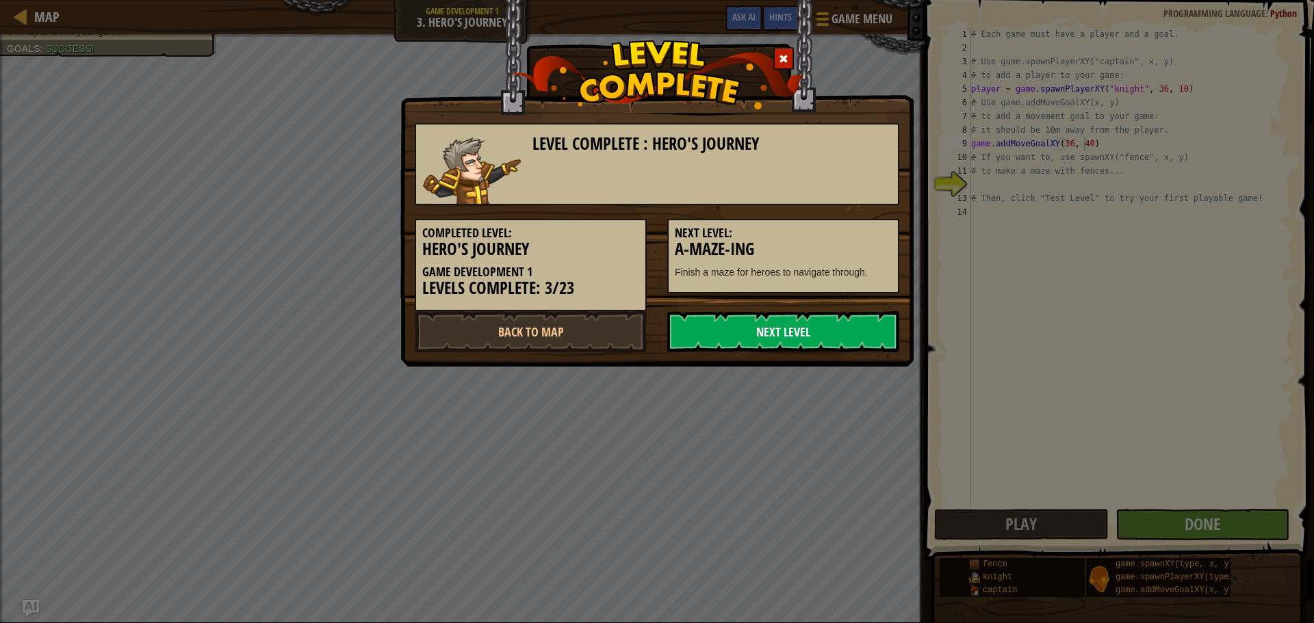
click at [790, 331] on link "Next Level" at bounding box center [783, 331] width 232 height 41
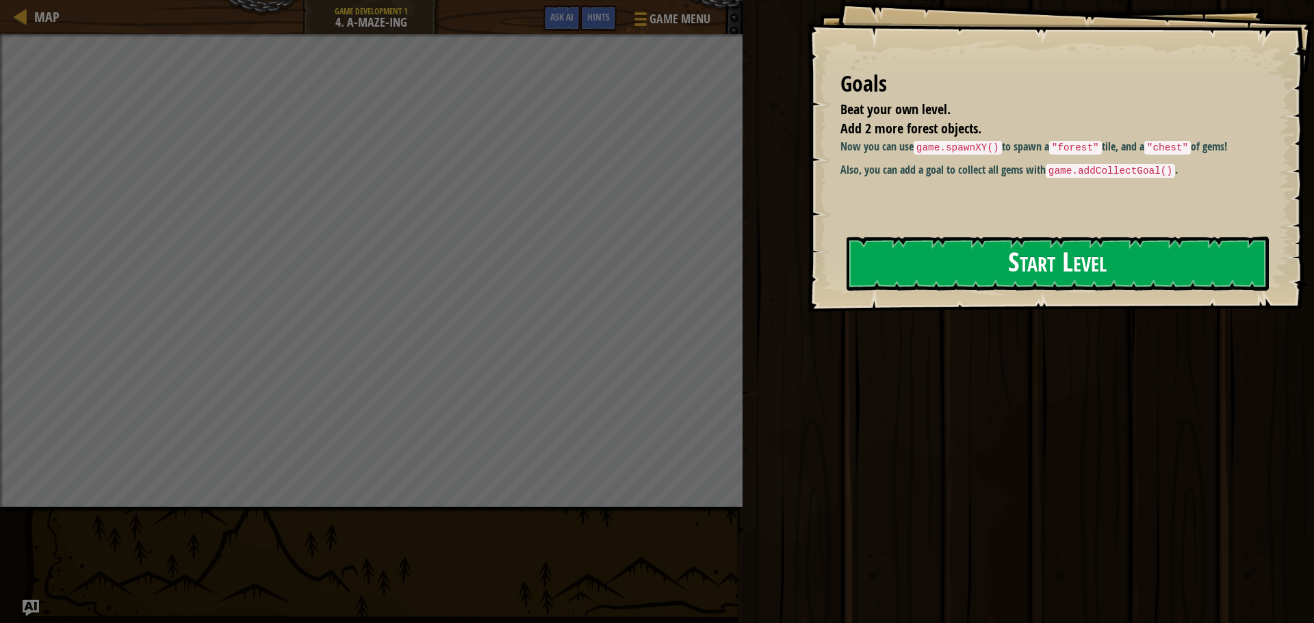
click at [966, 249] on button "Start Level" at bounding box center [1057, 264] width 422 height 54
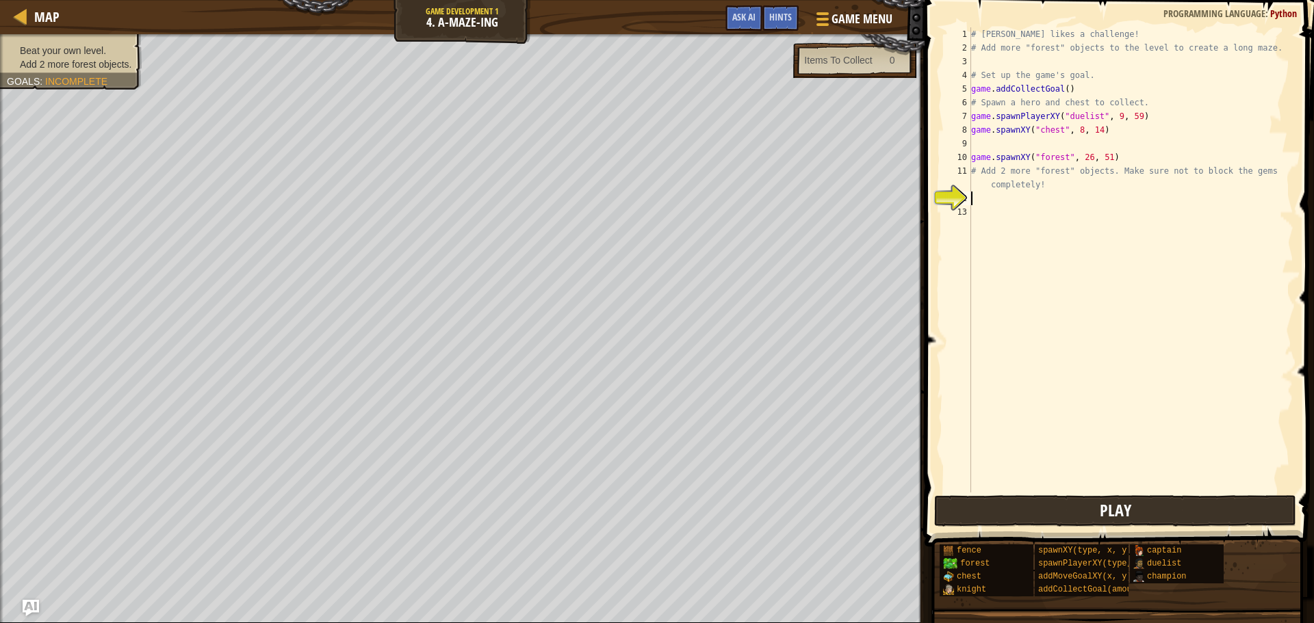
type textarea "g"
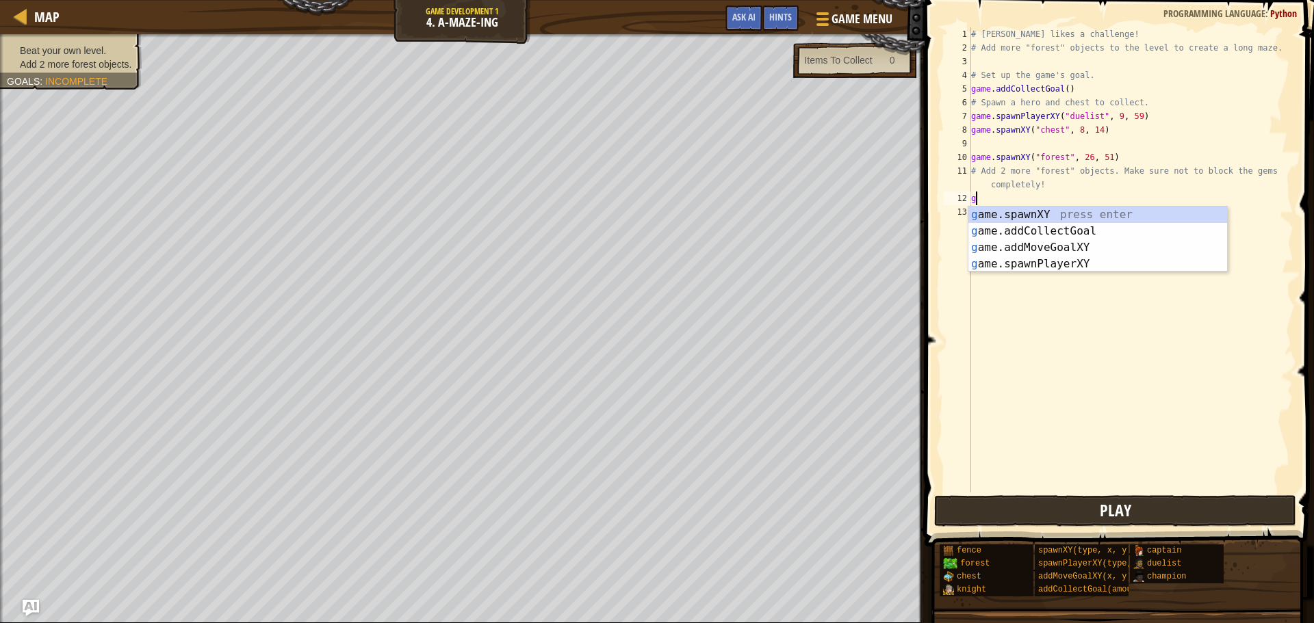
scroll to position [6, 0]
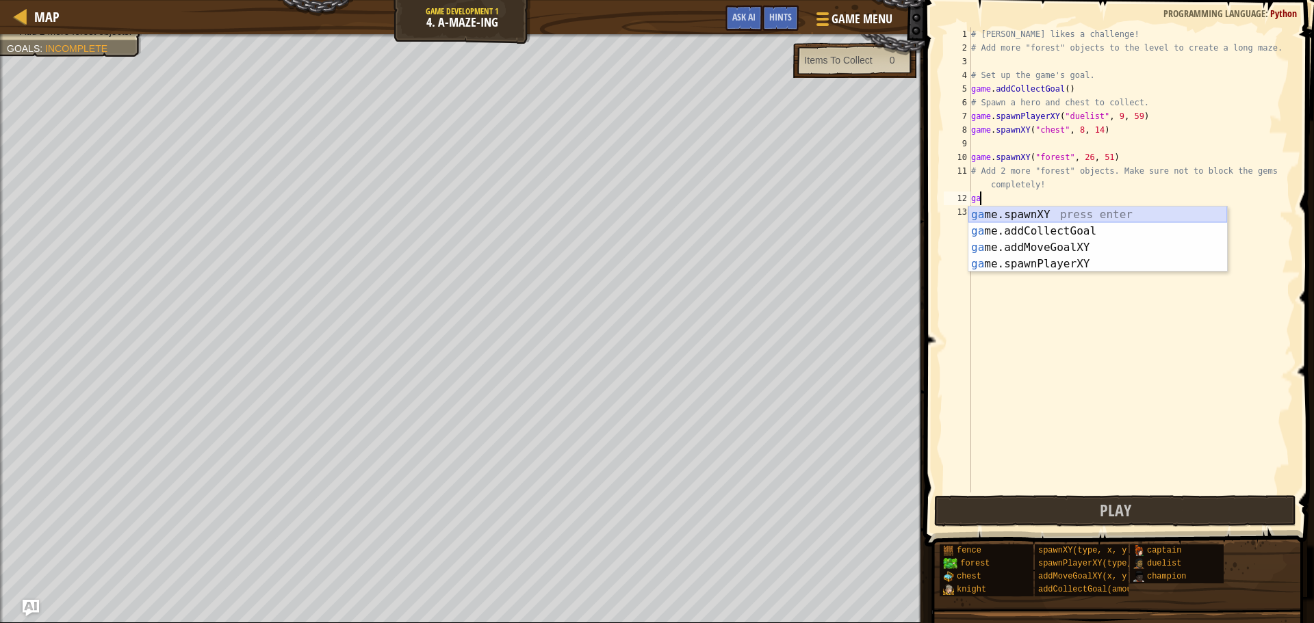
click at [1084, 218] on div "ga me.spawnXY press enter ga me.addCollectGoal press enter ga me.addMoveGoalXY …" at bounding box center [1097, 256] width 259 height 99
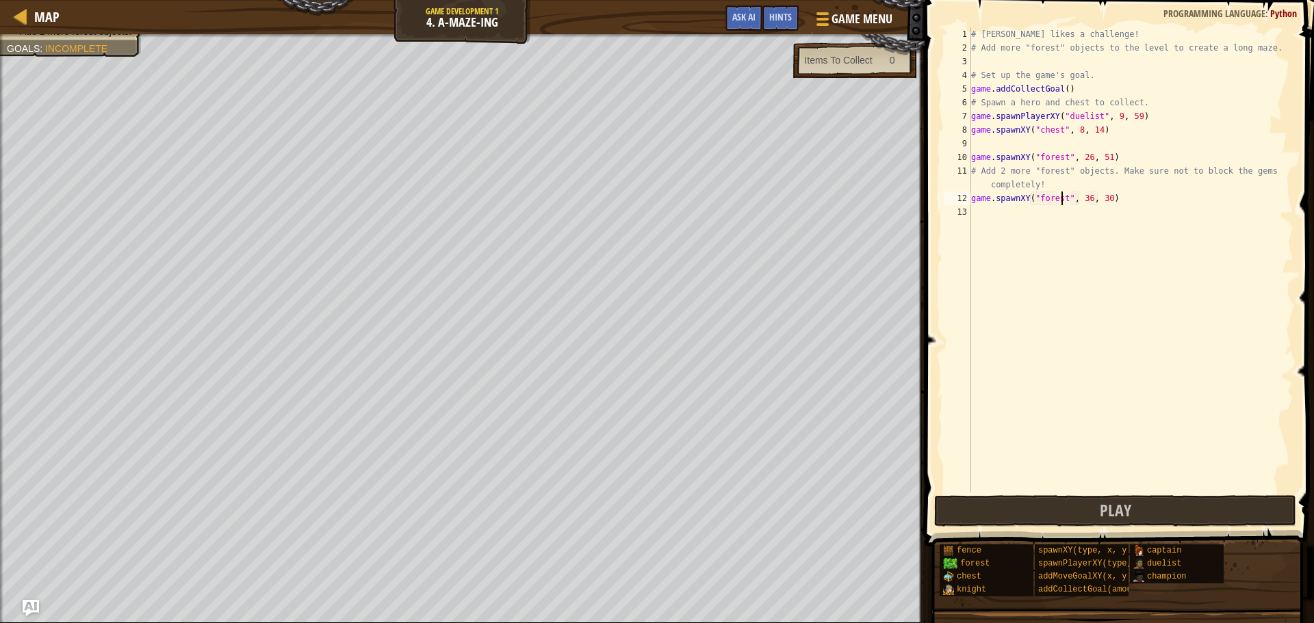
scroll to position [6, 8]
click at [1086, 199] on div "# [PERSON_NAME] likes a challenge! # Add more "forest" objects to the level to …" at bounding box center [1130, 273] width 325 height 493
click at [1082, 199] on div "# [PERSON_NAME] likes a challenge! # Add more "forest" objects to the level to …" at bounding box center [1130, 273] width 325 height 493
click at [1101, 197] on div "# [PERSON_NAME] likes a challenge! # Add more "forest" objects to the level to …" at bounding box center [1130, 273] width 325 height 493
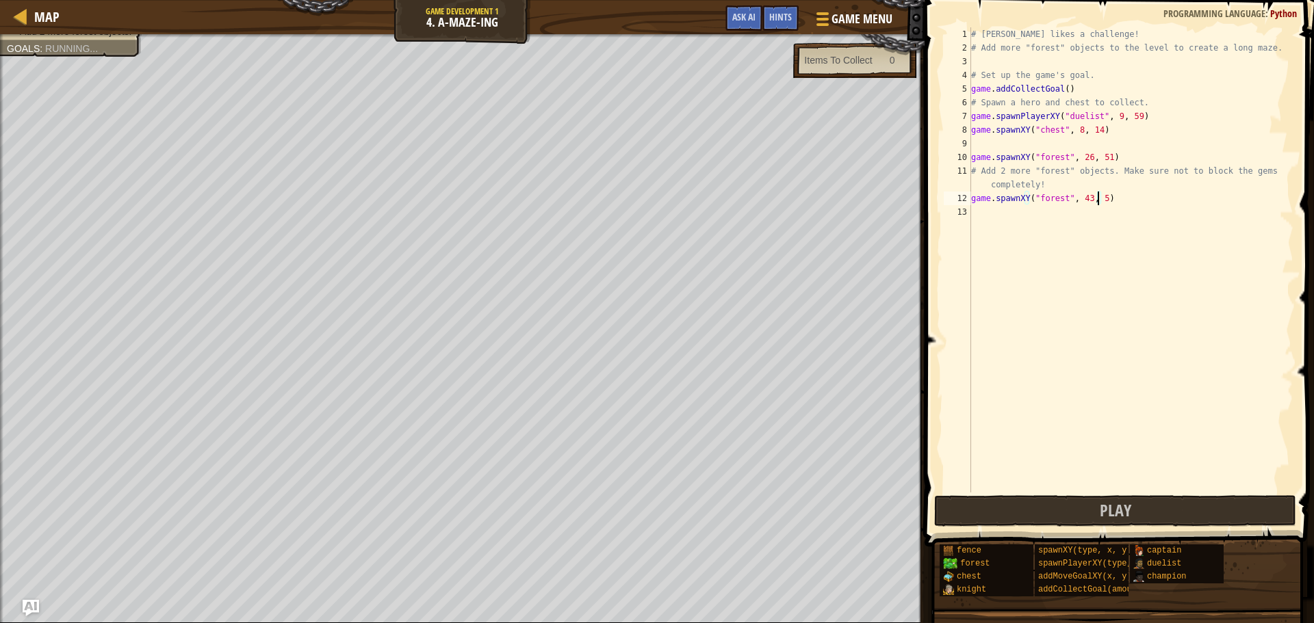
type textarea "game.spawnXY("forest", 43, 59)"
click at [1010, 215] on div "# [PERSON_NAME] likes a challenge! # Add more "forest" objects to the level to …" at bounding box center [1130, 273] width 325 height 493
type textarea "g"
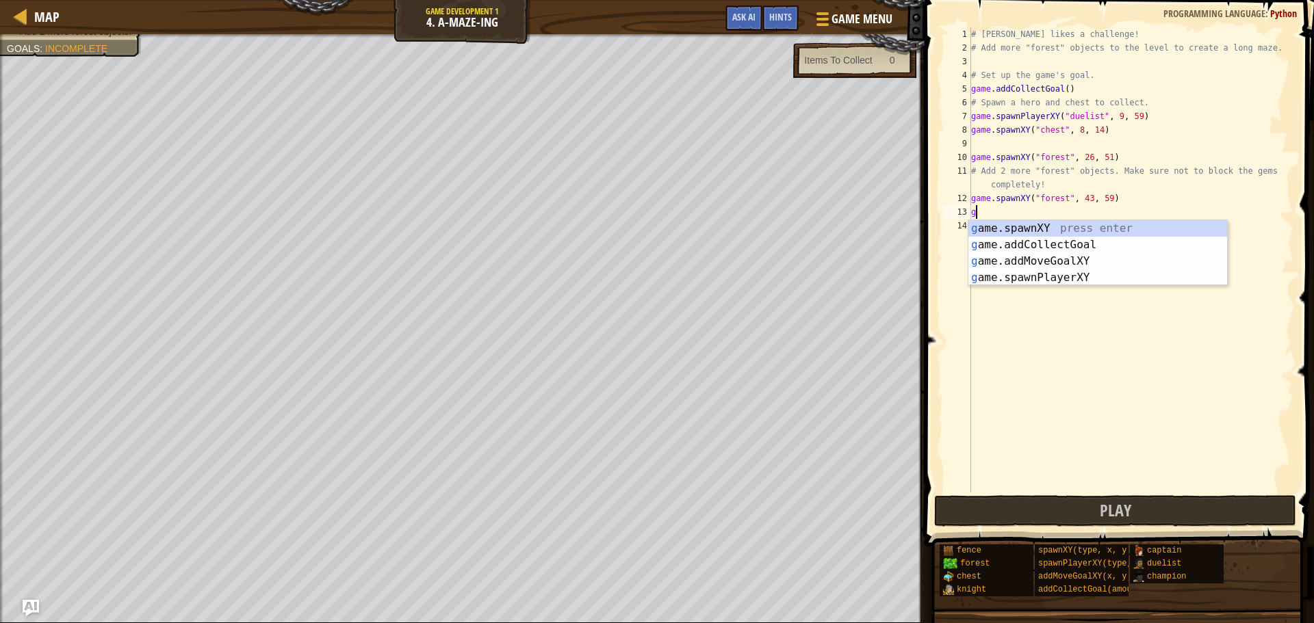
click at [997, 219] on div "# [PERSON_NAME] likes a challenge! # Add more "forest" objects to the level to …" at bounding box center [1130, 273] width 325 height 493
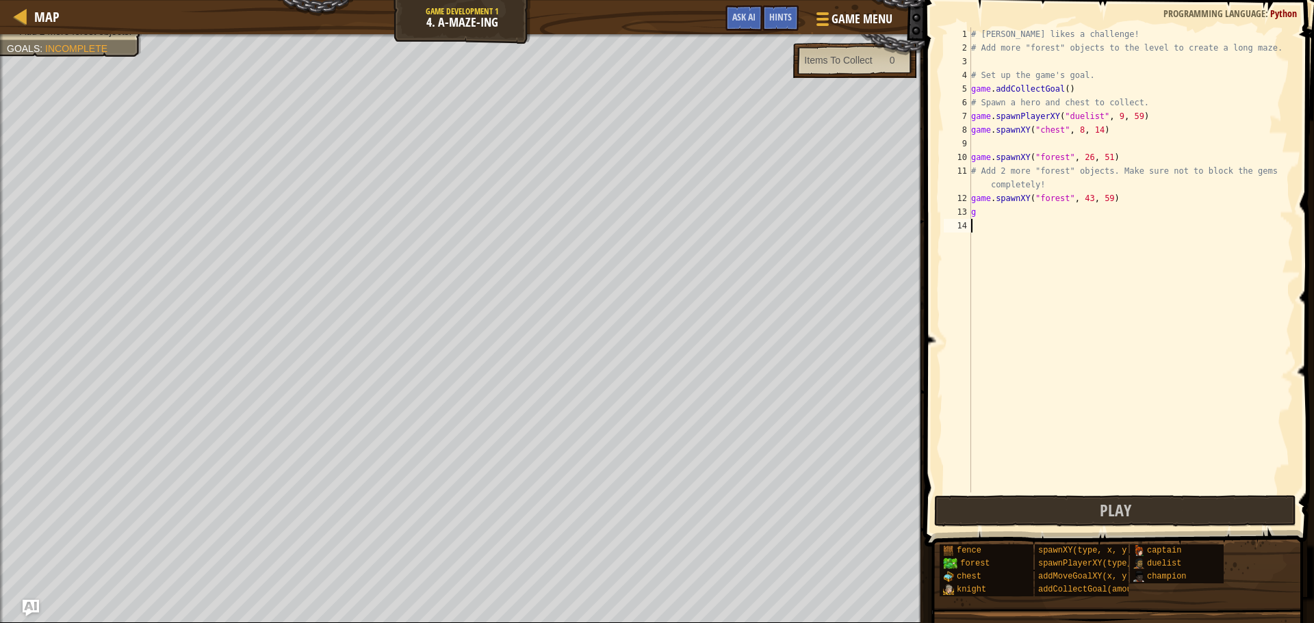
click at [987, 213] on div "# [PERSON_NAME] likes a challenge! # Add more "forest" objects to the level to …" at bounding box center [1130, 273] width 325 height 493
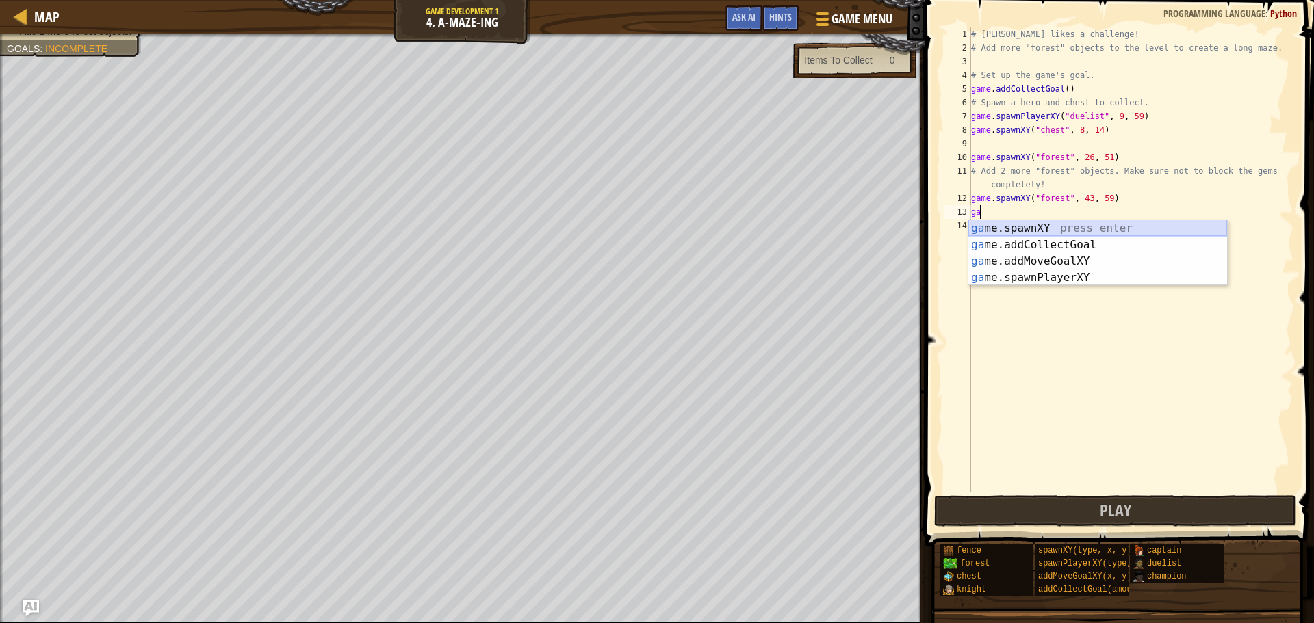
click at [1005, 231] on div "ga me.spawnXY press enter ga me.addCollectGoal press enter ga me.addMoveGoalXY …" at bounding box center [1097, 269] width 259 height 99
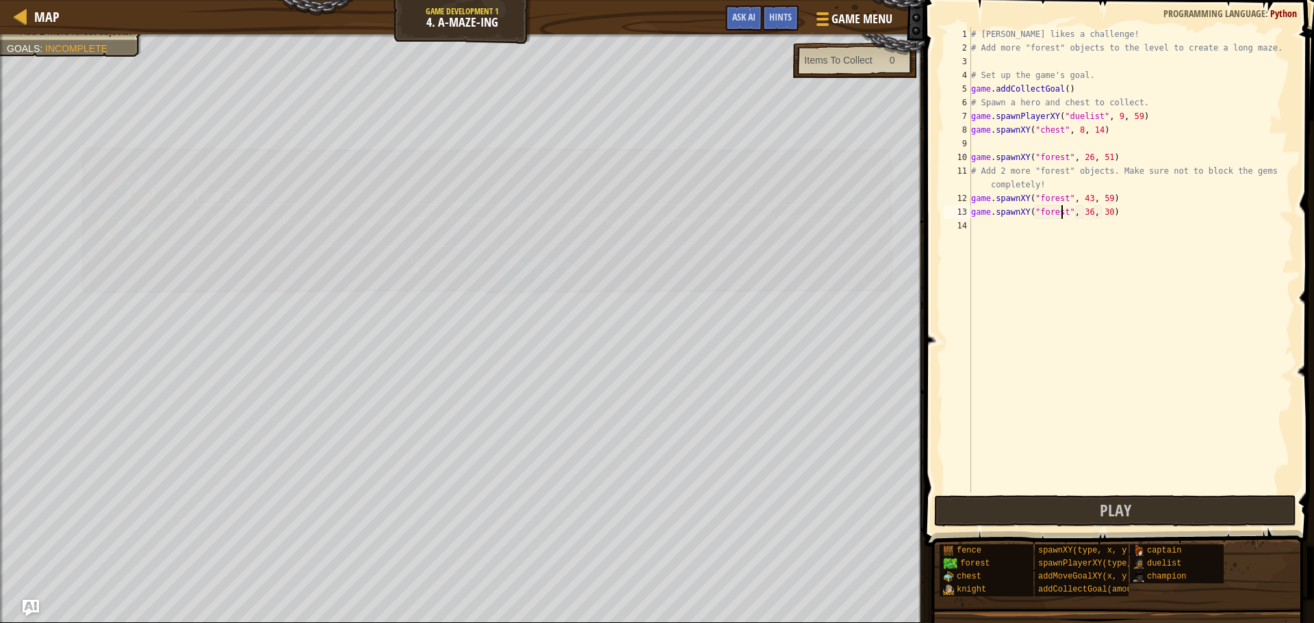
scroll to position [6, 8]
click at [1084, 211] on div "# [PERSON_NAME] likes a challenge! # Add more "forest" objects to the level to …" at bounding box center [1130, 273] width 325 height 493
click at [1102, 210] on div "# [PERSON_NAME] likes a challenge! # Add more "forest" objects to the level to …" at bounding box center [1130, 273] width 325 height 493
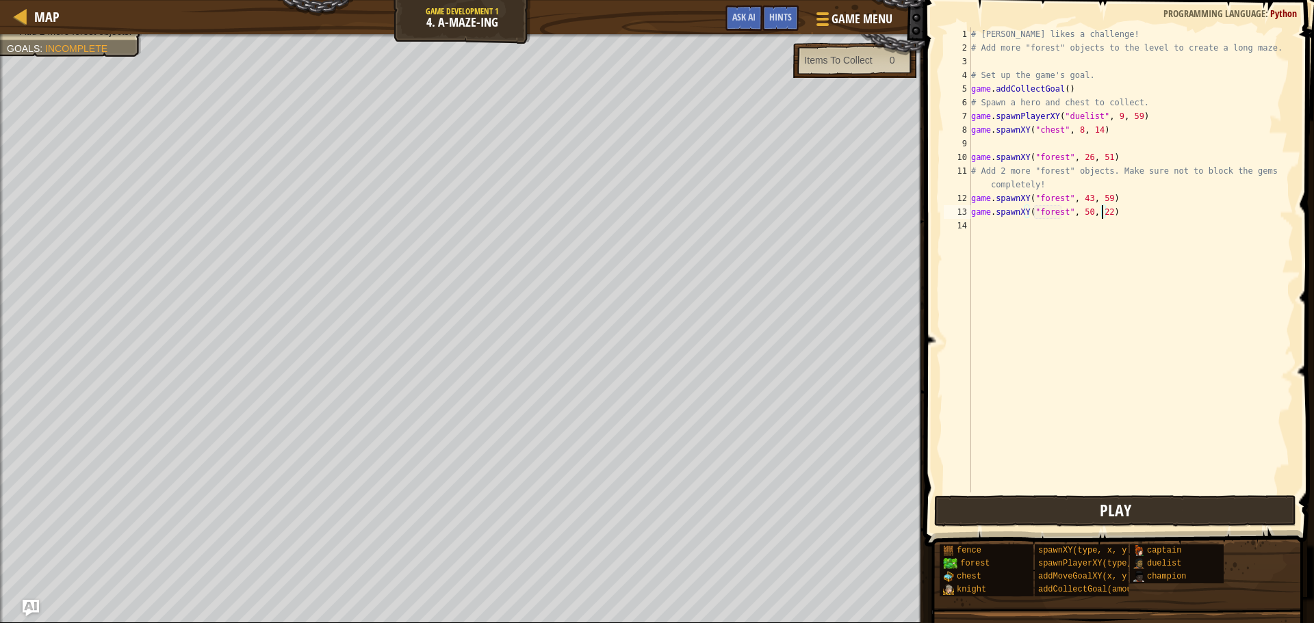
type textarea "game.spawnXY("forest", 50, 22)"
click at [1085, 507] on button "Play" at bounding box center [1115, 510] width 362 height 31
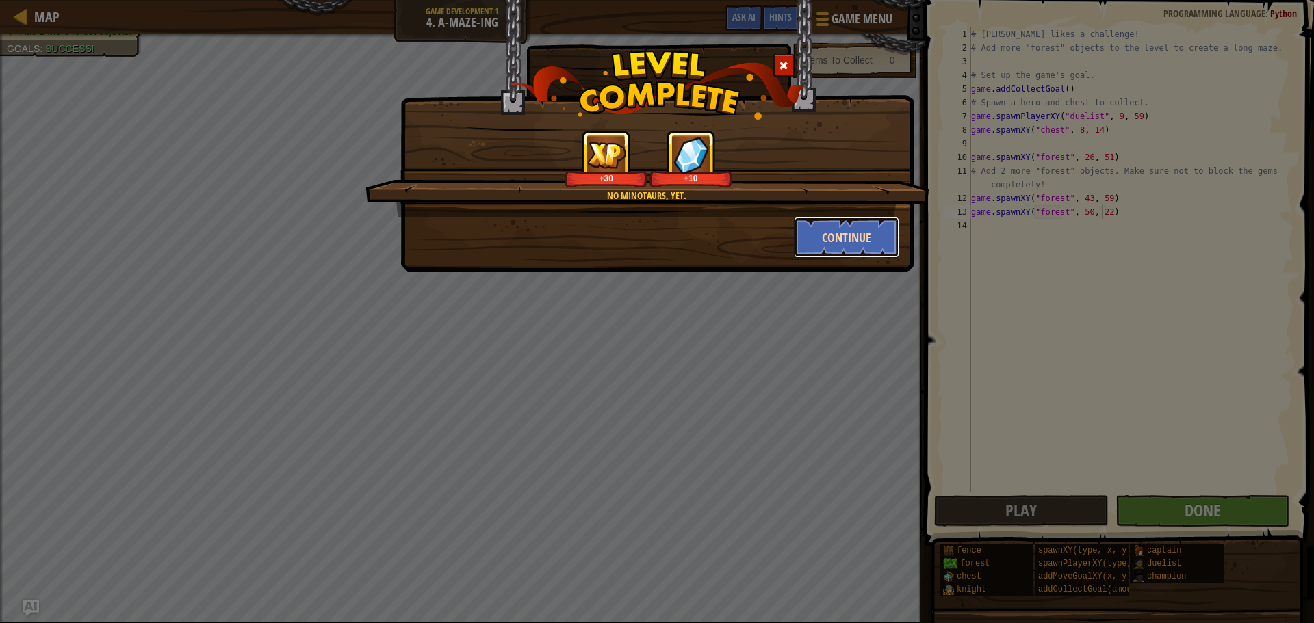
click at [818, 235] on button "Continue" at bounding box center [847, 237] width 106 height 41
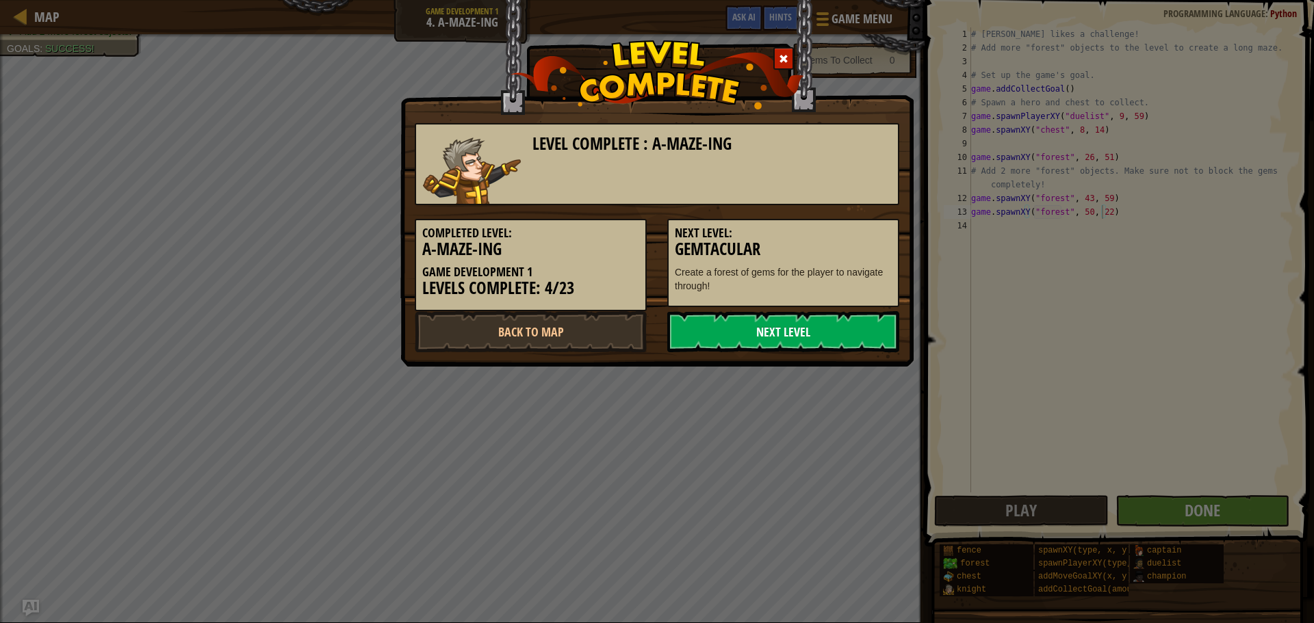
click at [724, 329] on link "Next Level" at bounding box center [783, 331] width 232 height 41
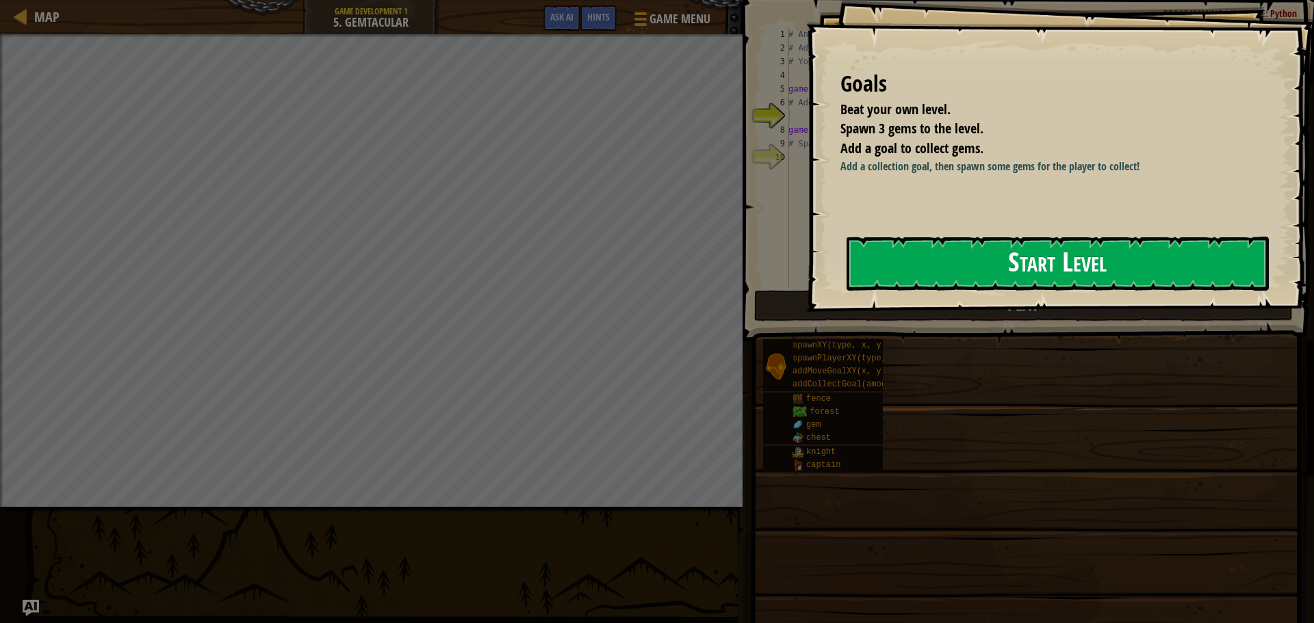
click at [1027, 264] on button "Start Level" at bounding box center [1057, 264] width 422 height 54
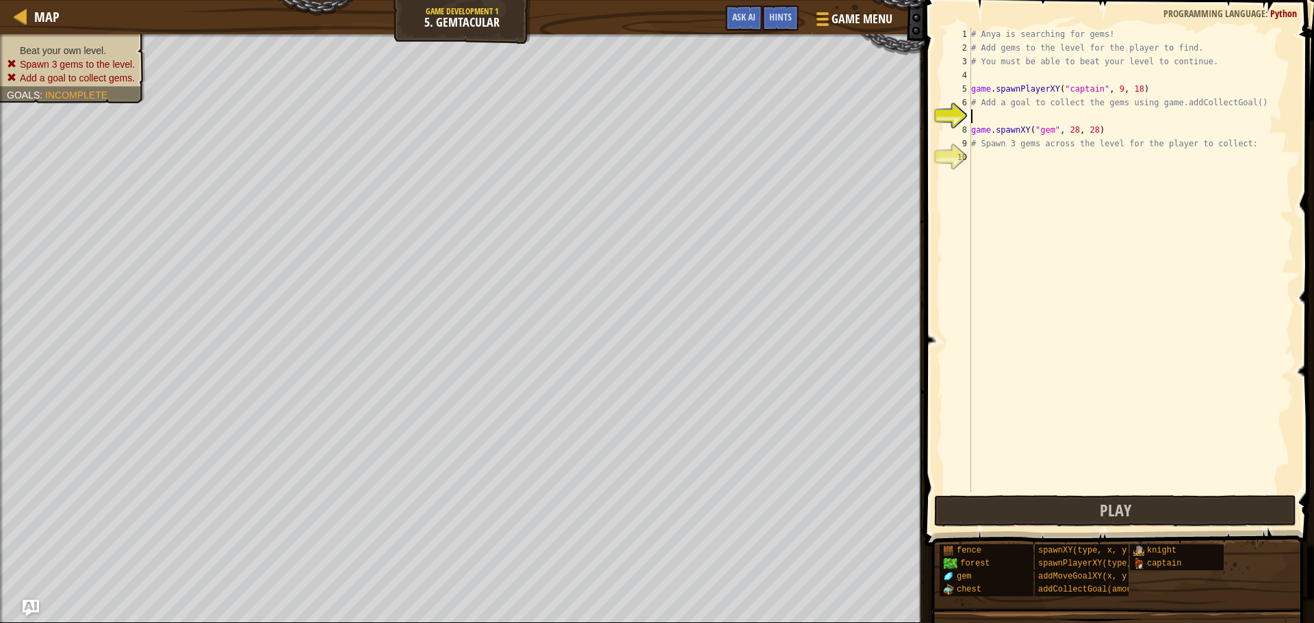
scroll to position [6, 0]
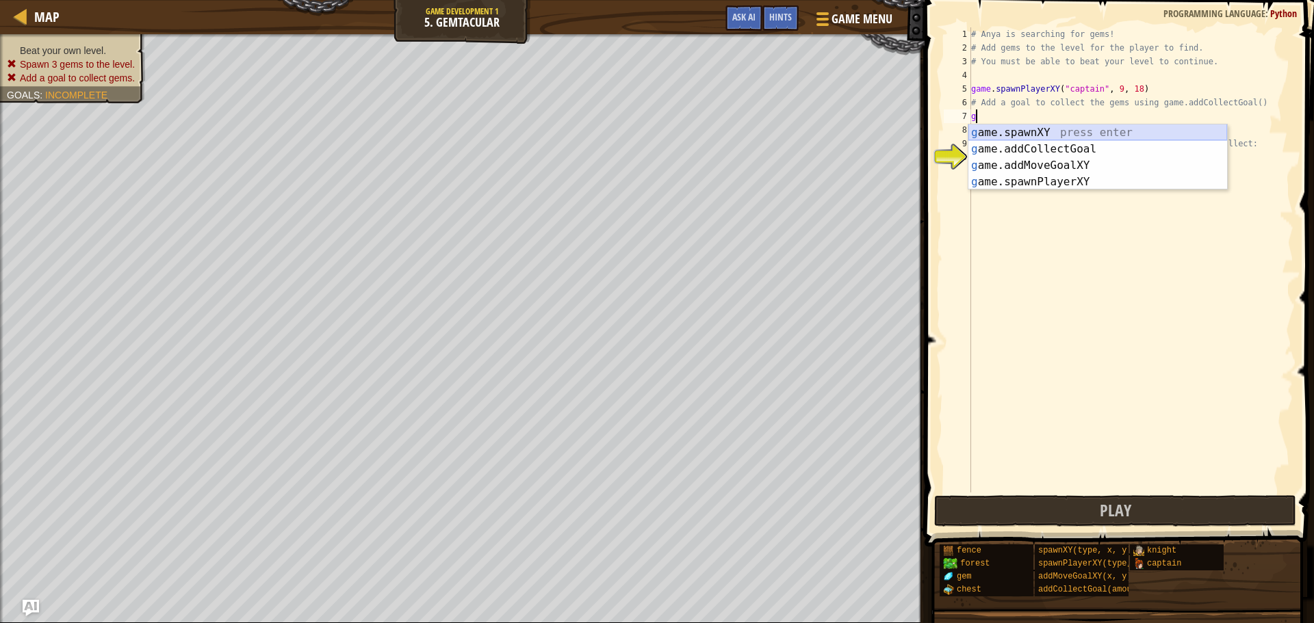
click at [1102, 133] on div "g ame.spawnXY press enter g ame.addCollectGoal press enter g ame.addMoveGoalXY …" at bounding box center [1097, 174] width 259 height 99
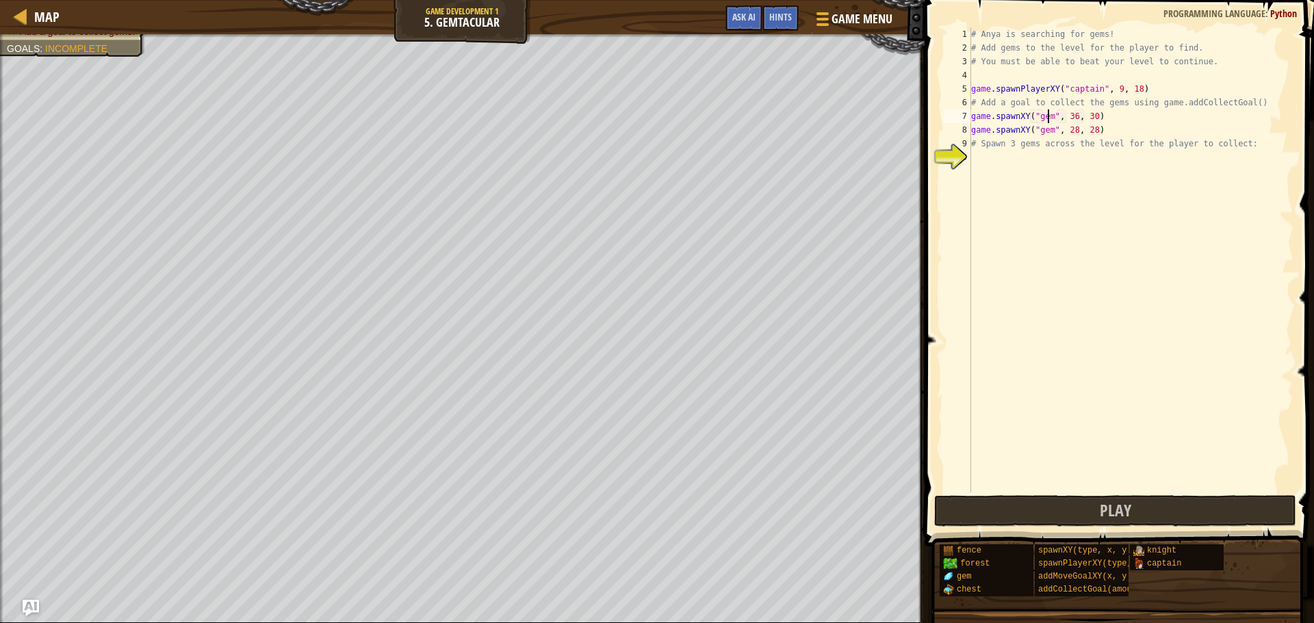
scroll to position [6, 6]
click at [1069, 132] on div "# Anya is searching for gems! # Add gems to the level for the player to find. #…" at bounding box center [1130, 273] width 325 height 493
click at [1086, 126] on div "# Anya is searching for gems! # Add gems to the level for the player to find. #…" at bounding box center [1130, 273] width 325 height 493
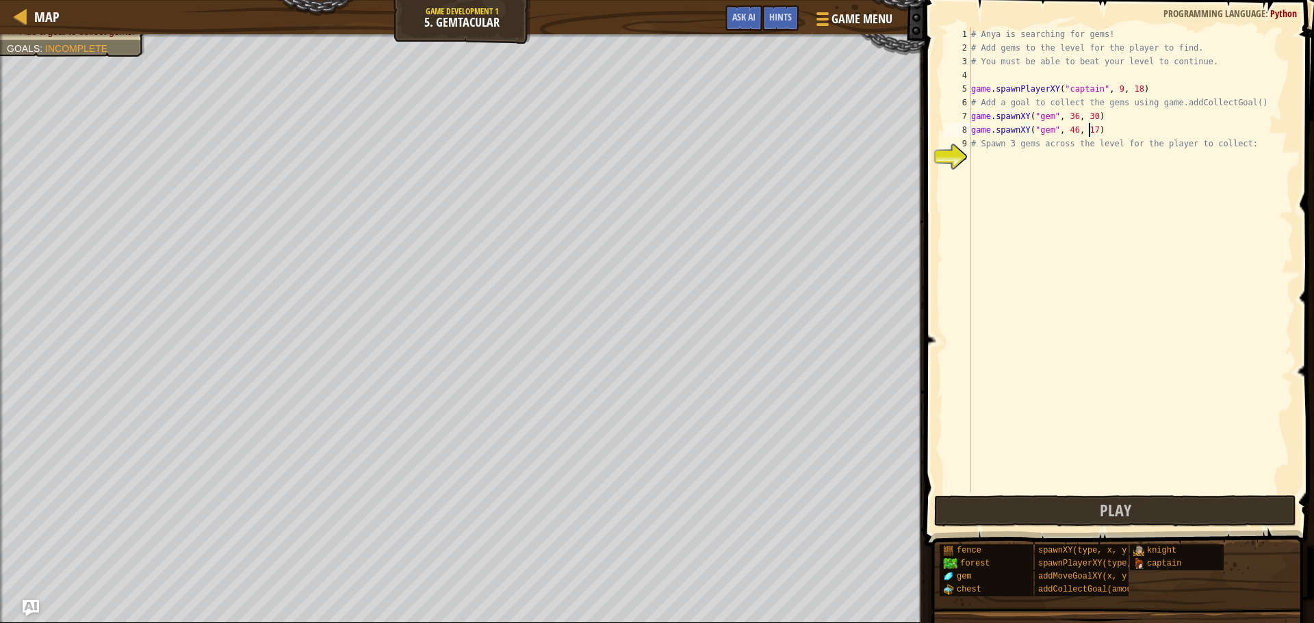
click at [1069, 118] on div "# Anya is searching for gems! # Add gems to the level for the player to find. #…" at bounding box center [1130, 273] width 325 height 493
click at [1087, 114] on div "# Anya is searching for gems! # Add gems to the level for the player to find. #…" at bounding box center [1130, 273] width 325 height 493
type textarea "game.spawnXY("gem", 28, 28)"
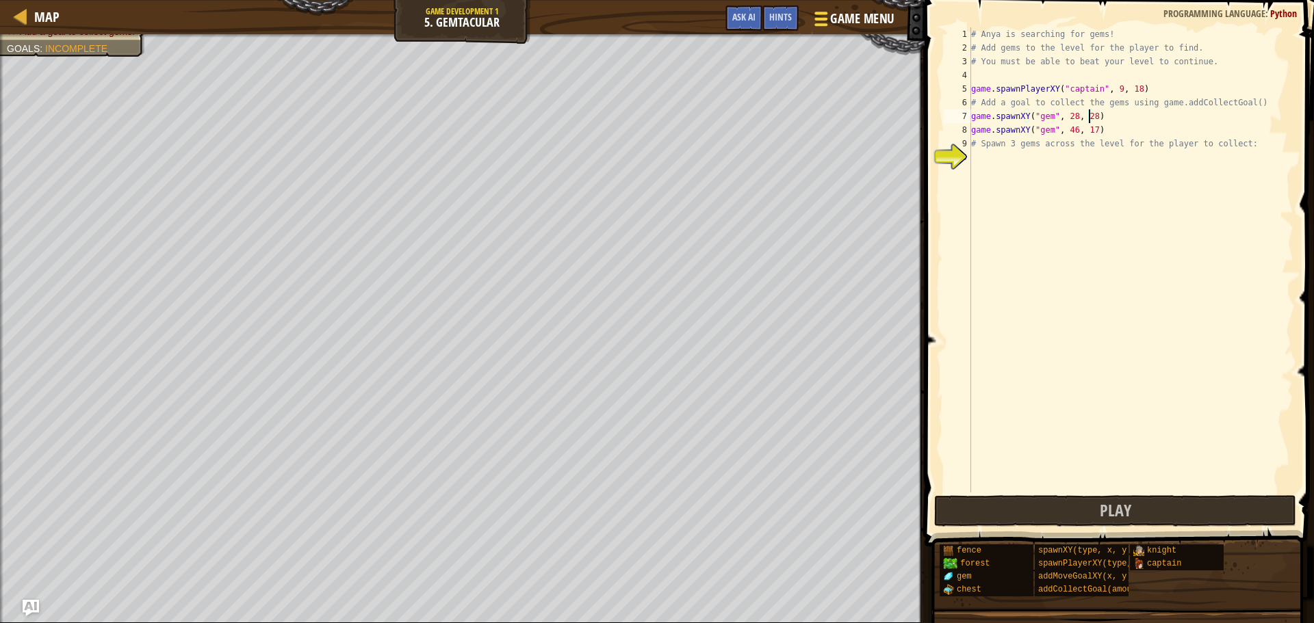
click at [861, 14] on span "Game Menu" at bounding box center [862, 19] width 64 height 18
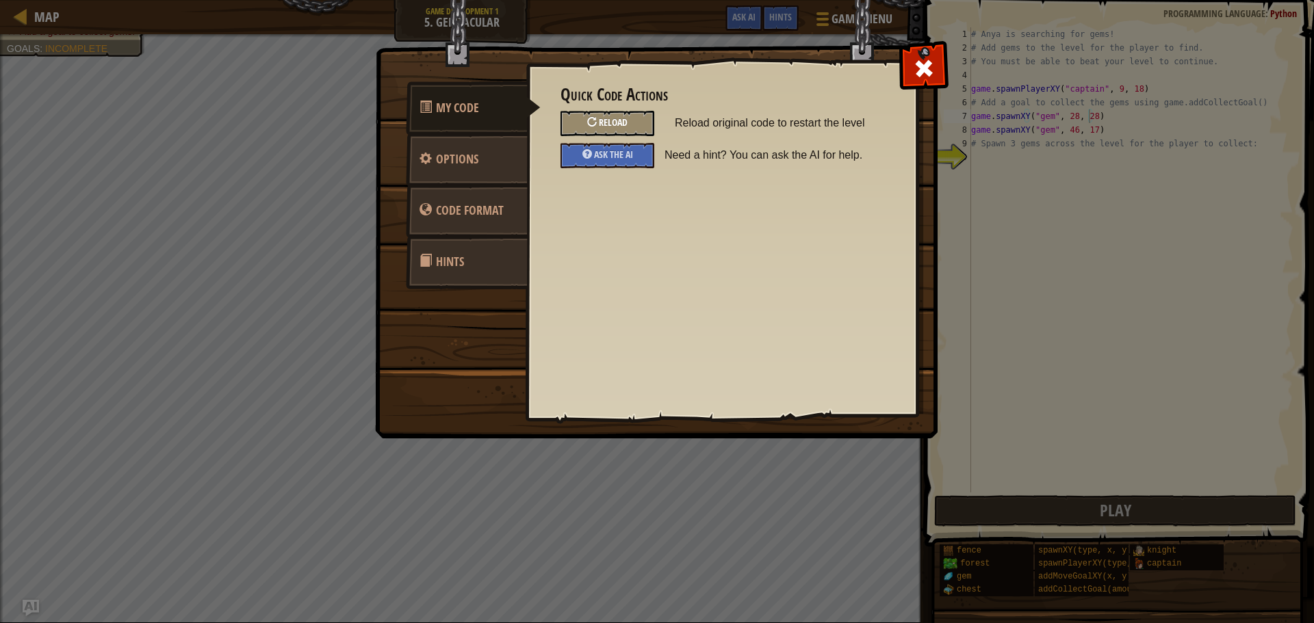
click at [597, 112] on div "Reload" at bounding box center [607, 123] width 94 height 25
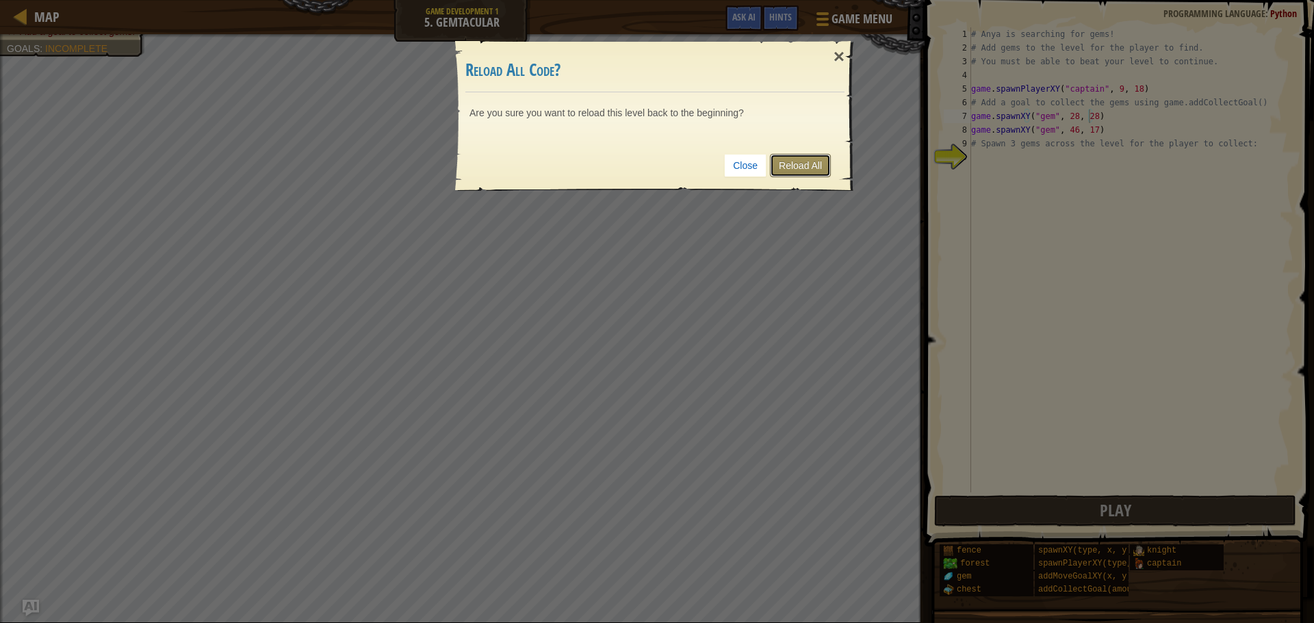
click at [796, 159] on link "Reload All" at bounding box center [800, 165] width 61 height 23
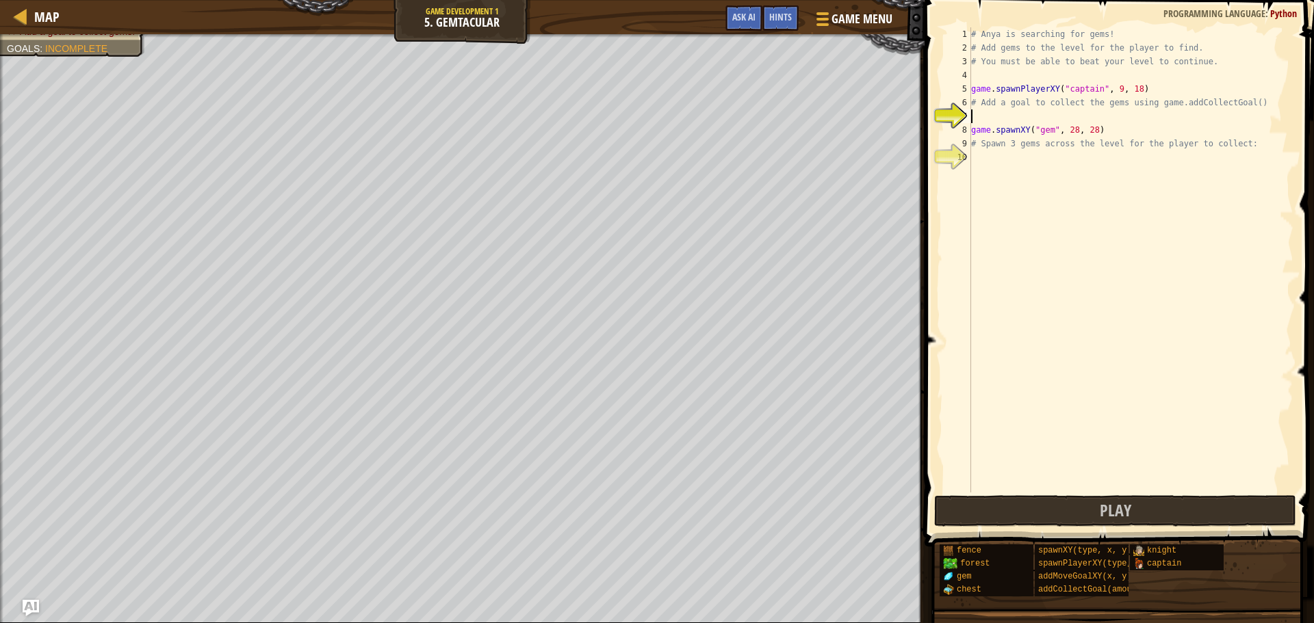
scroll to position [6, 0]
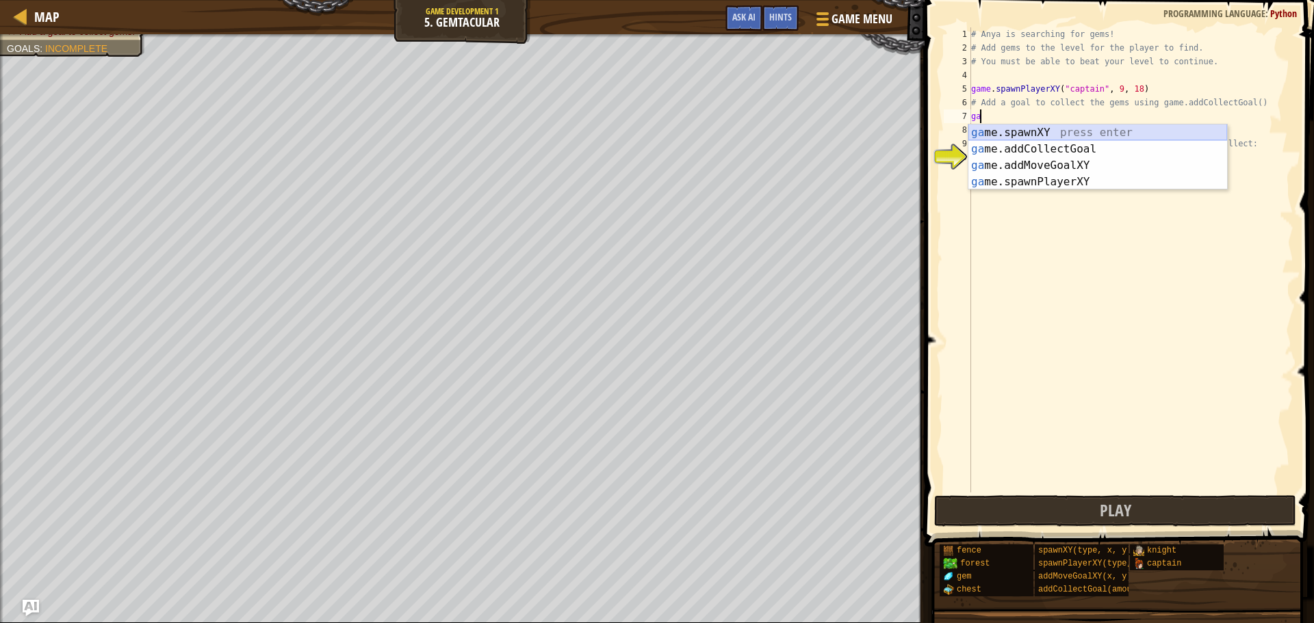
click at [1015, 137] on div "ga me.spawnXY press enter ga me.addCollectGoal press enter ga me.addMoveGoalXY …" at bounding box center [1097, 174] width 259 height 99
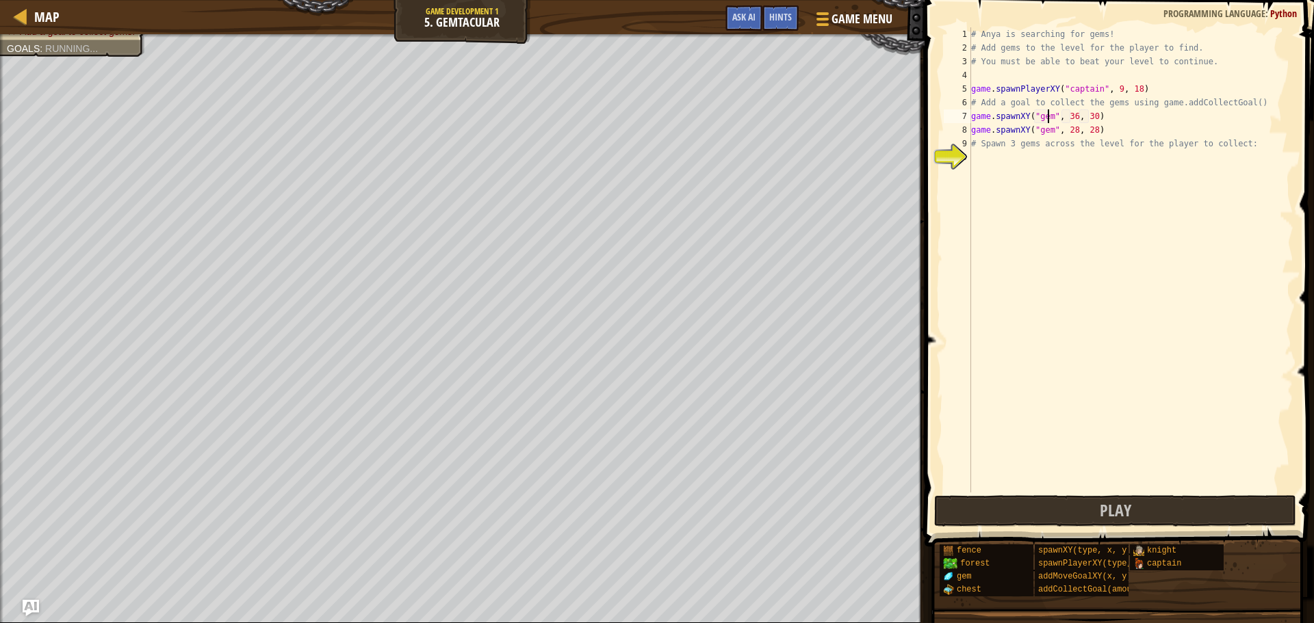
scroll to position [6, 6]
type textarea "game.spawnXY("gem", 36, 30)"
click at [867, 15] on span "Game Menu" at bounding box center [862, 19] width 64 height 18
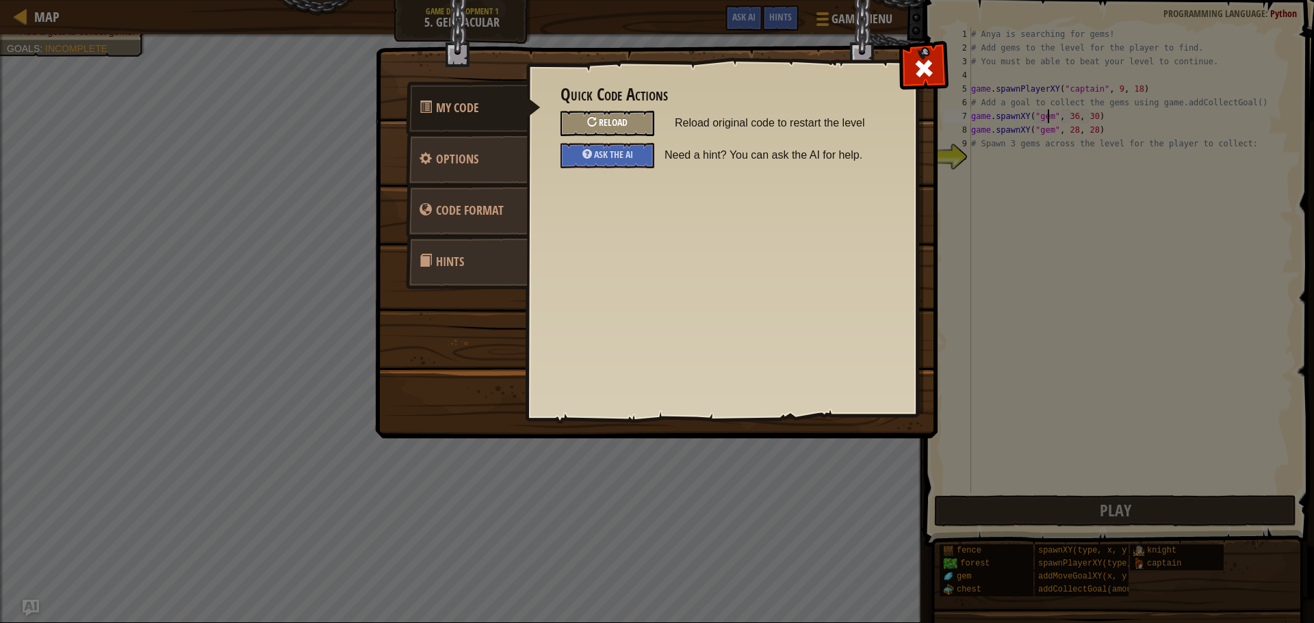
click at [606, 123] on span "Reload" at bounding box center [613, 122] width 29 height 13
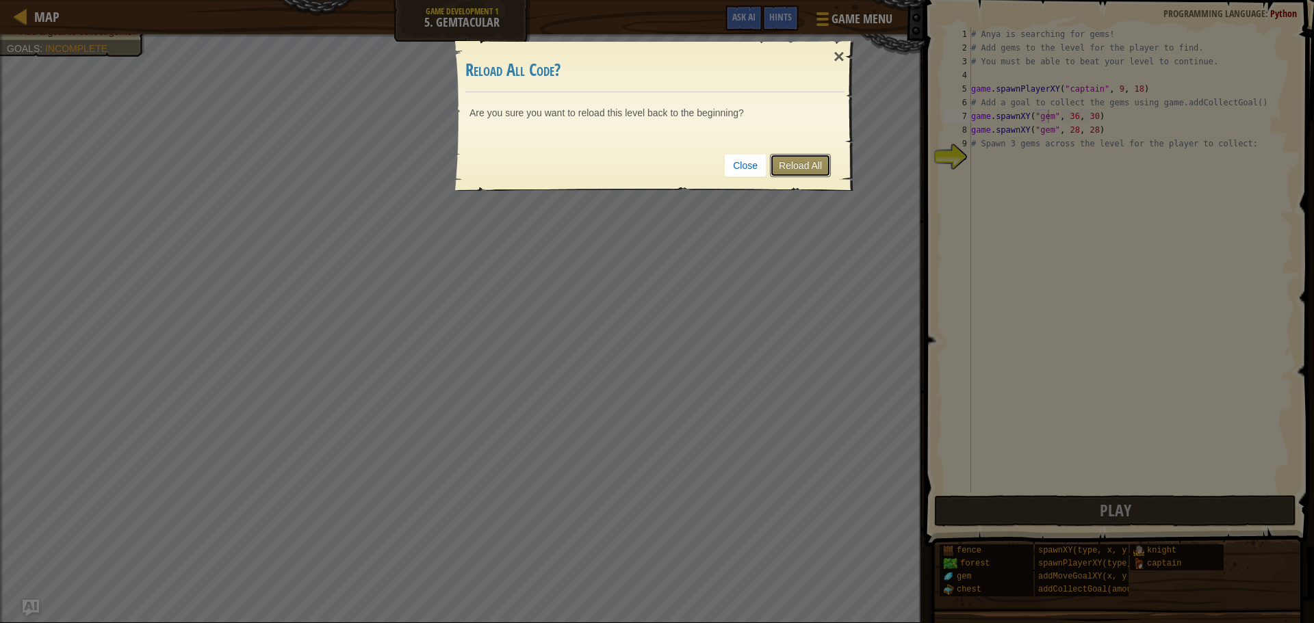
click at [787, 168] on link "Reload All" at bounding box center [800, 165] width 61 height 23
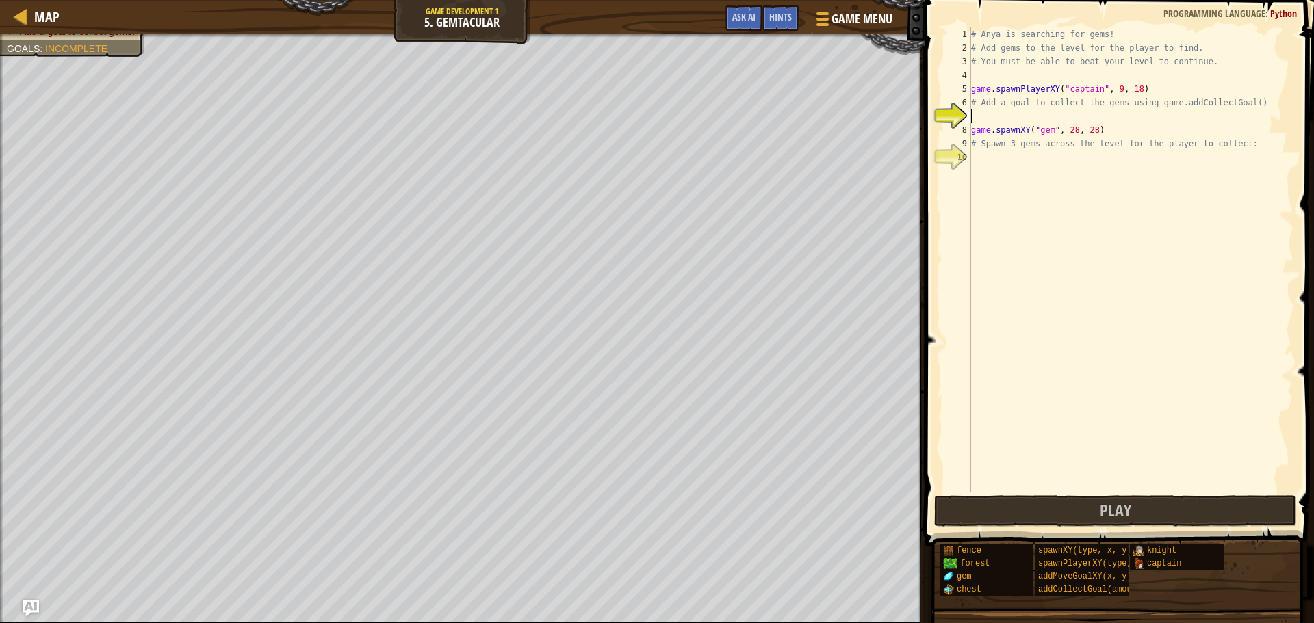
scroll to position [6, 0]
click at [845, 20] on span "Game Menu" at bounding box center [862, 19] width 64 height 18
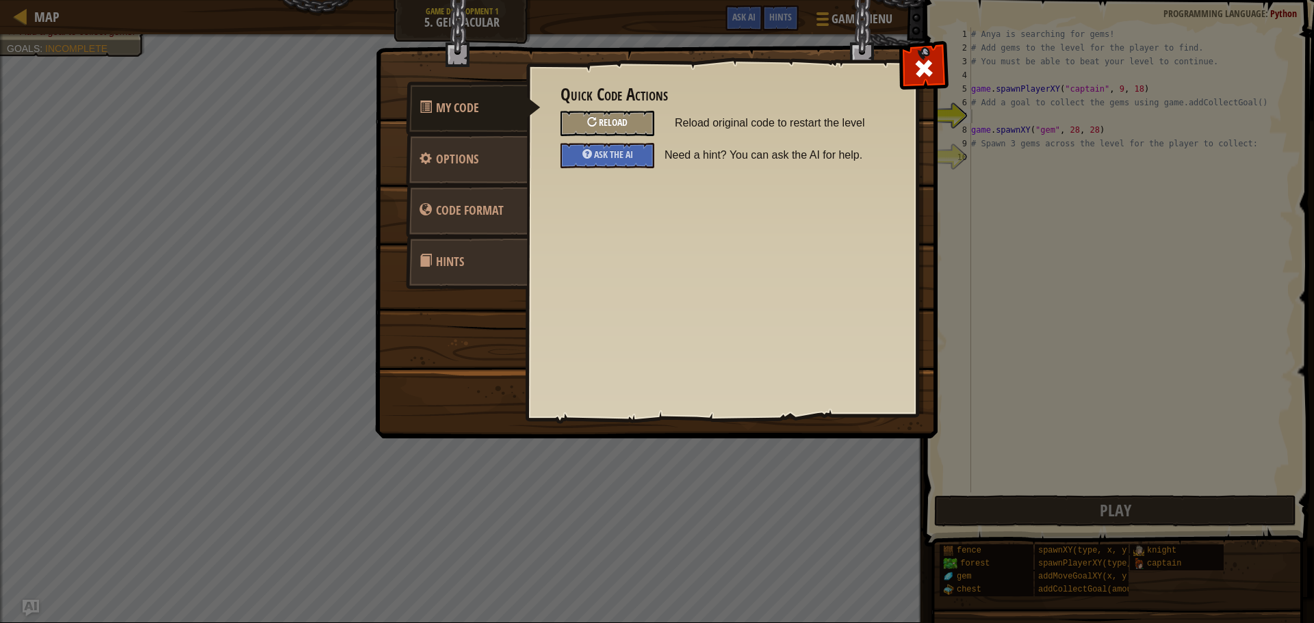
click at [601, 118] on span "Reload" at bounding box center [613, 122] width 29 height 13
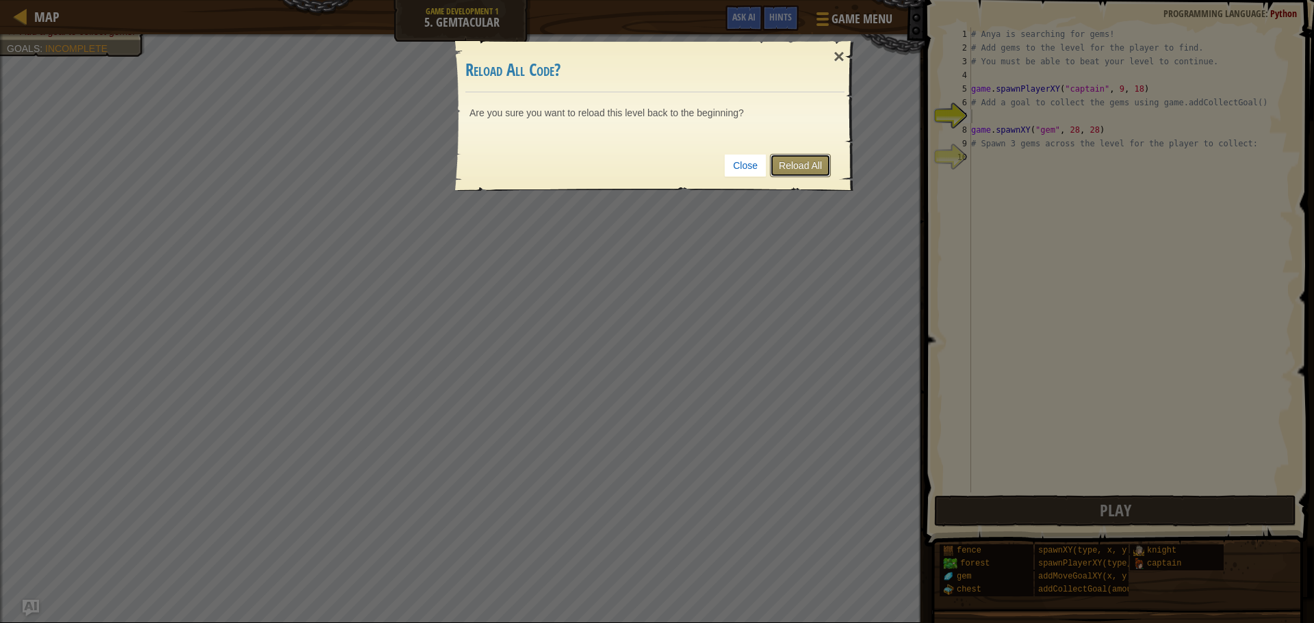
click at [800, 171] on link "Reload All" at bounding box center [800, 165] width 61 height 23
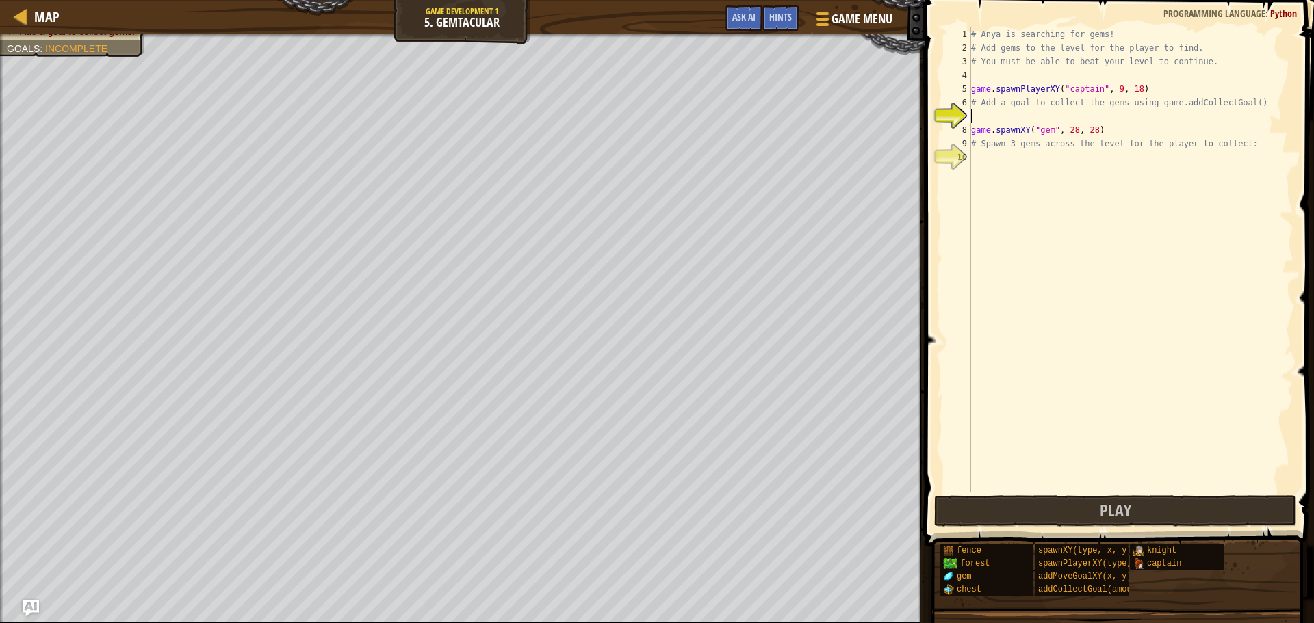
click at [1037, 481] on div "# Anya is searching for gems! # Add gems to the level for the player to find. #…" at bounding box center [1130, 273] width 325 height 493
click at [1033, 492] on div "# Anya is searching for gems! # Add gems to the level for the player to find. #…" at bounding box center [1130, 273] width 325 height 493
drag, startPoint x: 1052, startPoint y: 525, endPoint x: 1058, endPoint y: 508, distance: 18.0
click at [1058, 508] on button "Play" at bounding box center [1115, 510] width 362 height 31
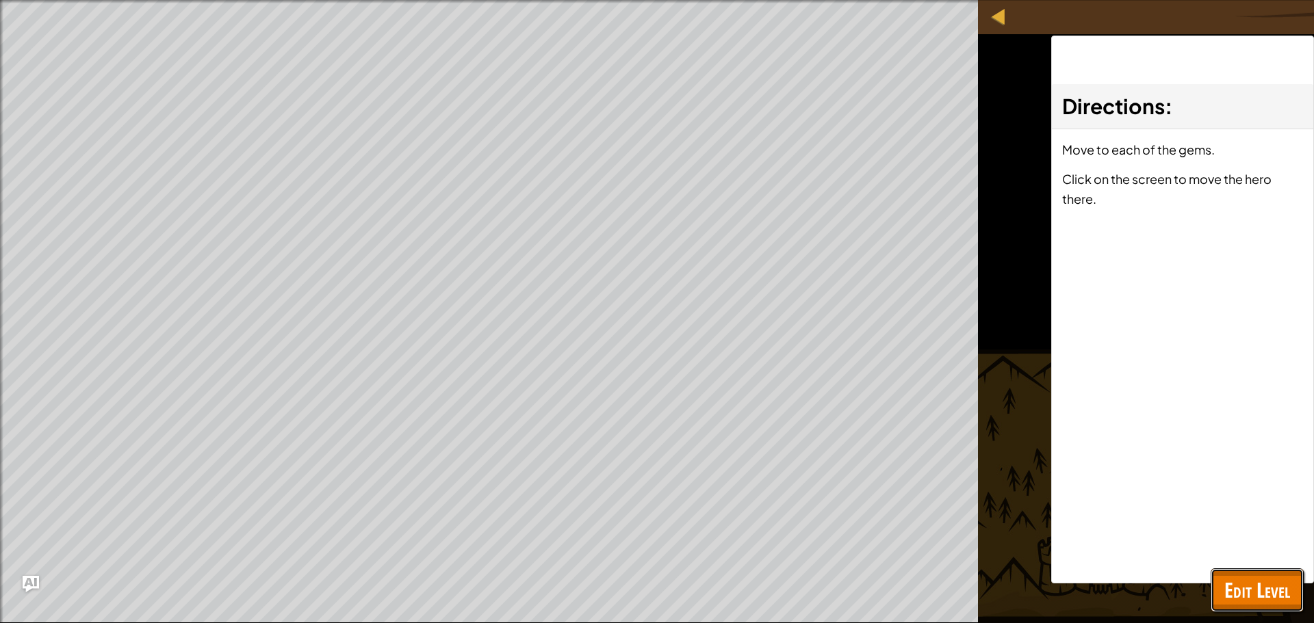
click at [1221, 588] on button "Edit Level" at bounding box center [1256, 591] width 93 height 44
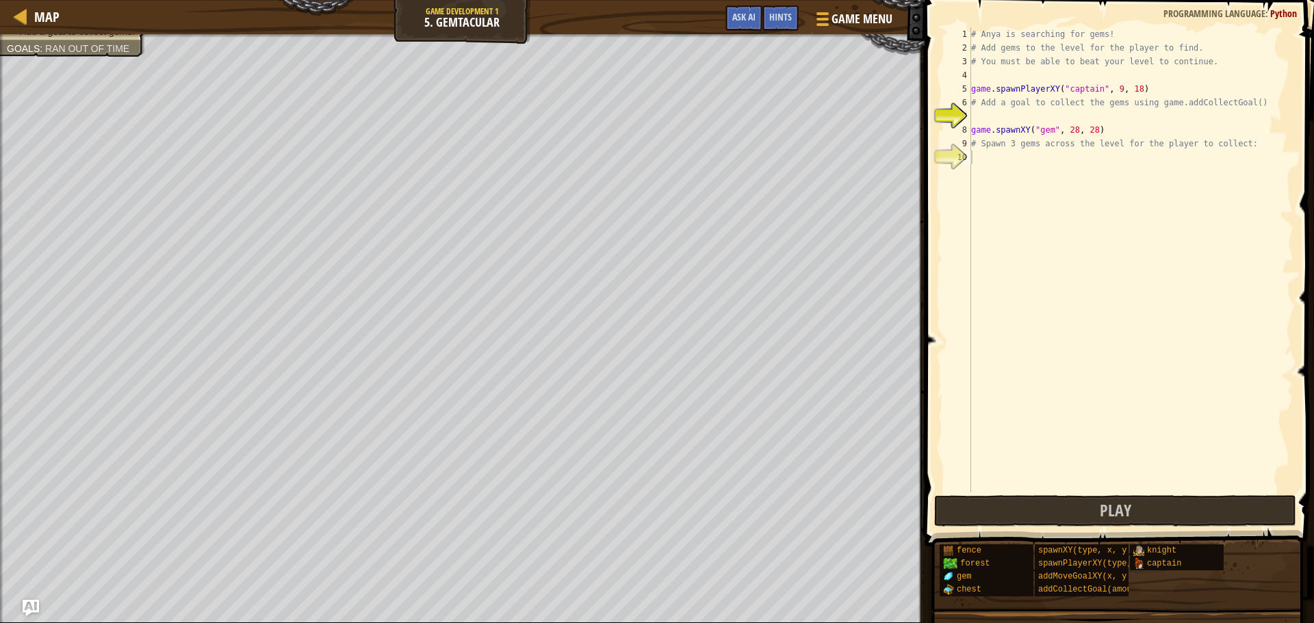
click at [1088, 122] on div "# Anya is searching for gems! # Add gems to the level for the player to find. #…" at bounding box center [1130, 273] width 325 height 493
click at [824, 16] on div at bounding box center [820, 19] width 18 height 20
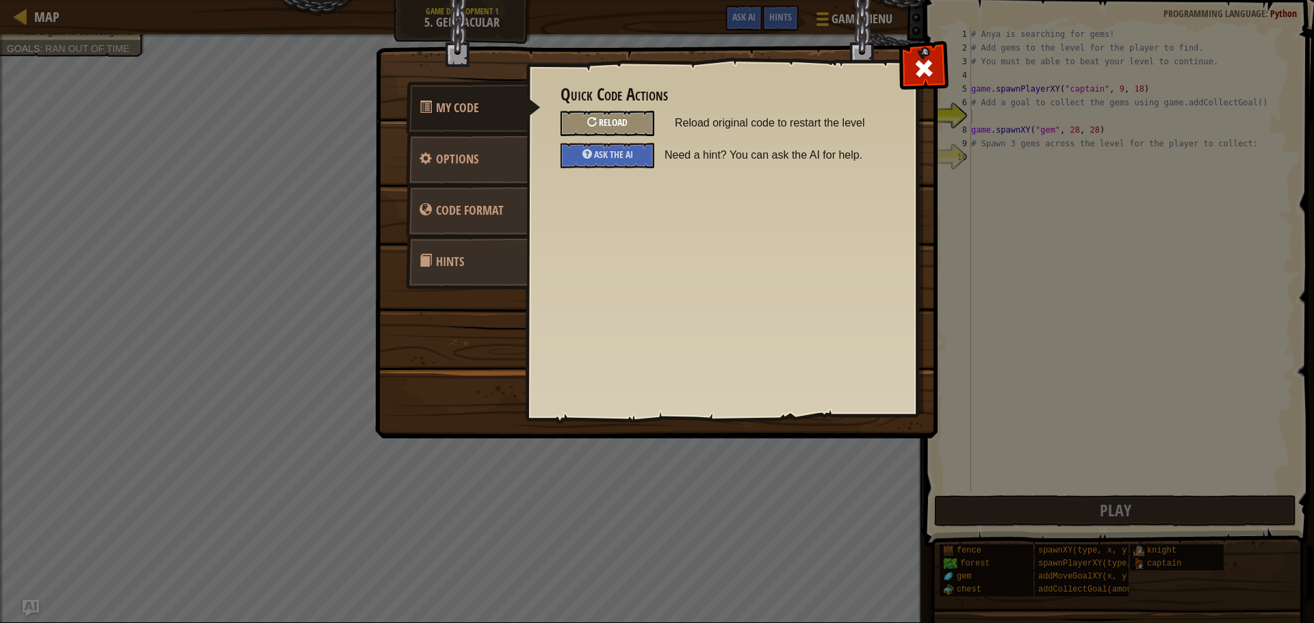
click at [649, 134] on div "Reload" at bounding box center [607, 123] width 94 height 25
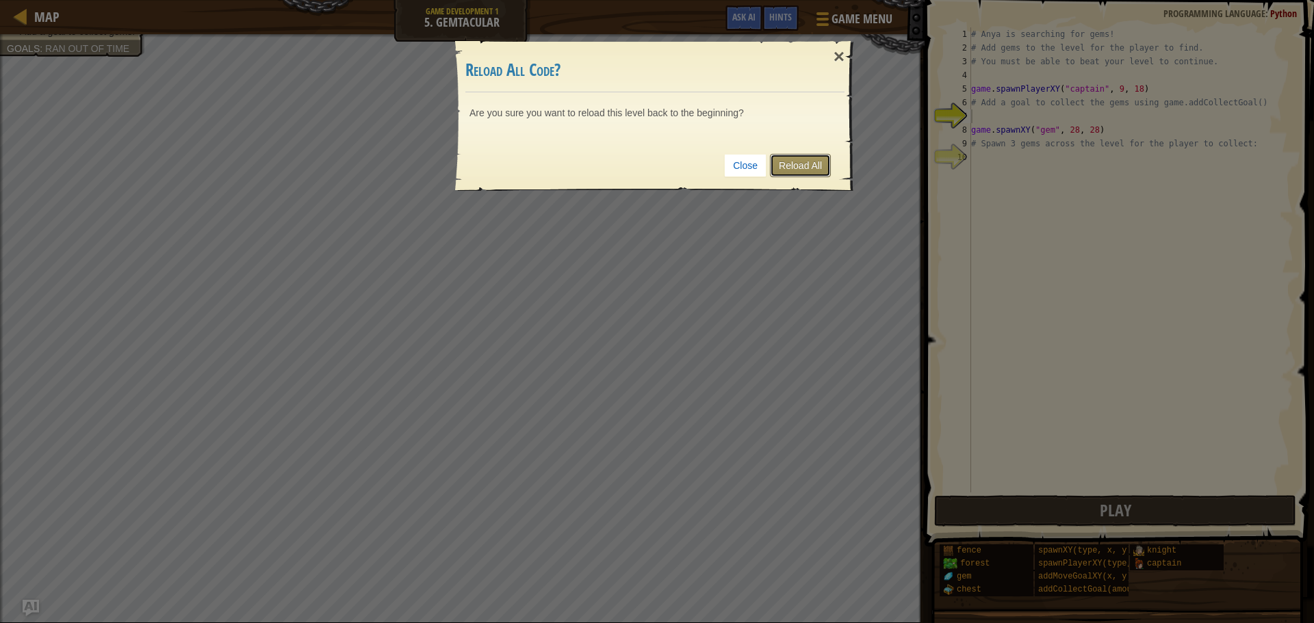
click at [801, 162] on link "Reload All" at bounding box center [800, 165] width 61 height 23
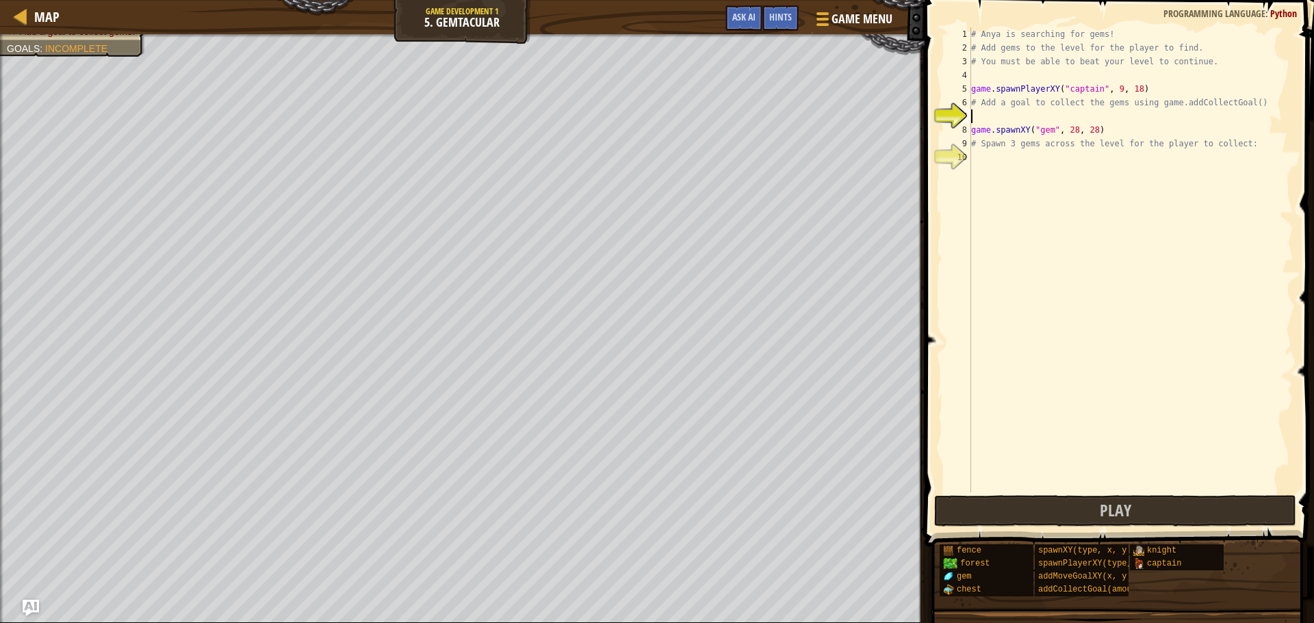
click at [1120, 128] on div "# Anya is searching for gems! # Add gems to the level for the player to find. #…" at bounding box center [1130, 273] width 325 height 493
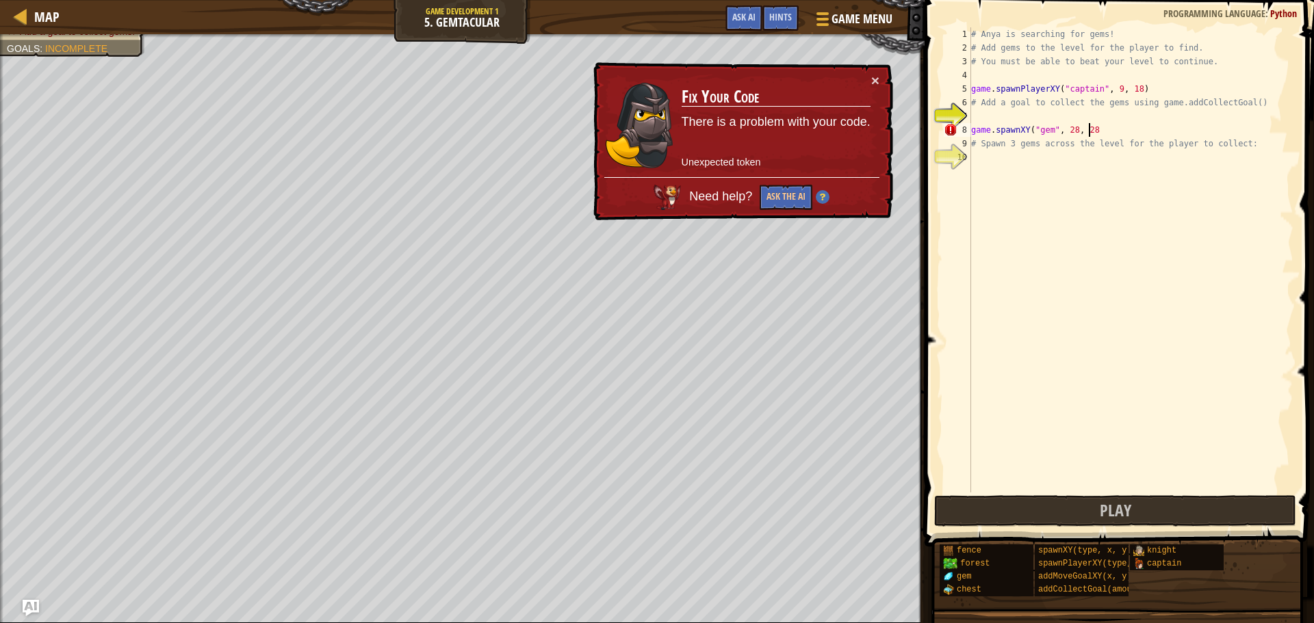
type textarea "game.spawnXY("gem", 28, 28)"
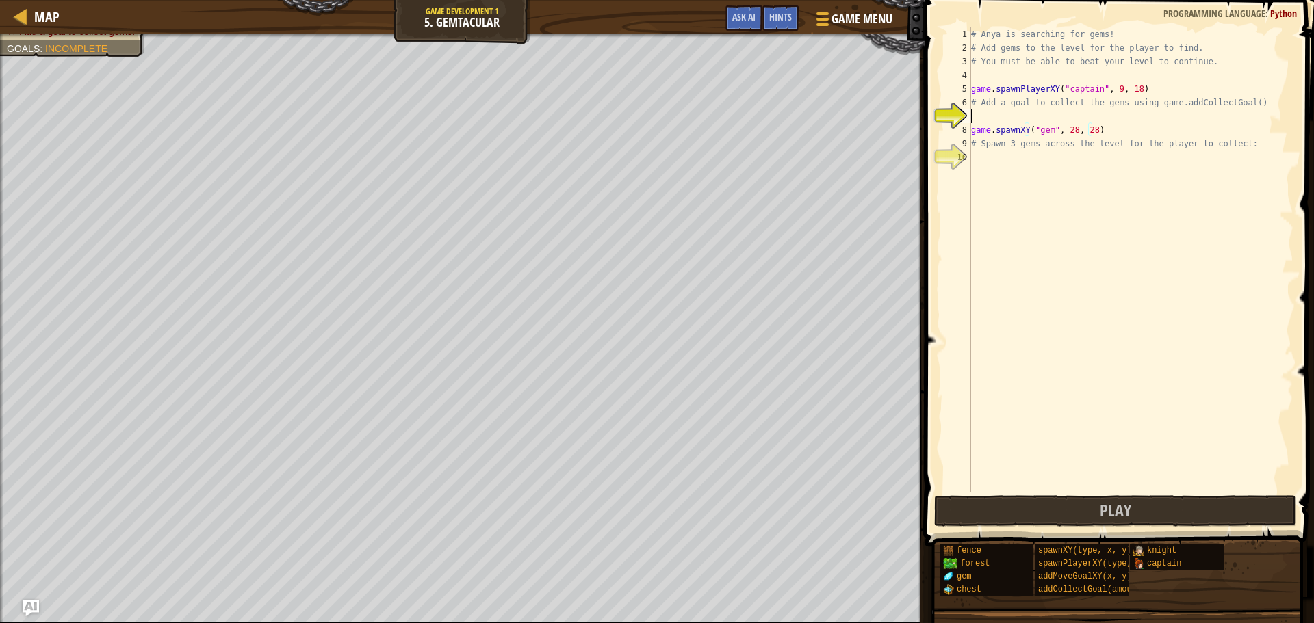
click at [1074, 116] on div "# Anya is searching for gems! # Add gems to the level for the player to find. #…" at bounding box center [1130, 273] width 325 height 493
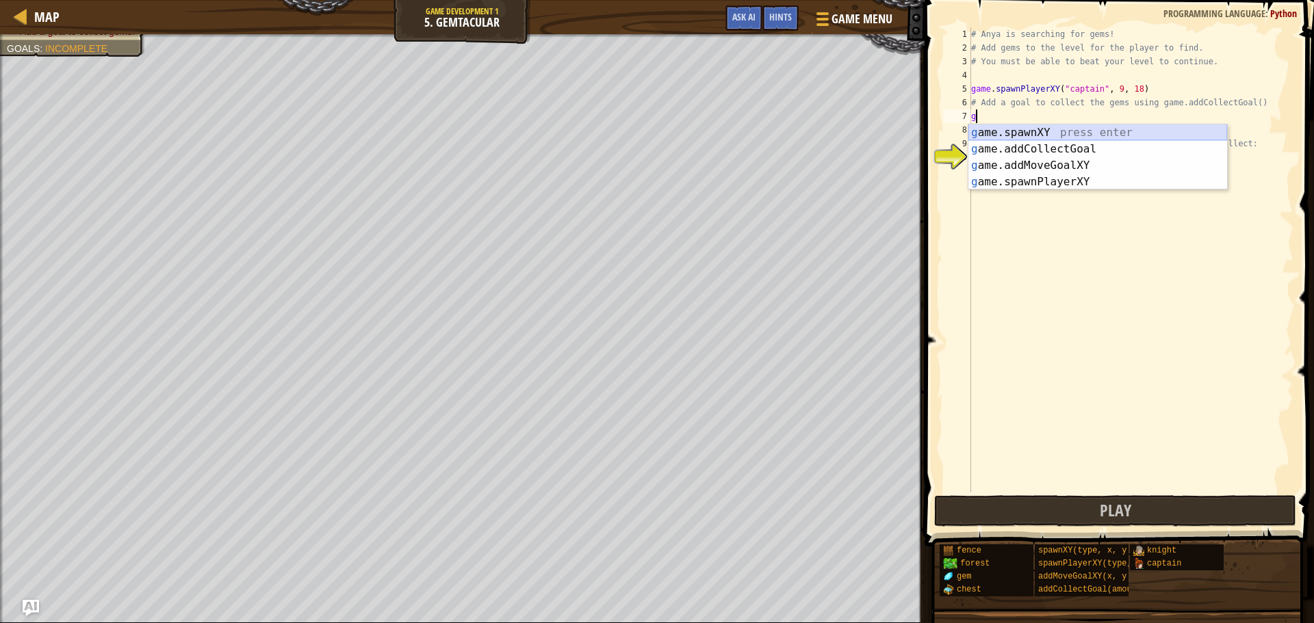
click at [1067, 133] on div "g ame.spawnXY press enter g ame.addCollectGoal press enter g ame.addMoveGoalXY …" at bounding box center [1097, 174] width 259 height 99
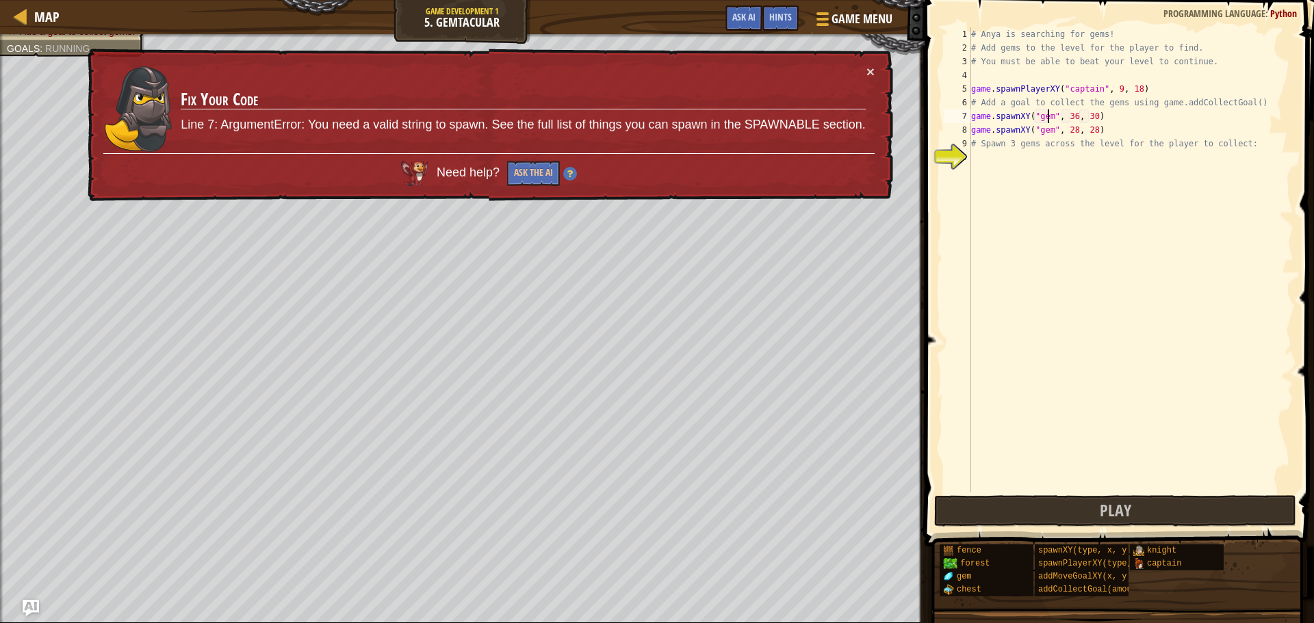
scroll to position [6, 6]
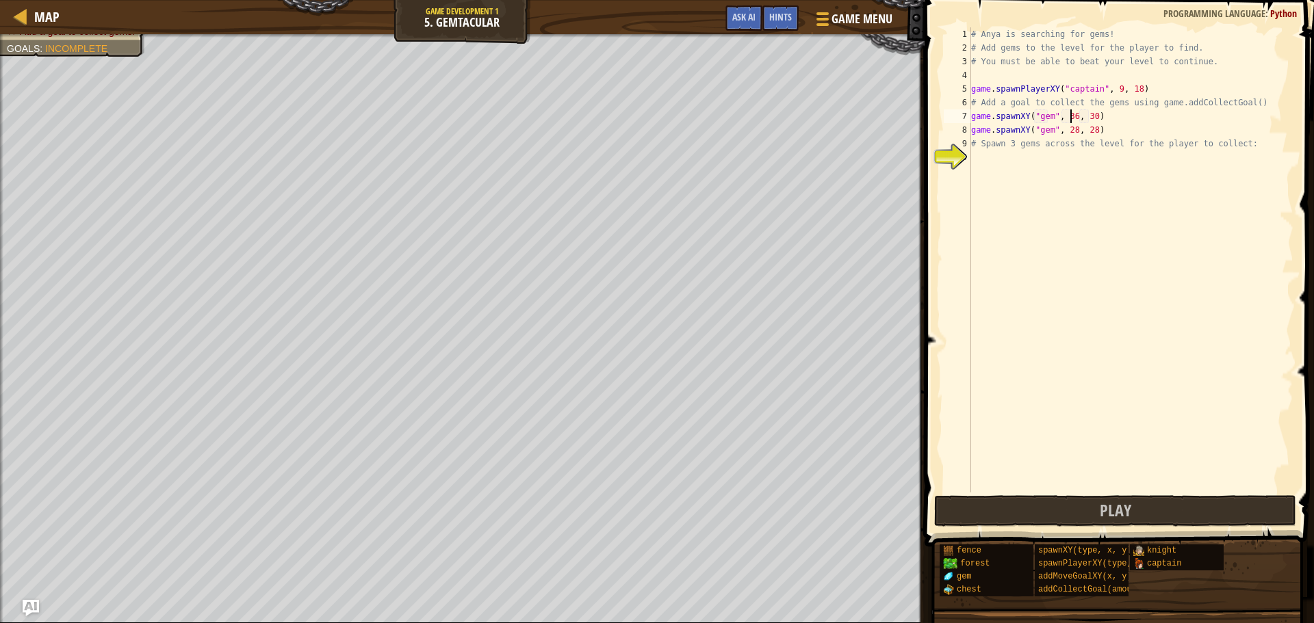
click at [1069, 118] on div "# Anya is searching for gems! # Add gems to the level for the player to find. #…" at bounding box center [1130, 273] width 325 height 493
type textarea "game.spawnXY("gem", 28, 30)"
click at [986, 157] on div "# Anya is searching for gems! # Add gems to the level for the player to find. #…" at bounding box center [1130, 273] width 325 height 493
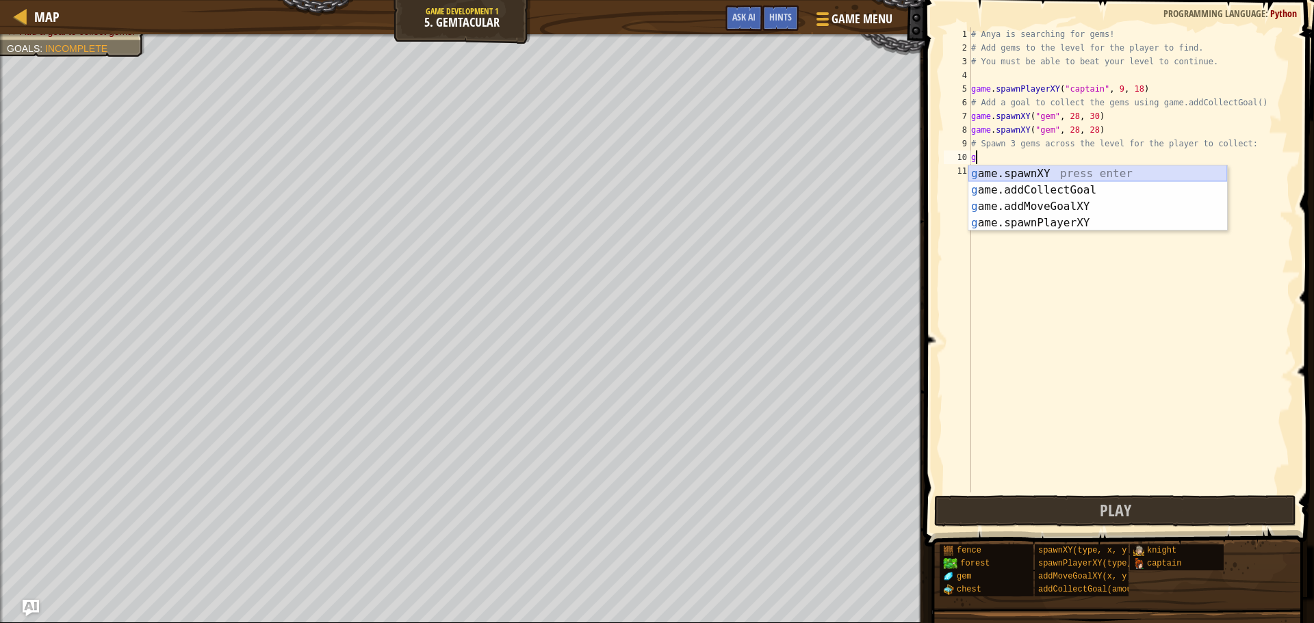
click at [1123, 167] on div "g ame.spawnXY press enter g ame.addCollectGoal press enter g ame.addMoveGoalXY …" at bounding box center [1097, 215] width 259 height 99
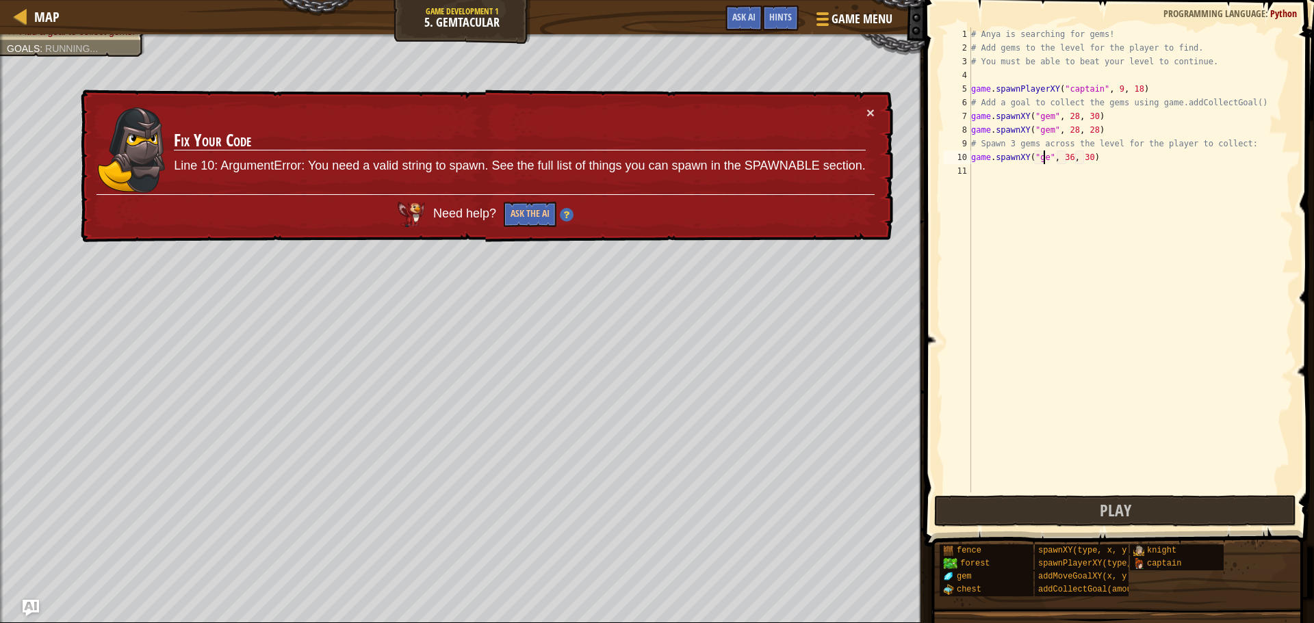
scroll to position [6, 6]
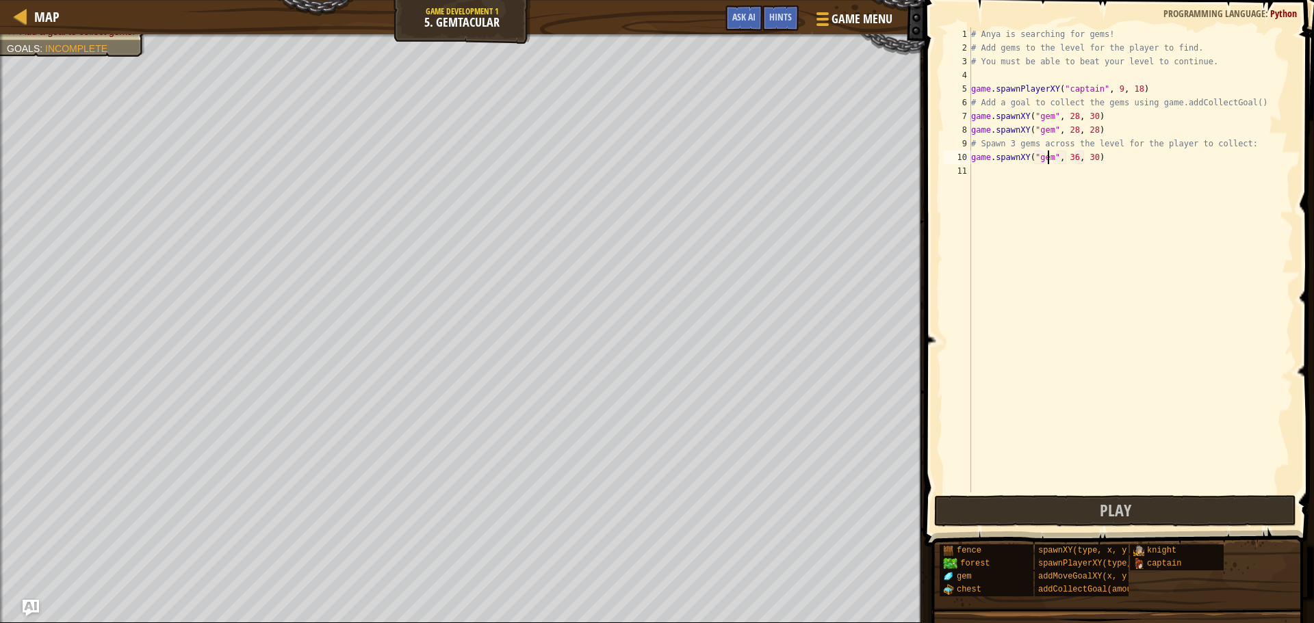
click at [1070, 155] on div "# Anya is searching for gems! # Add gems to the level for the player to find. #…" at bounding box center [1130, 273] width 325 height 493
type textarea "game.spawnXY("gem", 28, 30)"
